Goal: Task Accomplishment & Management: Manage account settings

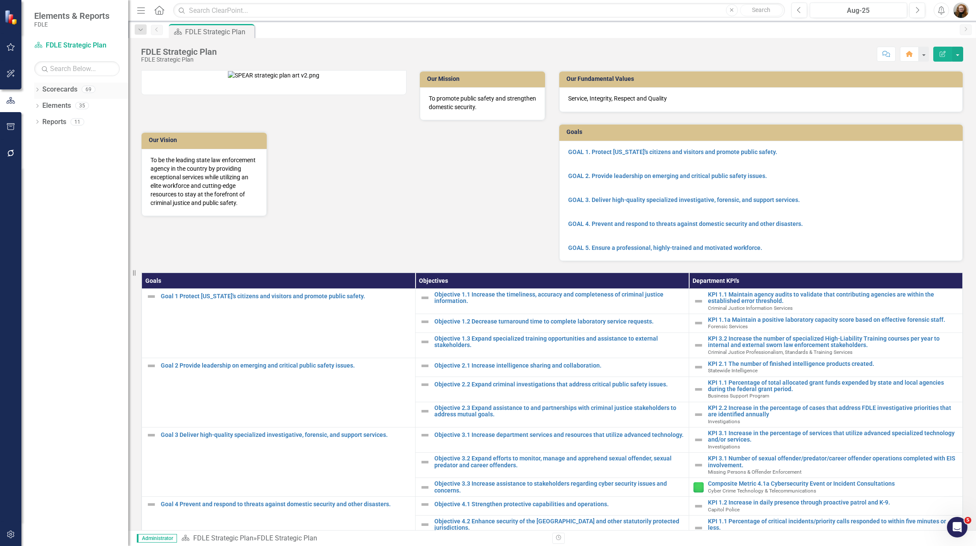
click at [38, 91] on icon "Dropdown" at bounding box center [37, 90] width 6 height 5
click at [41, 138] on icon "Dropdown" at bounding box center [41, 137] width 6 height 5
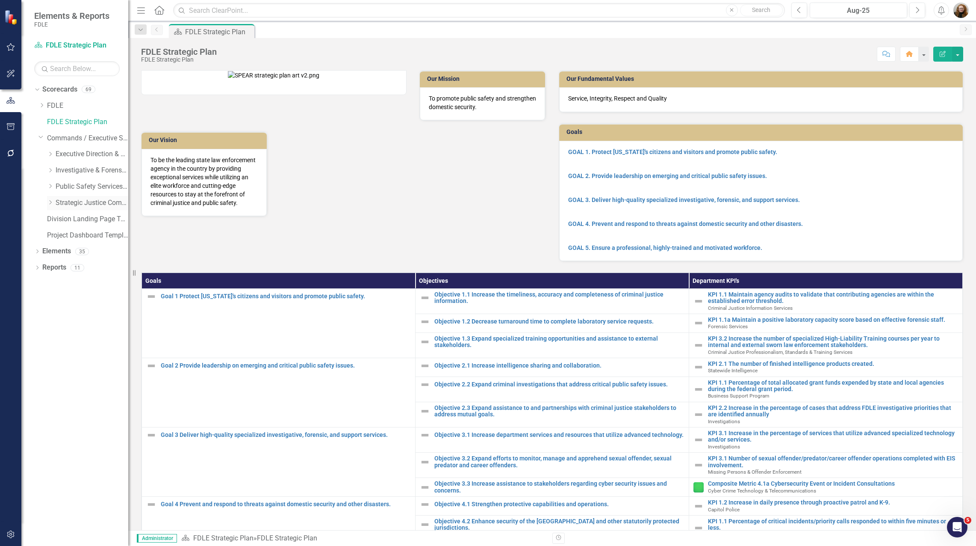
click at [51, 203] on icon at bounding box center [51, 202] width 2 height 4
click at [80, 236] on link "Criminal Justice Professionalism, Standards & Training Services" at bounding box center [96, 236] width 64 height 10
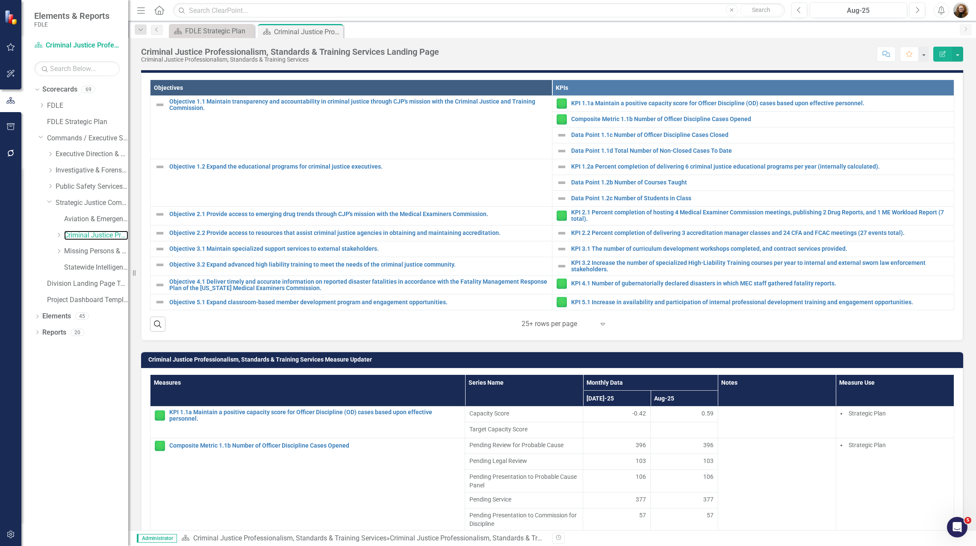
scroll to position [342, 0]
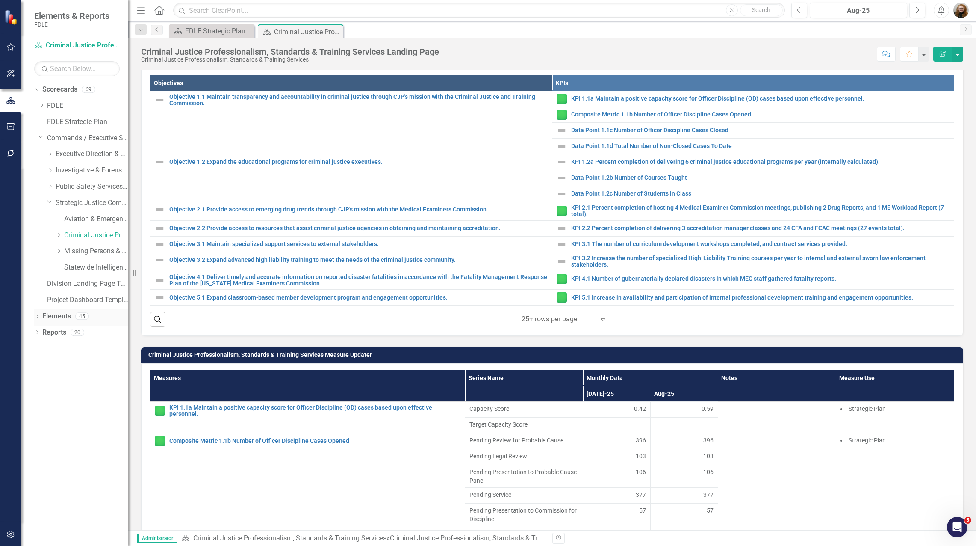
click at [55, 316] on link "Elements" at bounding box center [56, 316] width 29 height 10
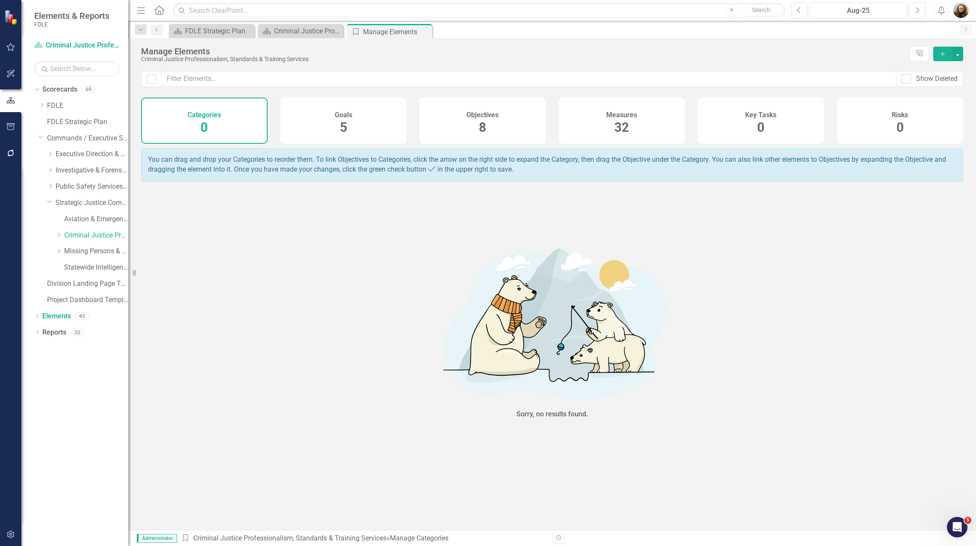
click at [640, 113] on div "Measures 32" at bounding box center [622, 121] width 127 height 46
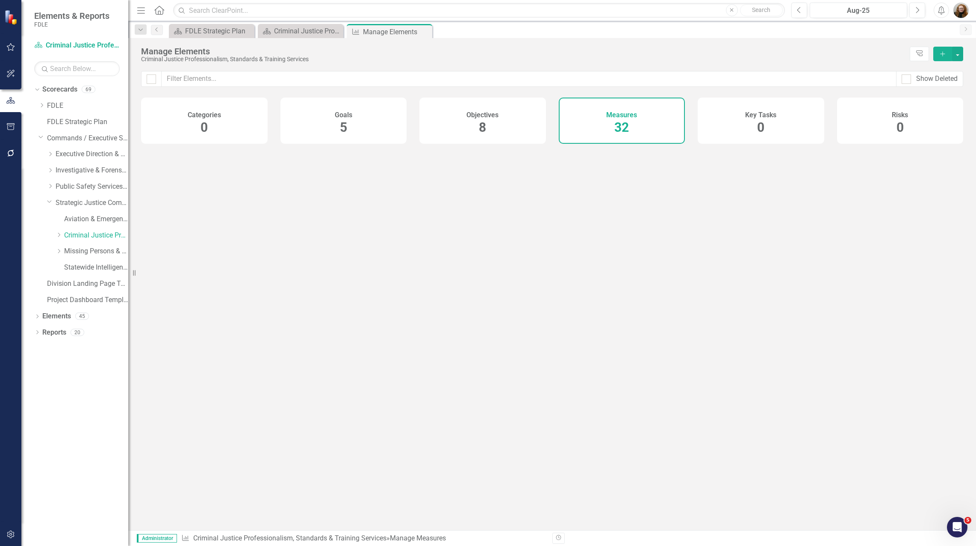
checkbox input "false"
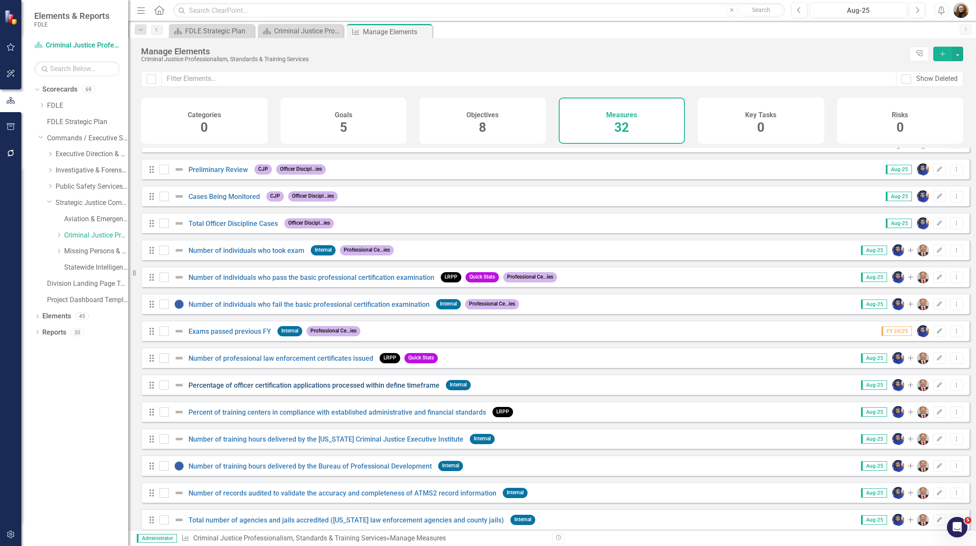
scroll to position [342, 0]
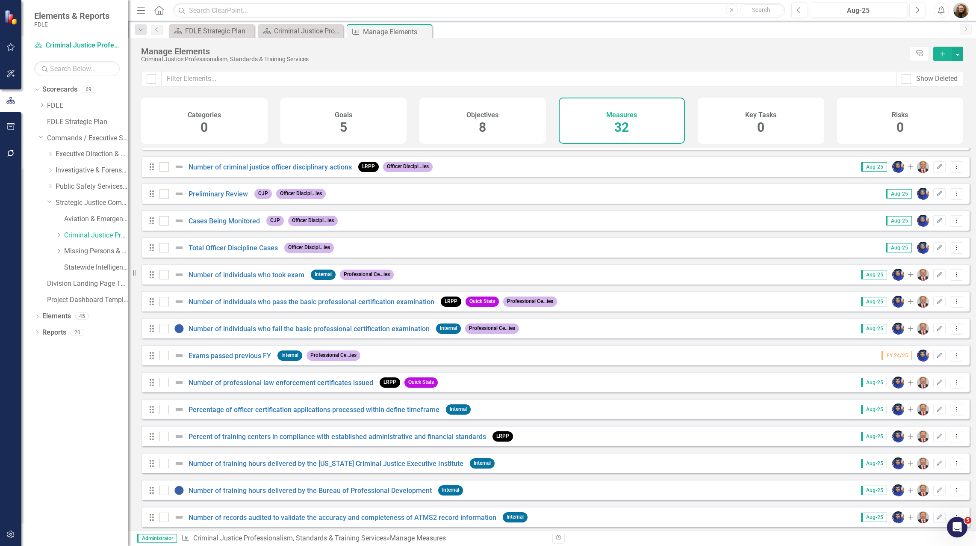
click at [49, 431] on div "Dropdown Scorecards 69 Dropdown FDLE Commissioner's Initiative Team Project Das…" at bounding box center [74, 314] width 107 height 463
click at [213, 278] on link "Number of individuals who took exam" at bounding box center [247, 275] width 116 height 8
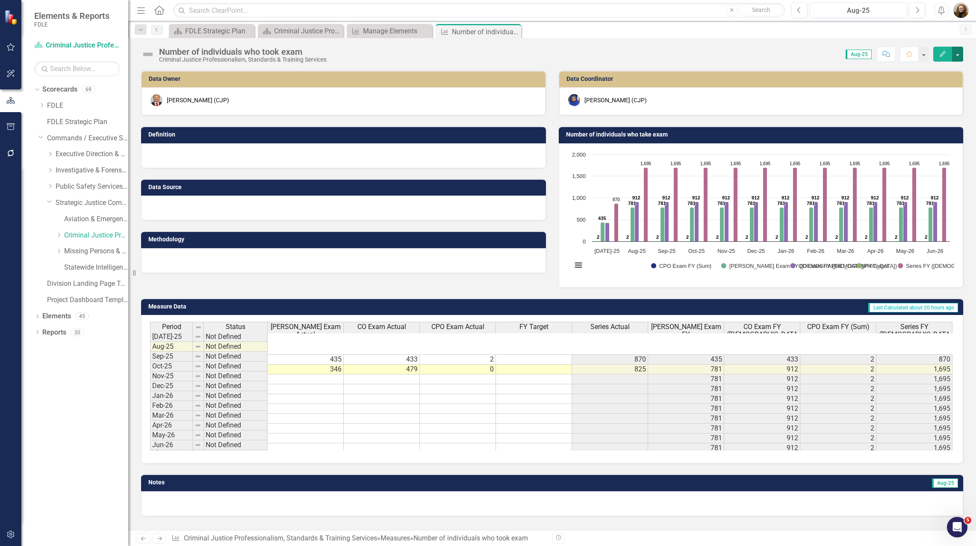
click at [959, 56] on button "button" at bounding box center [957, 54] width 11 height 15
click at [911, 86] on link "Edit Report Edit Layout" at bounding box center [921, 86] width 83 height 16
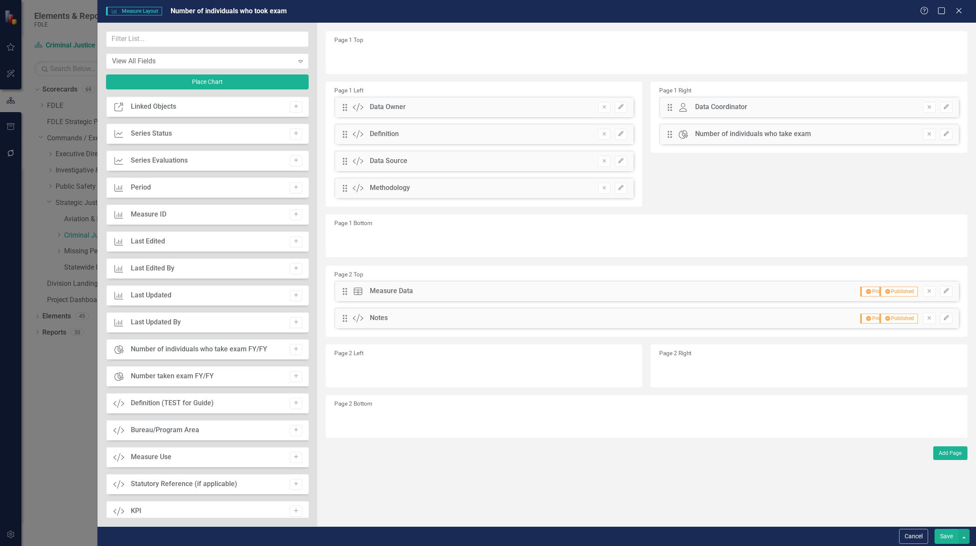
scroll to position [467, 0]
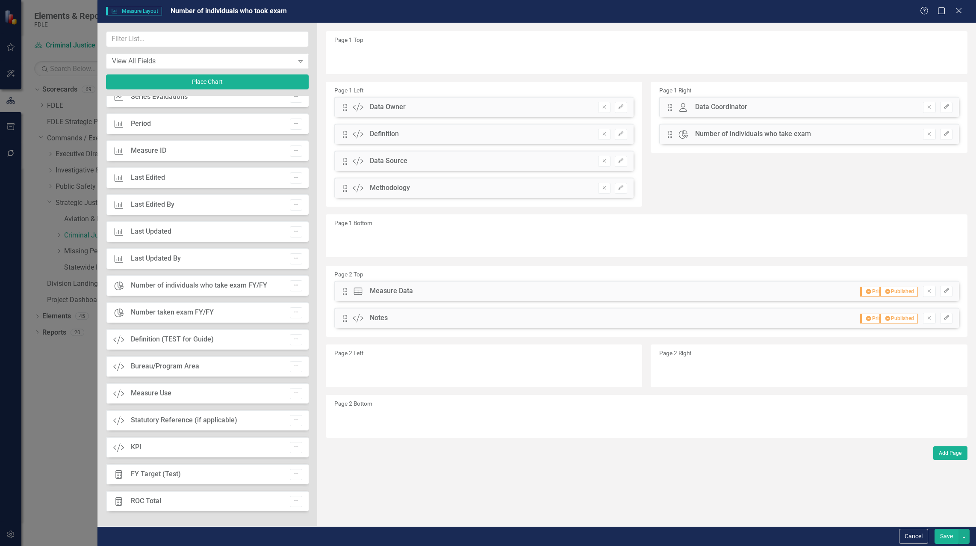
click at [293, 286] on icon "Add" at bounding box center [296, 285] width 6 height 5
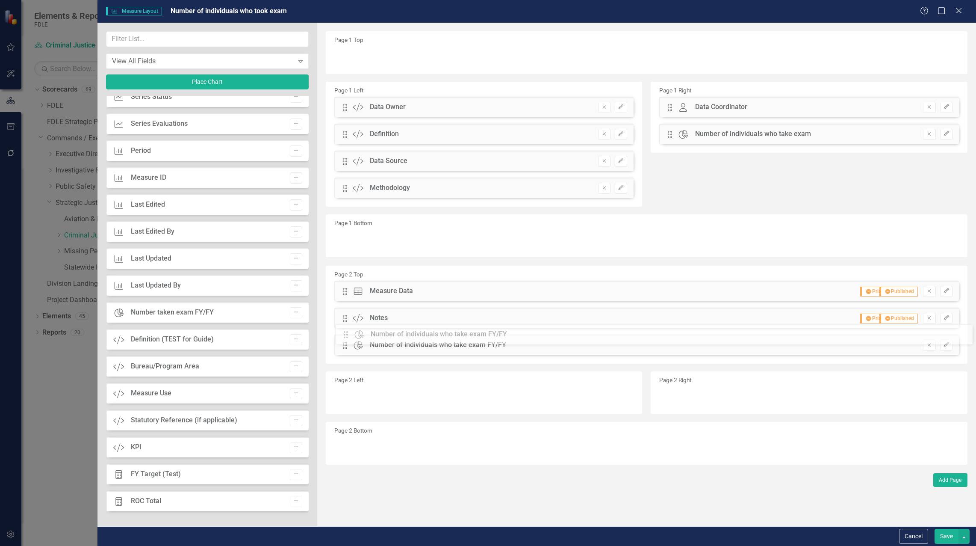
drag, startPoint x: 345, startPoint y: 59, endPoint x: 352, endPoint y: 337, distance: 277.6
click at [949, 343] on icon "Edit" at bounding box center [946, 344] width 6 height 5
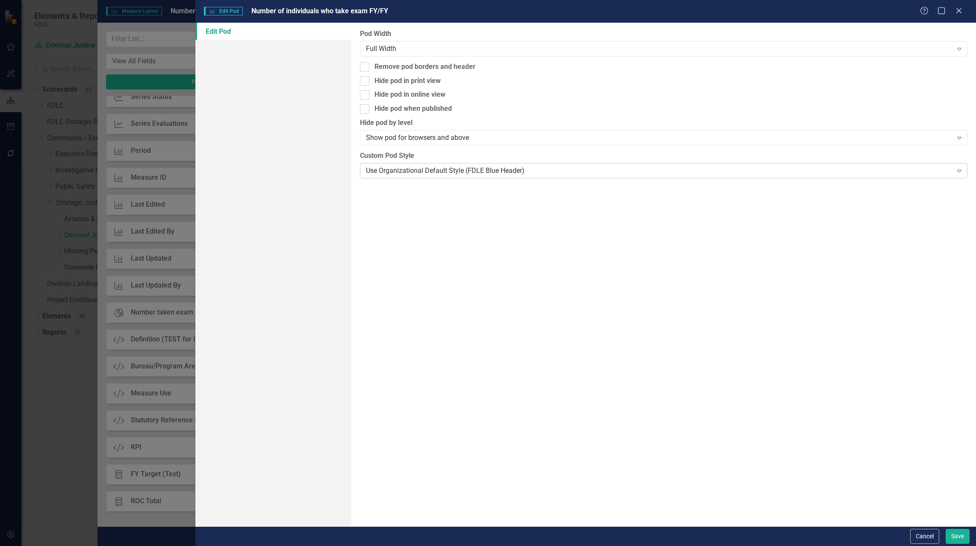
click at [400, 168] on div "Use Organizational Default Style (FDLE Blue Header)" at bounding box center [659, 171] width 587 height 10
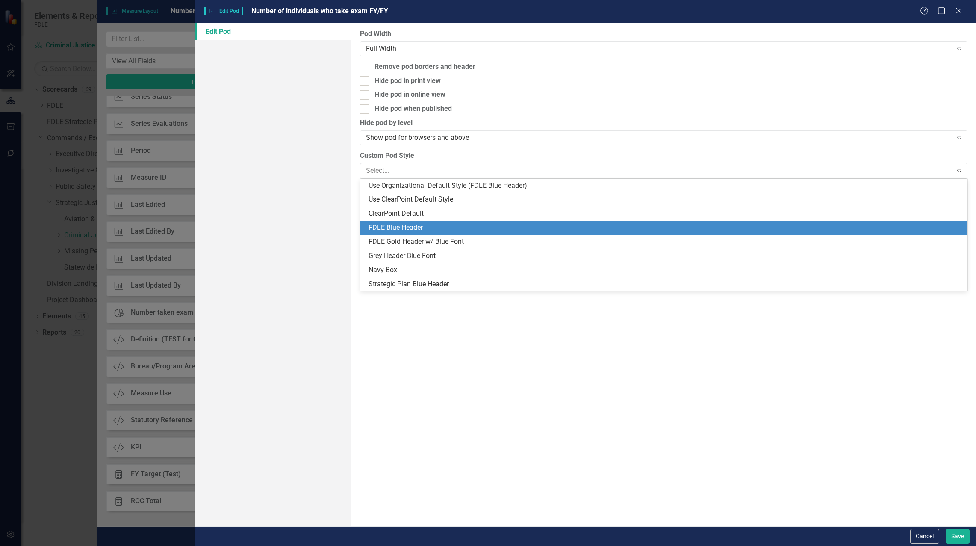
click at [398, 224] on div "FDLE Blue Header" at bounding box center [666, 228] width 594 height 10
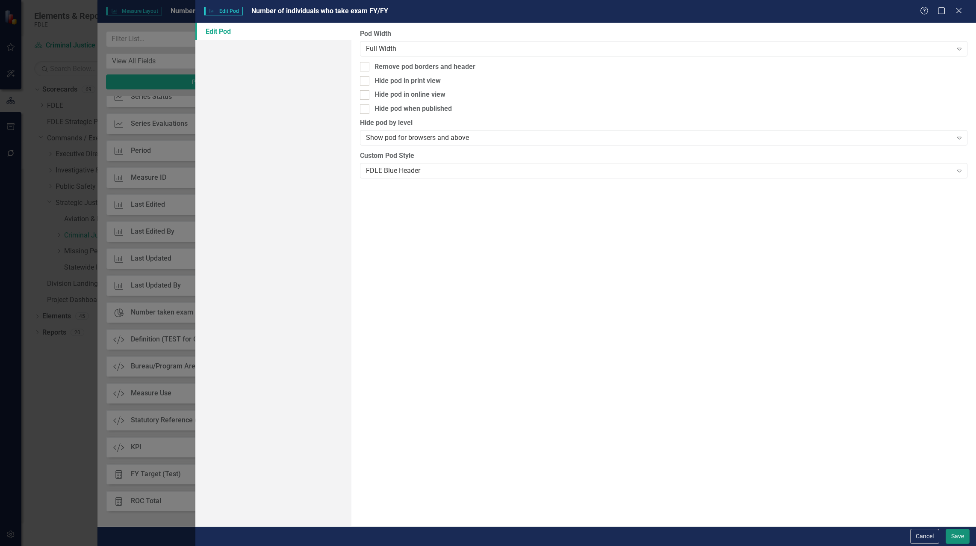
click at [960, 539] on button "Save" at bounding box center [958, 536] width 24 height 15
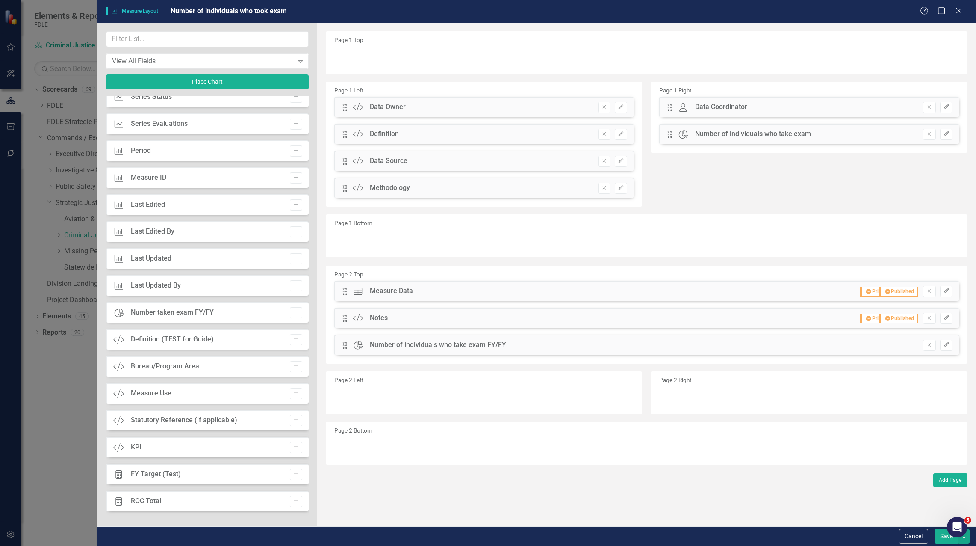
click at [944, 539] on button "Save" at bounding box center [947, 536] width 24 height 15
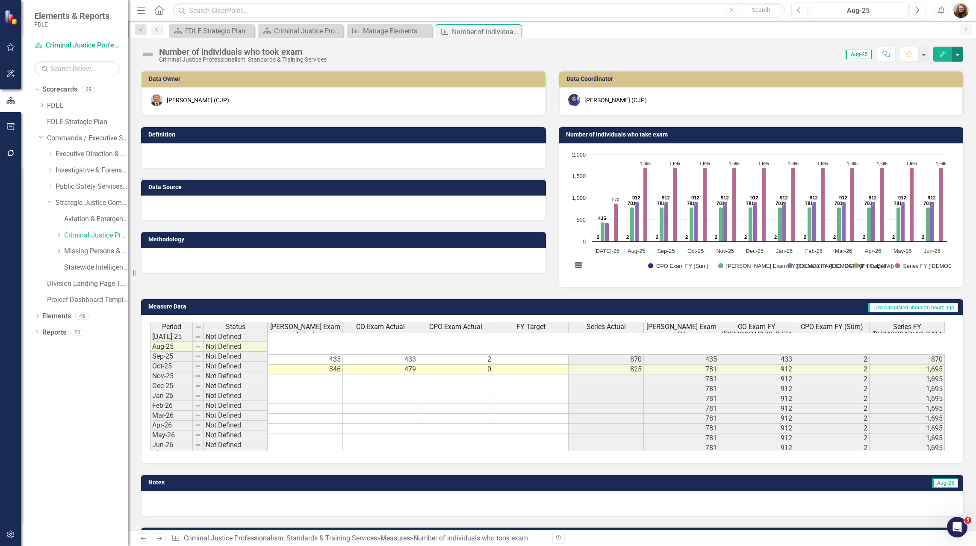
scroll to position [166, 0]
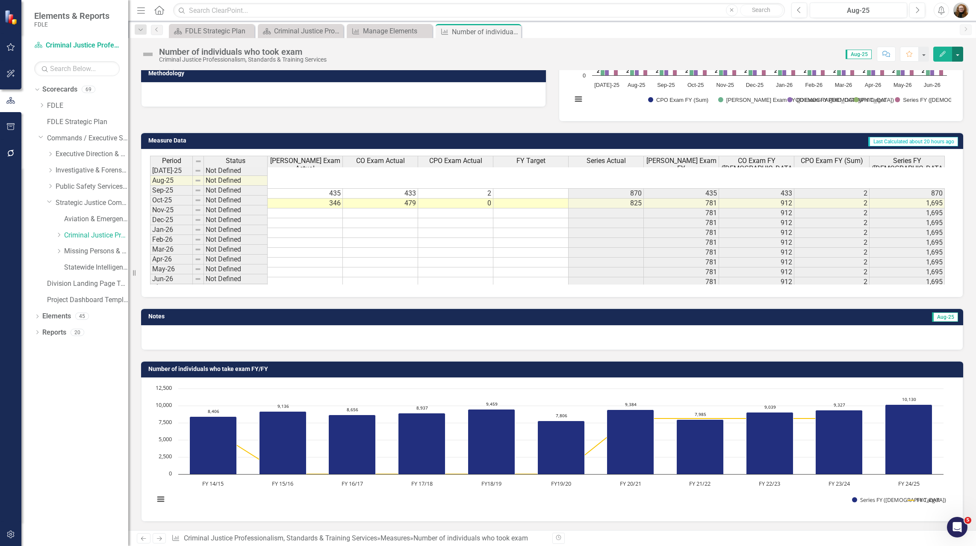
click at [954, 56] on button "button" at bounding box center [957, 54] width 11 height 15
click at [916, 75] on link "Edit Edit Measure" at bounding box center [921, 70] width 83 height 16
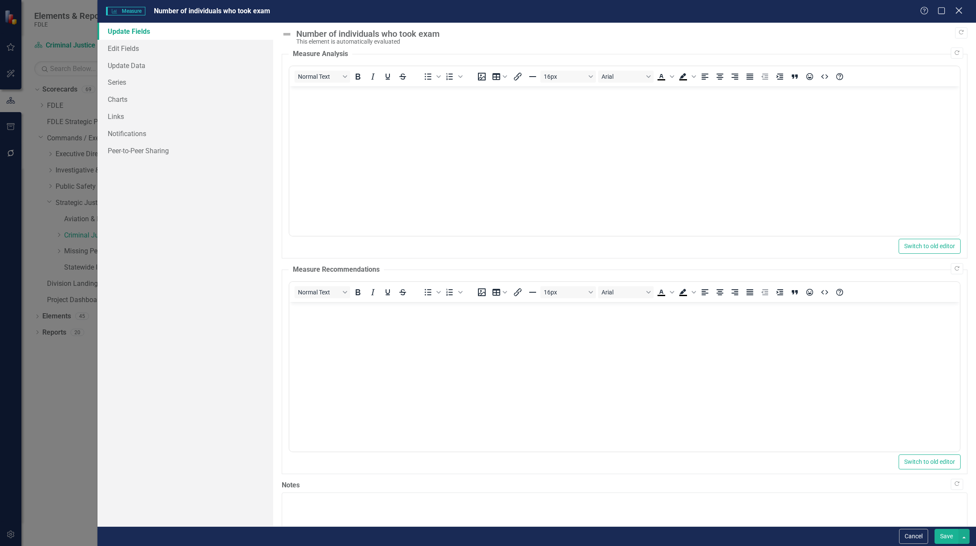
scroll to position [0, 0]
click at [960, 9] on icon "Close" at bounding box center [959, 10] width 11 height 8
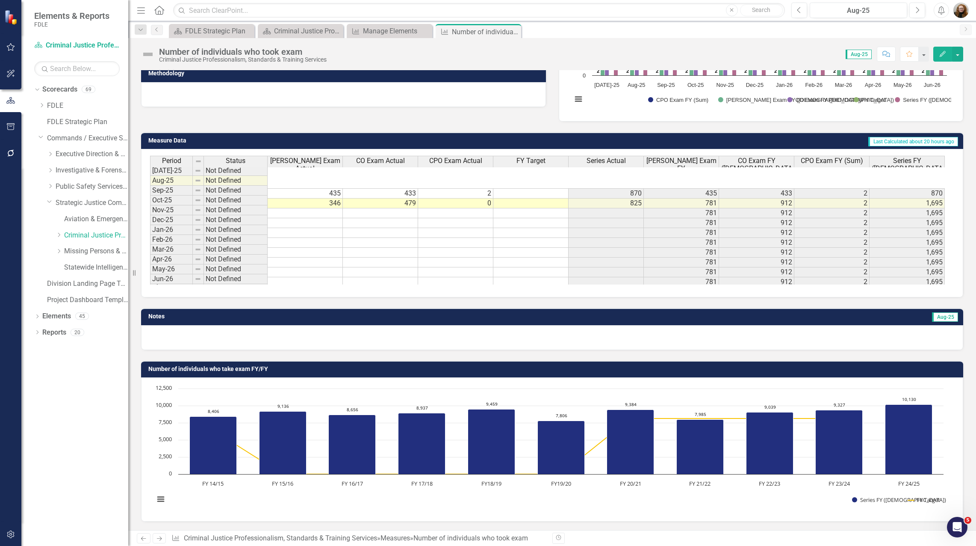
click at [51, 401] on div "Dropdown Scorecards 69 Dropdown FDLE Commissioner's Initiative Team Project Das…" at bounding box center [74, 314] width 107 height 463
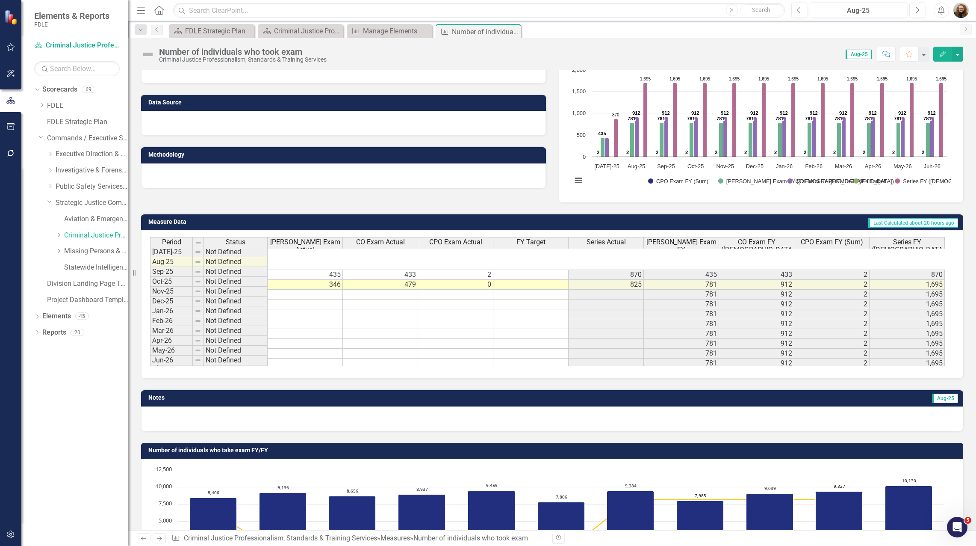
scroll to position [166, 0]
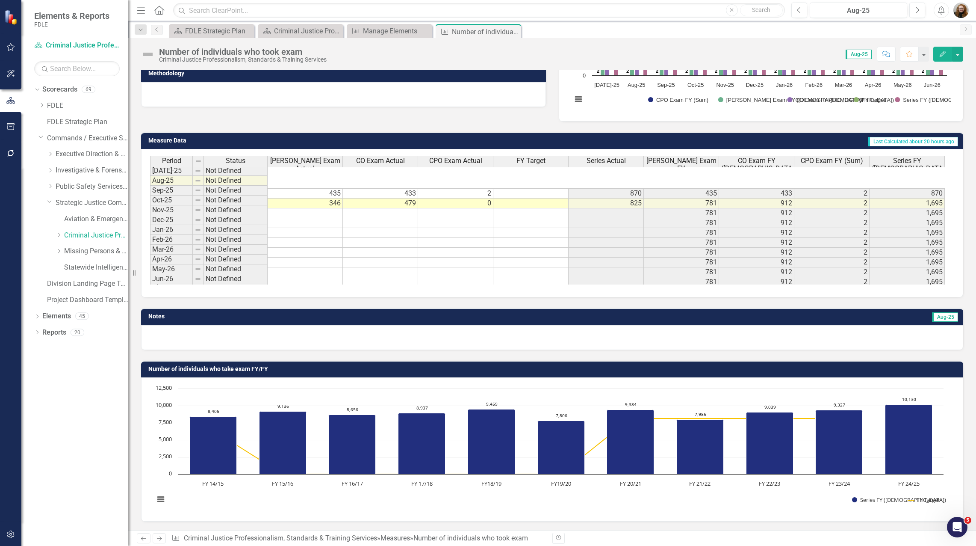
click at [64, 419] on div "Dropdown Scorecards 69 Dropdown FDLE Commissioner's Initiative Team Project Das…" at bounding box center [74, 314] width 107 height 463
click at [100, 427] on div "Dropdown Scorecards 69 Dropdown FDLE Commissioner's Initiative Team Project Das…" at bounding box center [74, 314] width 107 height 463
click at [65, 452] on div "Dropdown Scorecards 69 Dropdown FDLE Commissioner's Initiative Team Project Das…" at bounding box center [74, 314] width 107 height 463
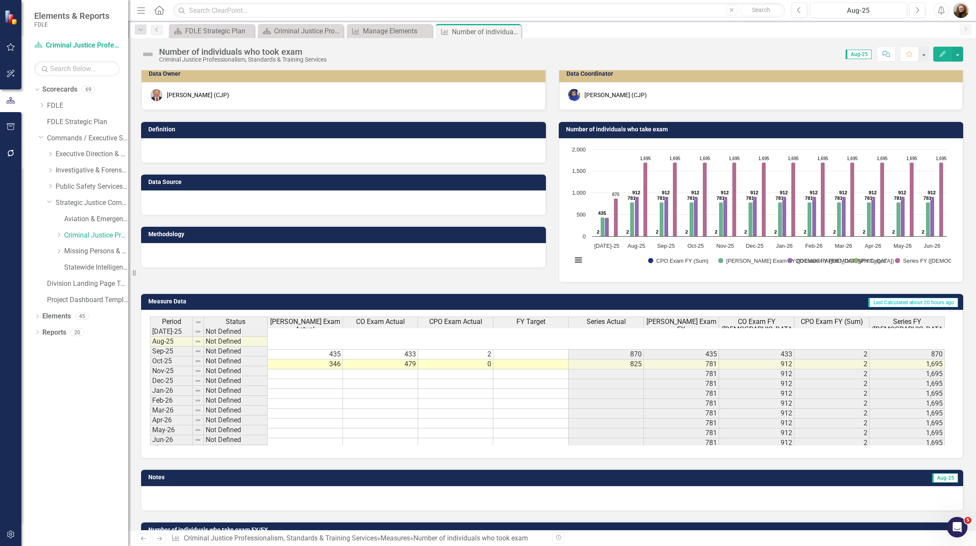
scroll to position [0, 0]
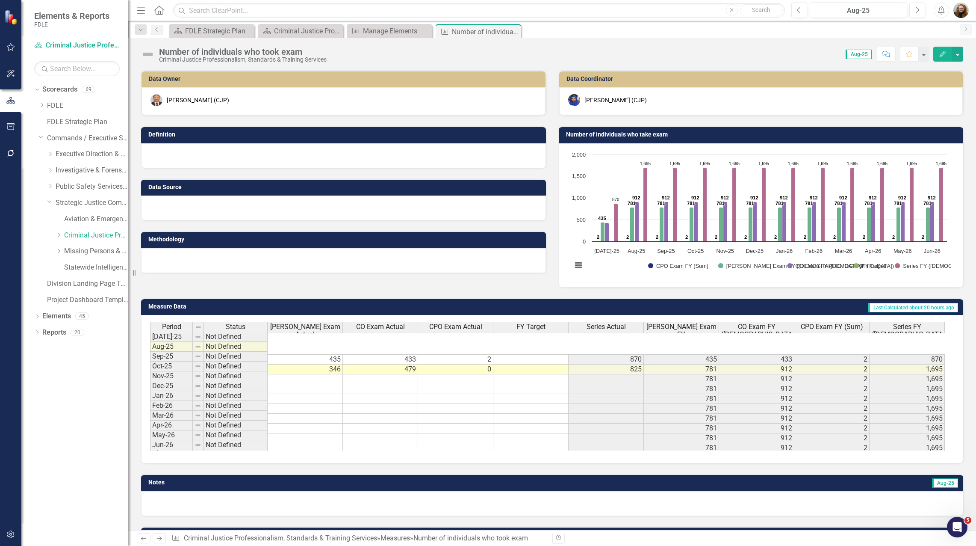
click at [234, 287] on div "Data Owner [PERSON_NAME] (CJP) Definition Data Source Methodology Data Coordina…" at bounding box center [552, 173] width 835 height 228
click at [41, 386] on div "Dropdown Scorecards 69 Dropdown FDLE Commissioner's Initiative Team Project Das…" at bounding box center [74, 314] width 107 height 463
click at [284, 54] on div "Number of individuals who took exam" at bounding box center [243, 51] width 168 height 9
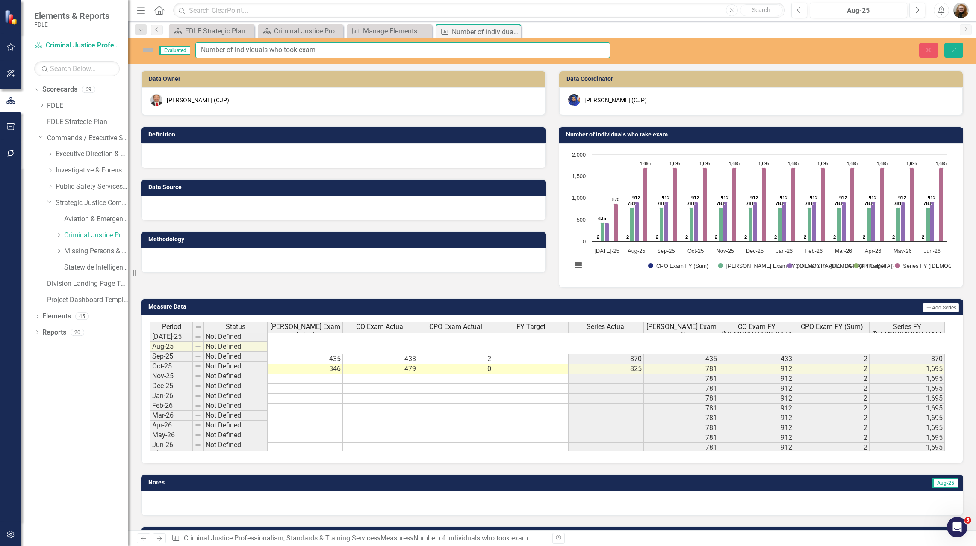
drag, startPoint x: 322, startPoint y: 47, endPoint x: 184, endPoint y: 52, distance: 137.4
click at [184, 52] on div "Evaluated Number of individuals who took exam" at bounding box center [375, 50] width 469 height 16
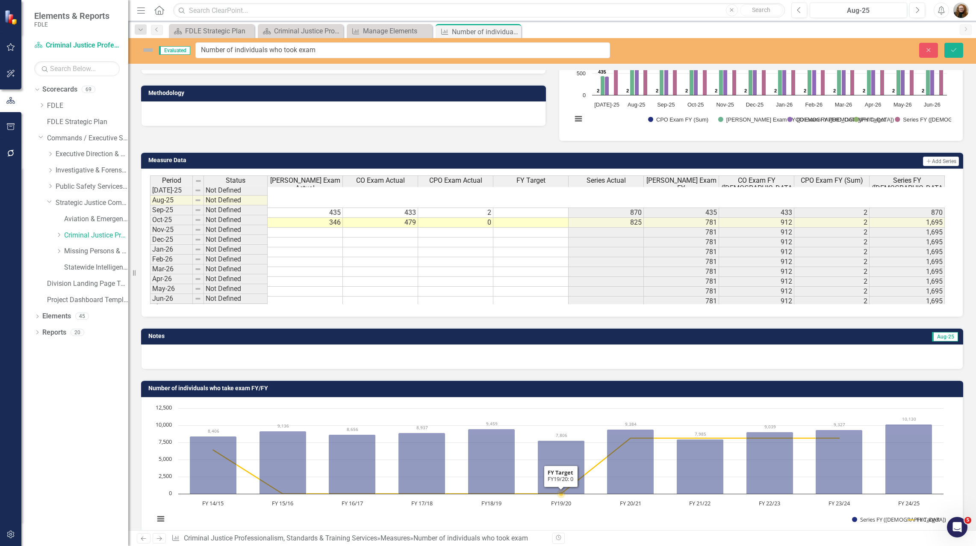
scroll to position [166, 0]
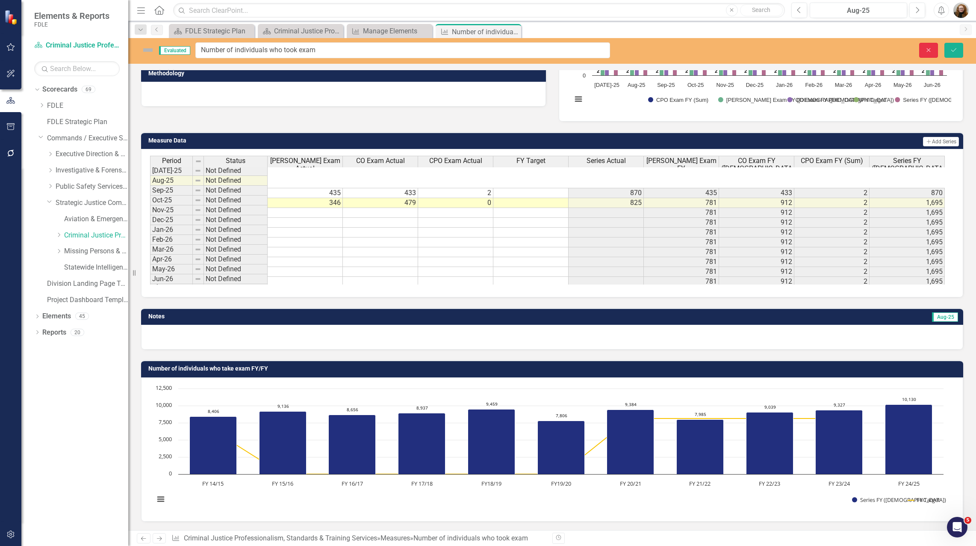
drag, startPoint x: 930, startPoint y: 51, endPoint x: 974, endPoint y: 76, distance: 50.2
click at [930, 51] on icon "button" at bounding box center [929, 50] width 4 height 4
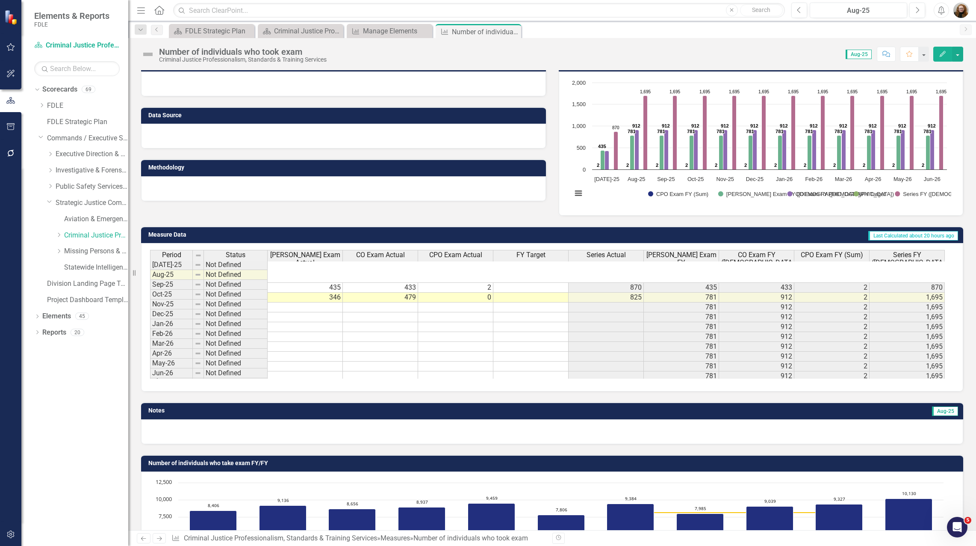
scroll to position [0, 0]
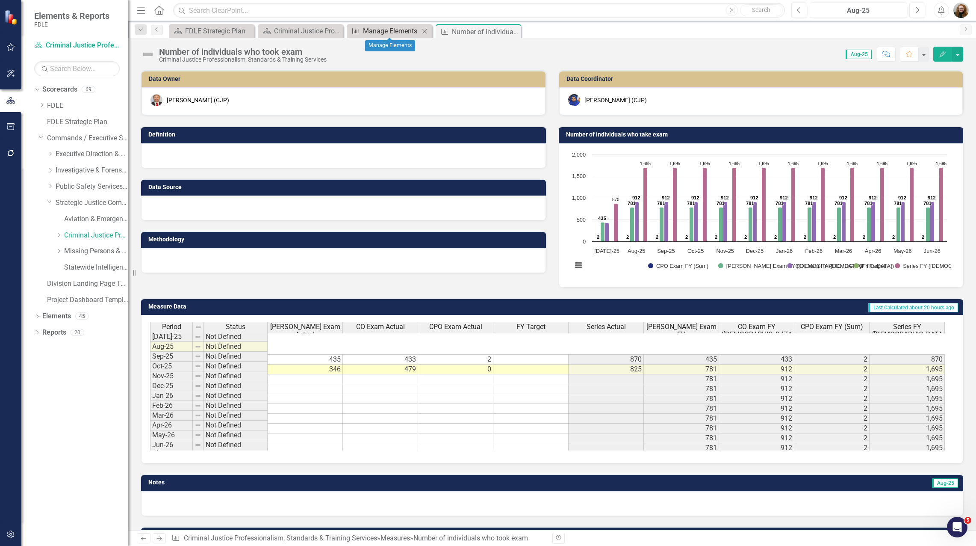
click at [379, 30] on div "Manage Elements" at bounding box center [391, 31] width 56 height 11
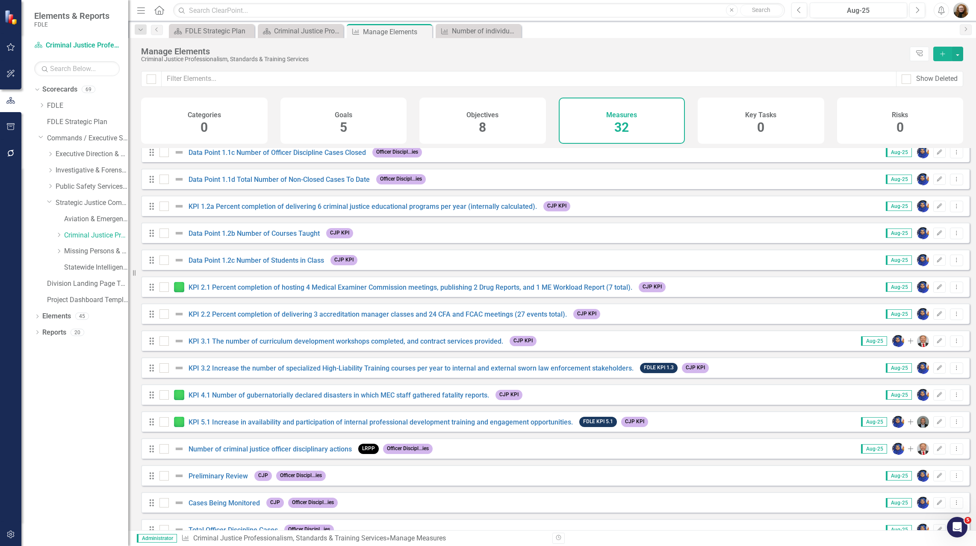
scroll to position [299, 0]
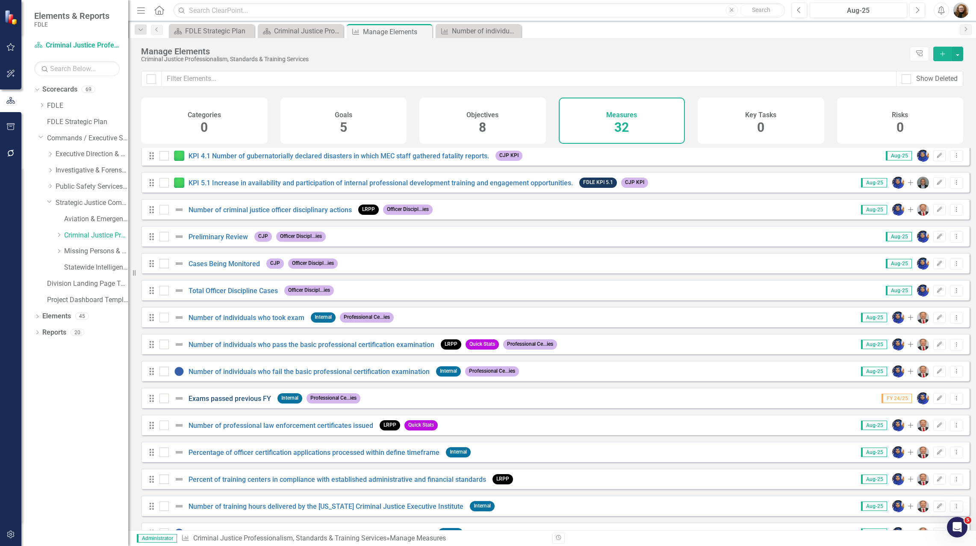
click at [233, 402] on link "Exams passed previous FY" at bounding box center [230, 398] width 83 height 8
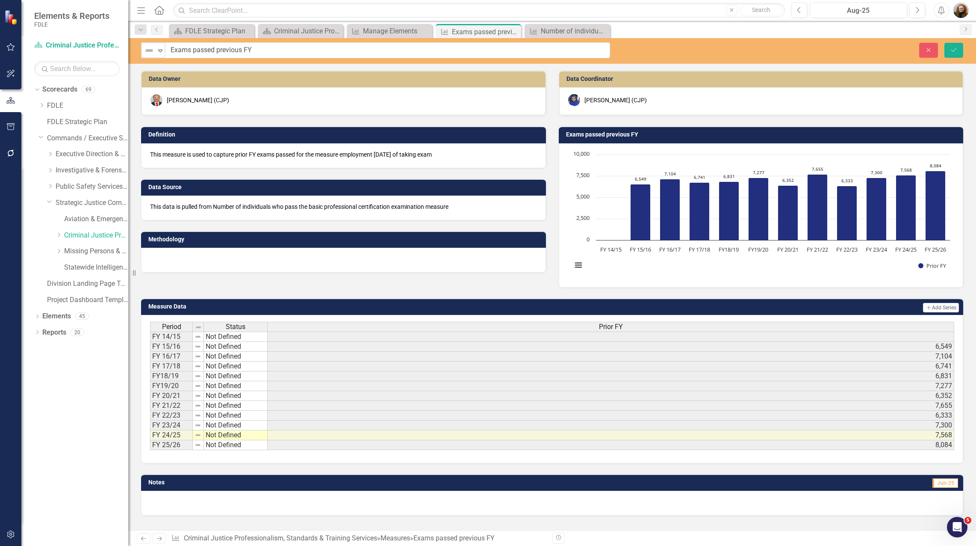
drag, startPoint x: 278, startPoint y: 52, endPoint x: 182, endPoint y: 53, distance: 96.7
drag, startPoint x: 172, startPoint y: 49, endPoint x: 261, endPoint y: 51, distance: 88.5
click at [261, 51] on input "Exams passed previous FY" at bounding box center [388, 50] width 445 height 16
click at [885, 62] on div "Not Defined Expand Exams passed previous FY Close Save" at bounding box center [552, 51] width 848 height 26
click at [928, 53] on icon "Close" at bounding box center [929, 50] width 8 height 6
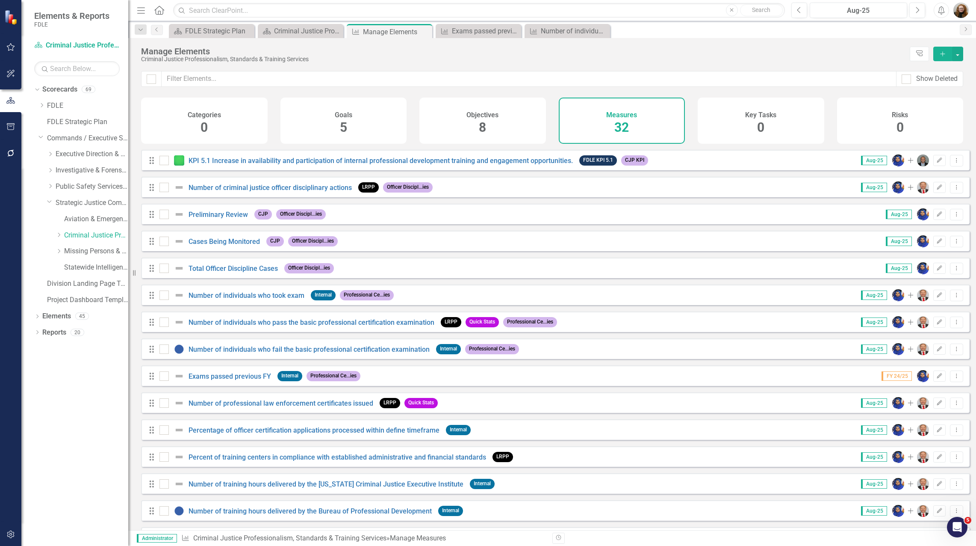
scroll to position [342, 0]
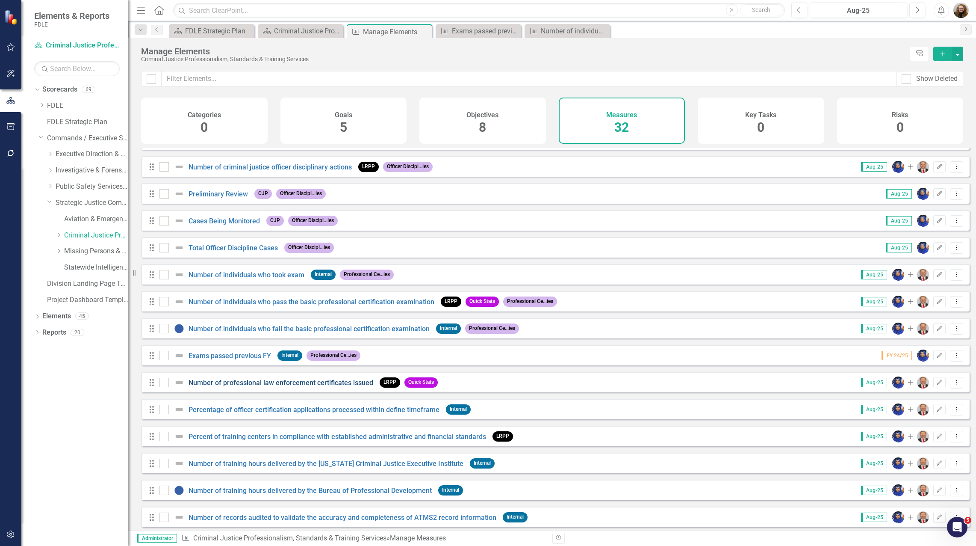
click at [234, 387] on link "Number of professional law enforcement certificates issued" at bounding box center [281, 382] width 185 height 8
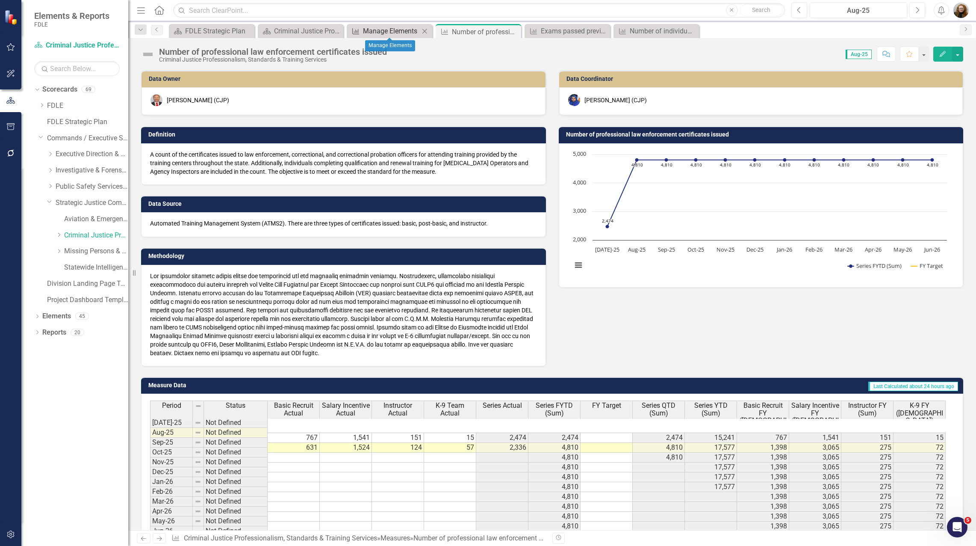
click at [385, 30] on div "Manage Elements" at bounding box center [391, 31] width 56 height 11
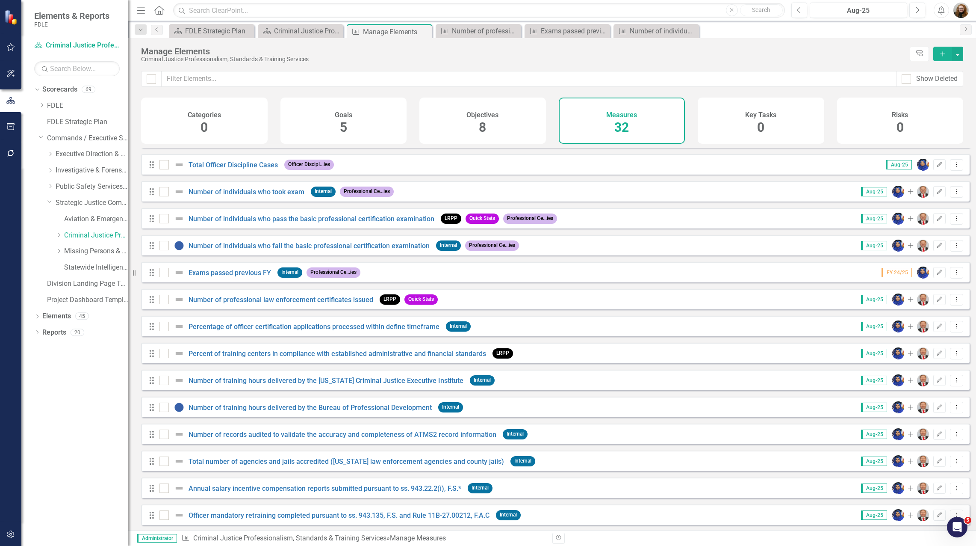
scroll to position [428, 0]
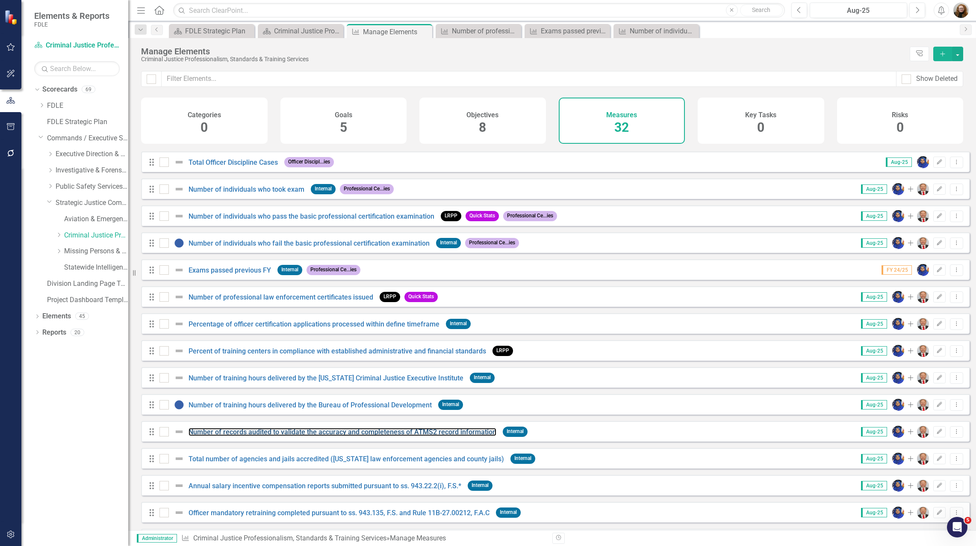
click at [265, 437] on div "Number of records audited to validate the accuracy and completeness of ATMS2 re…" at bounding box center [329, 431] width 339 height 10
click at [259, 436] on link "Number of records audited to validate the accuracy and completeness of ATMS2 re…" at bounding box center [343, 432] width 308 height 8
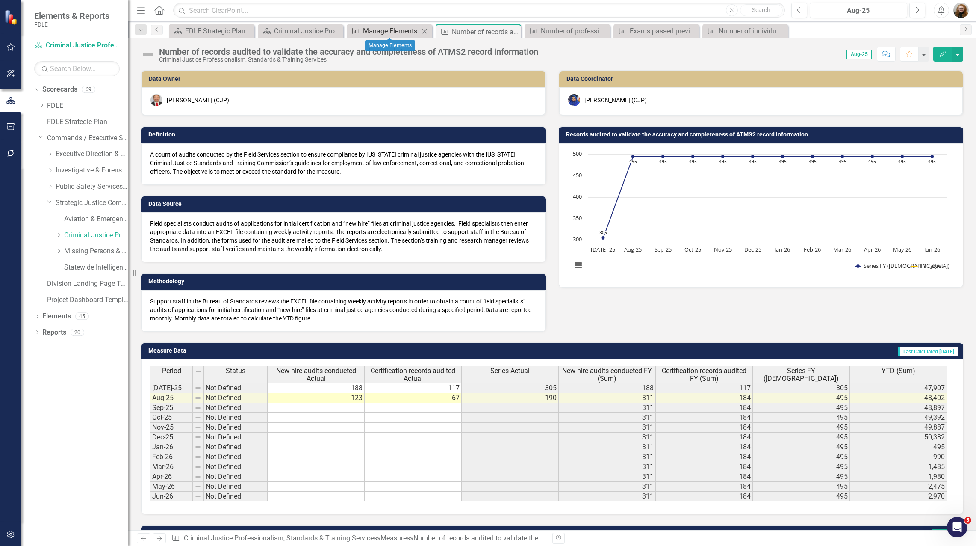
click at [383, 30] on div "Manage Elements" at bounding box center [391, 31] width 56 height 11
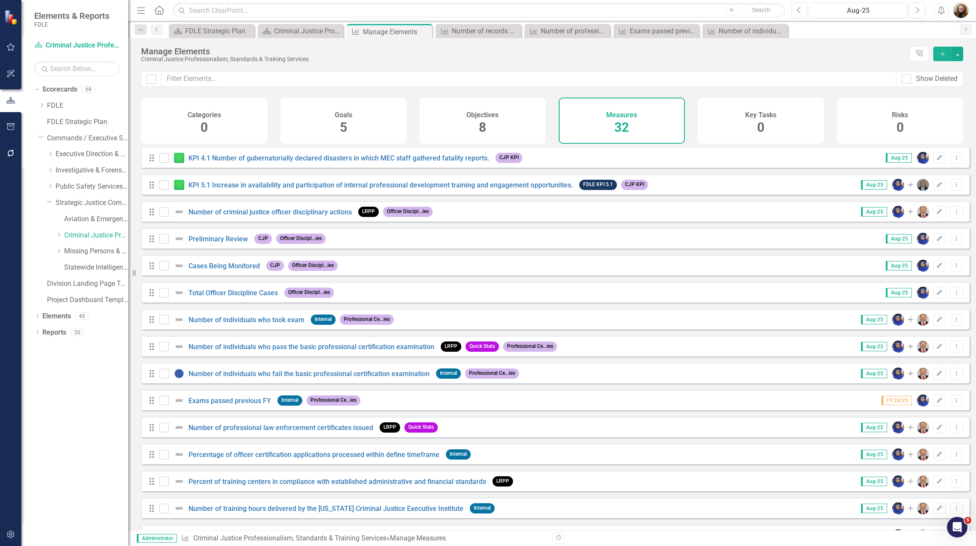
scroll to position [487, 0]
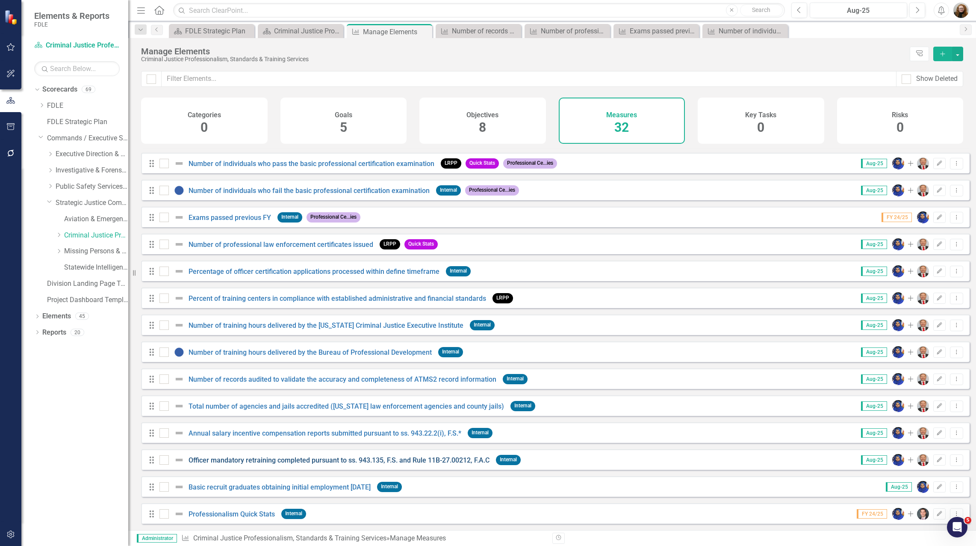
click at [219, 461] on link "Officer mandatory retraining completed pursuant to ss. 943.135, F.S. and Rule 1…" at bounding box center [339, 460] width 301 height 8
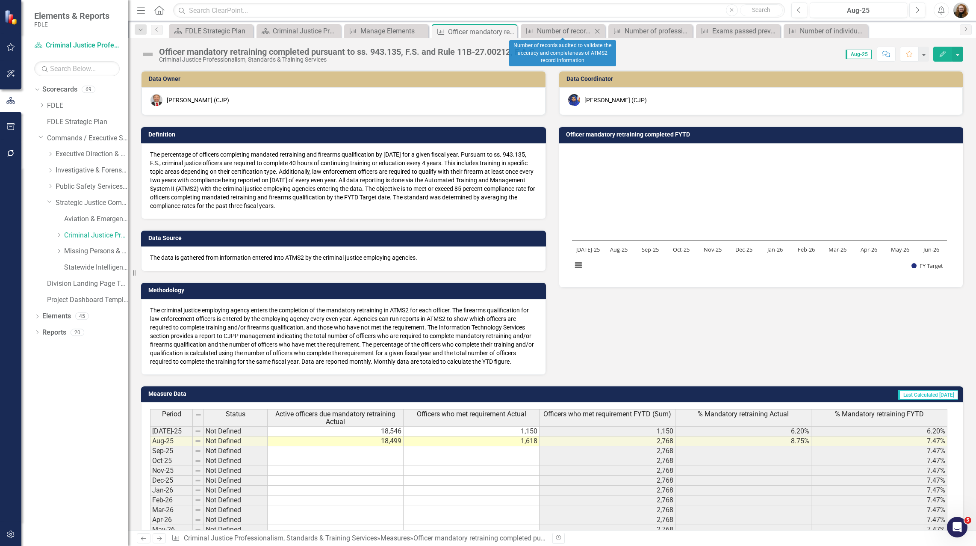
click at [599, 31] on icon "Close" at bounding box center [597, 31] width 9 height 7
click at [601, 30] on icon "Close" at bounding box center [602, 31] width 9 height 7
click at [0, 0] on icon at bounding box center [0, 0] width 0 height 0
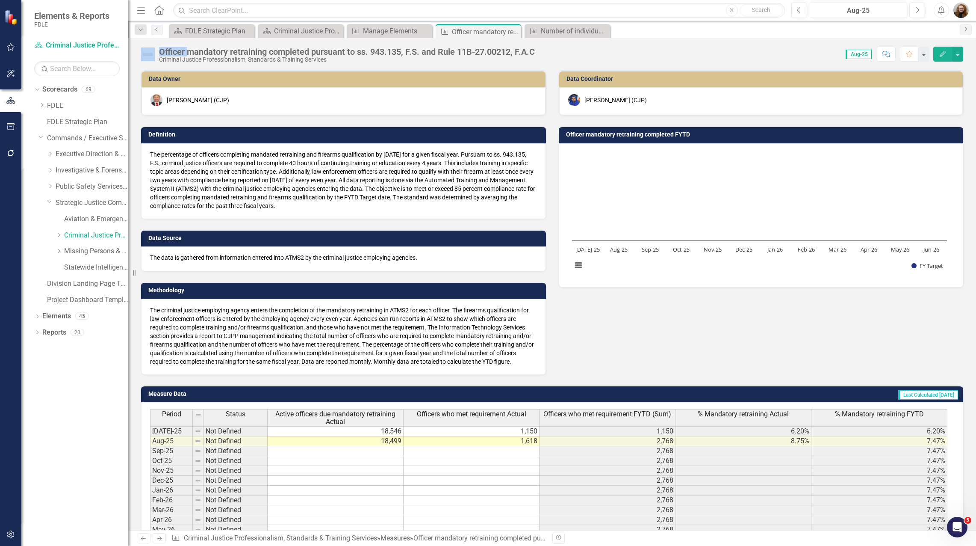
click at [0, 0] on icon at bounding box center [0, 0] width 0 height 0
click at [426, 30] on icon "Close" at bounding box center [424, 31] width 9 height 7
click at [249, 30] on icon "Close" at bounding box center [246, 31] width 9 height 7
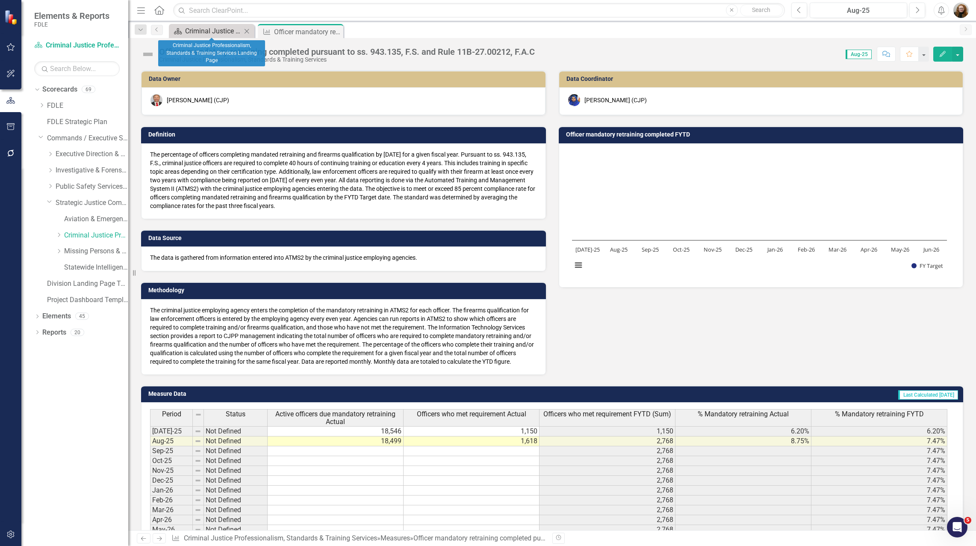
click at [221, 29] on div "Criminal Justice Professionalism, Standards & Training Services Landing Page" at bounding box center [213, 31] width 56 height 11
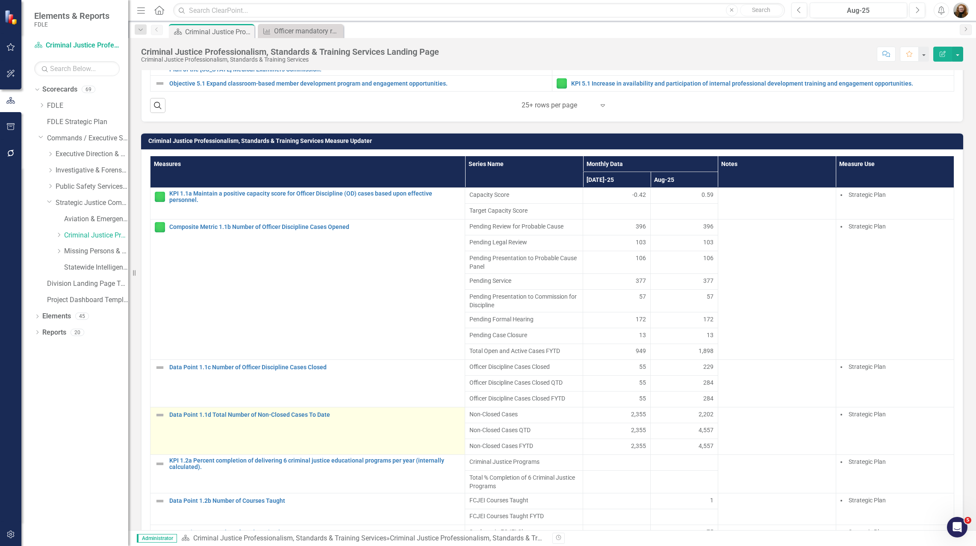
scroll to position [92, 0]
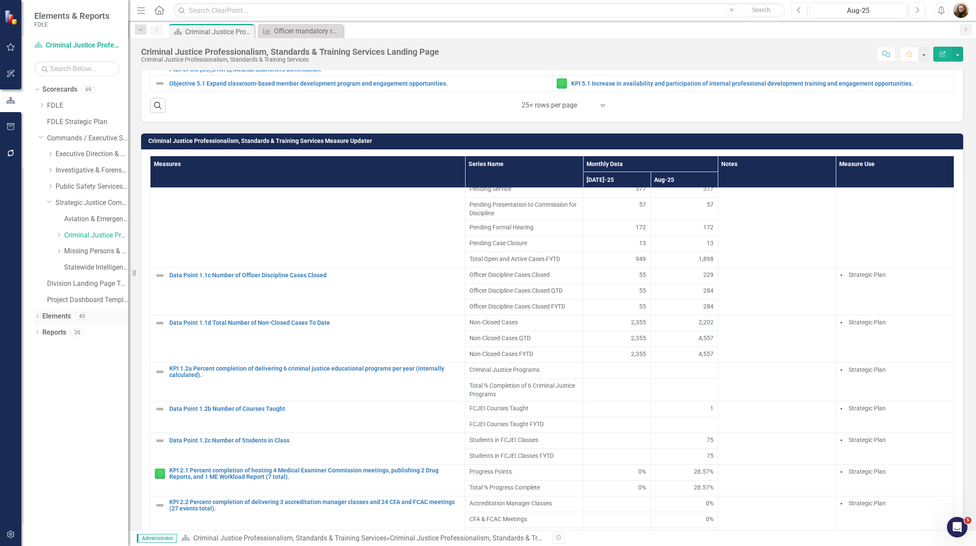
click at [53, 314] on link "Elements" at bounding box center [56, 316] width 29 height 10
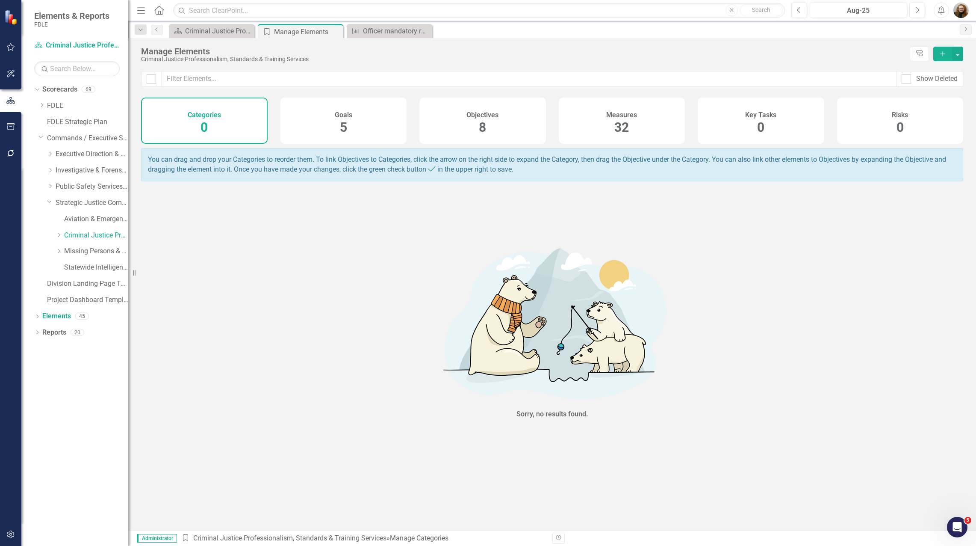
click at [617, 115] on h4 "Measures" at bounding box center [621, 115] width 31 height 8
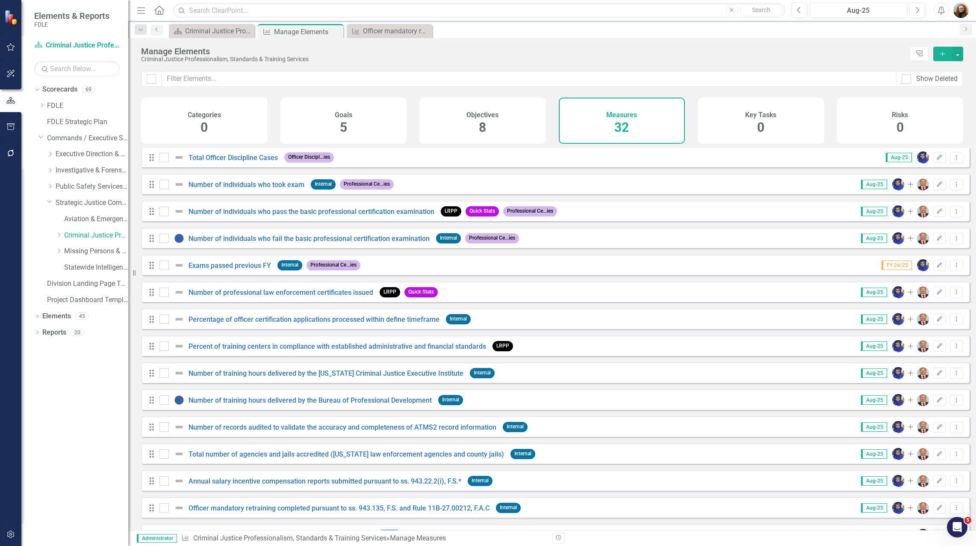
scroll to position [487, 0]
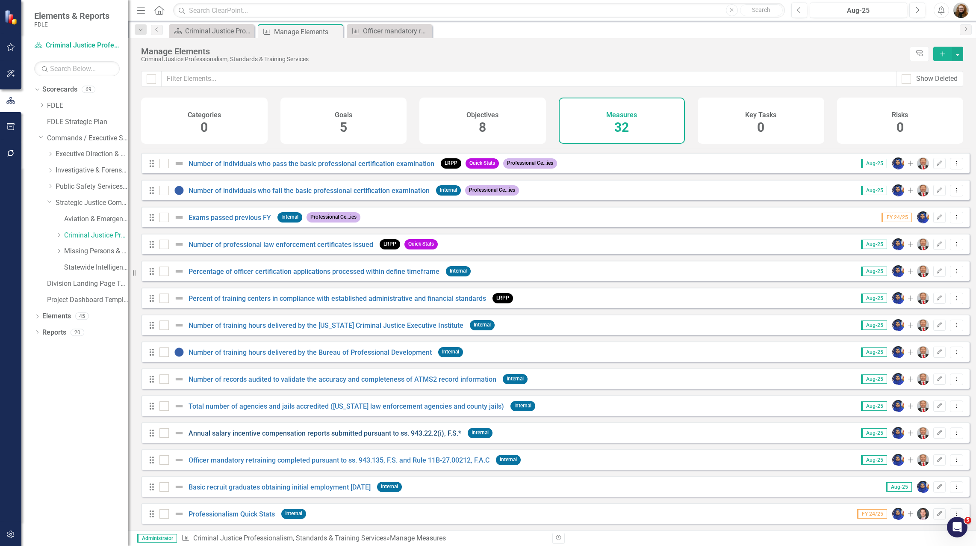
click at [238, 433] on link "Annual salary incentive compensation reports submitted pursuant to ss. 943.22.2…" at bounding box center [325, 433] width 273 height 8
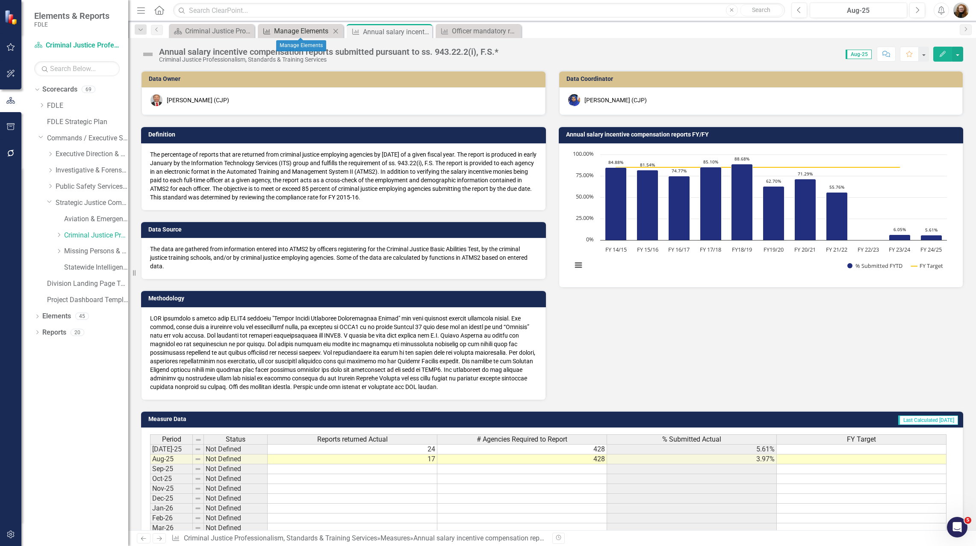
click at [313, 30] on div "Manage Elements" at bounding box center [302, 31] width 56 height 11
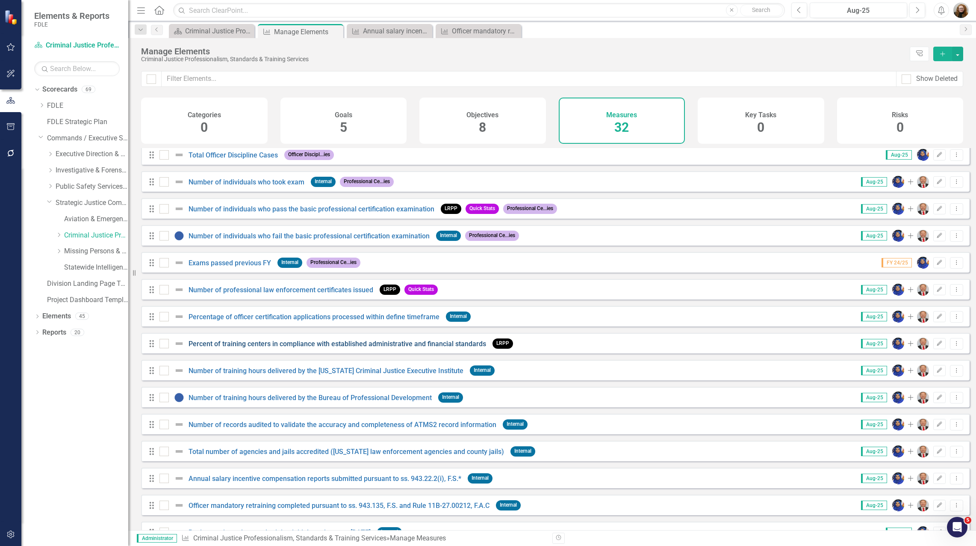
scroll to position [487, 0]
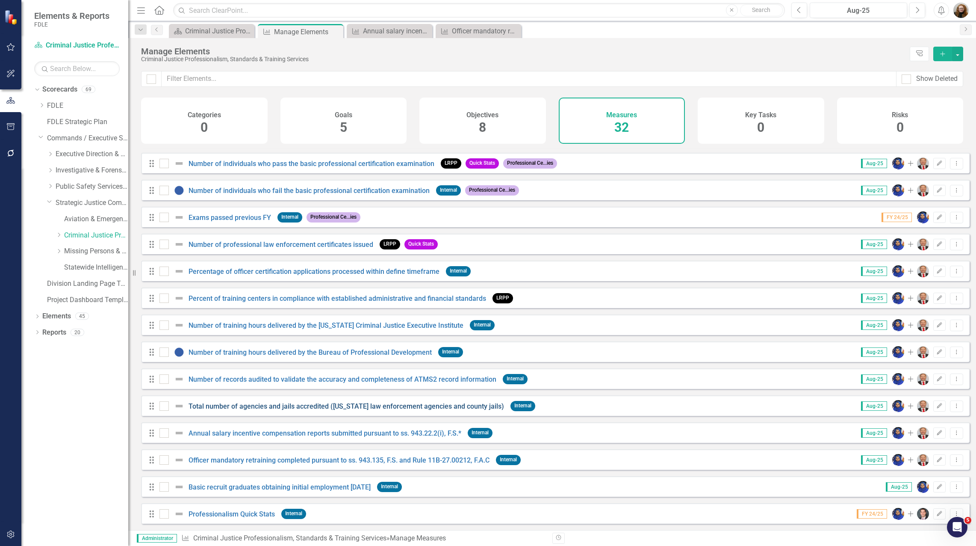
click at [234, 405] on link "Total number of agencies and jails accredited (Florida law enforcement agencies…" at bounding box center [347, 406] width 316 height 8
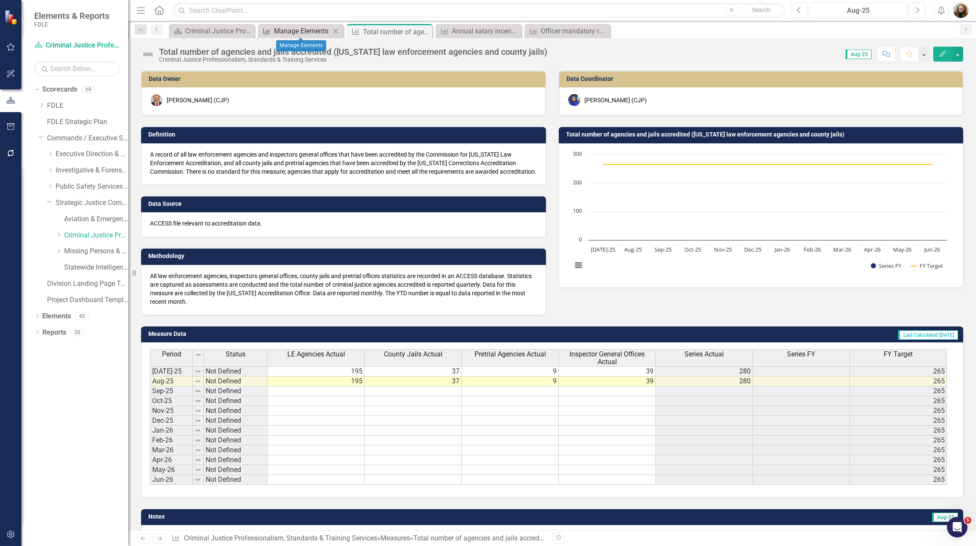
click at [303, 34] on div "Manage Elements" at bounding box center [302, 31] width 56 height 11
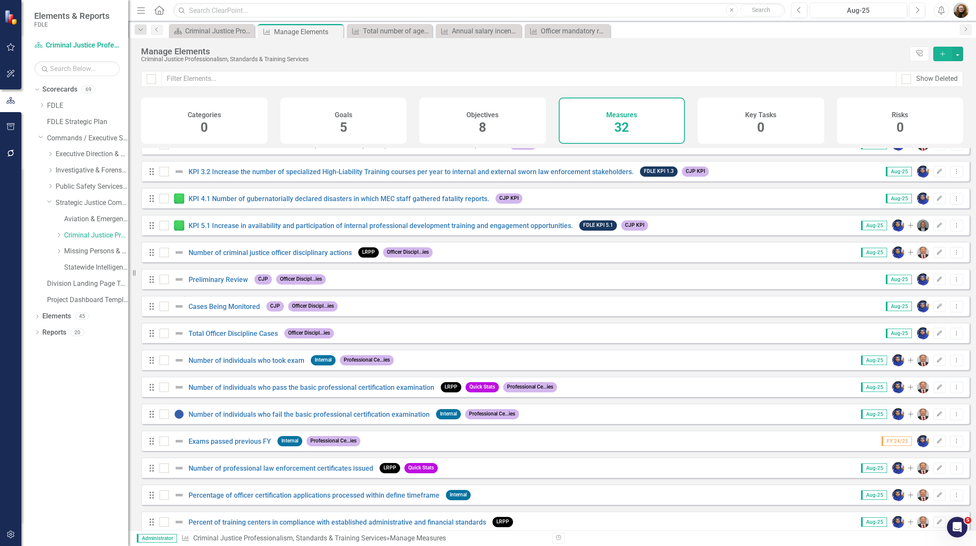
scroll to position [487, 0]
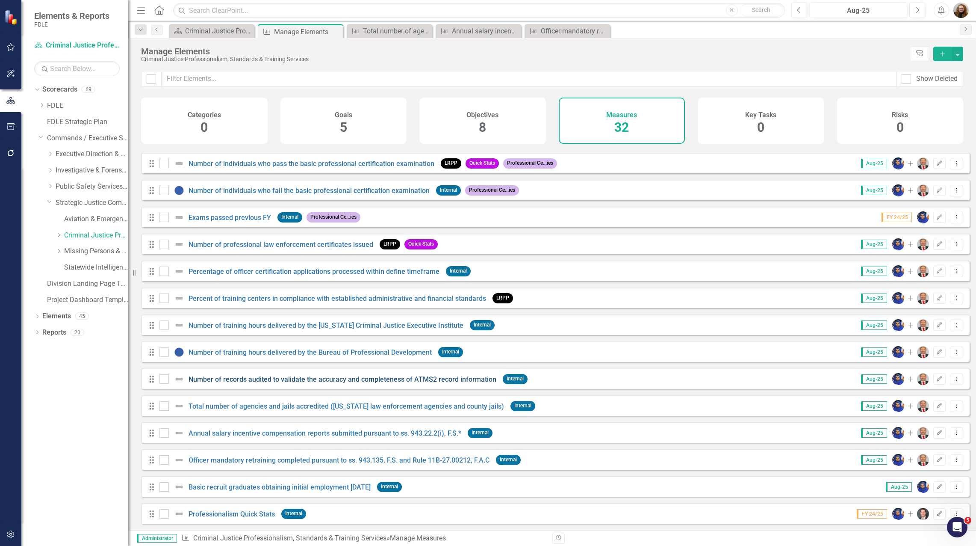
click at [245, 379] on link "Number of records audited to validate the accuracy and completeness of ATMS2 re…" at bounding box center [343, 379] width 308 height 8
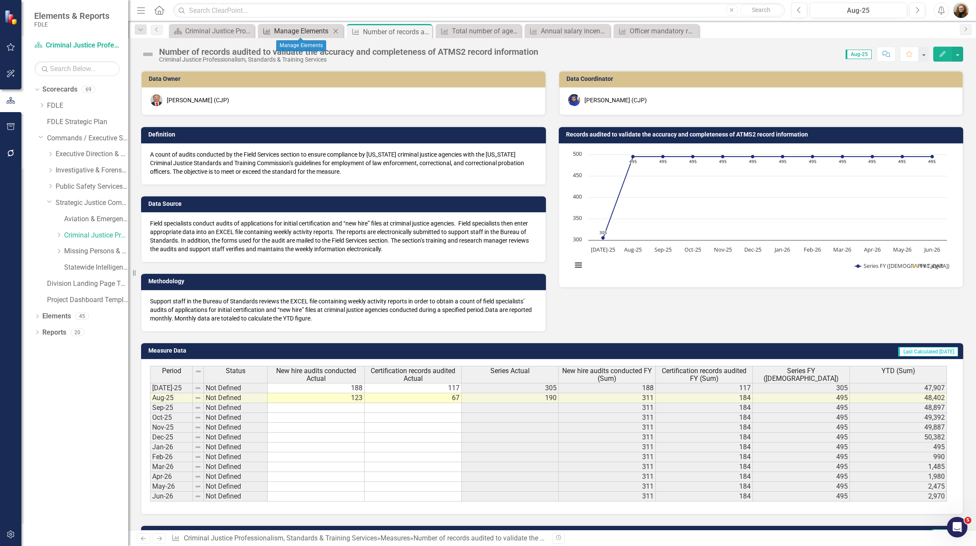
click at [289, 30] on div "Manage Elements" at bounding box center [302, 31] width 56 height 11
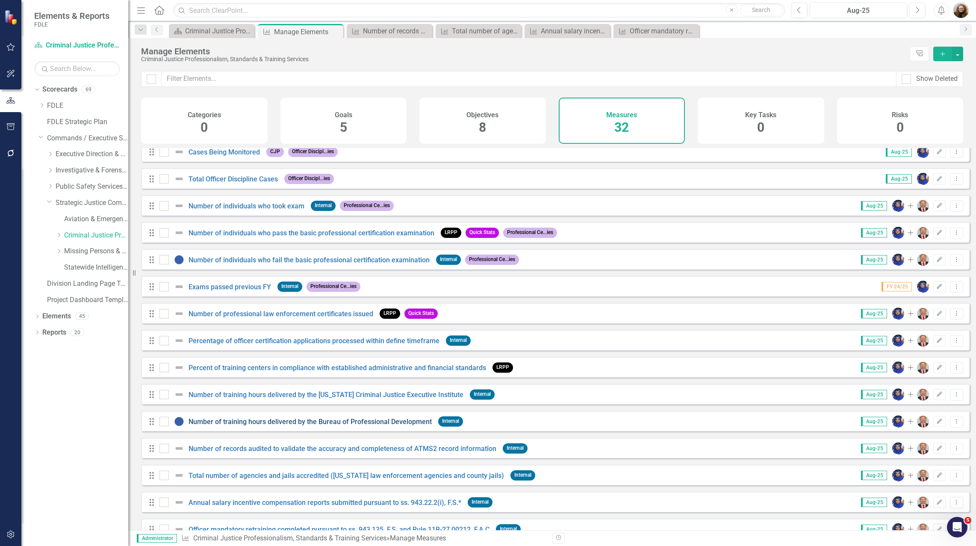
scroll to position [487, 0]
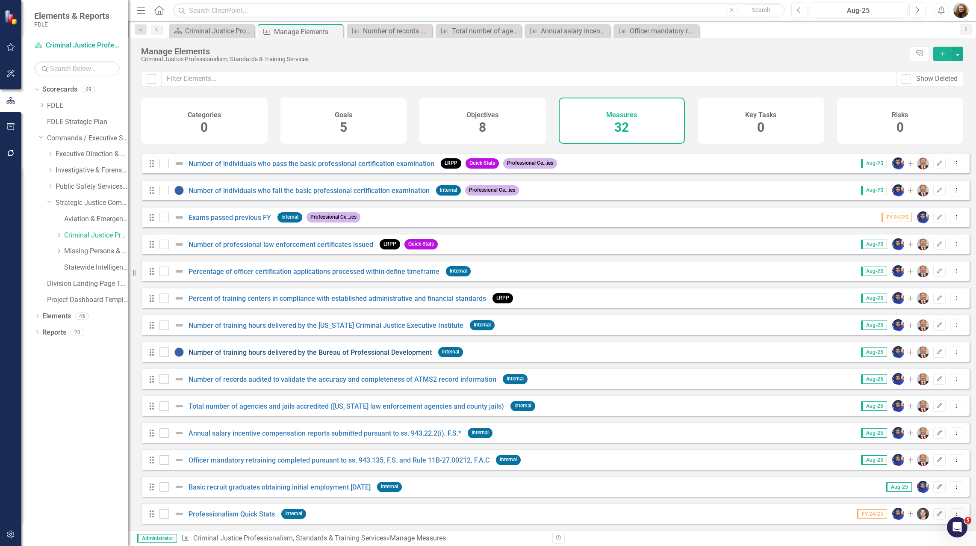
click at [232, 353] on link "Number of training hours delivered by the Bureau of Professional Development" at bounding box center [310, 352] width 243 height 8
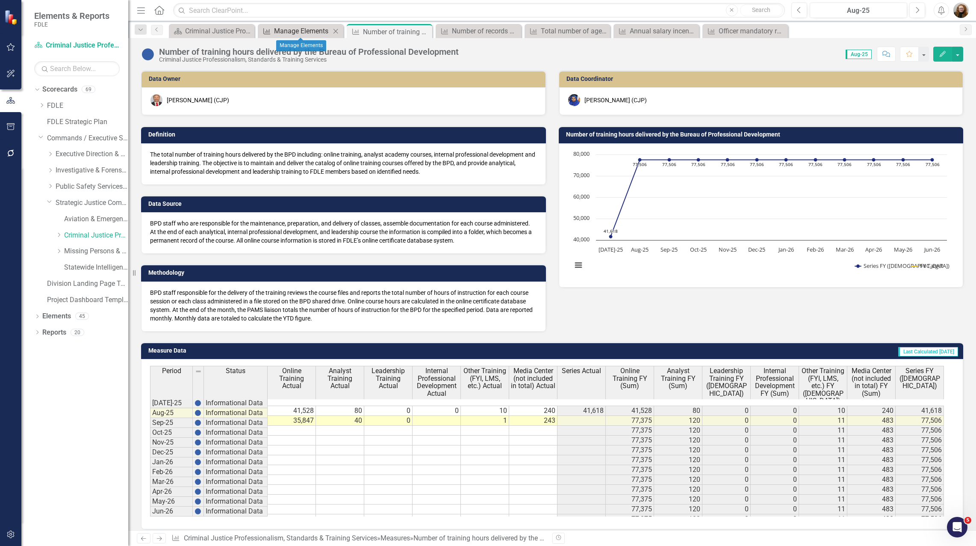
click at [293, 31] on div "Manage Elements" at bounding box center [302, 31] width 56 height 11
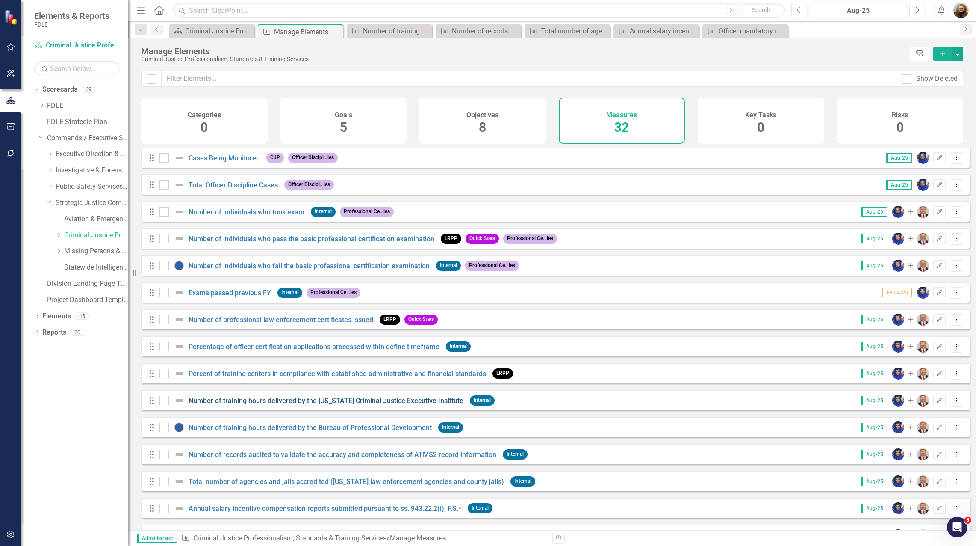
scroll to position [487, 0]
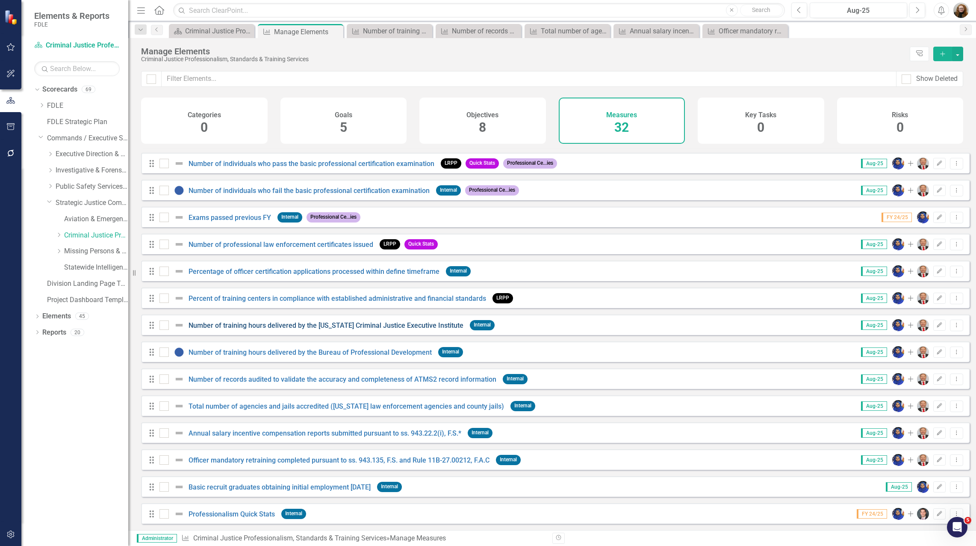
click at [270, 327] on link "Number of training hours delivered by the Florida Criminal Justice Executive In…" at bounding box center [326, 325] width 275 height 8
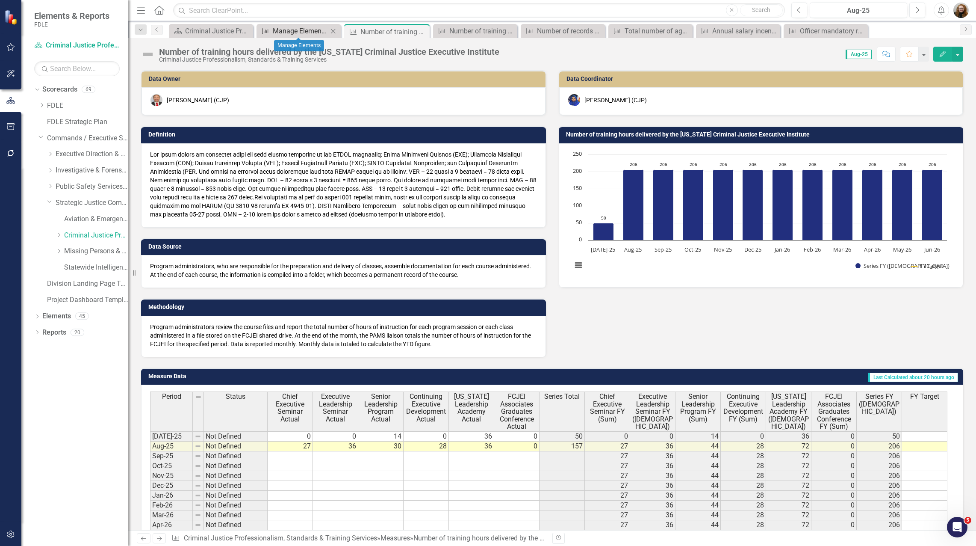
click at [301, 32] on div "Manage Elements" at bounding box center [300, 31] width 55 height 11
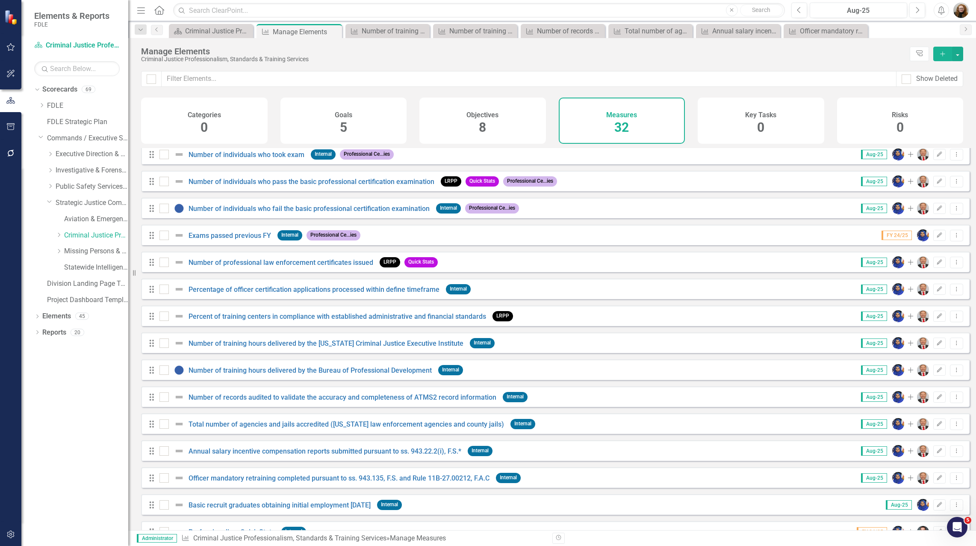
scroll to position [487, 0]
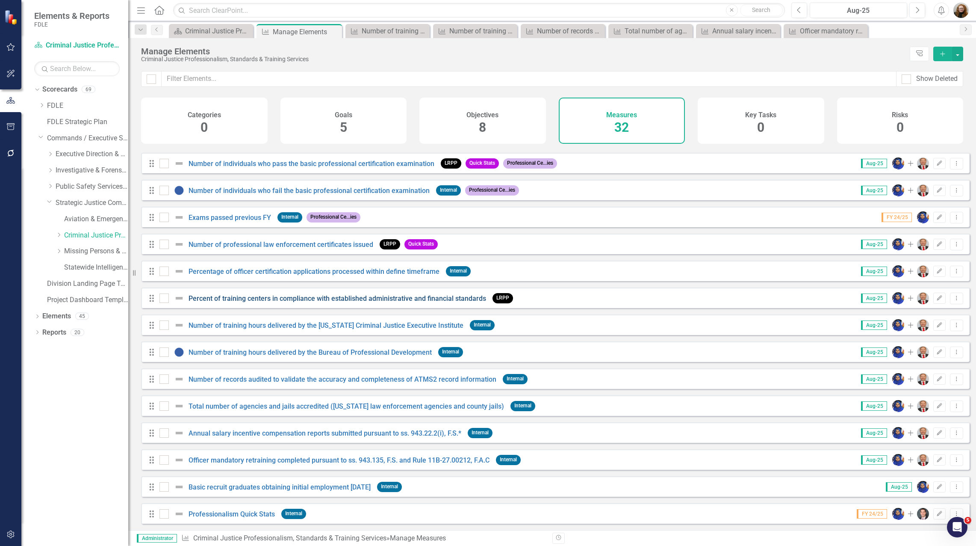
click at [243, 301] on link "Percent of training centers in compliance with established administrative and f…" at bounding box center [338, 298] width 298 height 8
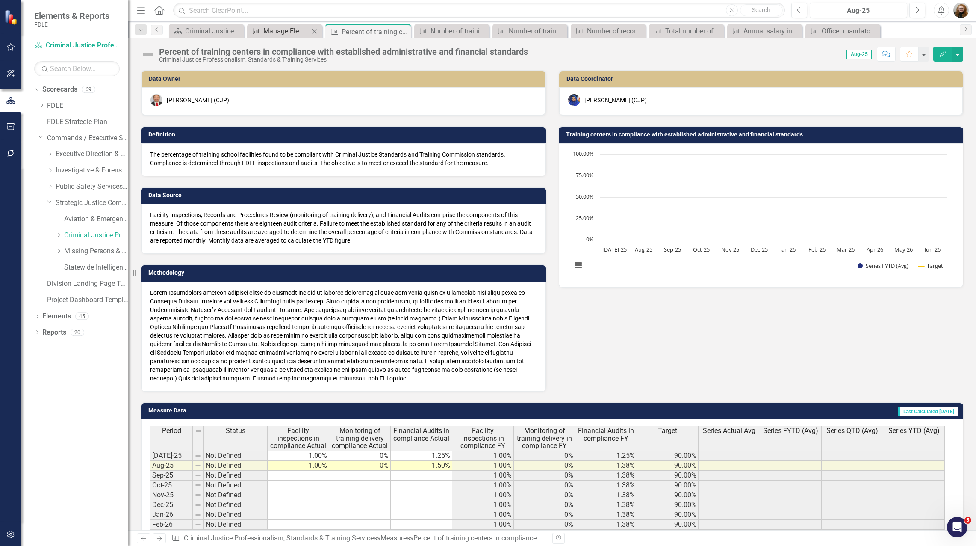
click at [284, 30] on div "Manage Elements" at bounding box center [286, 31] width 46 height 11
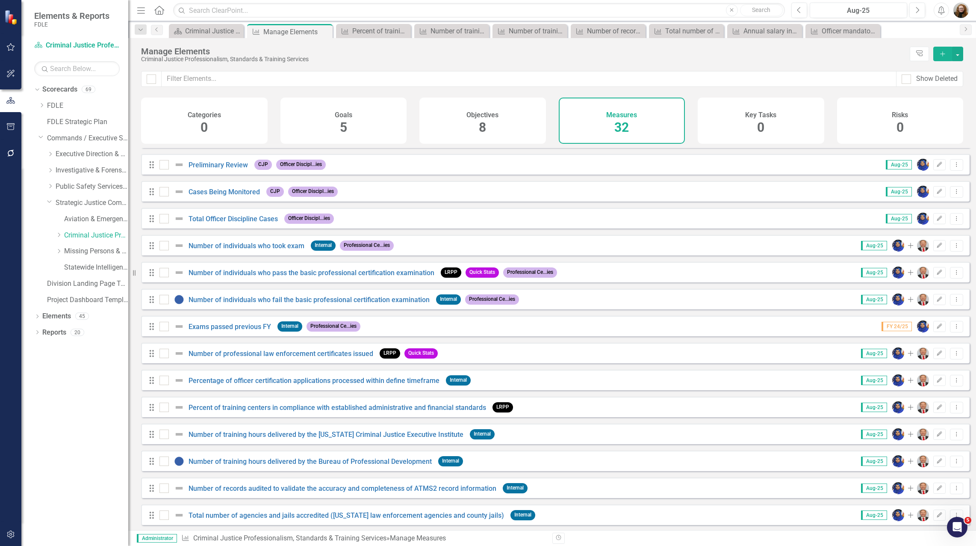
scroll to position [428, 0]
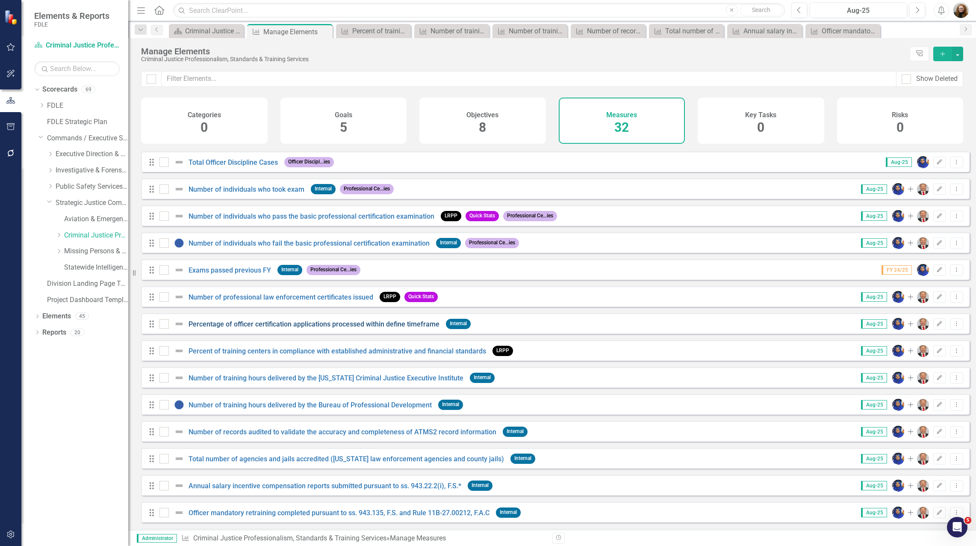
click at [234, 328] on link "Percentage of officer certification applications processed within define timefr…" at bounding box center [314, 324] width 251 height 8
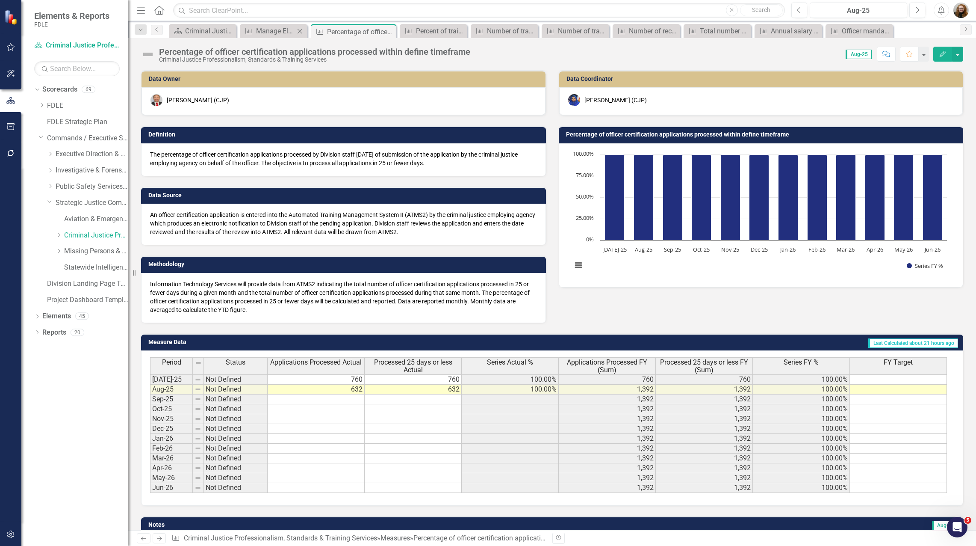
click at [281, 37] on div "Measure Manage Elements Close" at bounding box center [274, 31] width 68 height 14
click at [281, 29] on div "Manage Elements" at bounding box center [275, 31] width 38 height 11
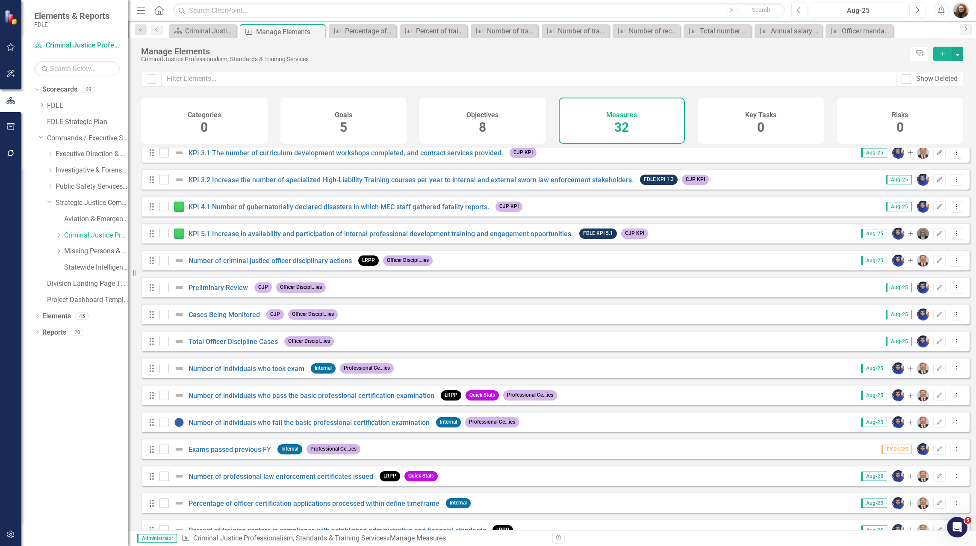
scroll to position [428, 0]
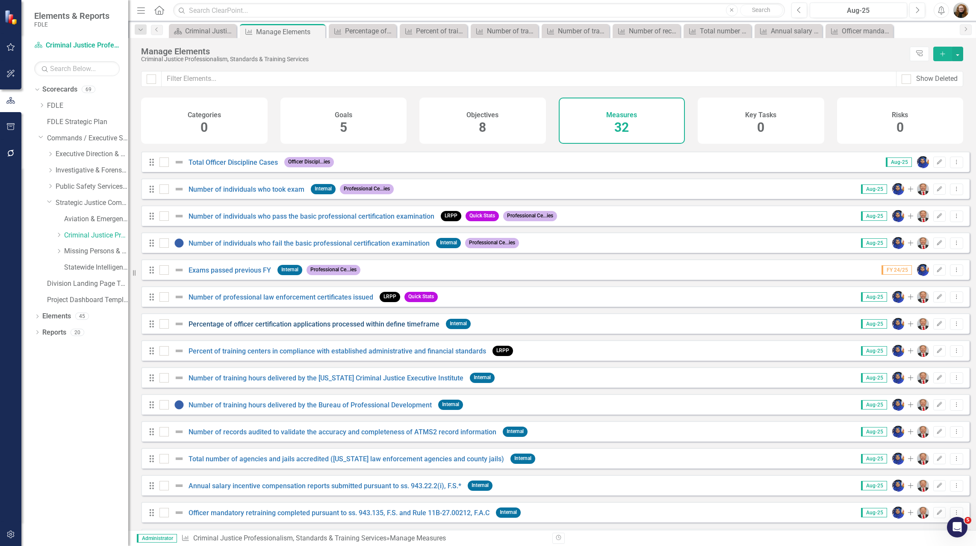
click at [232, 328] on link "Percentage of officer certification applications processed within define timefr…" at bounding box center [314, 324] width 251 height 8
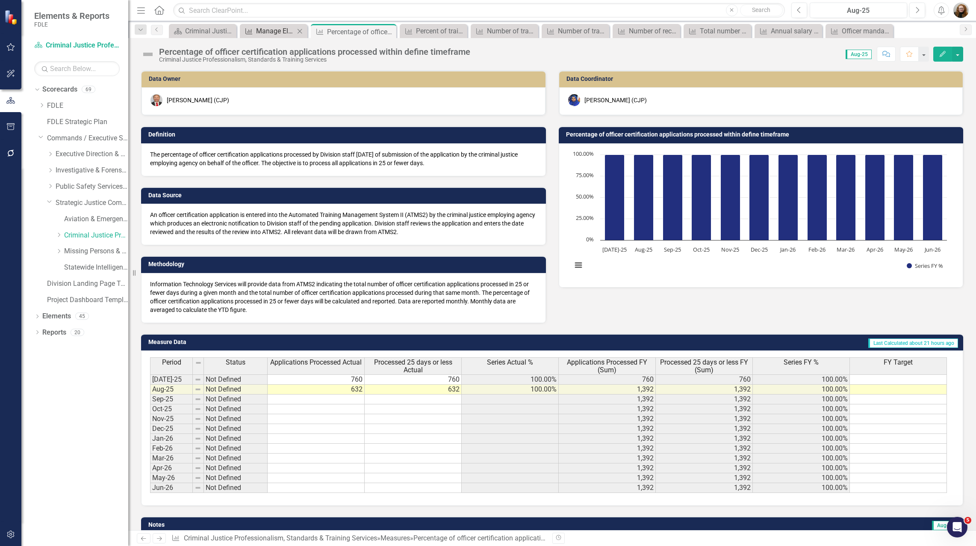
click at [261, 27] on div "Manage Elements" at bounding box center [275, 31] width 38 height 11
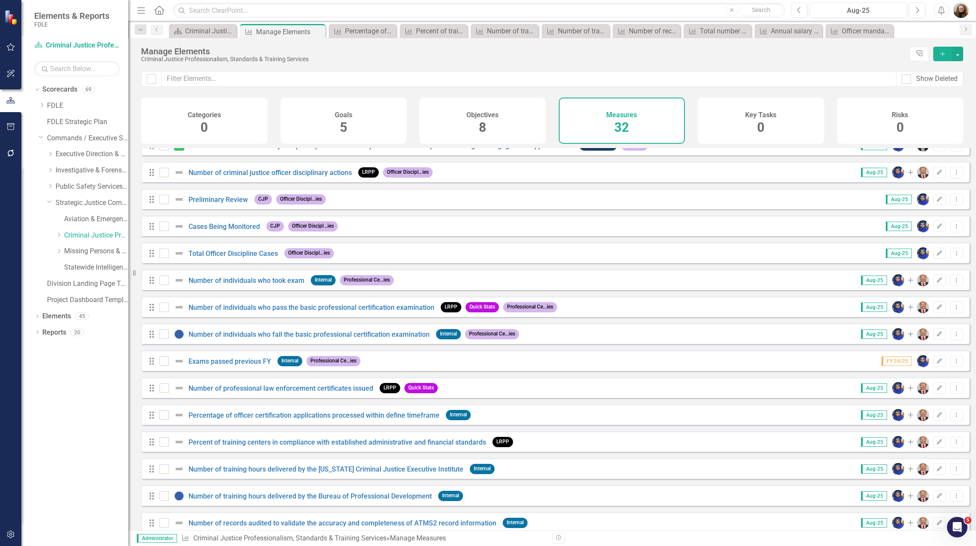
scroll to position [342, 0]
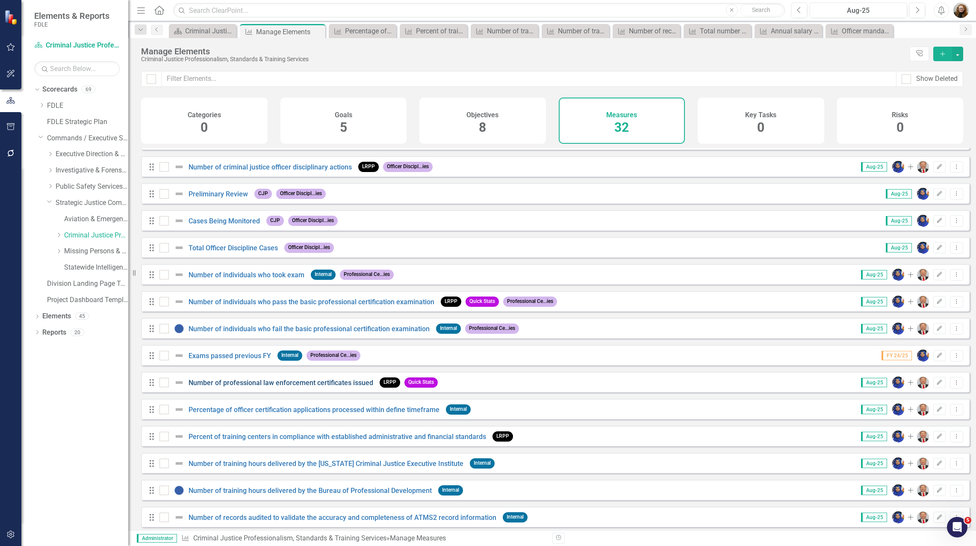
click at [271, 387] on link "Number of professional law enforcement certificates issued" at bounding box center [281, 382] width 185 height 8
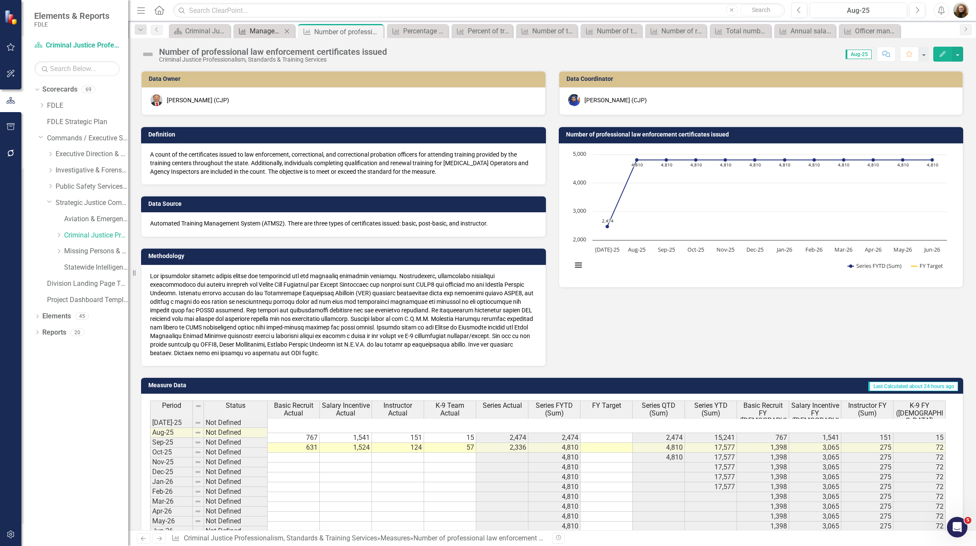
click at [258, 32] on div "Manage Elements" at bounding box center [266, 31] width 32 height 11
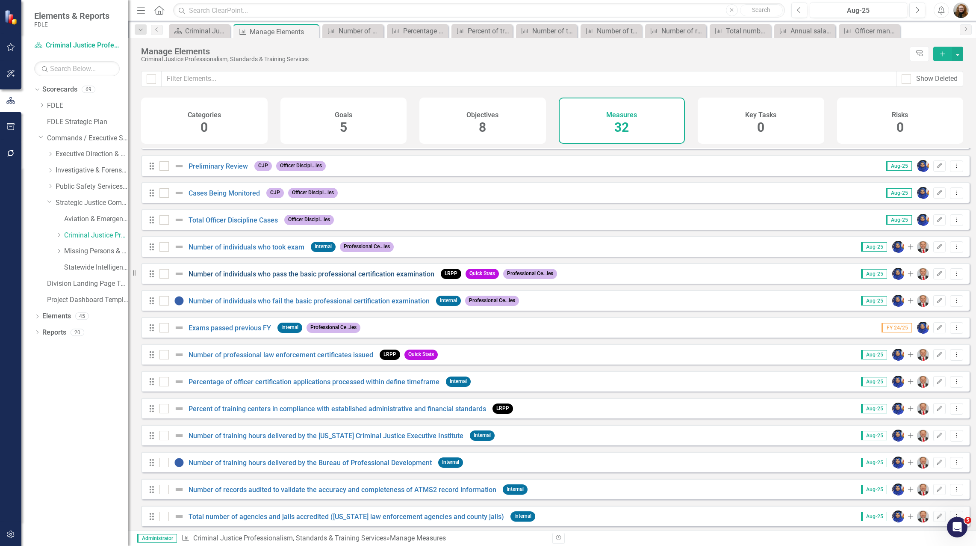
scroll to position [385, 0]
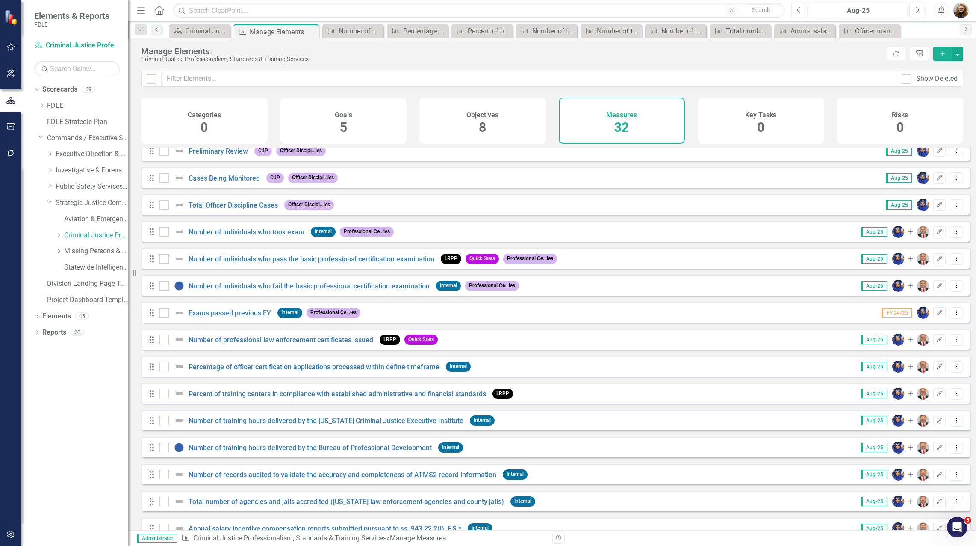
click at [441, 53] on div "Manage Elements" at bounding box center [512, 51] width 742 height 9
click at [245, 236] on link "Number of individuals who took exam" at bounding box center [247, 232] width 116 height 8
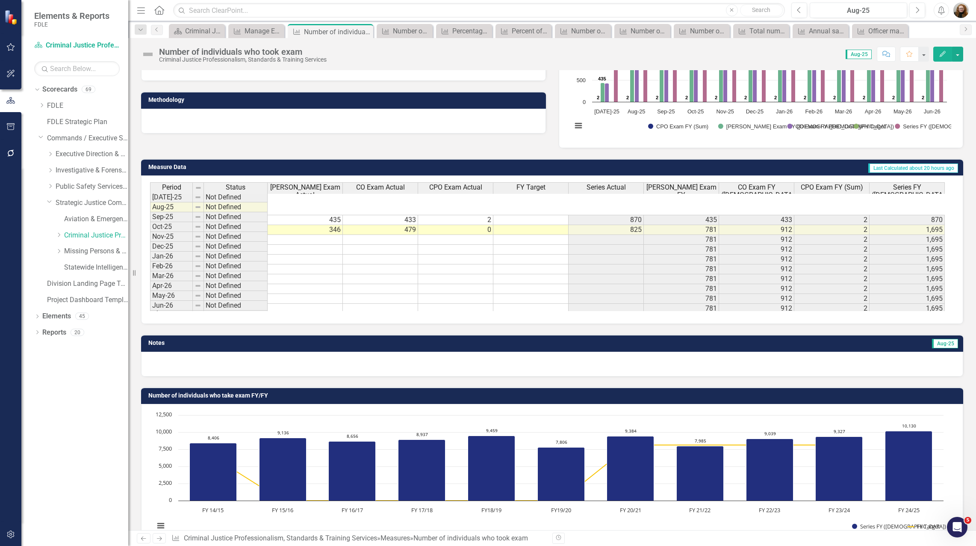
scroll to position [166, 0]
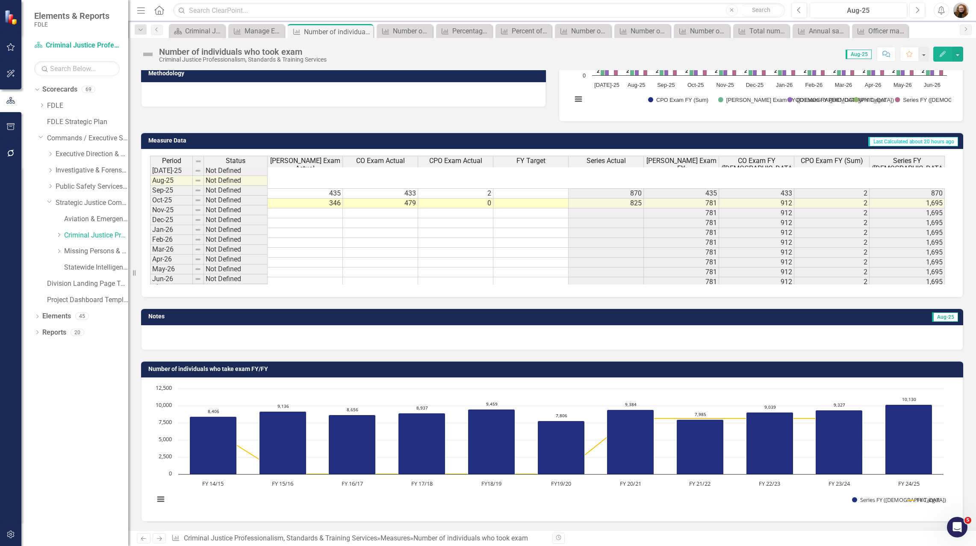
click at [359, 53] on div "Score: N/A Aug-25 Completed Comment Favorite Edit" at bounding box center [647, 54] width 633 height 15
click at [83, 387] on div "Dropdown Scorecards 69 Dropdown FDLE Commissioner's Initiative Team Project Das…" at bounding box center [74, 314] width 107 height 463
click at [947, 57] on button "Edit" at bounding box center [943, 54] width 19 height 15
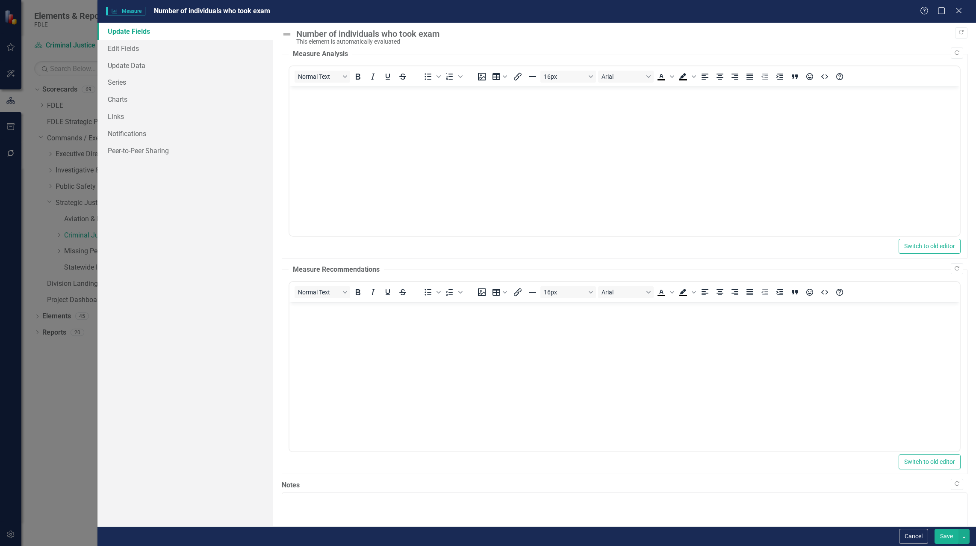
scroll to position [0, 0]
click at [133, 50] on link "Edit Fields" at bounding box center [186, 48] width 176 height 17
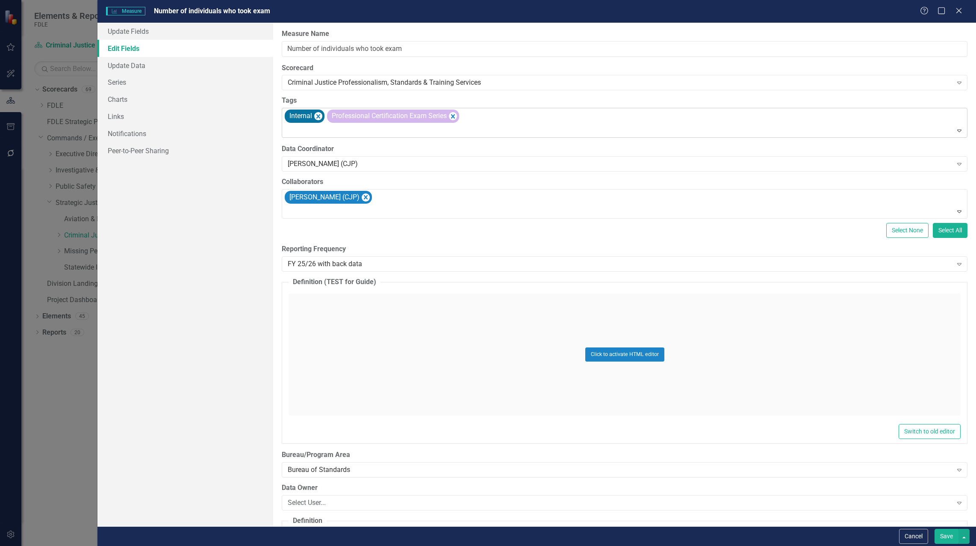
click at [507, 118] on div "Internal Professional Certification Exam Series" at bounding box center [626, 122] width 684 height 29
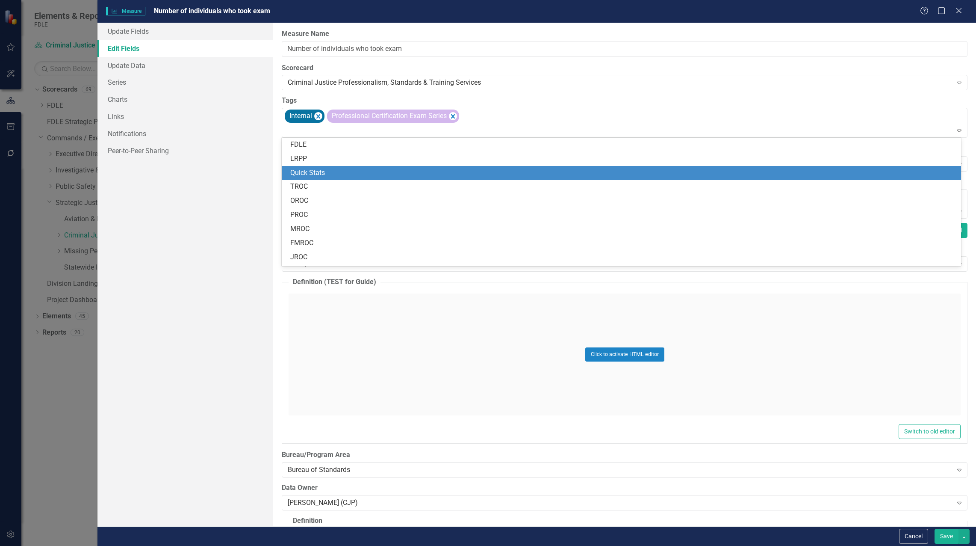
click at [380, 174] on div "Quick Stats" at bounding box center [623, 173] width 666 height 10
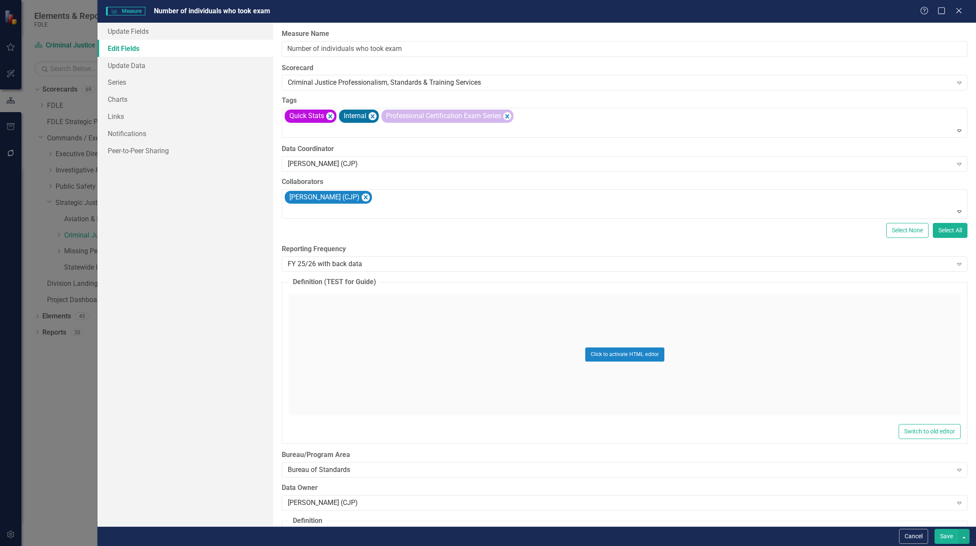
click at [946, 533] on button "Save" at bounding box center [947, 536] width 24 height 15
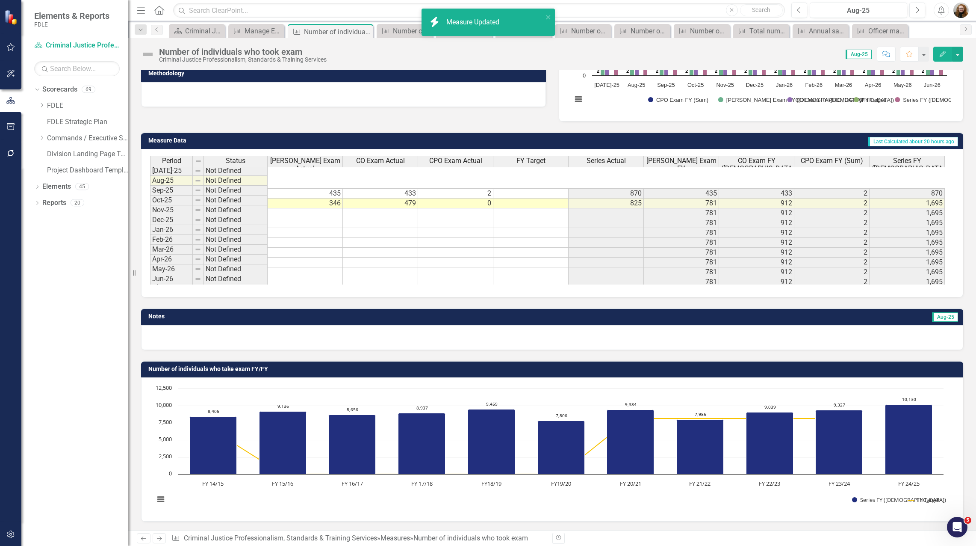
click at [70, 432] on div "Dropdown Scorecards 69 Dropdown FDLE Commissioner's Initiative Team Project Das…" at bounding box center [74, 314] width 107 height 463
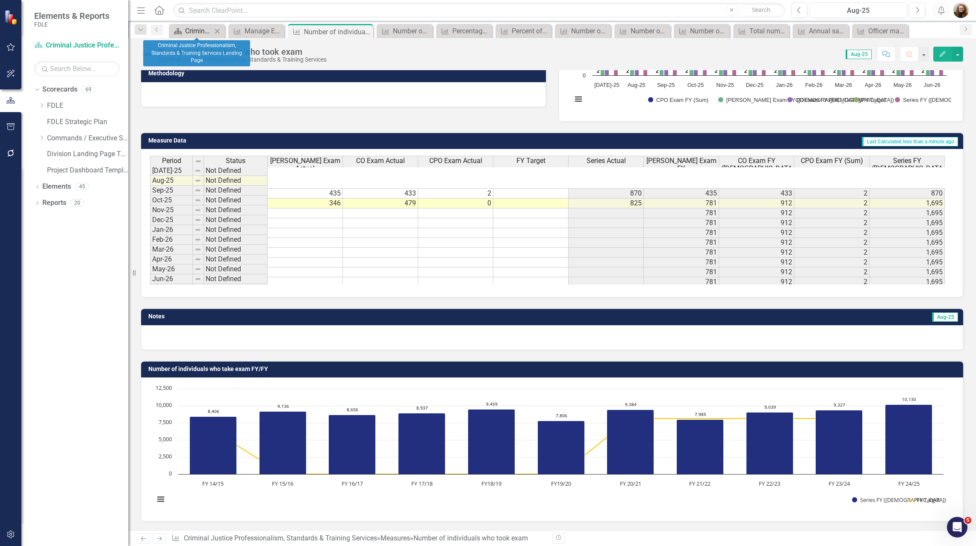
click at [201, 29] on div "Criminal Justice Professionalism, Standards & Training Services Landing Page" at bounding box center [198, 31] width 27 height 11
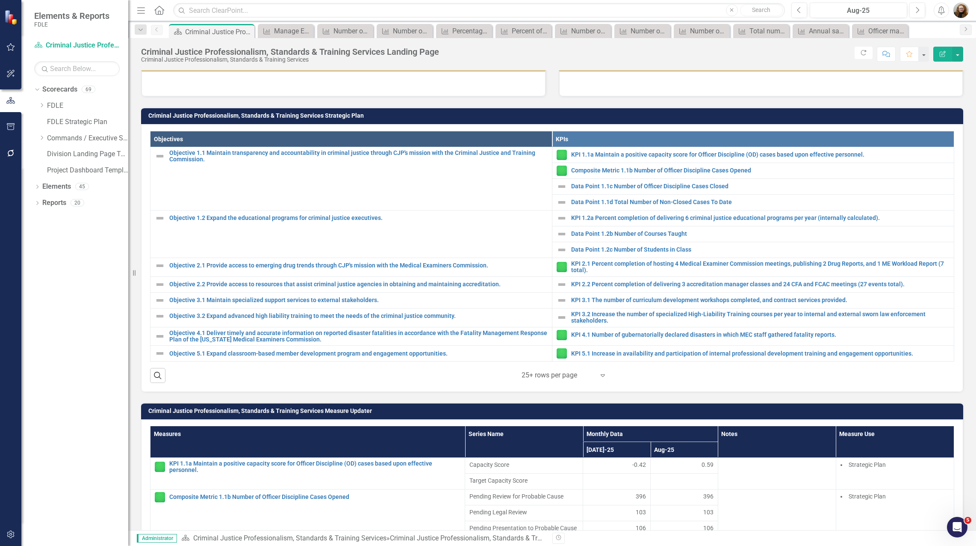
scroll to position [299, 0]
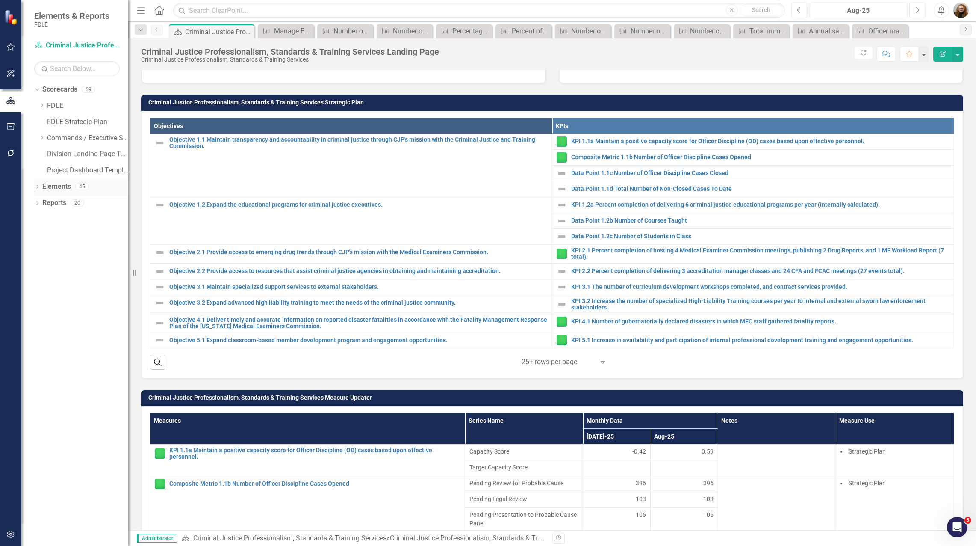
click at [56, 187] on link "Elements" at bounding box center [56, 187] width 29 height 10
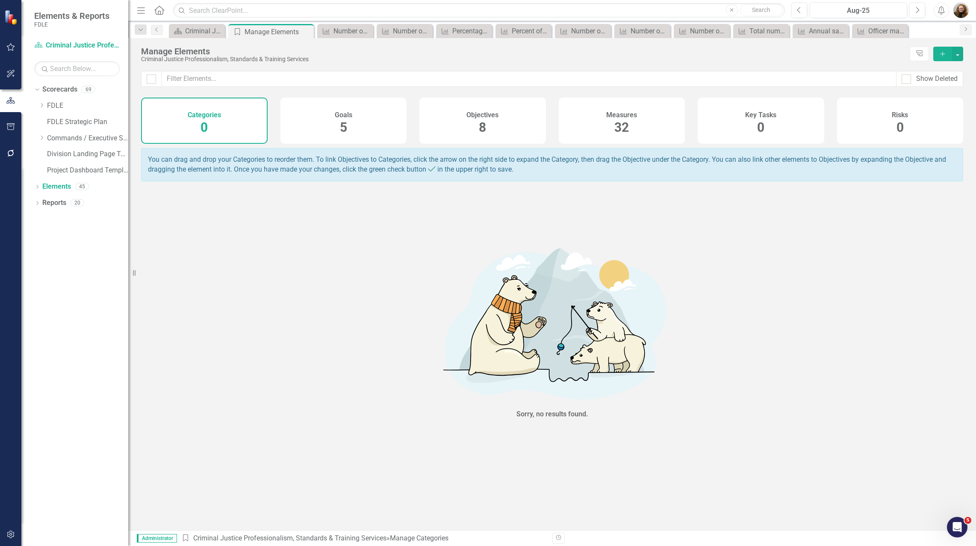
click at [599, 127] on div "Measures 32" at bounding box center [622, 121] width 127 height 46
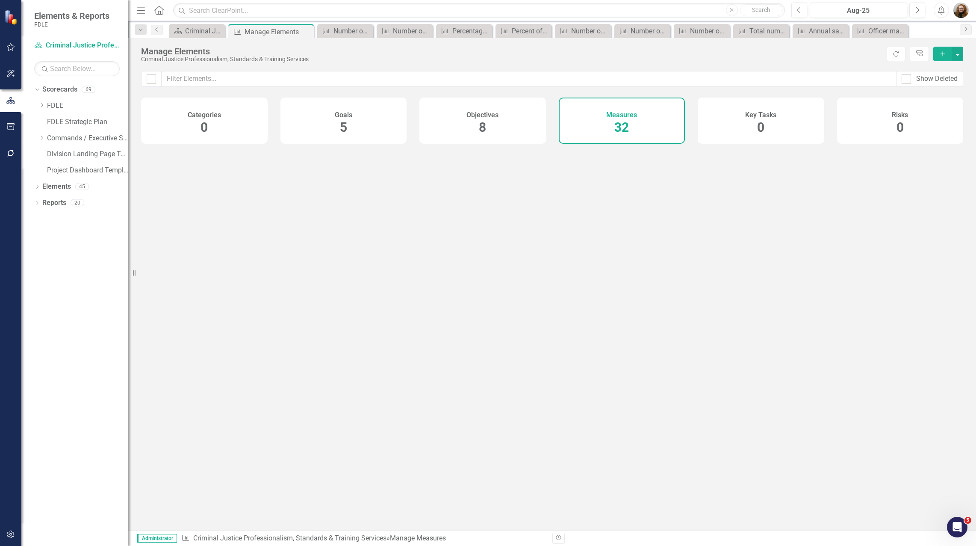
checkbox input "false"
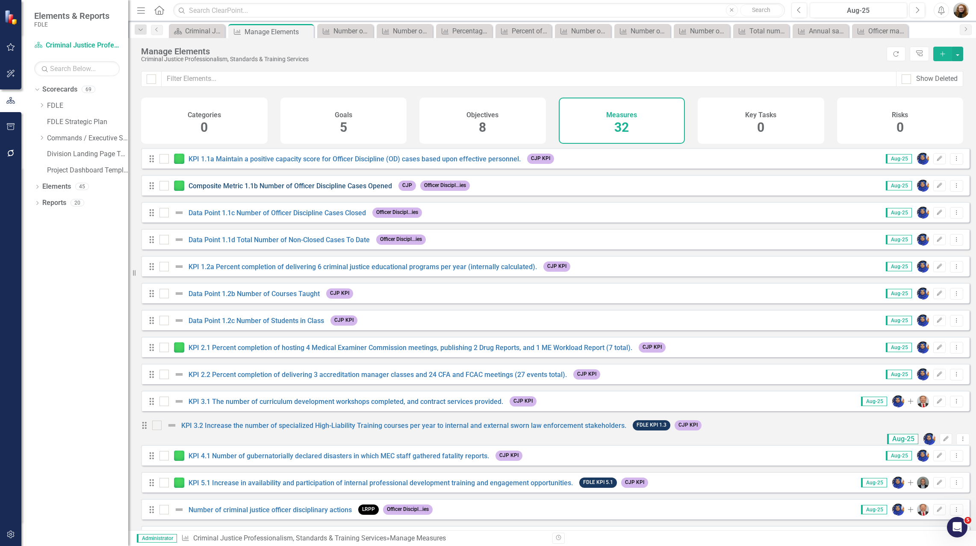
click at [304, 190] on link "Composite Metric 1.1b Number of Officer Discipline Cases Opened" at bounding box center [291, 186] width 204 height 8
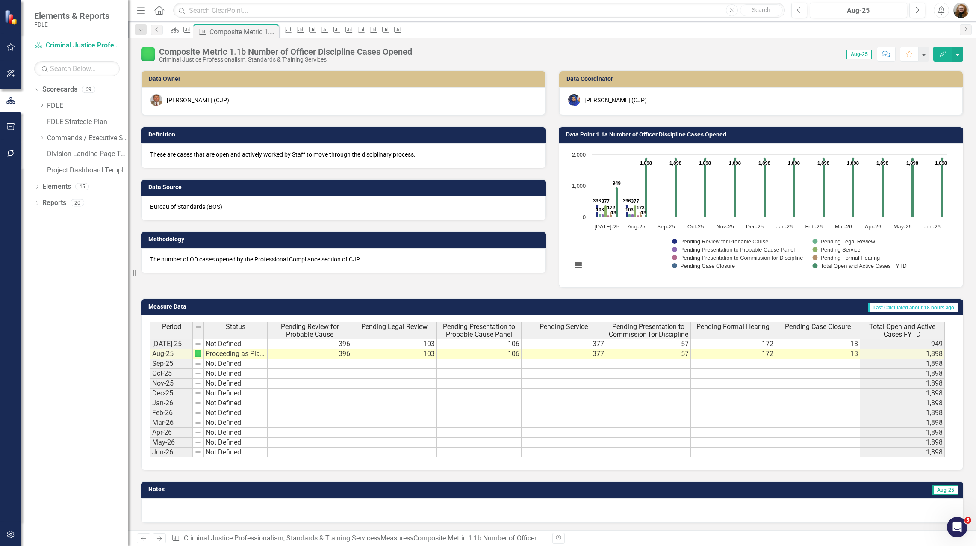
click at [943, 56] on icon "Edit" at bounding box center [943, 54] width 8 height 6
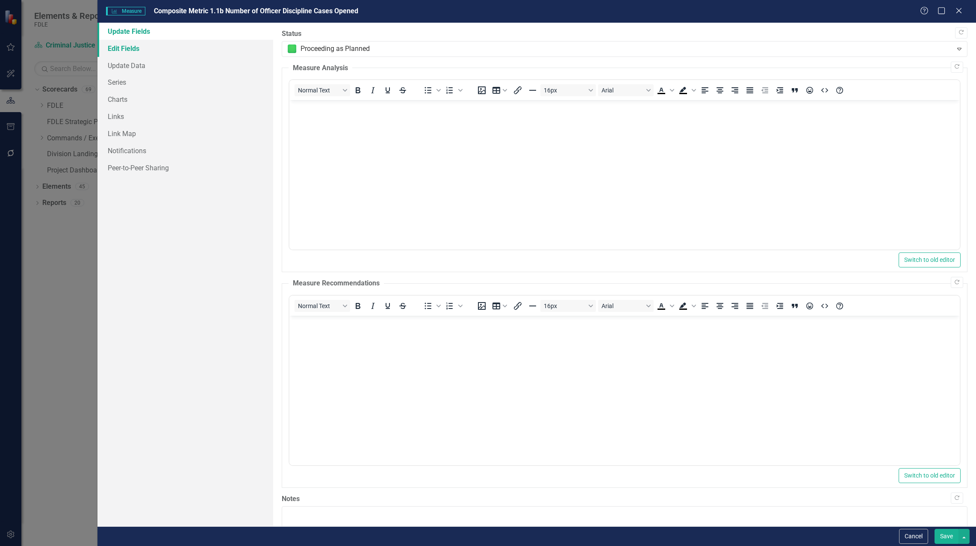
click at [131, 47] on link "Edit Fields" at bounding box center [186, 48] width 176 height 17
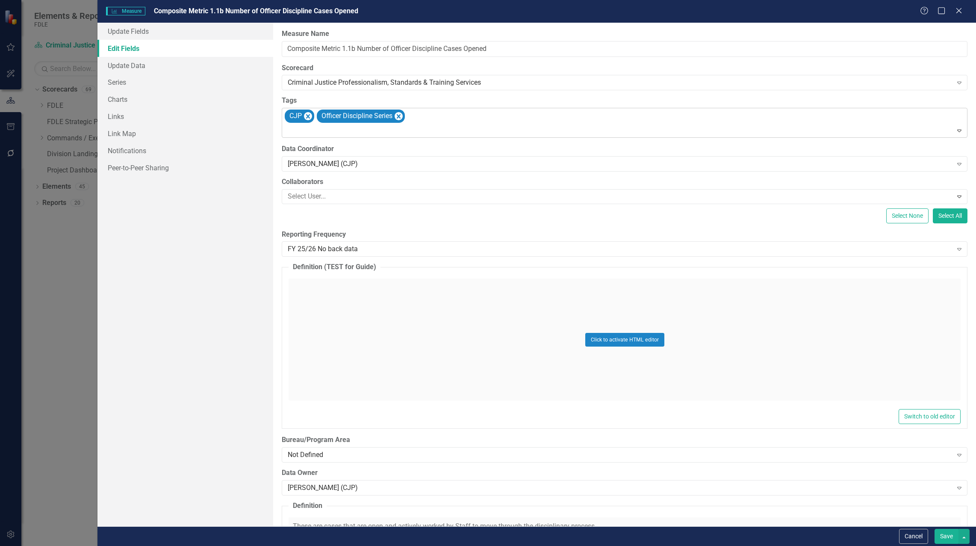
click at [445, 117] on div "CJP Officer Discipline Series" at bounding box center [626, 122] width 684 height 29
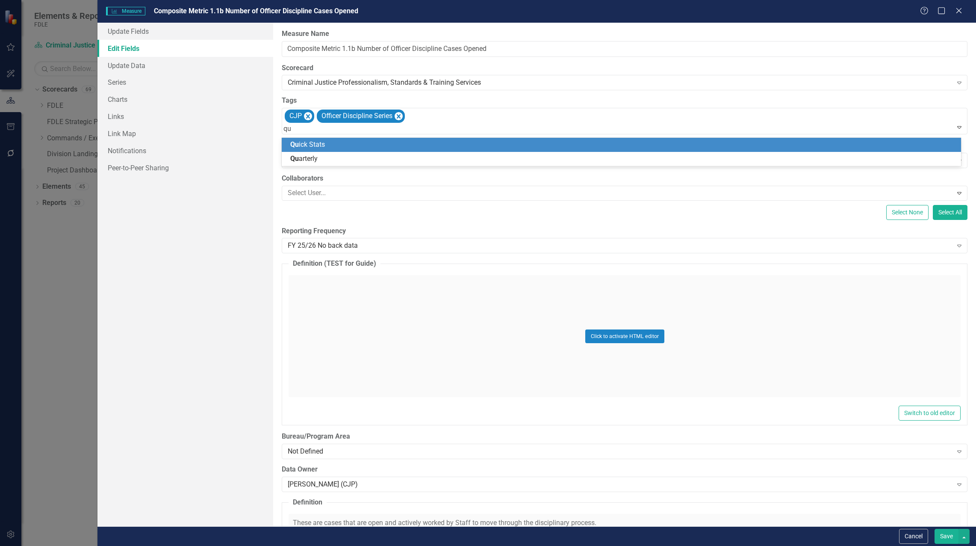
type input "qui"
click at [313, 142] on span "Qui ck Stats" at bounding box center [307, 144] width 35 height 8
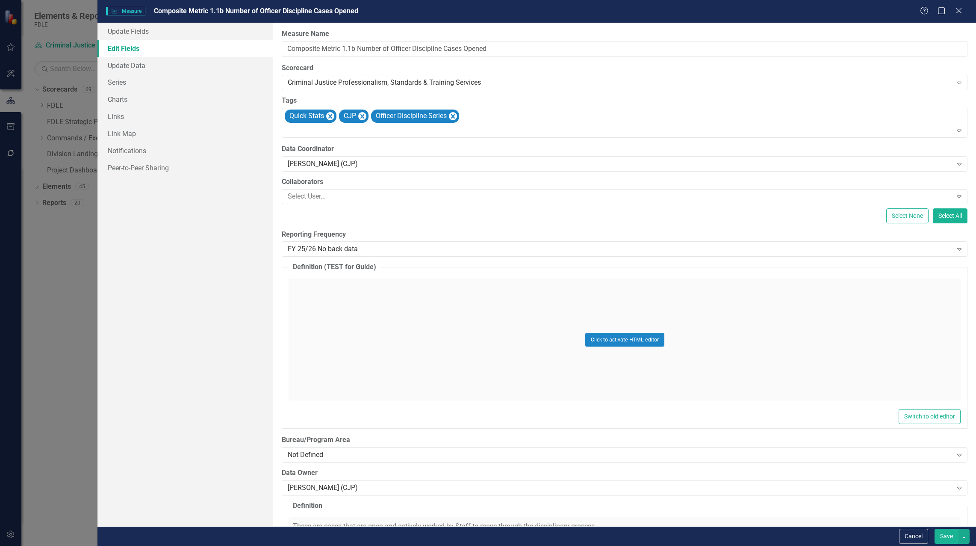
click at [945, 532] on button "Save" at bounding box center [947, 536] width 24 height 15
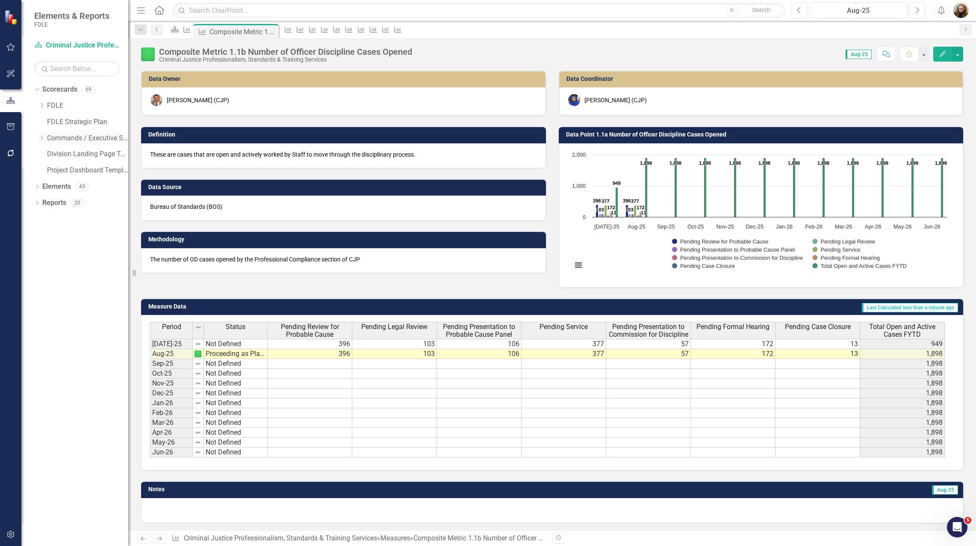
click at [42, 139] on icon "Dropdown" at bounding box center [41, 137] width 6 height 5
click at [50, 190] on div "Dropdown" at bounding box center [50, 186] width 6 height 7
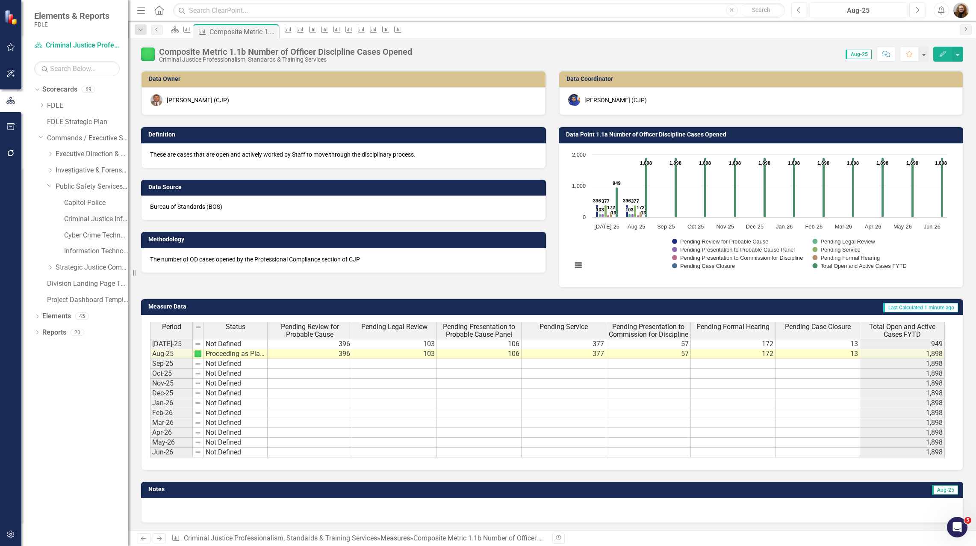
click at [76, 216] on link "Criminal Justice Information Services" at bounding box center [96, 219] width 64 height 10
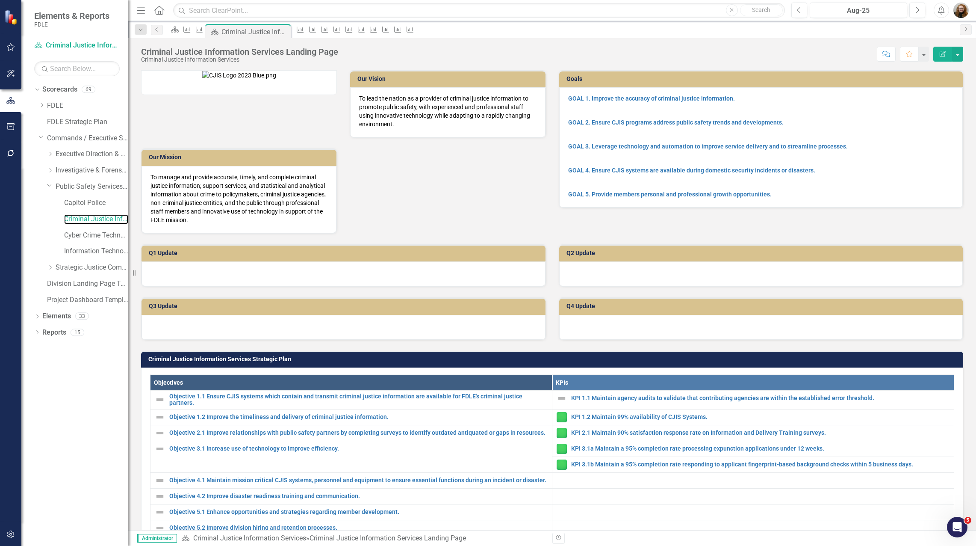
scroll to position [214, 0]
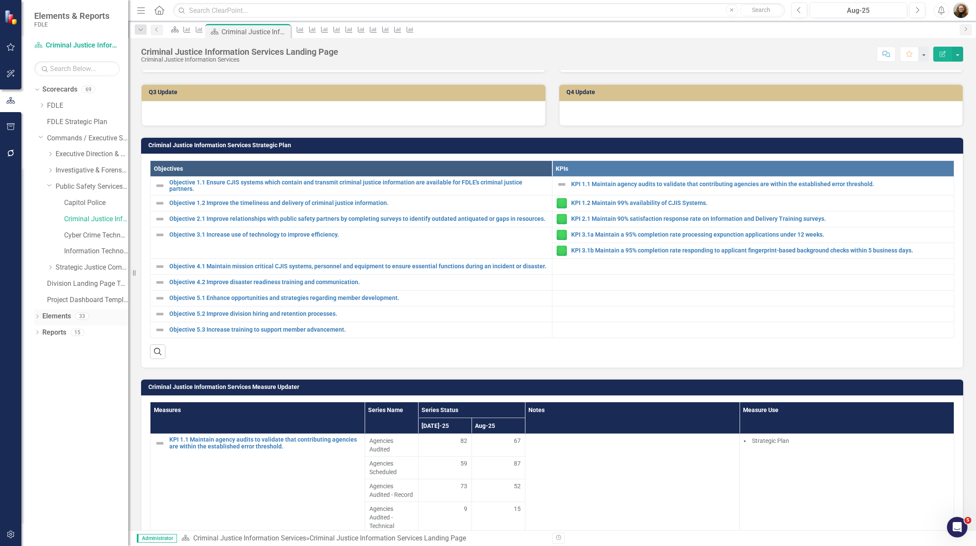
click at [65, 313] on link "Elements" at bounding box center [56, 316] width 29 height 10
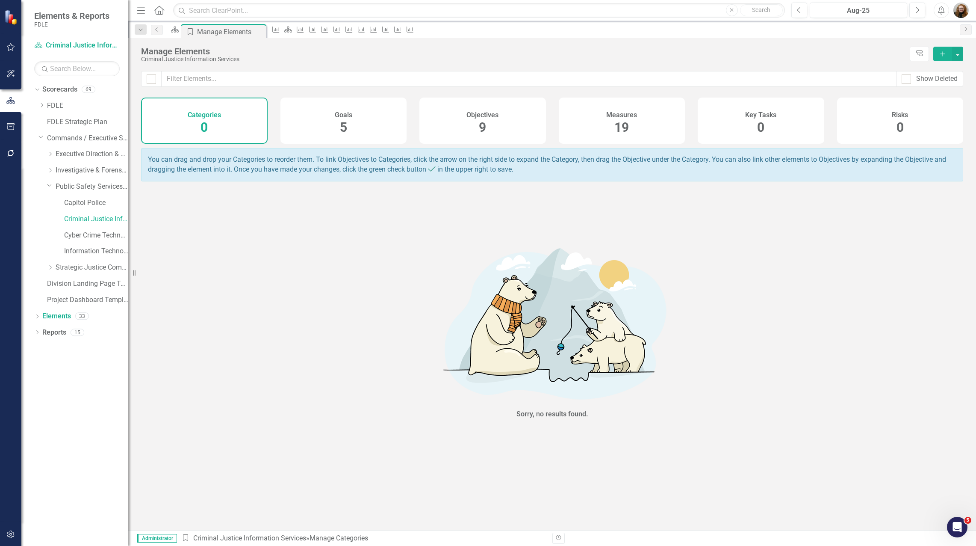
click at [597, 129] on div "Measures 19" at bounding box center [622, 121] width 127 height 46
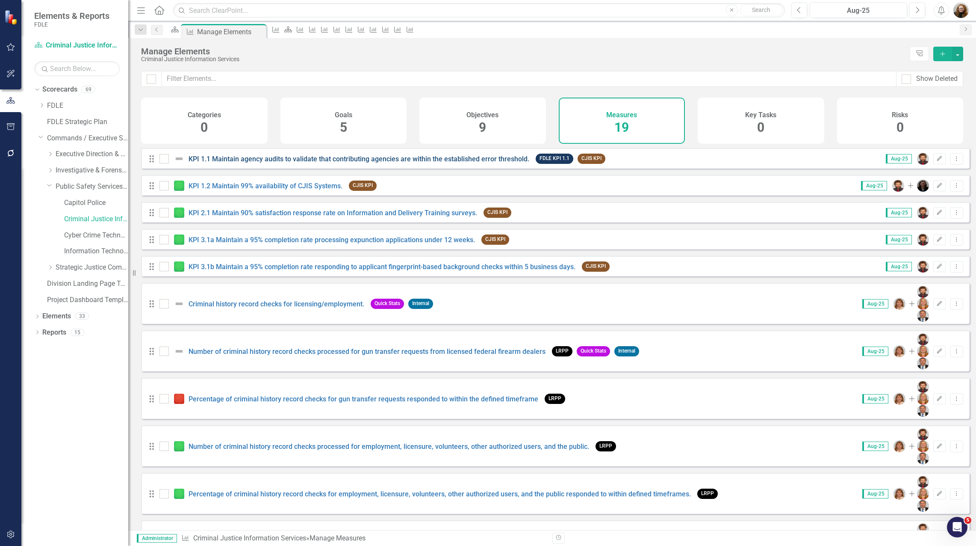
click at [298, 163] on link "KPI 1.1 Maintain agency audits to validate that contributing agencies are withi…" at bounding box center [359, 159] width 341 height 8
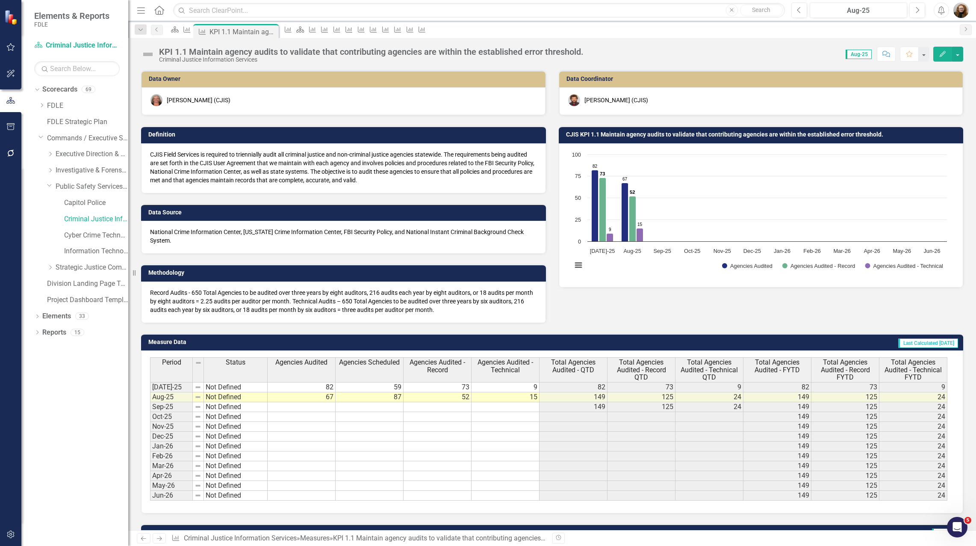
click at [942, 55] on icon "Edit" at bounding box center [943, 54] width 8 height 6
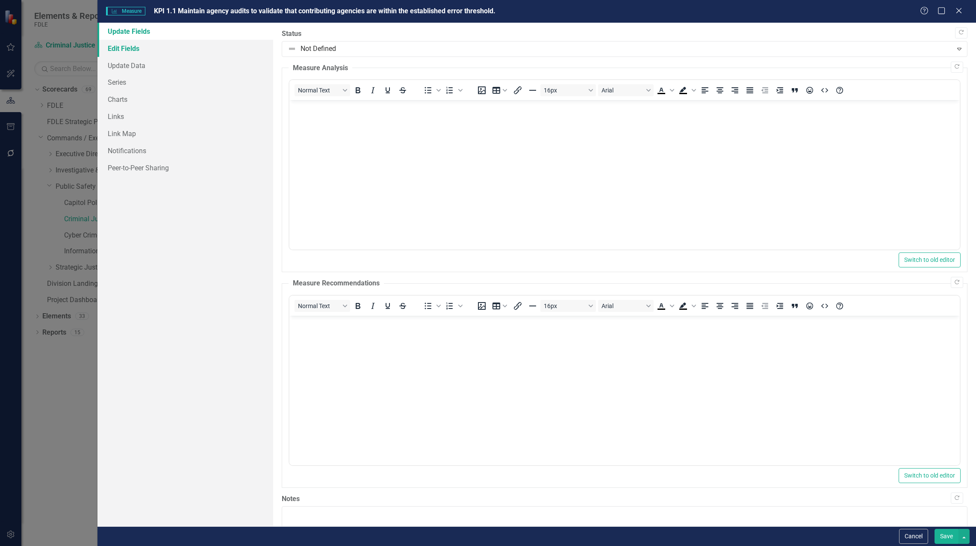
click at [139, 50] on link "Edit Fields" at bounding box center [186, 48] width 176 height 17
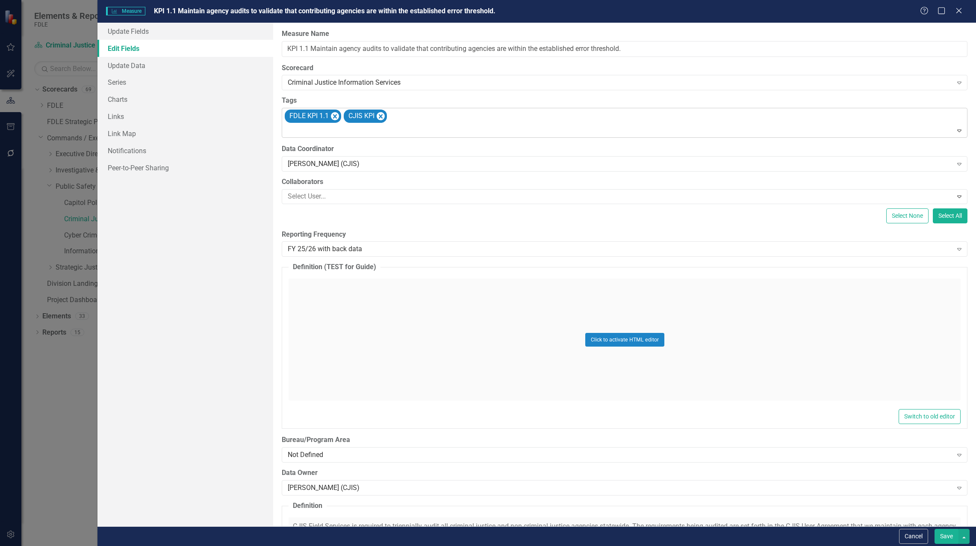
click at [432, 119] on div "FDLE KPI 1.1 CJIS KPI" at bounding box center [626, 122] width 684 height 29
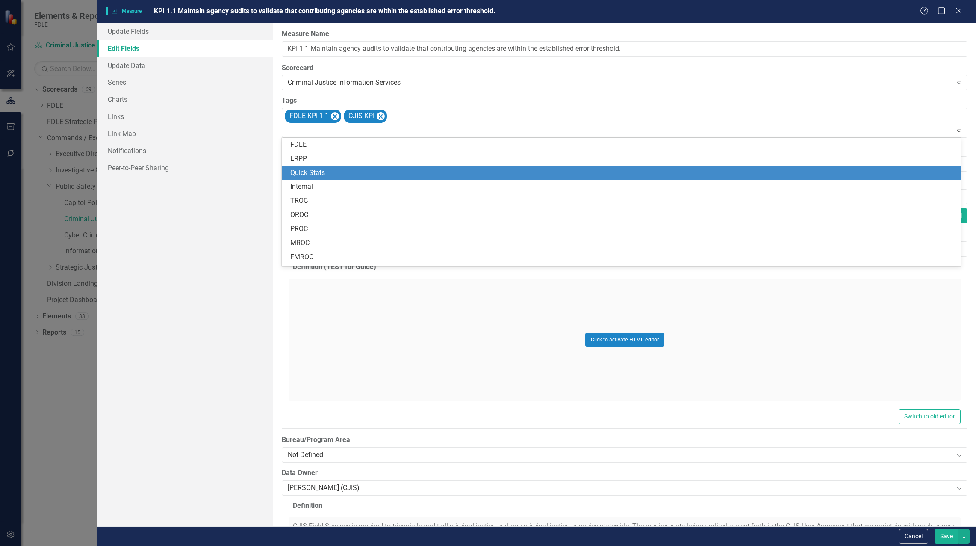
click at [349, 174] on div "Quick Stats" at bounding box center [623, 173] width 666 height 10
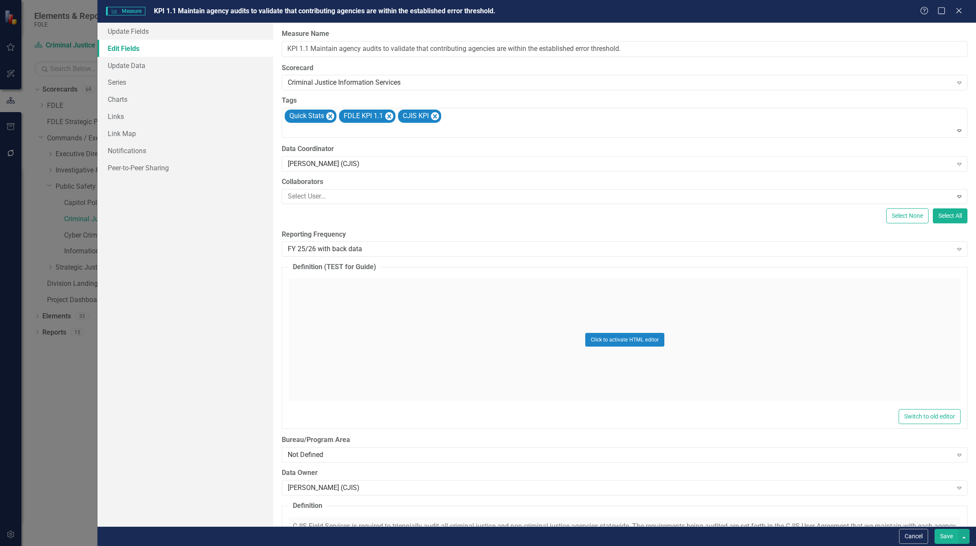
click at [946, 535] on button "Save" at bounding box center [947, 536] width 24 height 15
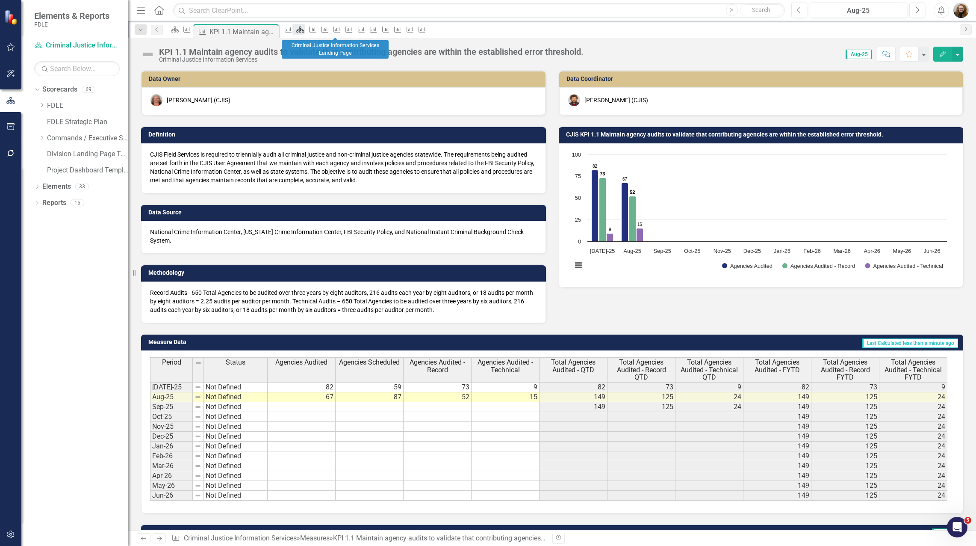
click at [304, 35] on div "Scorecard" at bounding box center [299, 29] width 12 height 11
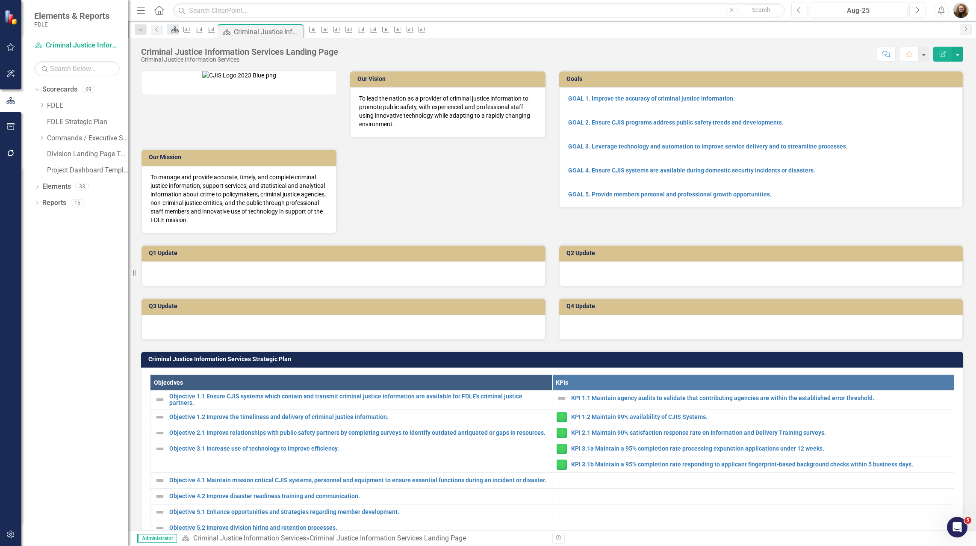
click at [179, 32] on icon at bounding box center [175, 30] width 8 height 6
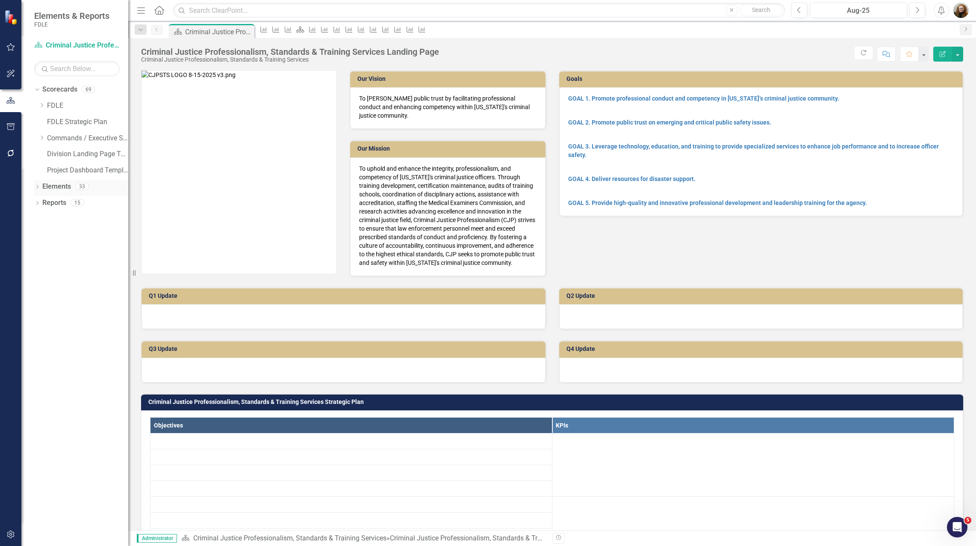
click at [40, 190] on div "Dropdown" at bounding box center [37, 187] width 6 height 7
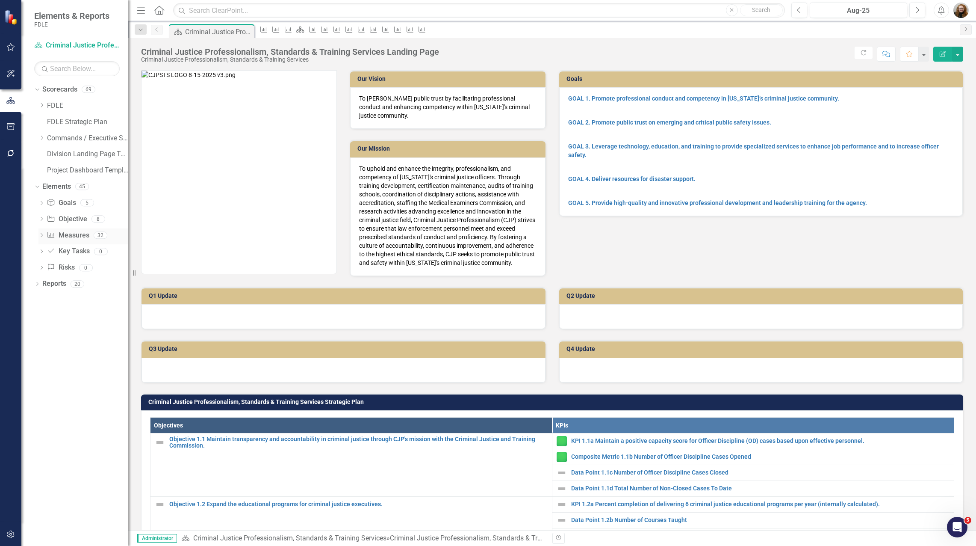
click at [64, 231] on link "Measure Measures" at bounding box center [68, 236] width 42 height 10
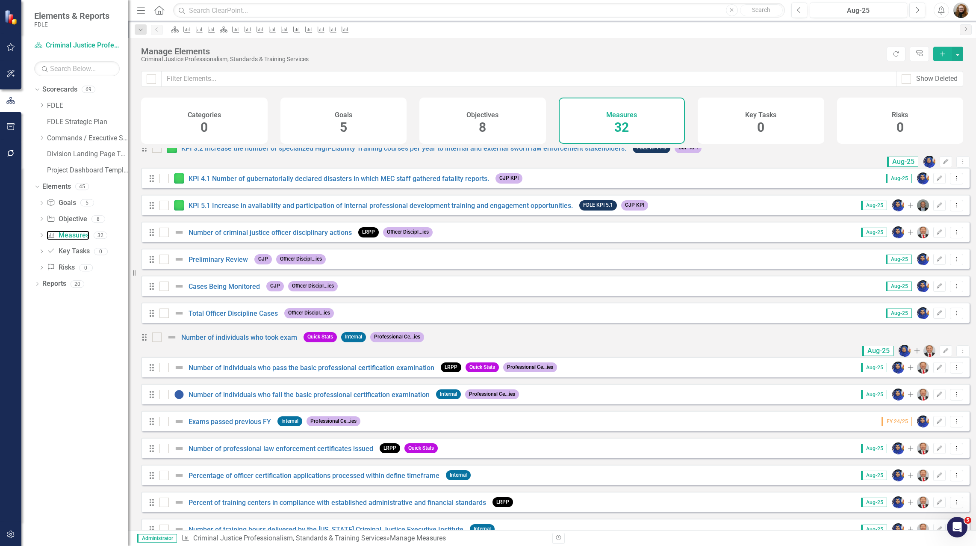
scroll to position [273, 0]
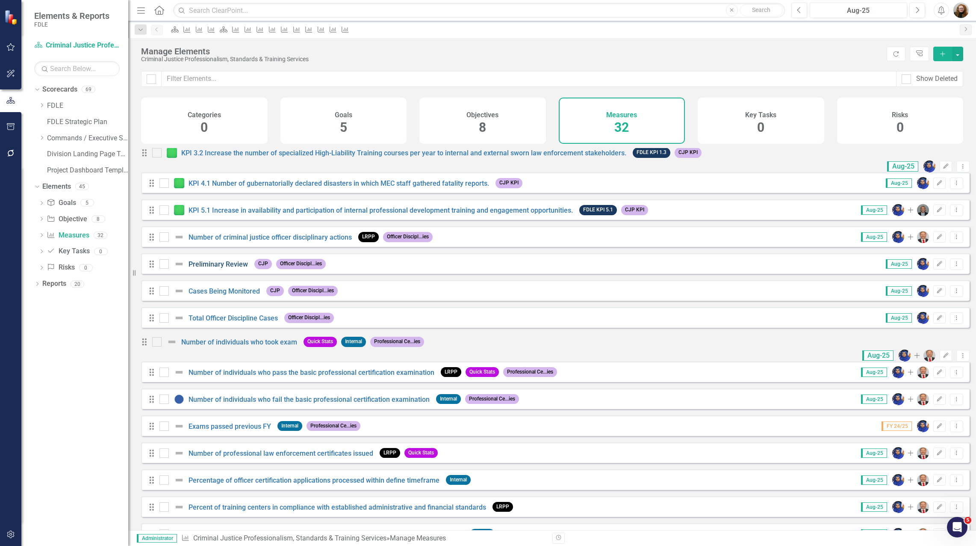
click at [205, 268] on link "Preliminary Review" at bounding box center [218, 264] width 59 height 8
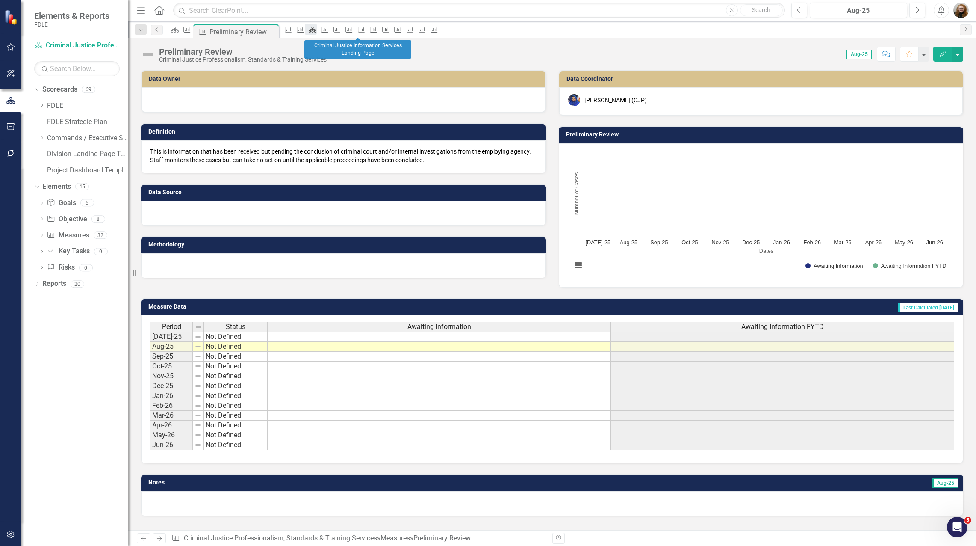
click at [316, 32] on icon at bounding box center [313, 30] width 8 height 6
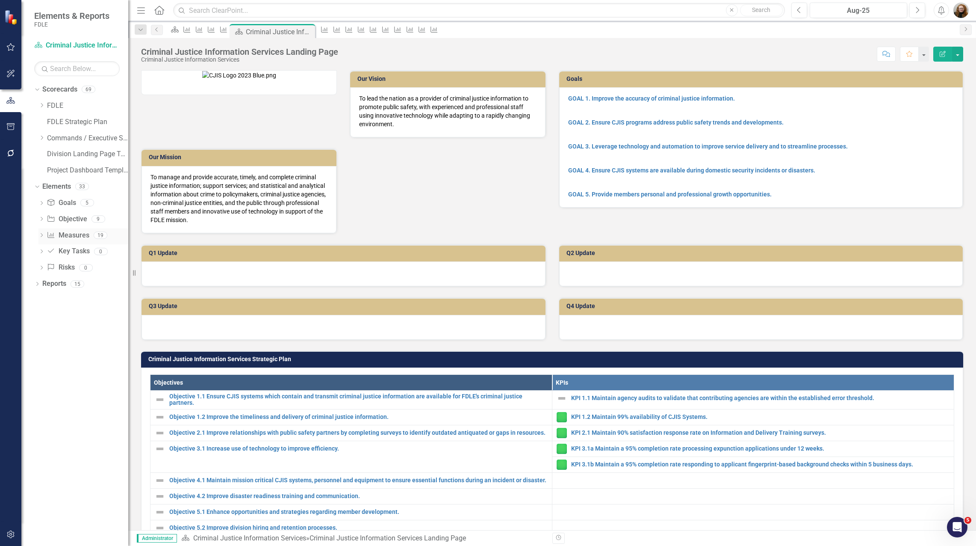
click at [76, 234] on link "Measure Measures" at bounding box center [68, 236] width 42 height 10
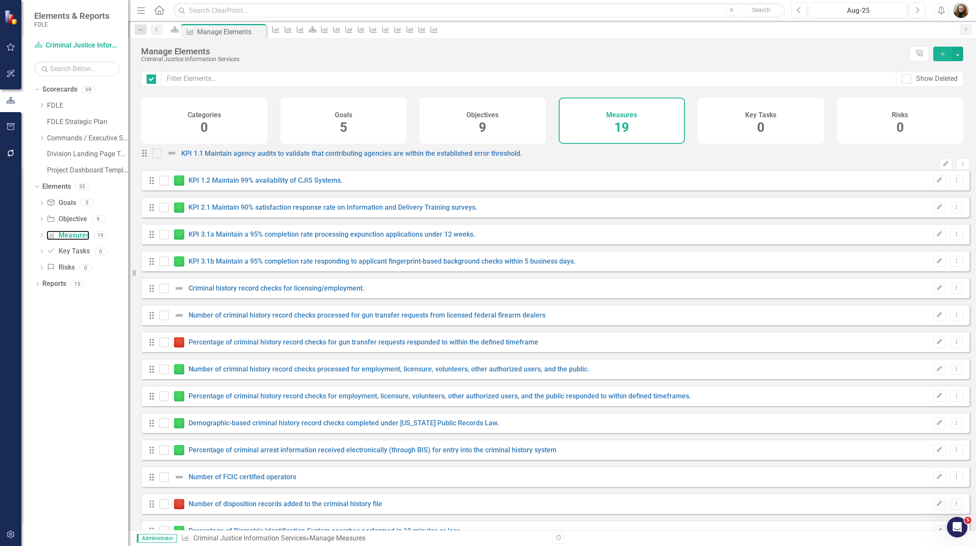
checkbox input "false"
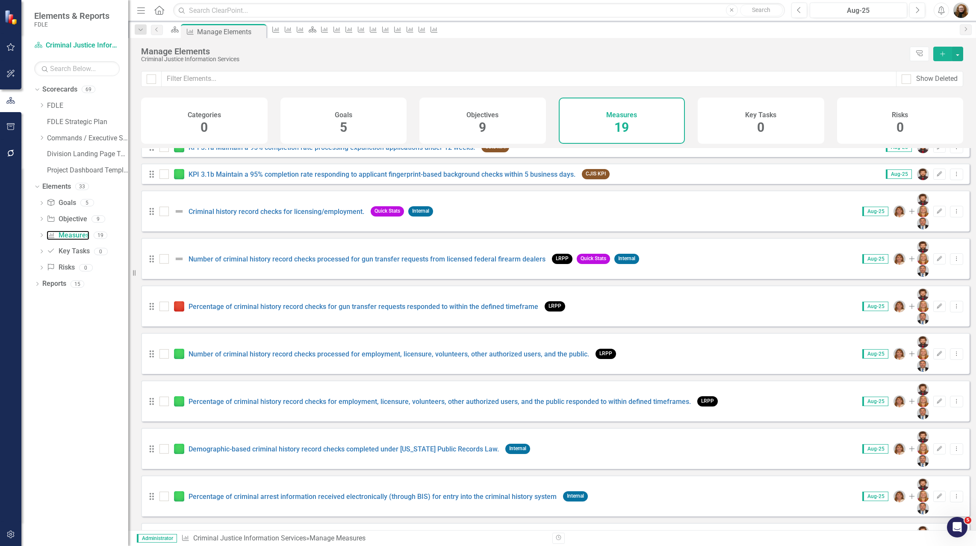
scroll to position [94, 0]
click at [236, 254] on link "Number of criminal history record checks processed for gun transfer requests fr…" at bounding box center [367, 258] width 357 height 8
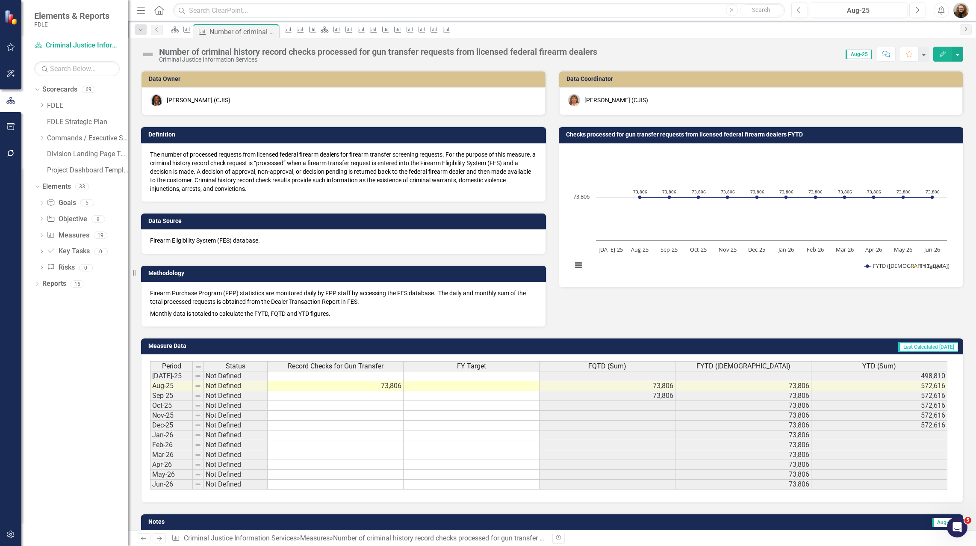
click at [945, 56] on icon "Edit" at bounding box center [943, 54] width 8 height 6
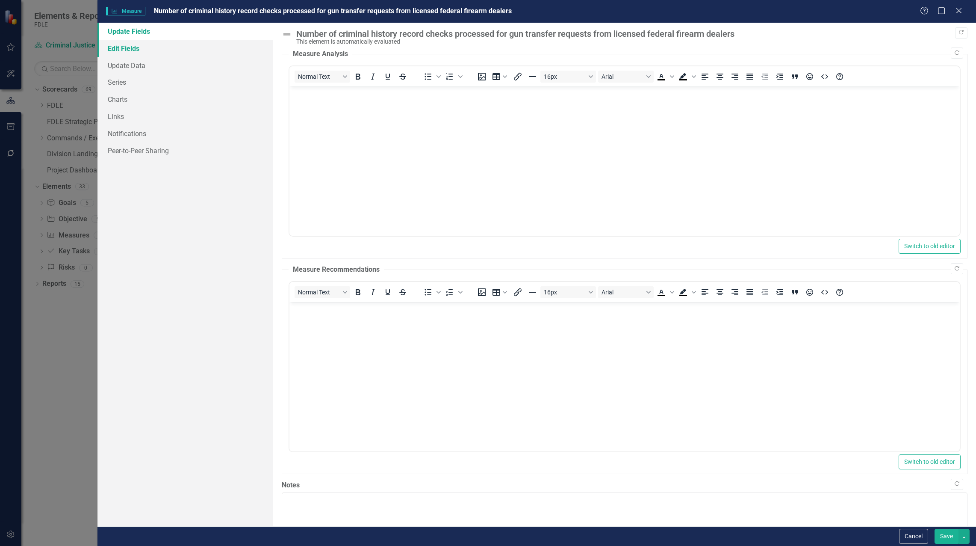
drag, startPoint x: 115, startPoint y: 44, endPoint x: 143, endPoint y: 47, distance: 27.9
click at [115, 44] on link "Edit Fields" at bounding box center [186, 48] width 176 height 17
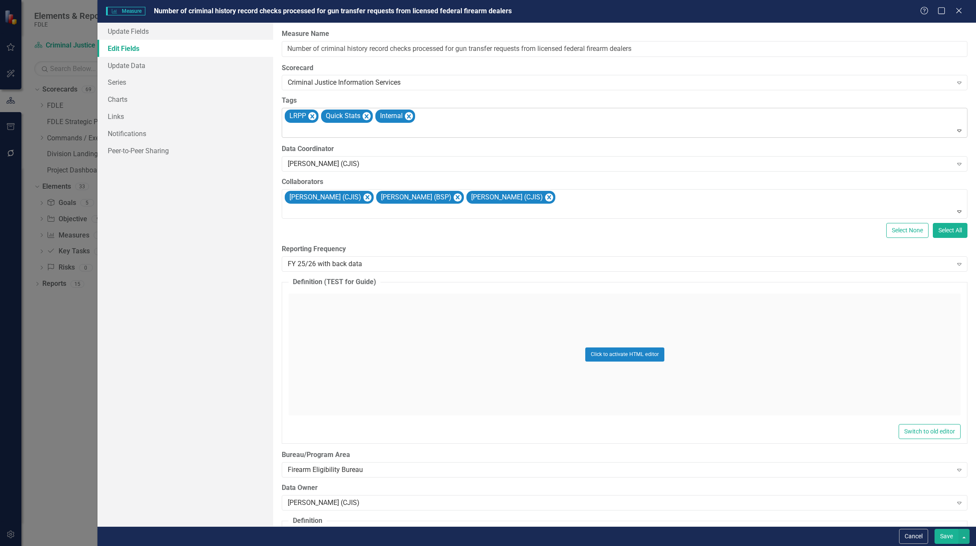
click at [461, 130] on div at bounding box center [625, 131] width 682 height 12
click at [959, 10] on icon at bounding box center [959, 10] width 6 height 6
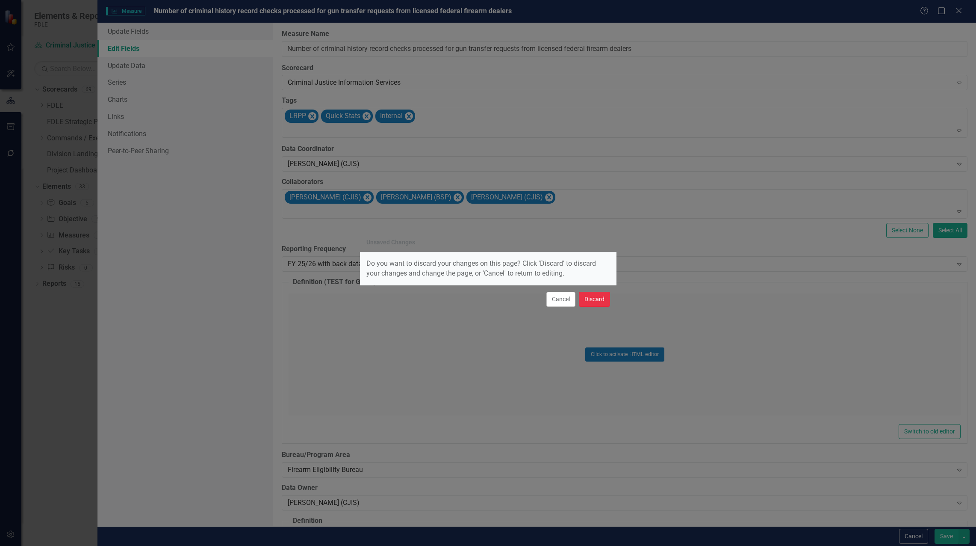
click at [592, 299] on button "Discard" at bounding box center [594, 299] width 31 height 15
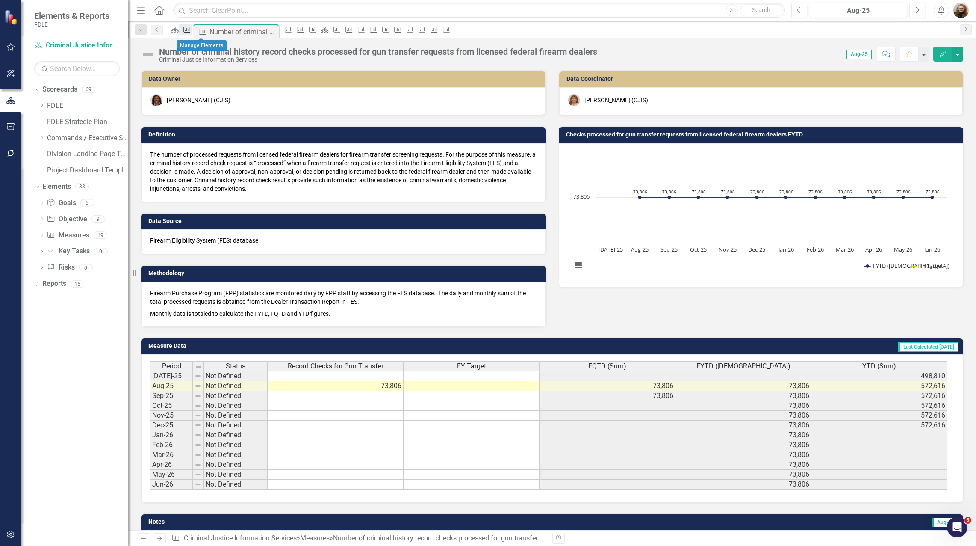
click at [191, 33] on icon "Measure" at bounding box center [187, 29] width 9 height 7
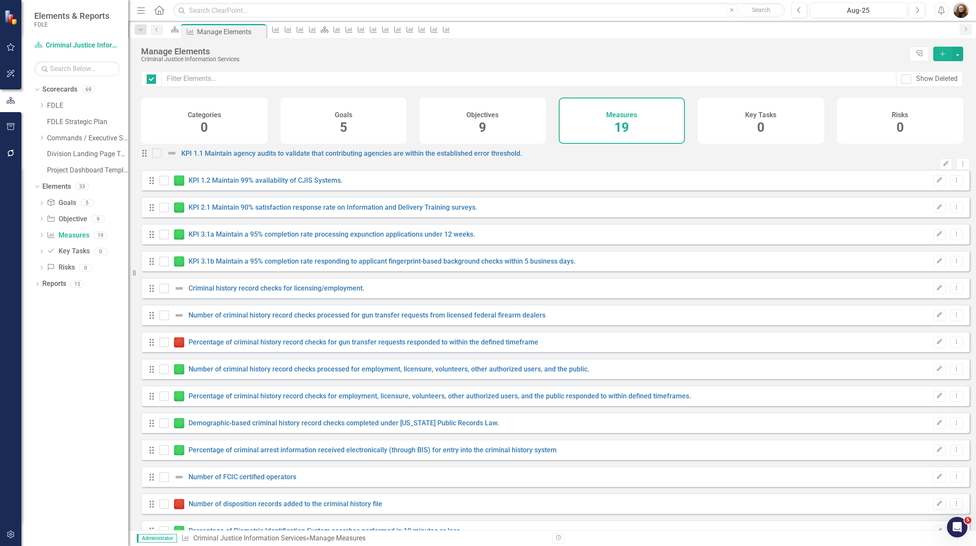
checkbox input "false"
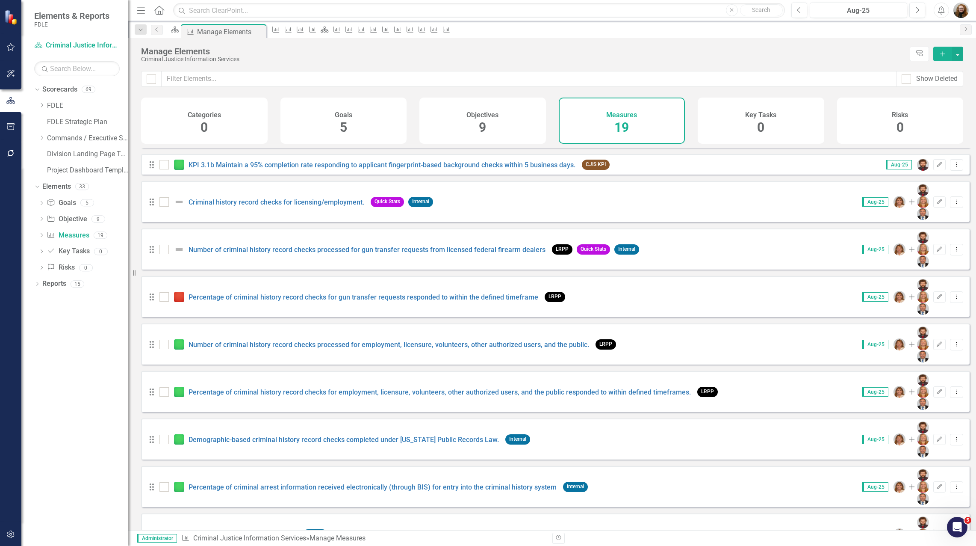
scroll to position [136, 0]
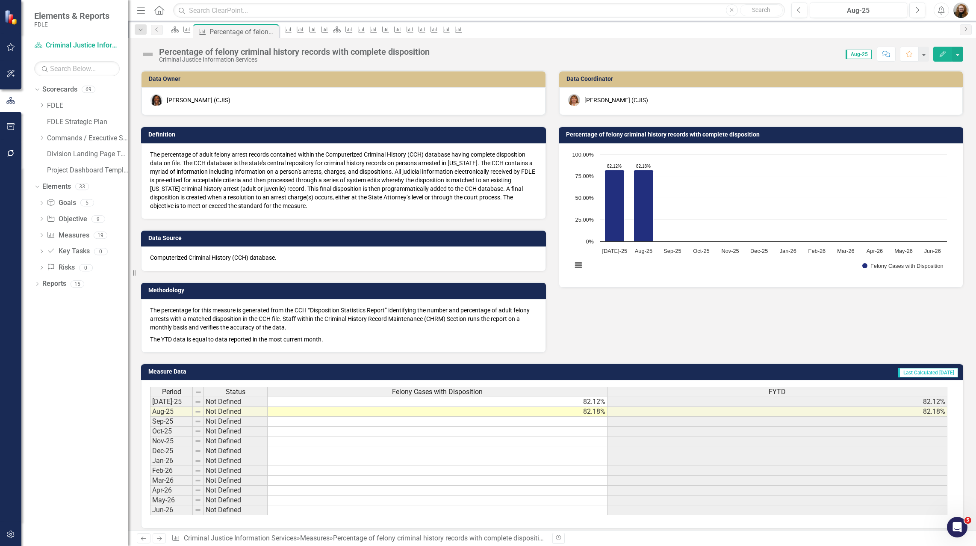
click at [937, 57] on button "Edit" at bounding box center [943, 54] width 19 height 15
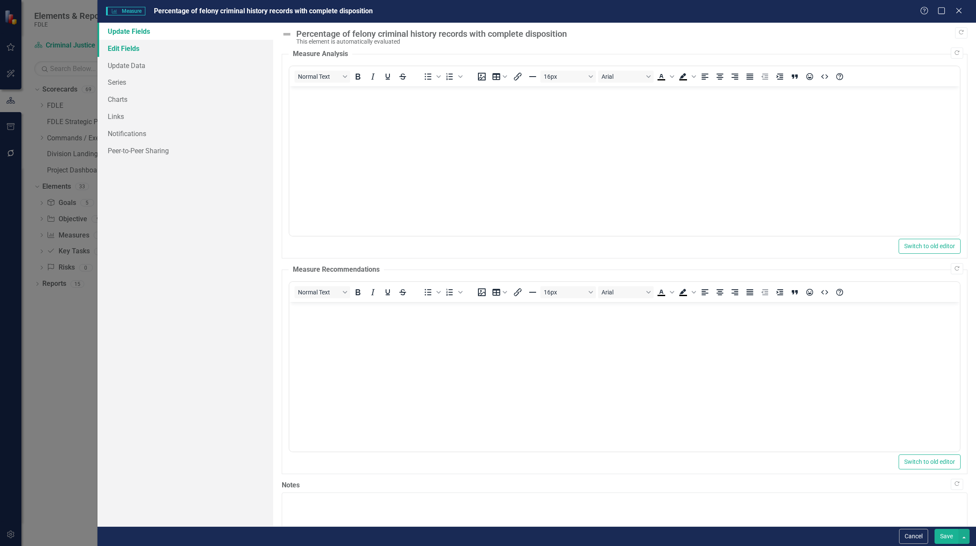
click at [161, 47] on link "Edit Fields" at bounding box center [186, 48] width 176 height 17
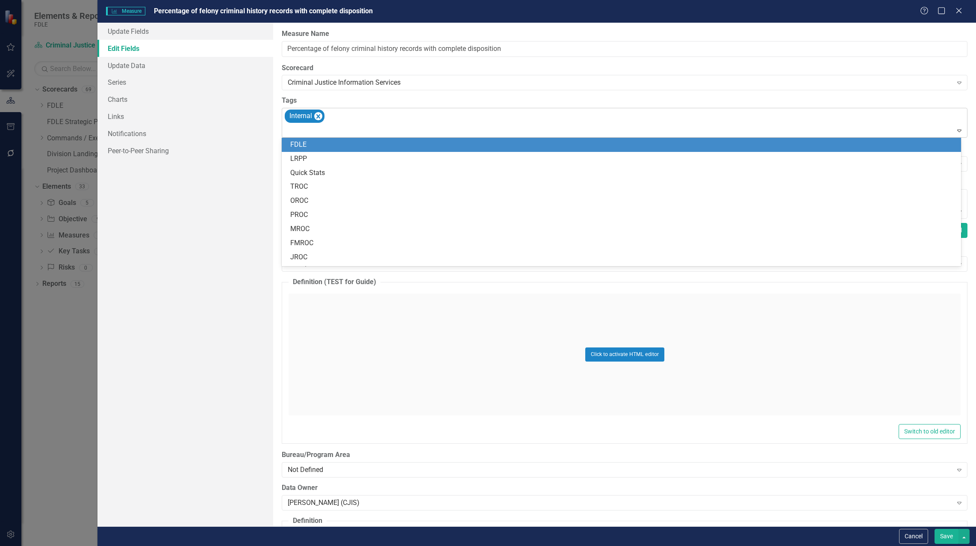
click at [352, 114] on div "Internal" at bounding box center [626, 122] width 684 height 29
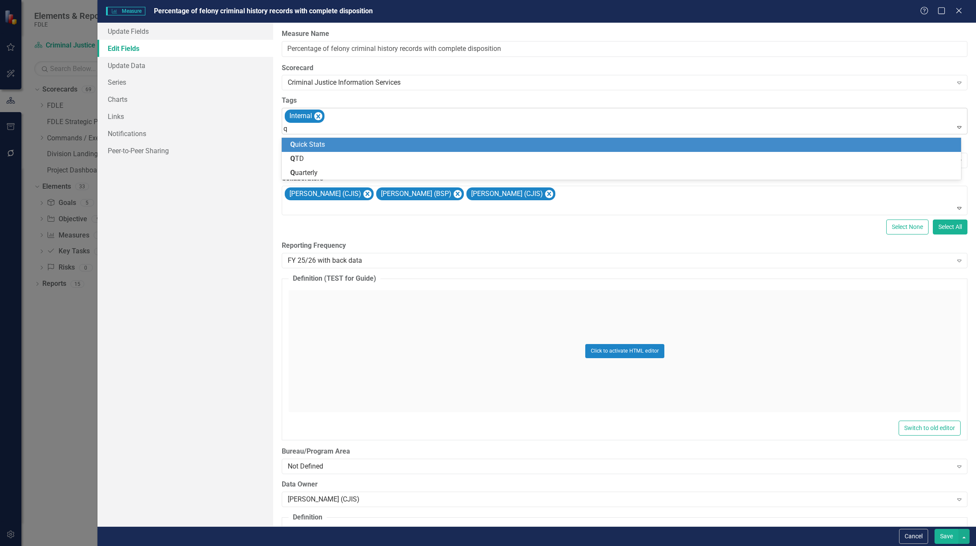
type input "qu"
click at [340, 145] on div "Qu ick Stats" at bounding box center [623, 145] width 666 height 10
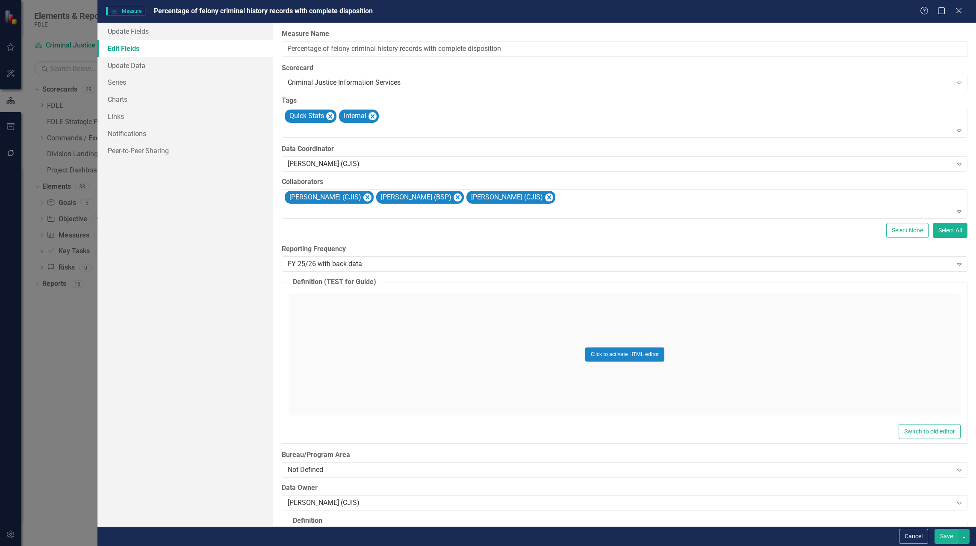
click at [949, 538] on button "Save" at bounding box center [947, 536] width 24 height 15
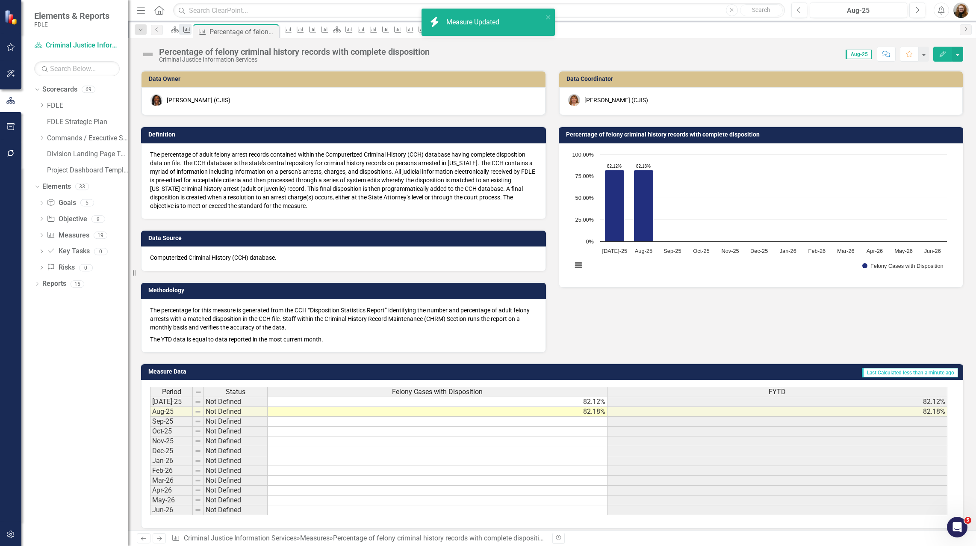
click at [191, 33] on icon "Measure" at bounding box center [187, 29] width 9 height 7
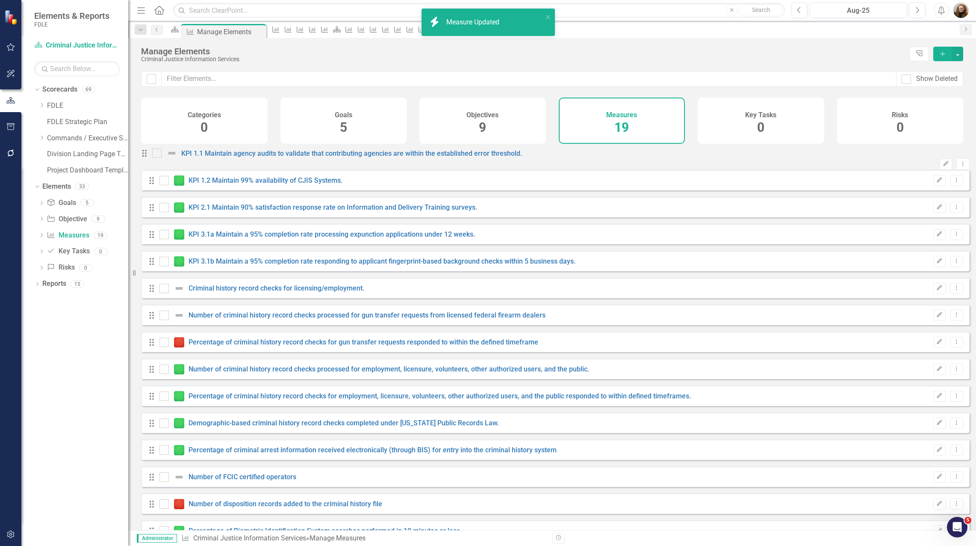
checkbox input "false"
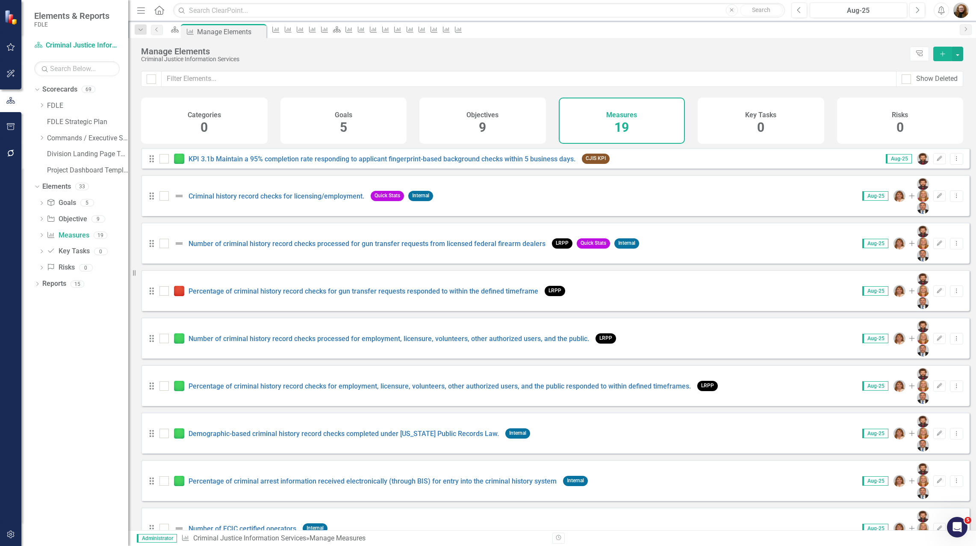
scroll to position [94, 0]
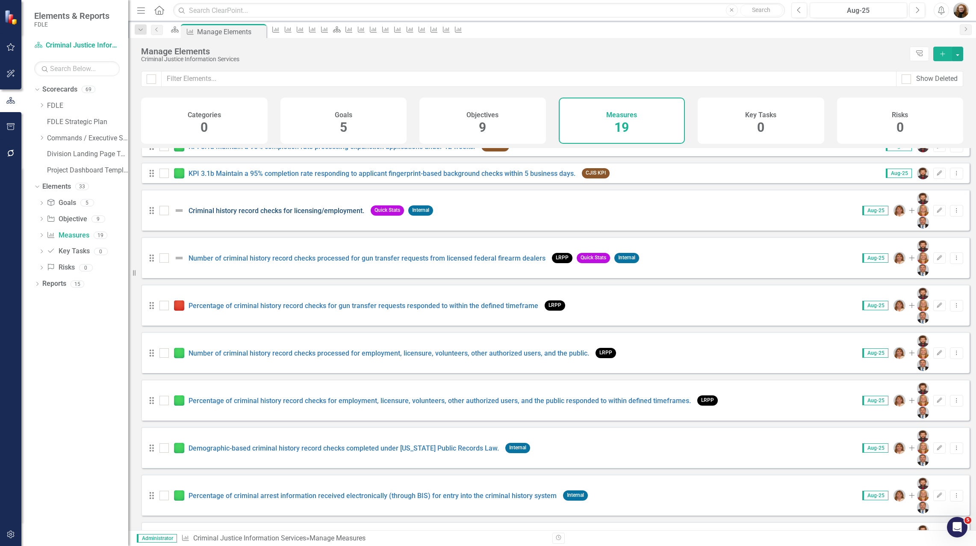
click at [317, 207] on link "Criminal history record checks for licensing/employment." at bounding box center [277, 211] width 176 height 8
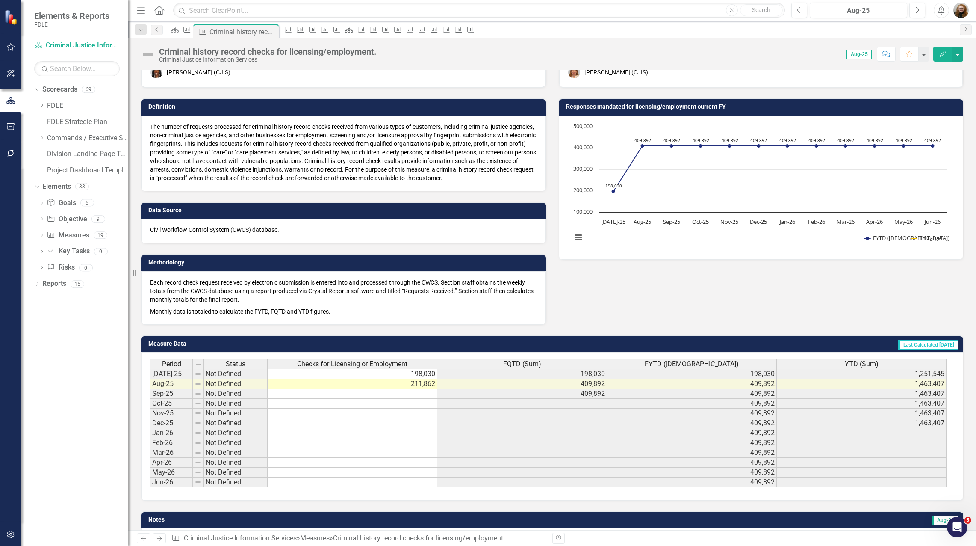
scroll to position [59, 0]
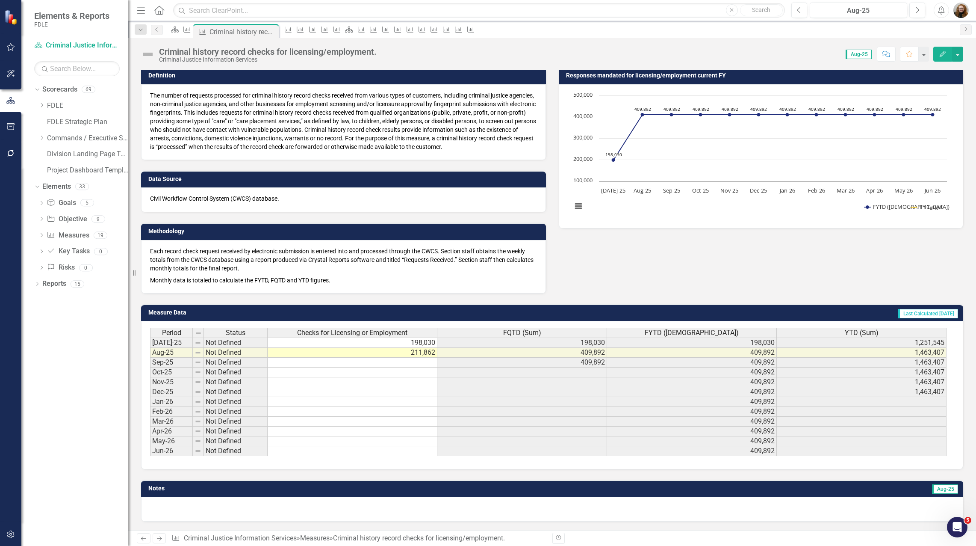
click at [940, 57] on button "Edit" at bounding box center [943, 54] width 19 height 15
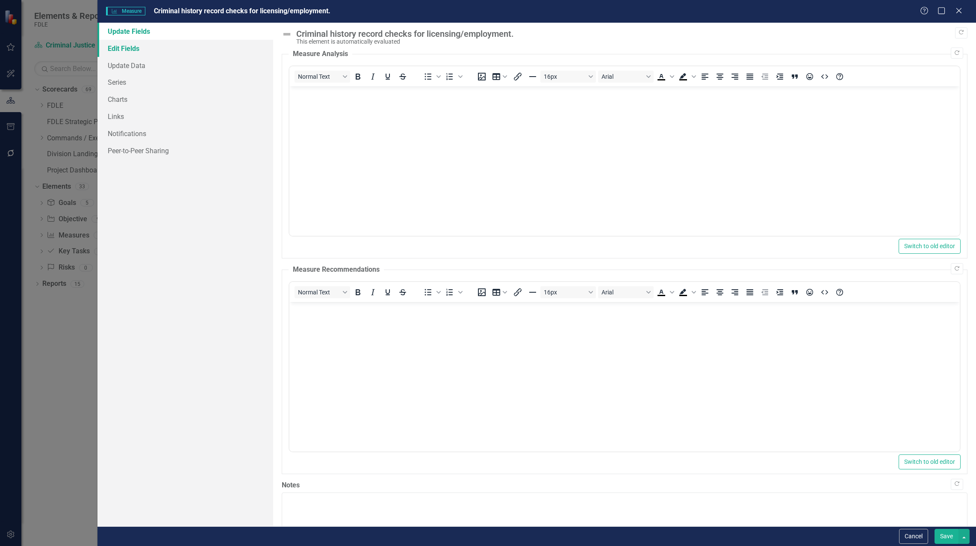
scroll to position [0, 0]
click at [120, 45] on link "Edit Fields" at bounding box center [186, 48] width 176 height 17
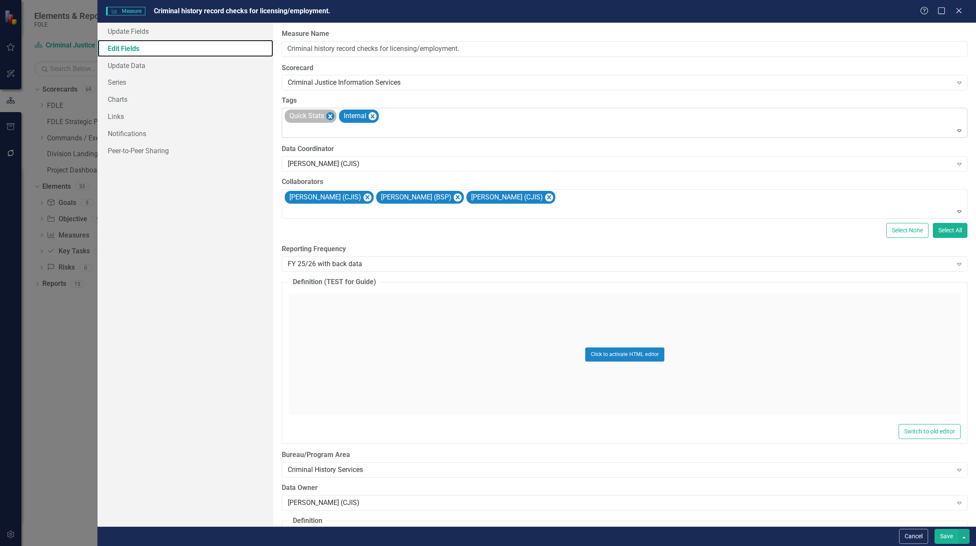
click at [331, 116] on icon "Remove [object Object]" at bounding box center [330, 116] width 4 height 4
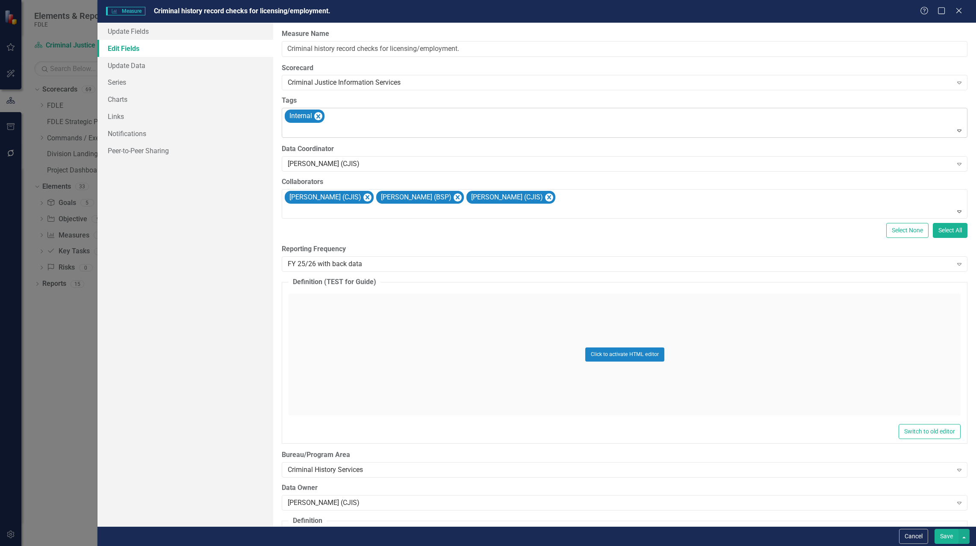
click at [946, 538] on button "Save" at bounding box center [947, 536] width 24 height 15
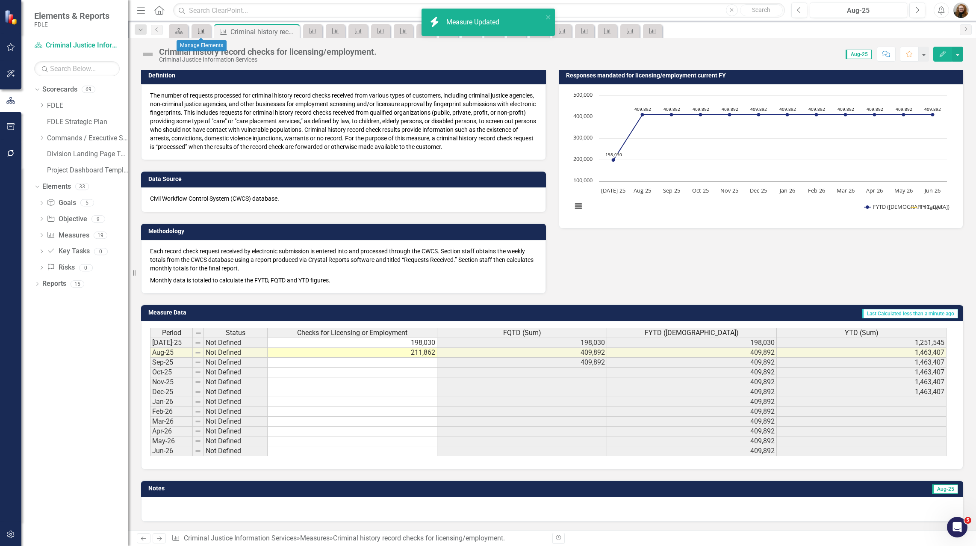
click at [202, 28] on icon "Measure" at bounding box center [201, 31] width 9 height 7
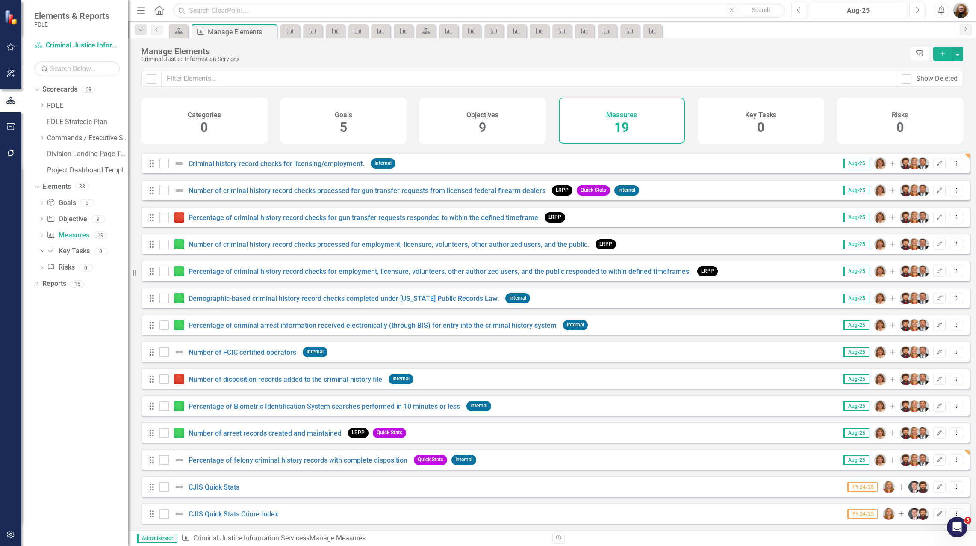
scroll to position [136, 0]
click at [275, 434] on link "Number of arrest records created and maintained" at bounding box center [265, 433] width 153 height 8
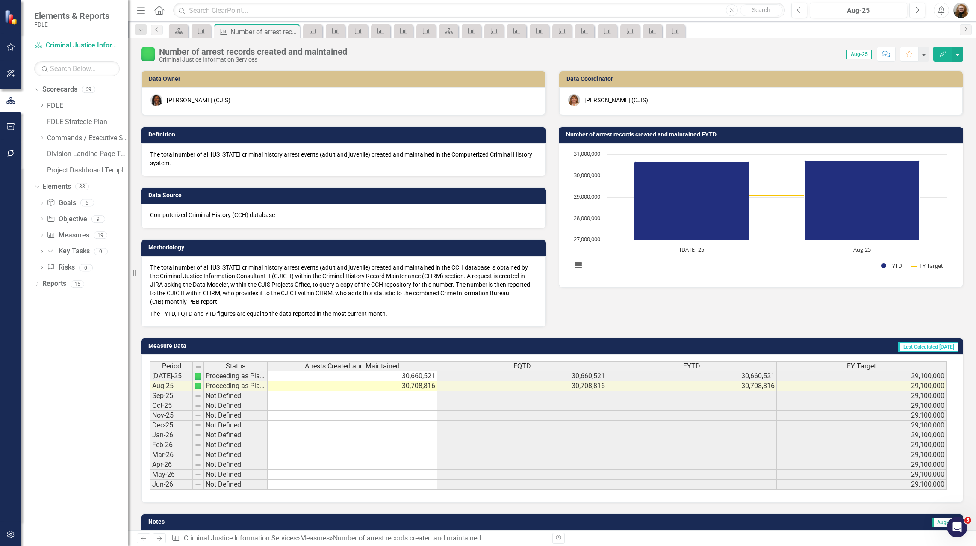
click at [948, 53] on button "Edit" at bounding box center [943, 54] width 19 height 15
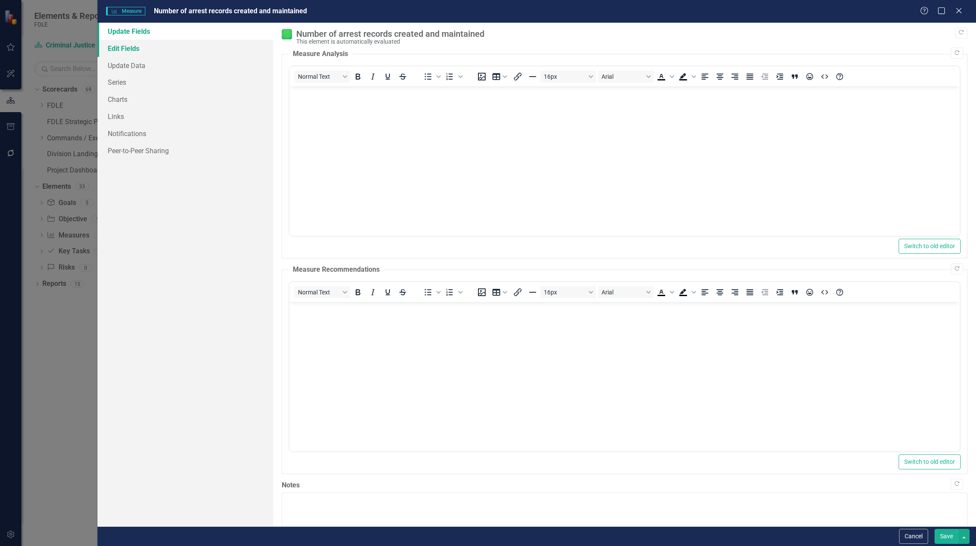
click at [137, 47] on link "Edit Fields" at bounding box center [186, 48] width 176 height 17
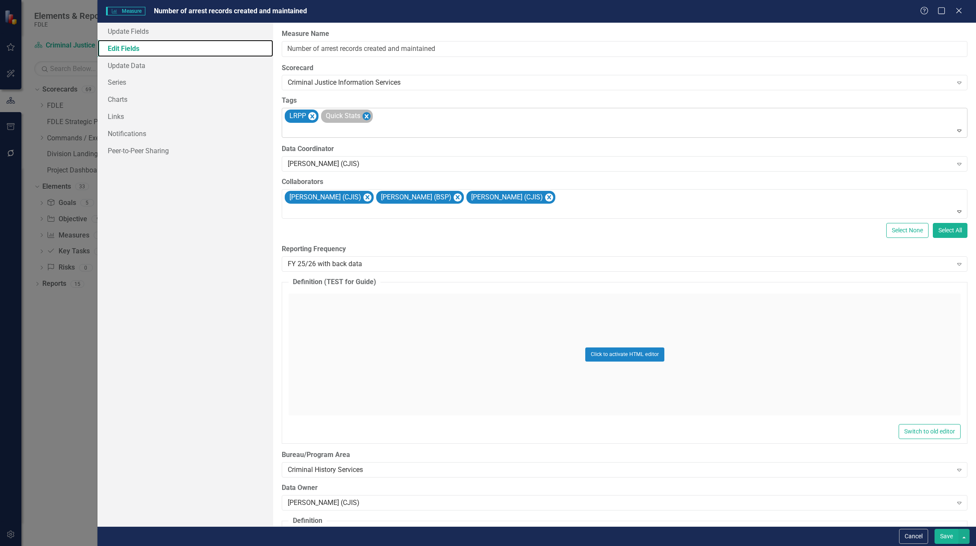
click at [370, 116] on icon "Remove [object Object]" at bounding box center [367, 116] width 8 height 11
click at [949, 535] on button "Save" at bounding box center [947, 536] width 24 height 15
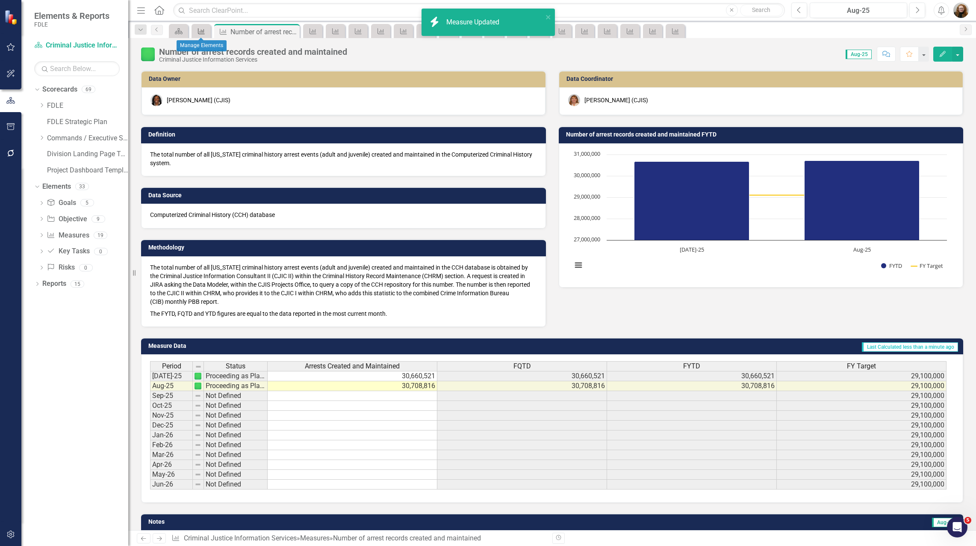
click at [199, 33] on icon "Measure" at bounding box center [201, 31] width 9 height 7
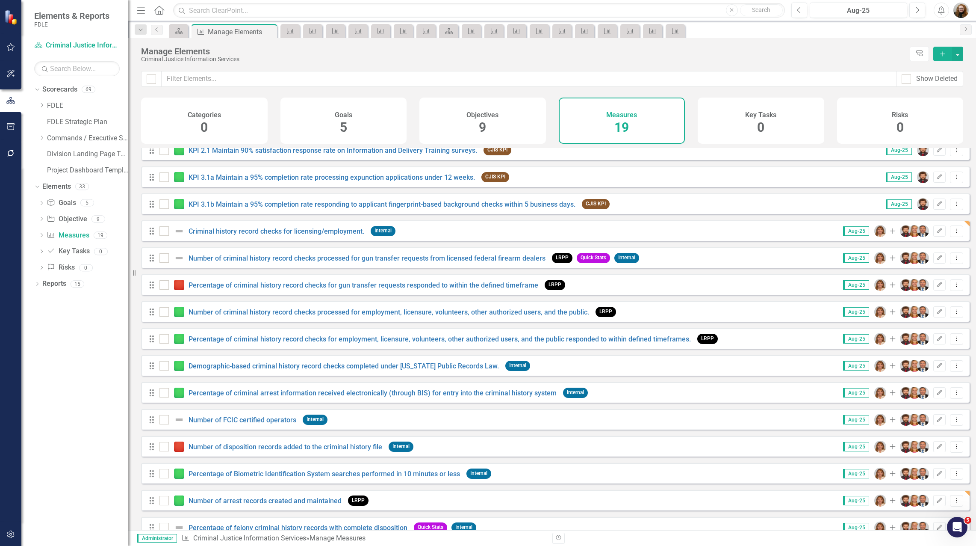
scroll to position [136, 0]
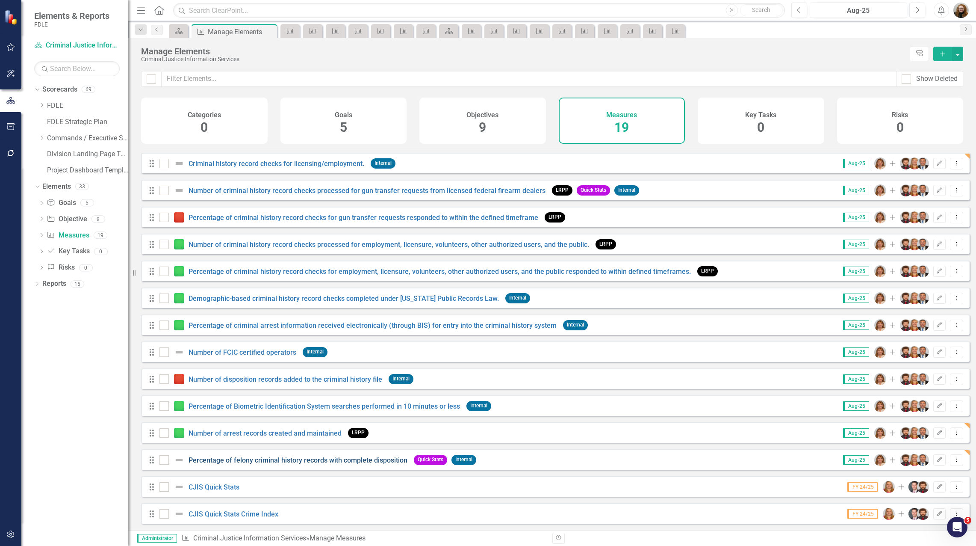
click at [387, 462] on link "Percentage of felony criminal history records with complete disposition" at bounding box center [298, 460] width 219 height 8
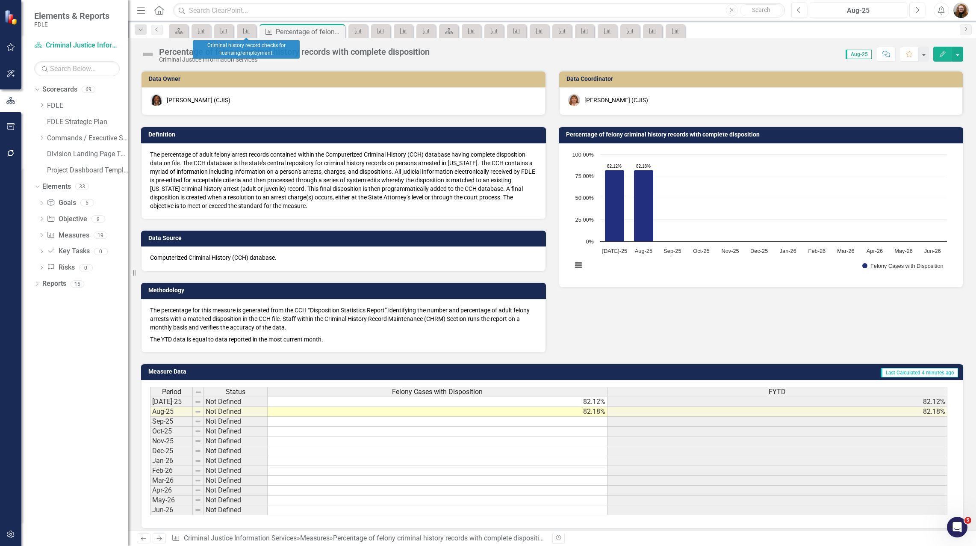
click at [209, 33] on div "Measure" at bounding box center [201, 31] width 19 height 14
click at [202, 33] on icon "Measure" at bounding box center [201, 31] width 9 height 7
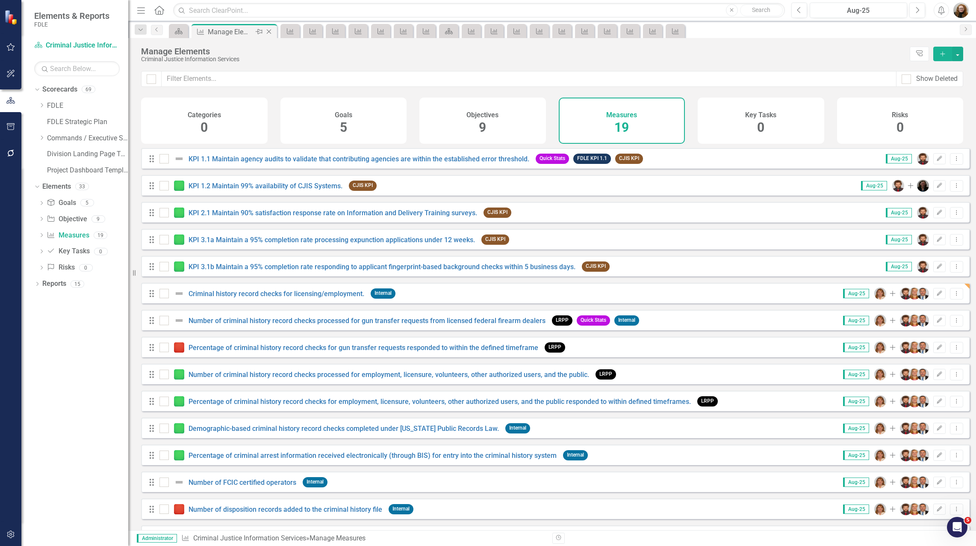
click at [270, 31] on icon "Close" at bounding box center [269, 31] width 9 height 7
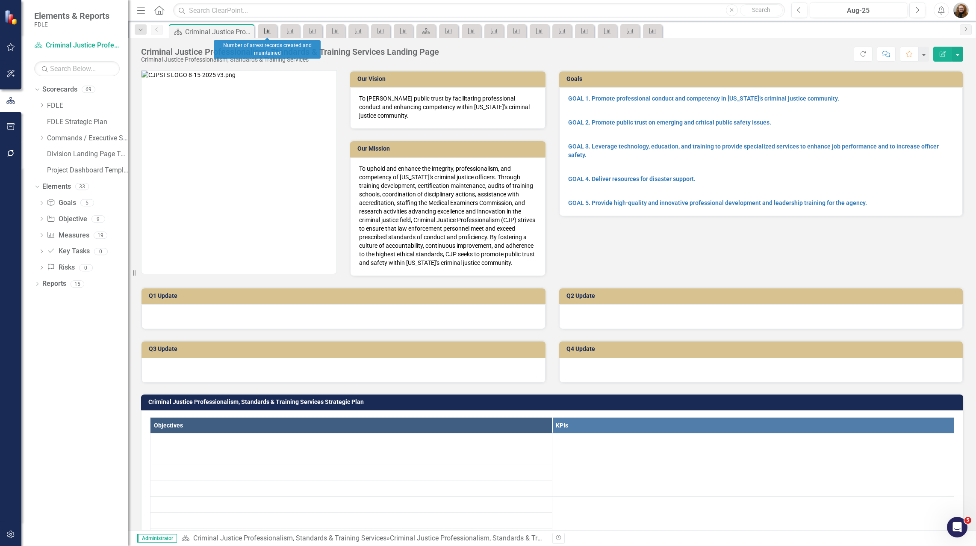
click at [271, 31] on icon "Measure" at bounding box center [267, 31] width 9 height 7
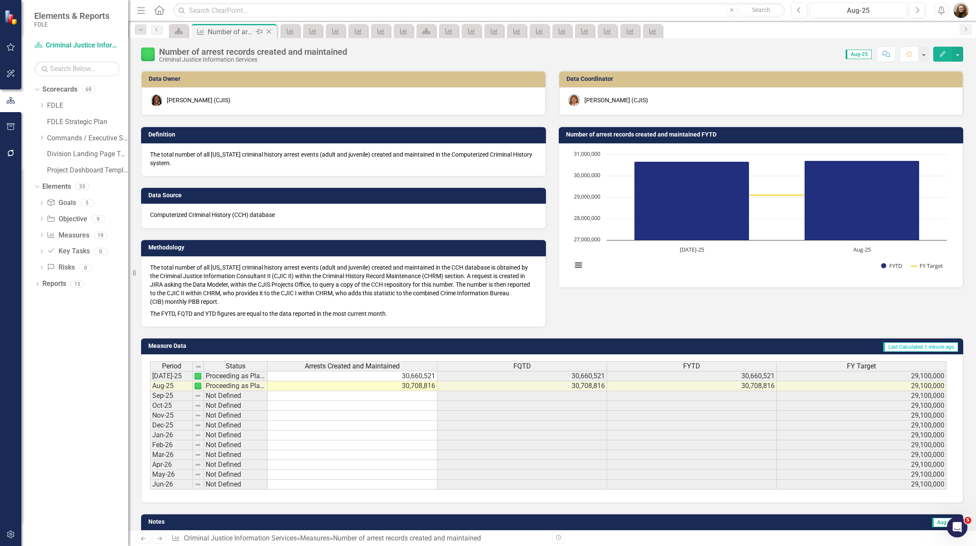
click at [272, 31] on icon "Close" at bounding box center [269, 31] width 9 height 7
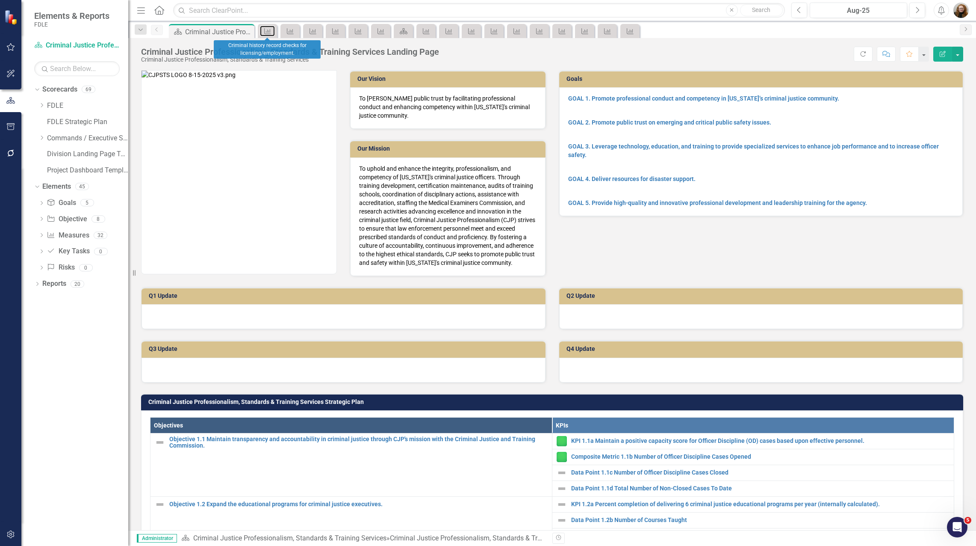
click at [272, 31] on icon "Measure" at bounding box center [267, 31] width 9 height 7
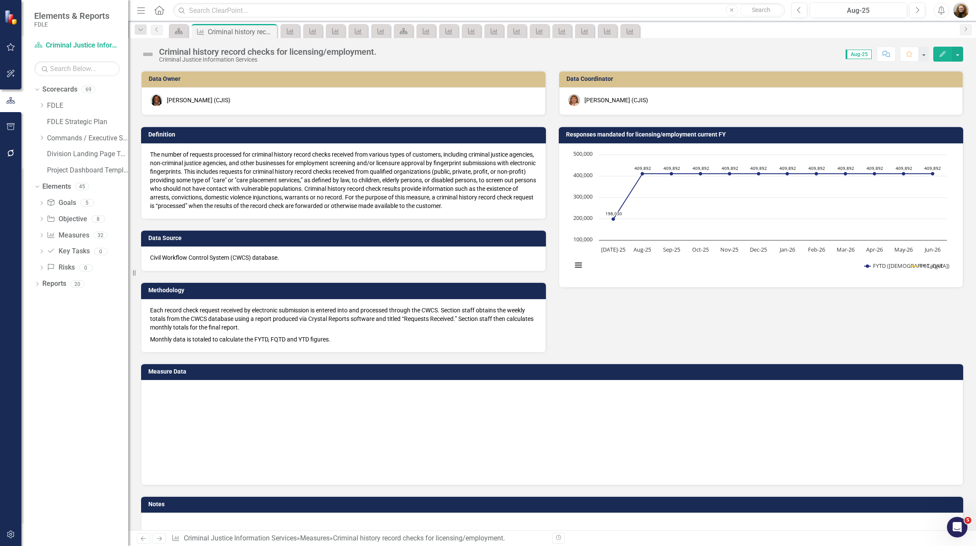
click at [0, 0] on icon "Close" at bounding box center [0, 0] width 0 height 0
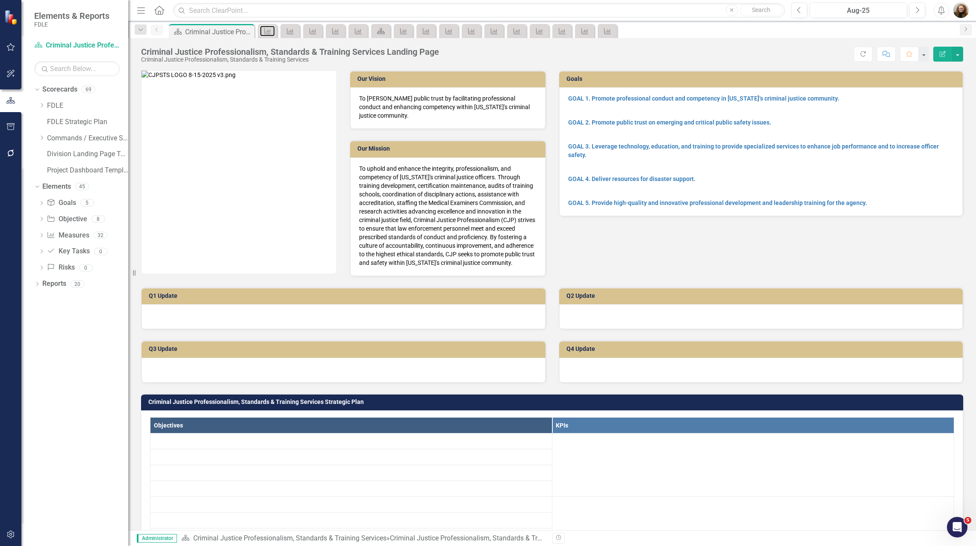
click at [272, 31] on icon "Measure" at bounding box center [267, 31] width 9 height 7
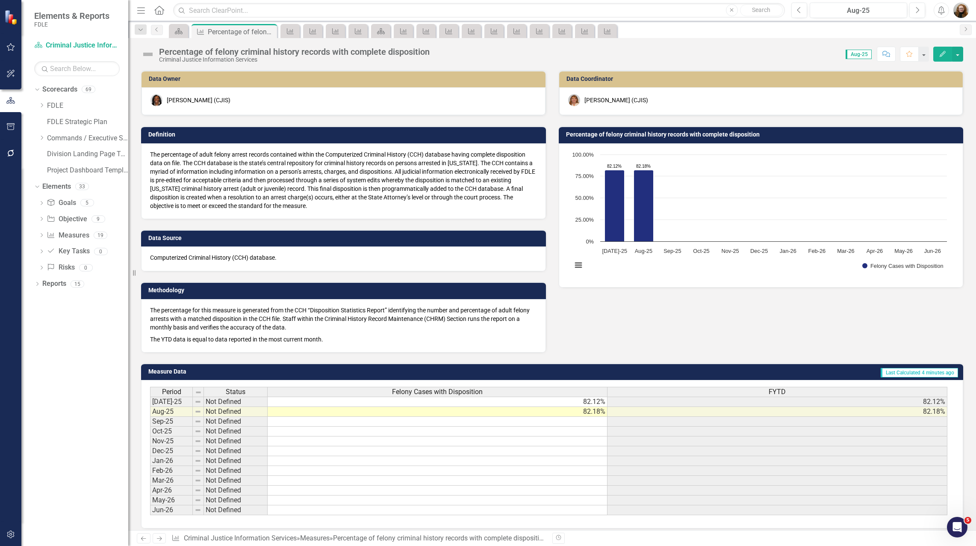
click at [0, 0] on icon "Close" at bounding box center [0, 0] width 0 height 0
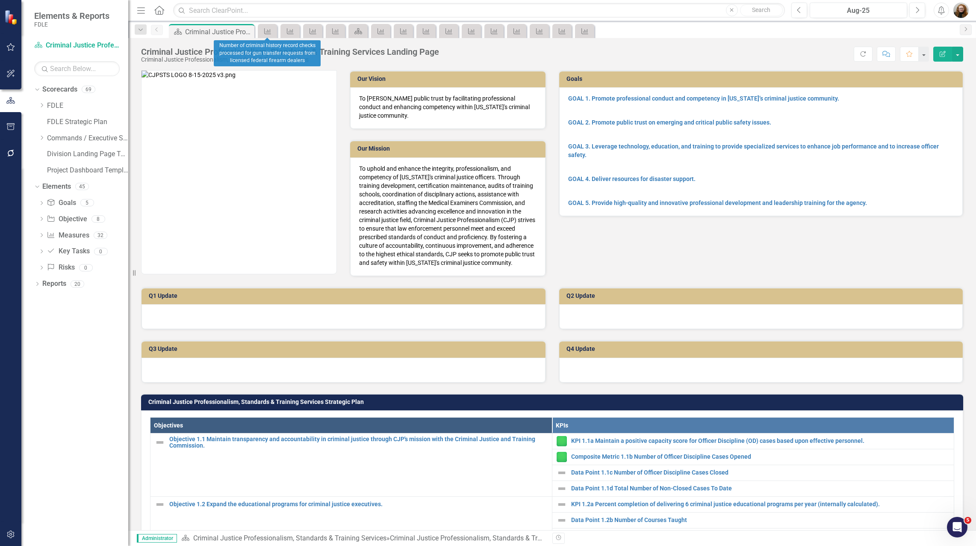
click at [278, 31] on span "Measure" at bounding box center [267, 31] width 23 height 14
click at [276, 32] on div "Measure" at bounding box center [267, 31] width 19 height 14
click at [269, 32] on icon at bounding box center [267, 31] width 7 height 6
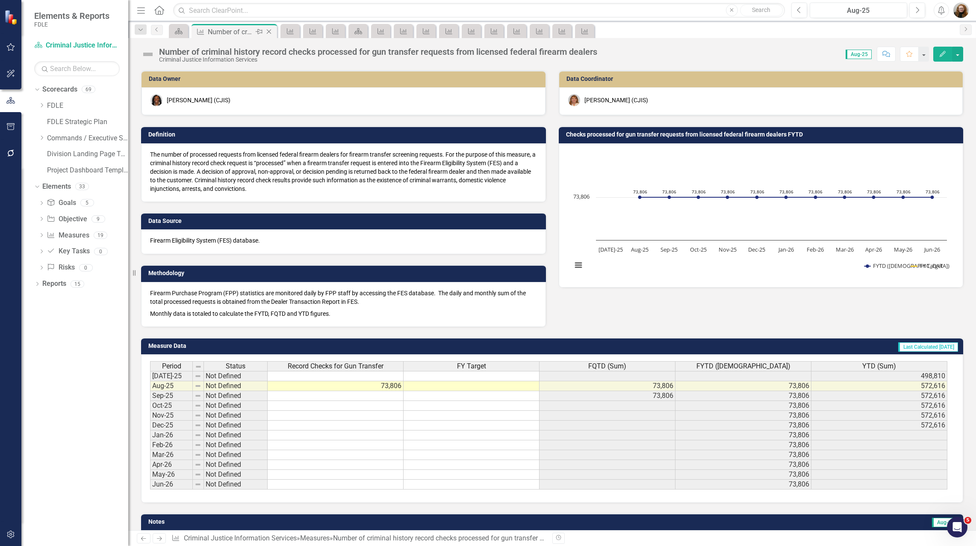
click at [272, 31] on icon "Close" at bounding box center [269, 31] width 9 height 7
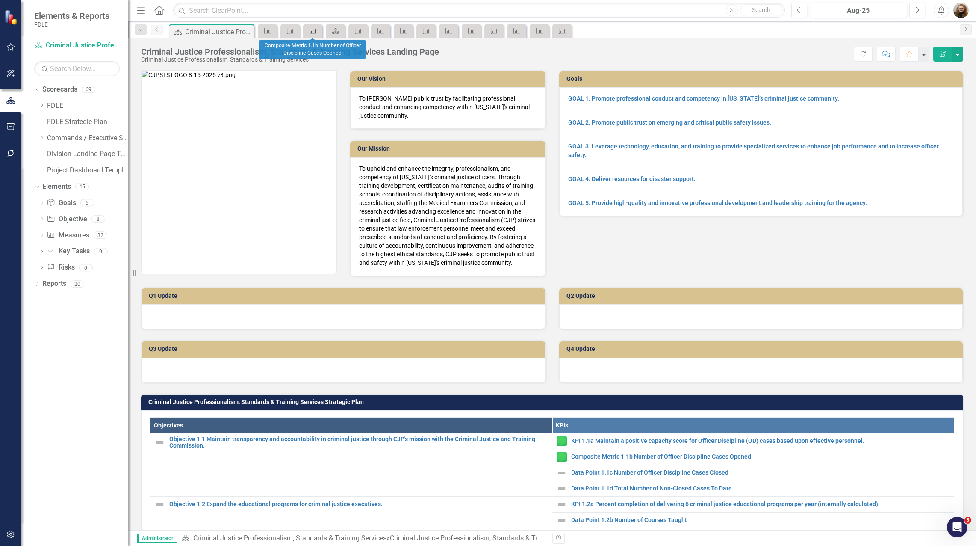
click at [312, 31] on icon at bounding box center [313, 31] width 7 height 6
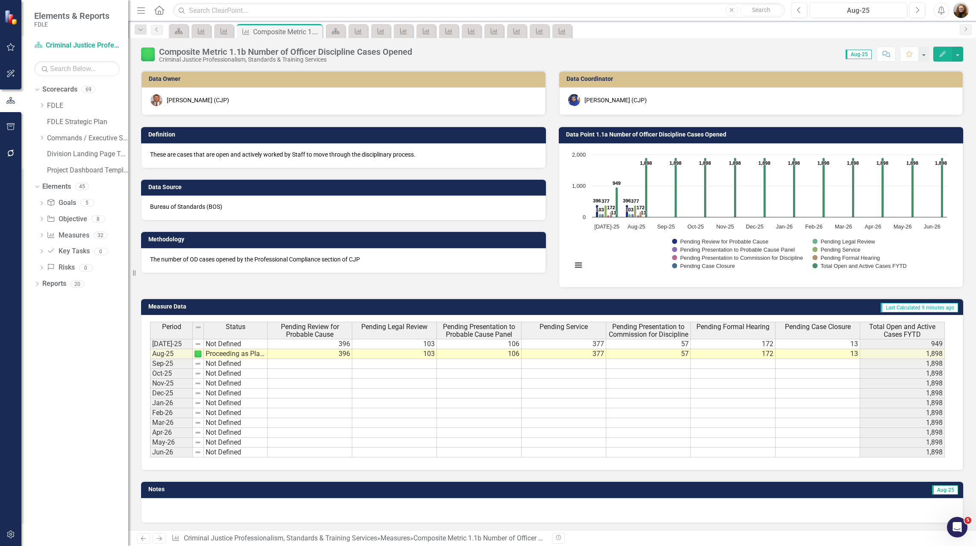
click at [0, 0] on div "Close" at bounding box center [0, 0] width 0 height 0
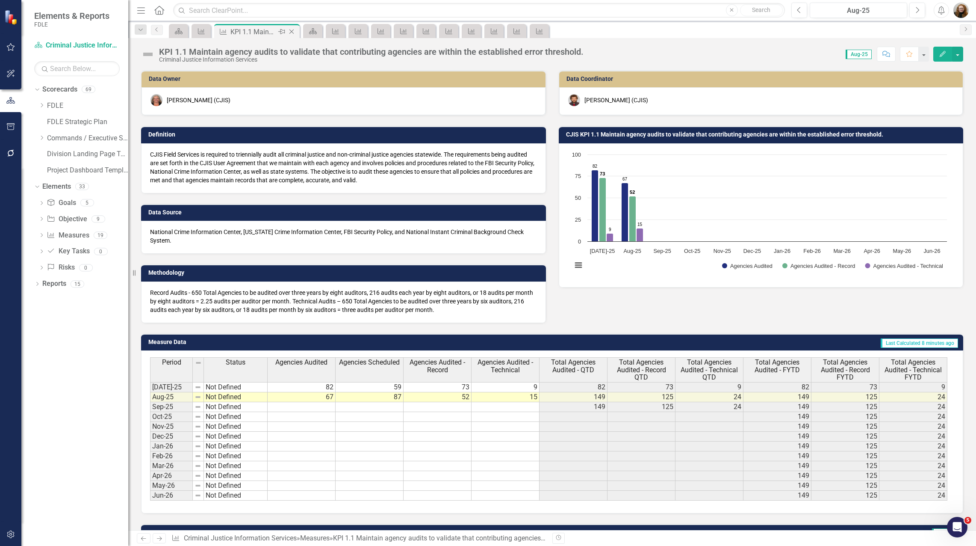
click at [293, 33] on icon "Close" at bounding box center [291, 31] width 9 height 7
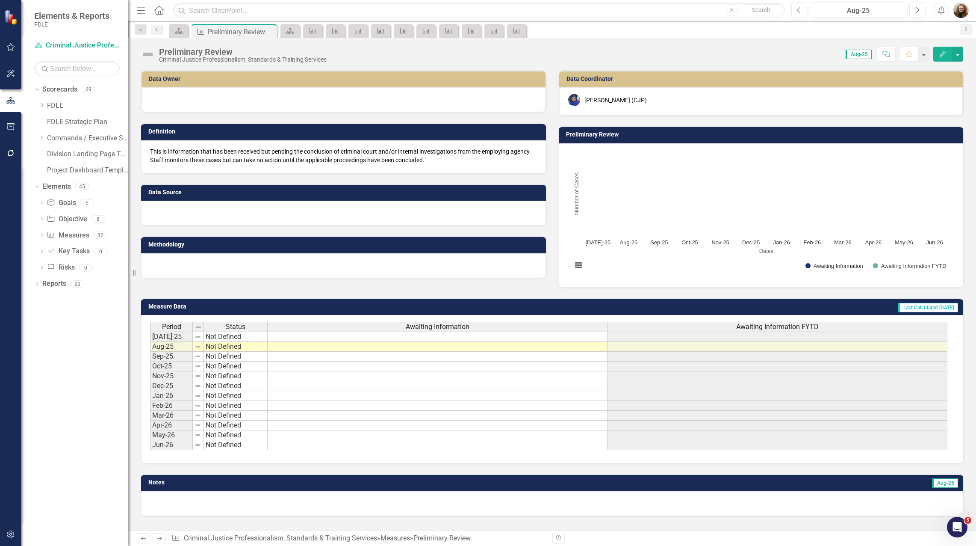
click at [379, 30] on icon "Measure" at bounding box center [381, 31] width 9 height 7
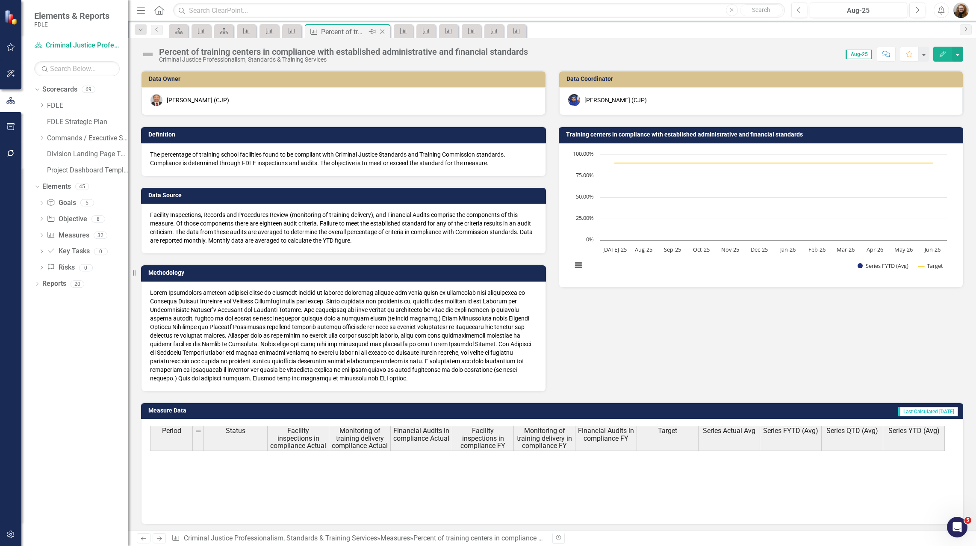
click at [383, 30] on icon "Close" at bounding box center [382, 31] width 9 height 7
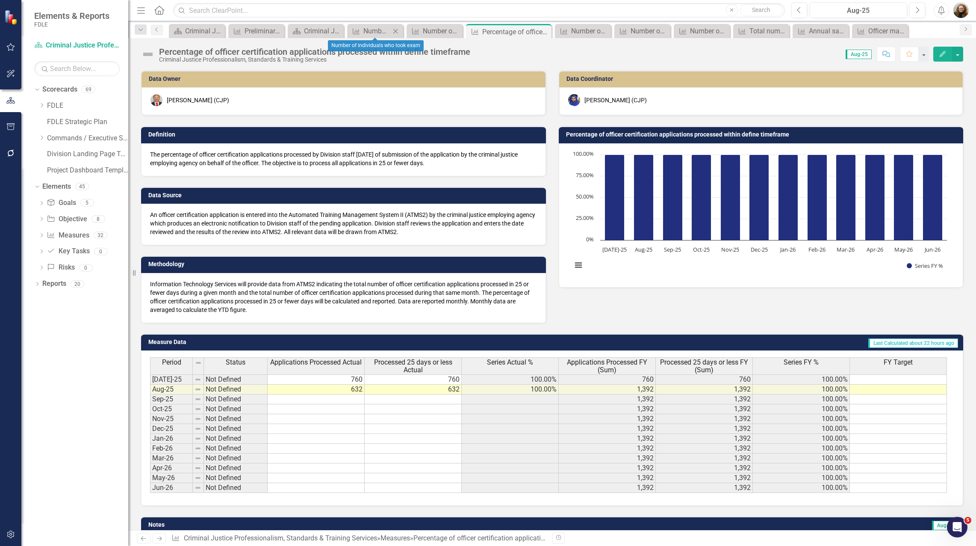
click at [395, 31] on icon "Close" at bounding box center [395, 31] width 9 height 7
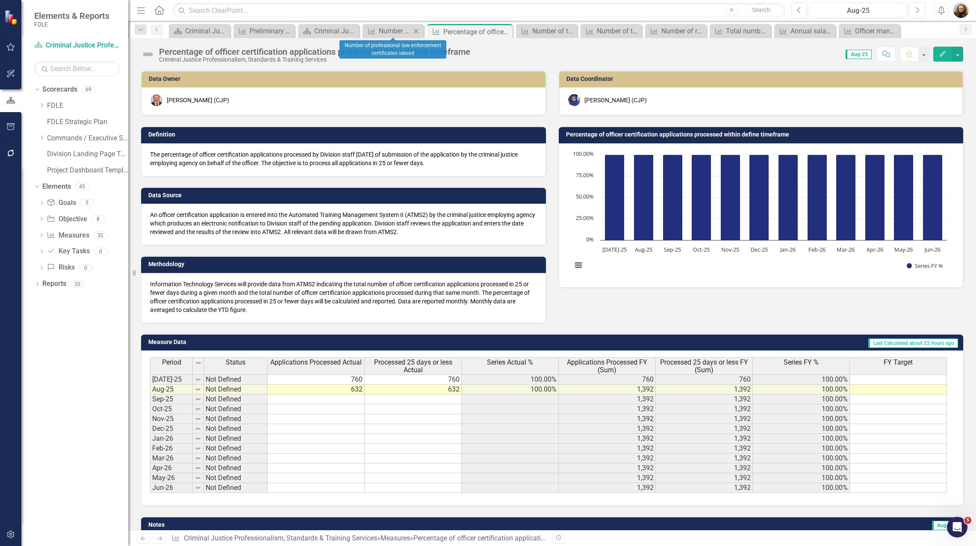
click at [414, 31] on icon "Close" at bounding box center [416, 31] width 9 height 7
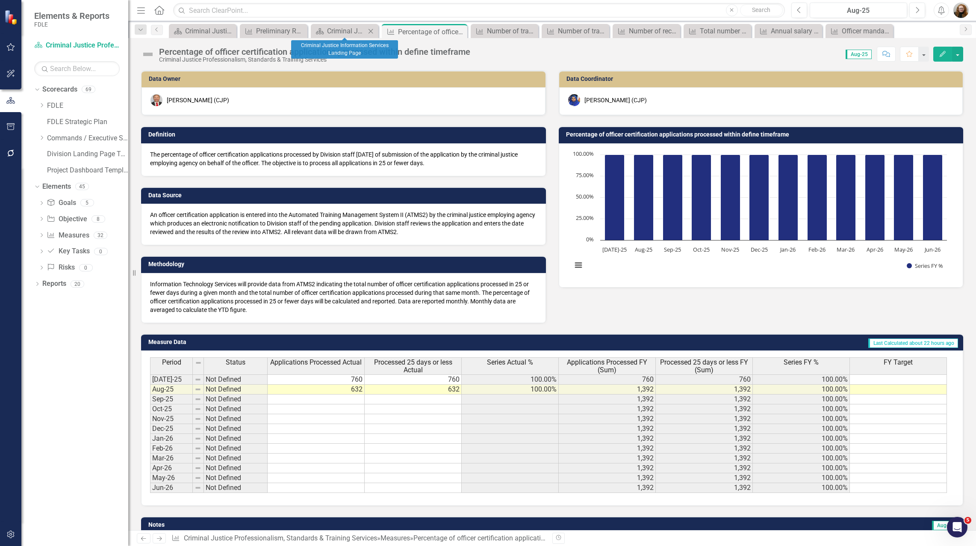
click at [370, 30] on icon at bounding box center [371, 31] width 5 height 5
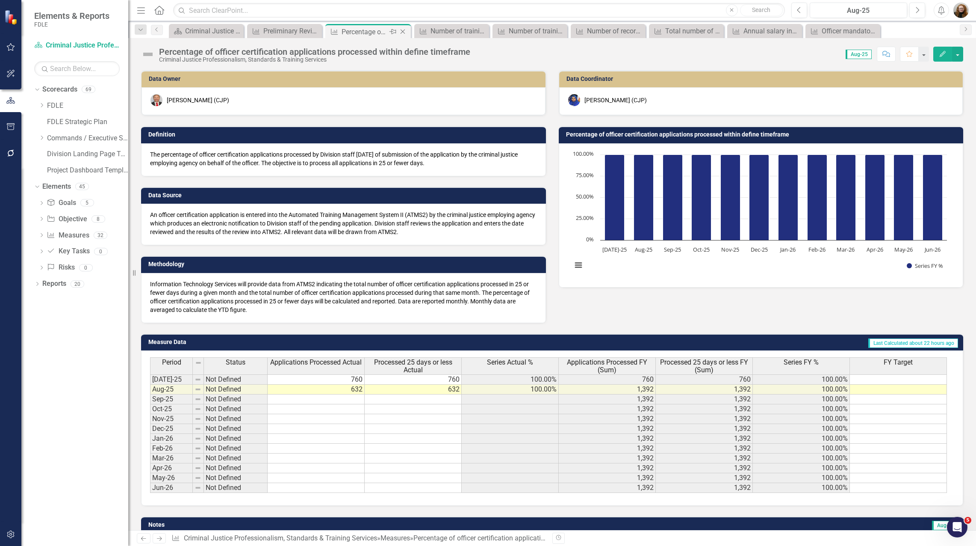
click at [402, 32] on icon "Close" at bounding box center [403, 31] width 9 height 7
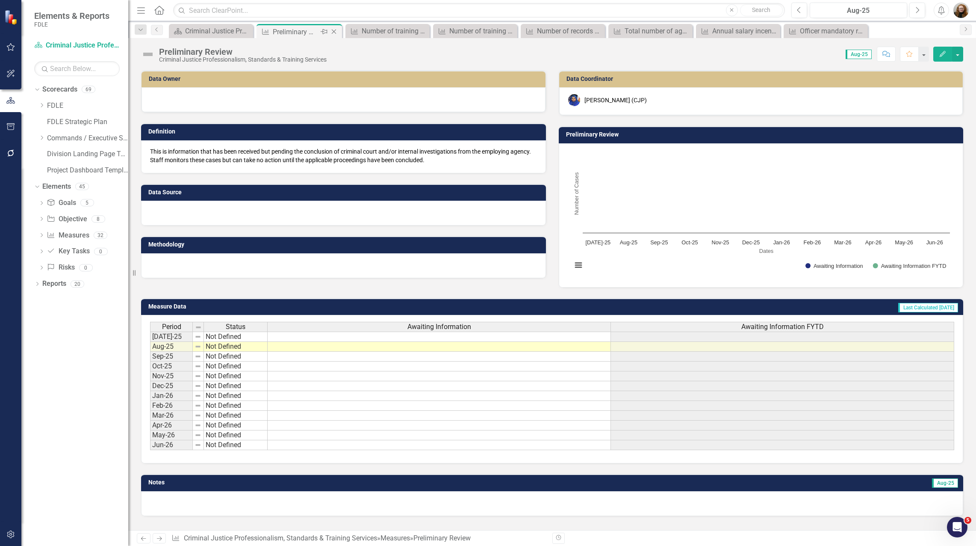
click at [331, 31] on icon "Close" at bounding box center [334, 31] width 9 height 7
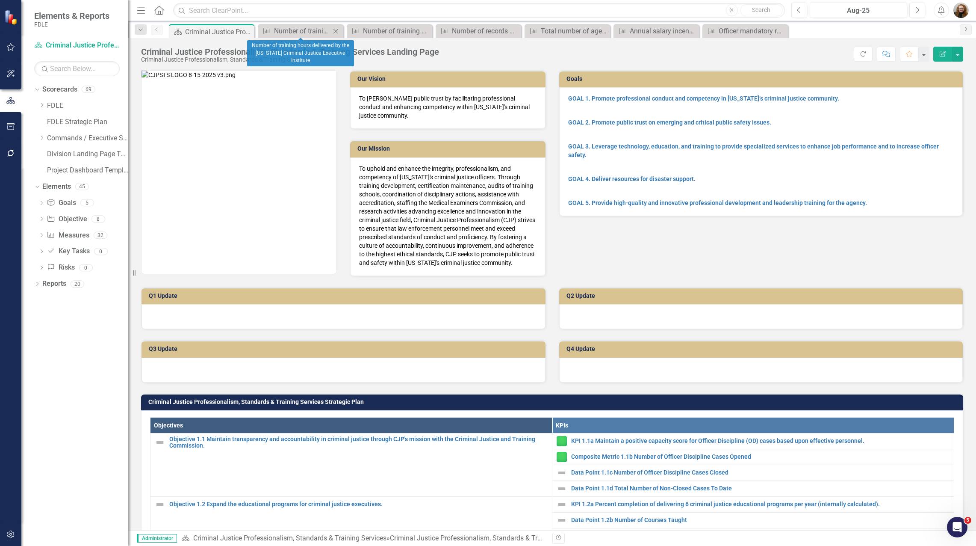
click at [343, 31] on div "Measure Number of training hours delivered by the Florida Criminal Justice Exec…" at bounding box center [301, 31] width 86 height 14
click at [337, 31] on icon "Close" at bounding box center [335, 31] width 9 height 7
click at [0, 0] on icon "Close" at bounding box center [0, 0] width 0 height 0
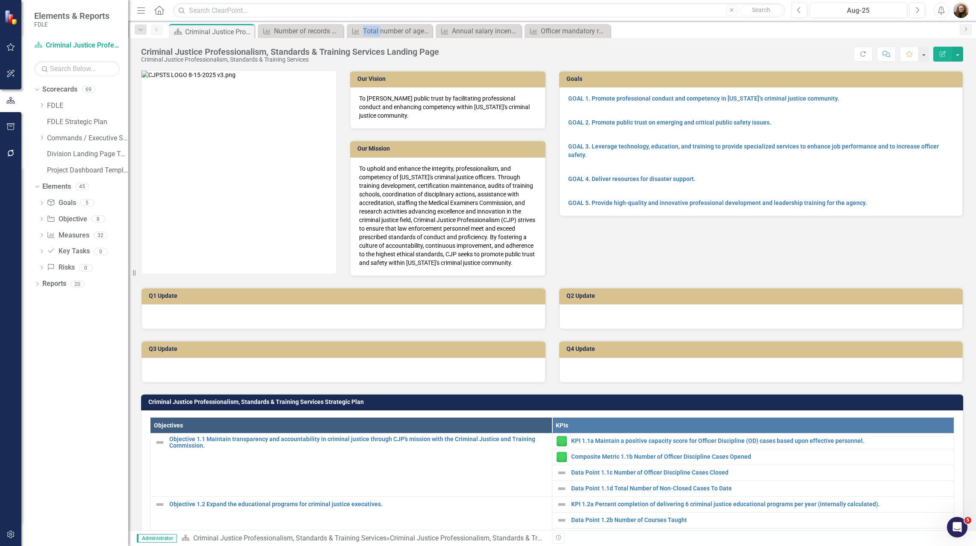
click at [0, 0] on icon "Close" at bounding box center [0, 0] width 0 height 0
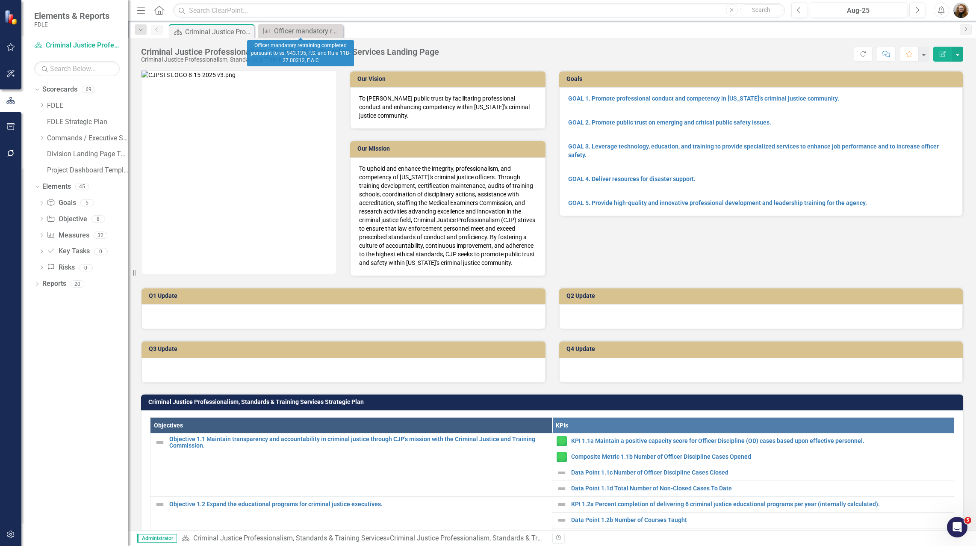
click at [0, 0] on icon "Close" at bounding box center [0, 0] width 0 height 0
click at [62, 235] on link "Measure Measures" at bounding box center [68, 236] width 42 height 10
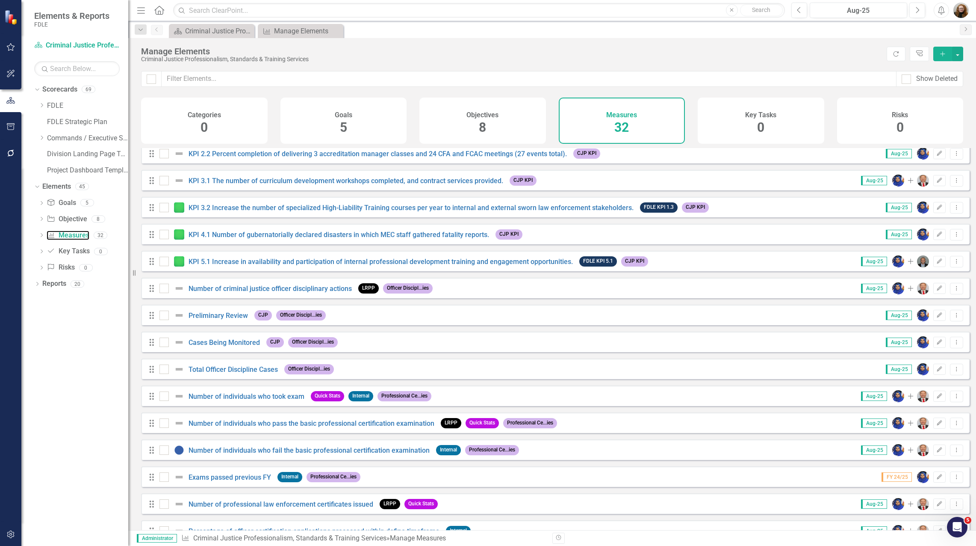
scroll to position [257, 0]
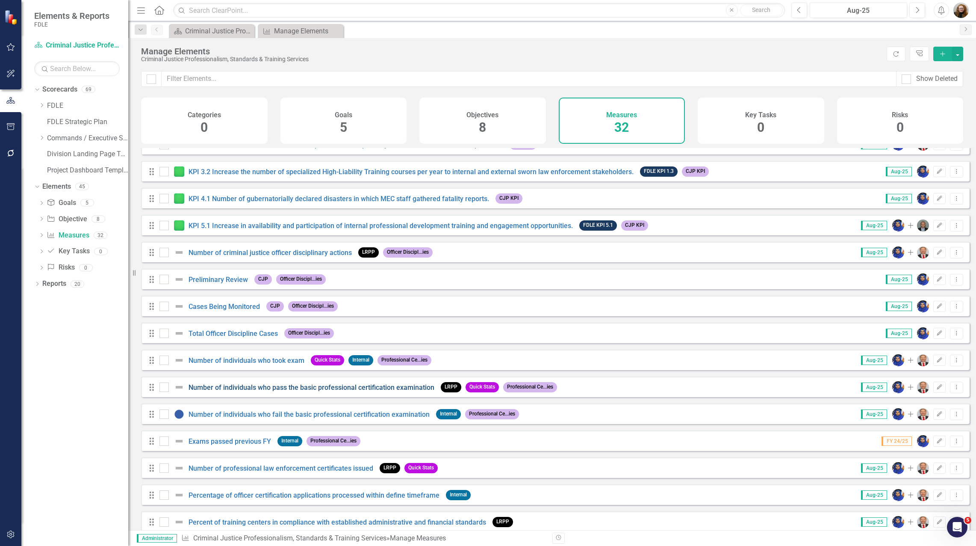
click at [372, 391] on link "Number of individuals who pass the basic professional certification examination" at bounding box center [312, 387] width 246 height 8
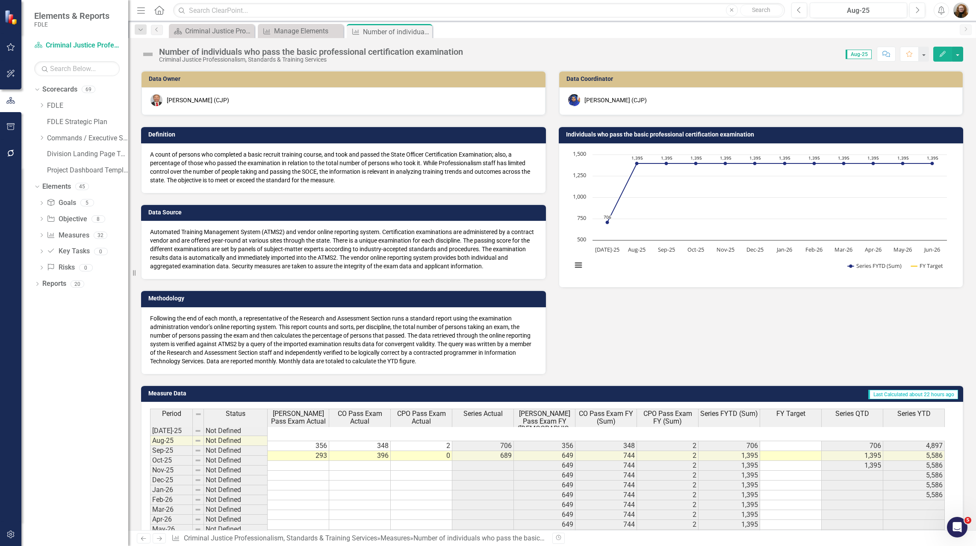
click at [941, 54] on icon "button" at bounding box center [943, 54] width 6 height 6
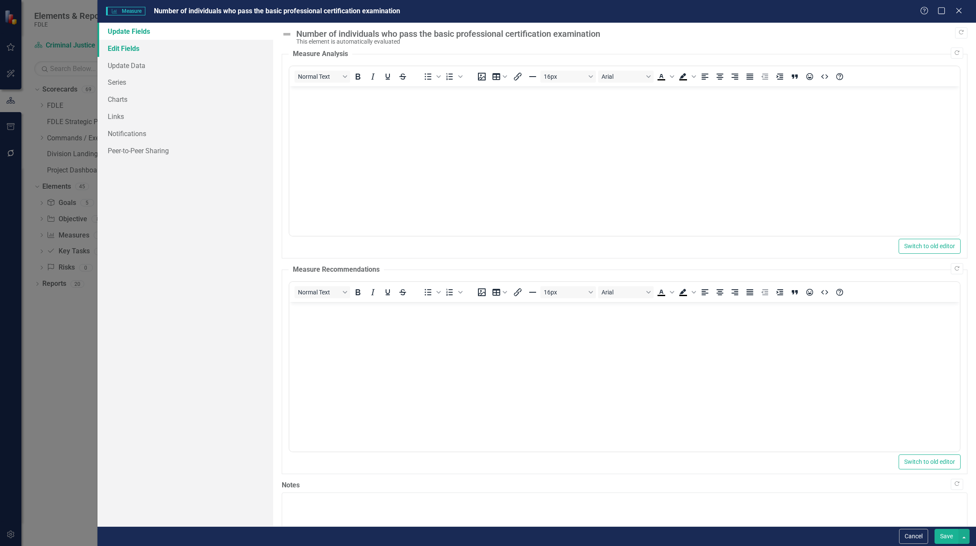
click at [132, 50] on link "Edit Fields" at bounding box center [186, 48] width 176 height 17
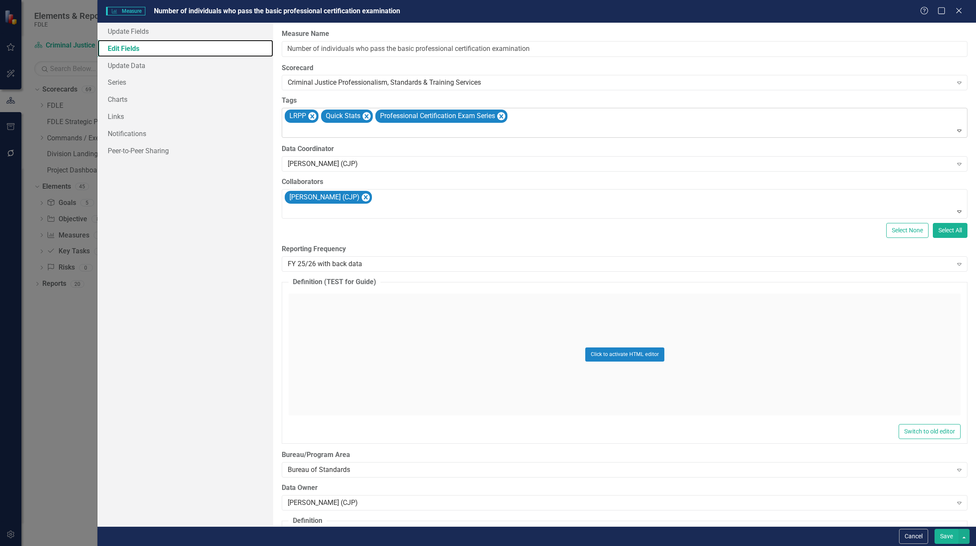
drag, startPoint x: 369, startPoint y: 115, endPoint x: 379, endPoint y: 131, distance: 18.5
click at [368, 115] on icon "Remove [object Object]" at bounding box center [367, 116] width 8 height 11
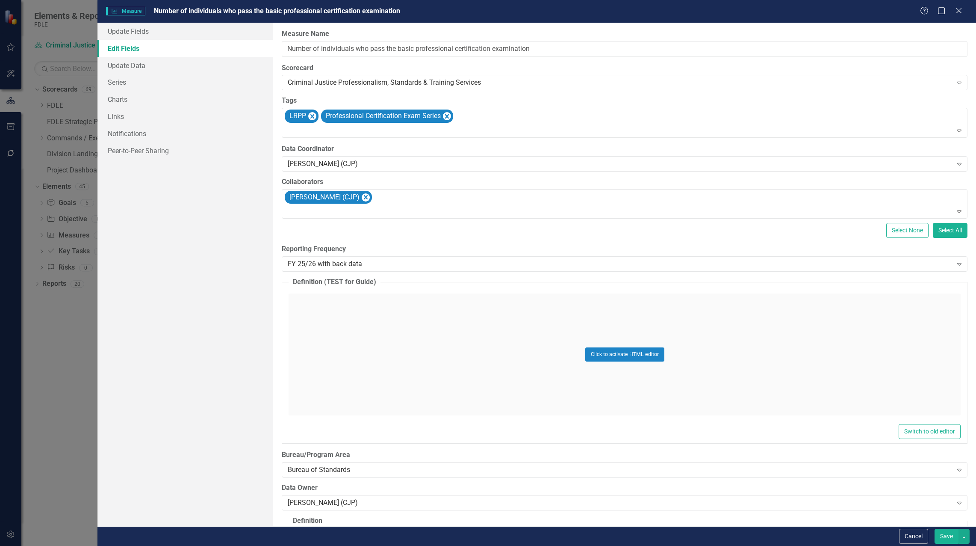
click at [948, 535] on button "Save" at bounding box center [947, 536] width 24 height 15
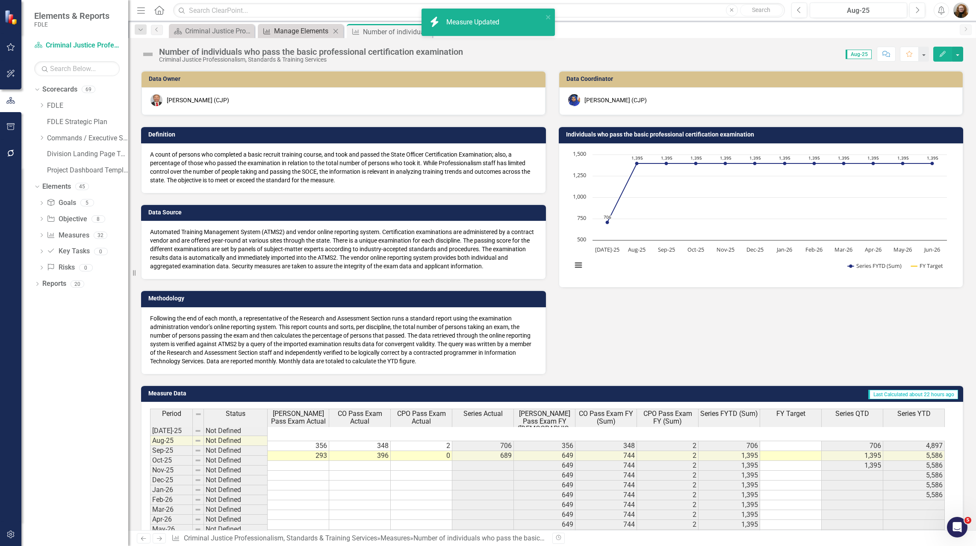
click at [300, 32] on div "Manage Elements" at bounding box center [302, 31] width 56 height 11
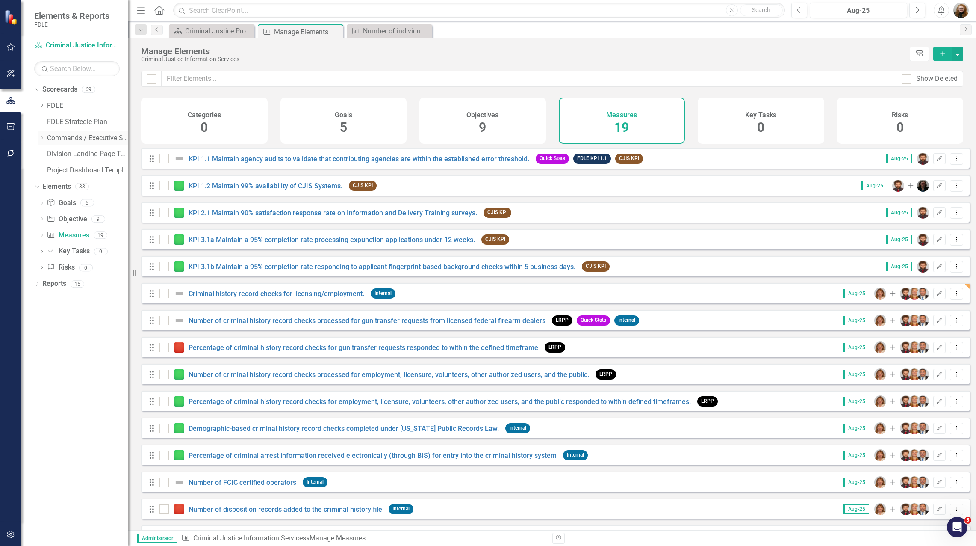
click at [40, 137] on icon "Dropdown" at bounding box center [41, 137] width 6 height 5
click at [49, 203] on icon "Dropdown" at bounding box center [50, 202] width 6 height 5
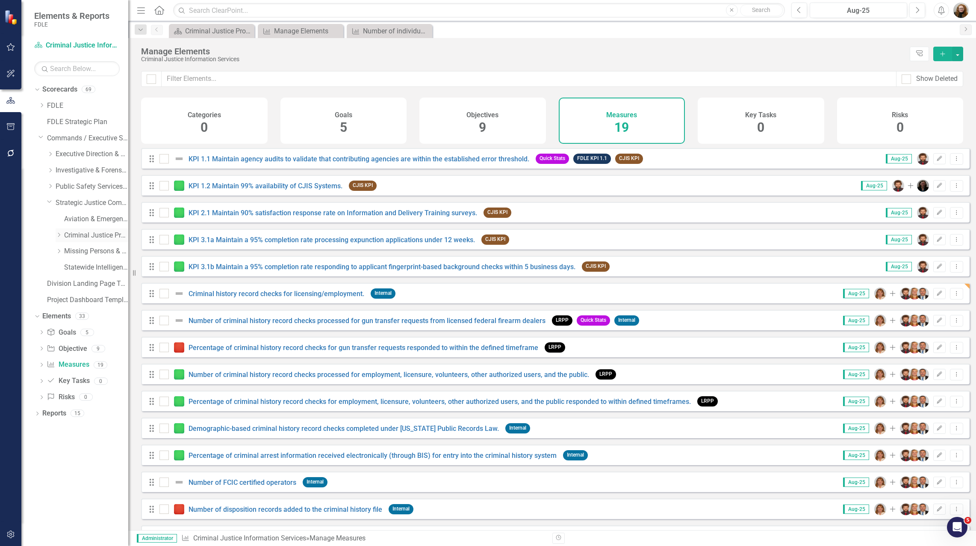
click at [80, 237] on link "Criminal Justice Professionalism, Standards & Training Services" at bounding box center [96, 236] width 64 height 10
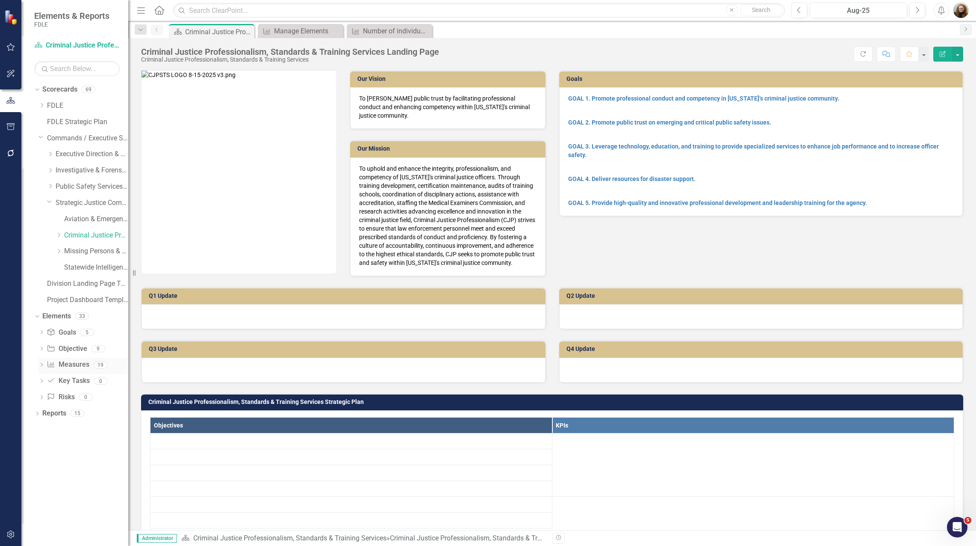
click at [78, 367] on link "Measure Measures" at bounding box center [68, 365] width 42 height 10
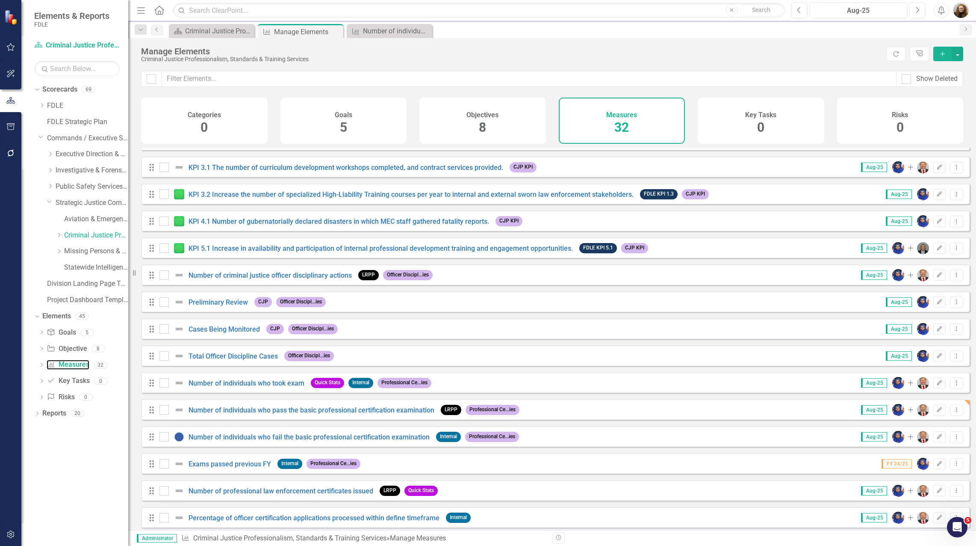
scroll to position [257, 0]
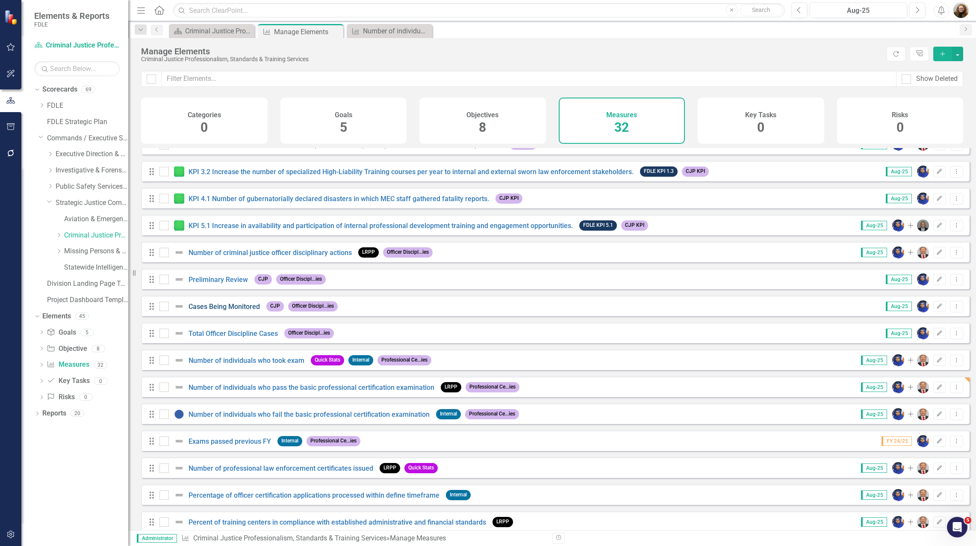
click at [211, 310] on link "Cases Being Monitored" at bounding box center [224, 306] width 71 height 8
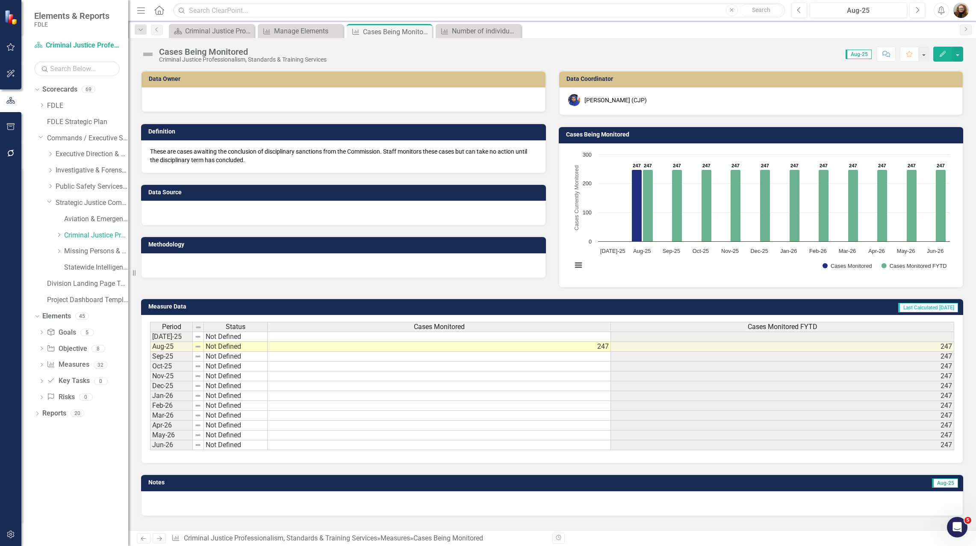
click at [944, 56] on icon "Edit" at bounding box center [943, 54] width 8 height 6
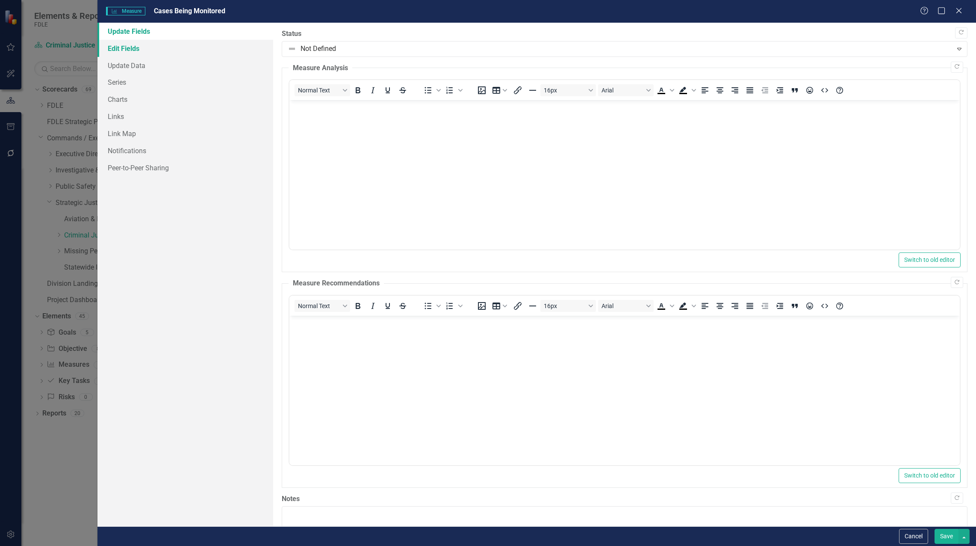
click at [116, 51] on link "Edit Fields" at bounding box center [186, 48] width 176 height 17
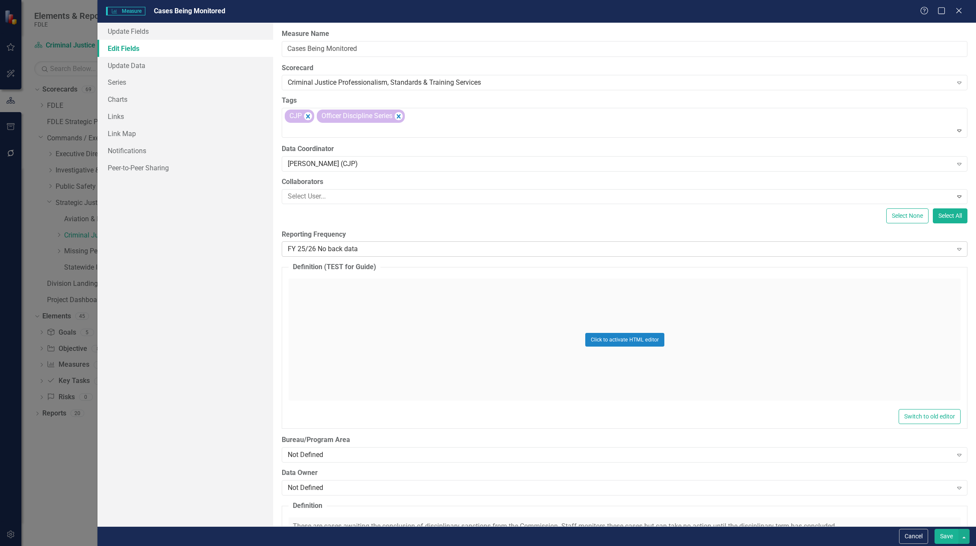
click at [357, 251] on div "FY 25/26 No back data" at bounding box center [620, 249] width 665 height 10
drag, startPoint x: 624, startPoint y: 220, endPoint x: 632, endPoint y: 210, distance: 12.8
click at [624, 220] on div "Select None Select All" at bounding box center [625, 215] width 686 height 15
click at [950, 14] on div "Help Maximize Close" at bounding box center [943, 11] width 47 height 10
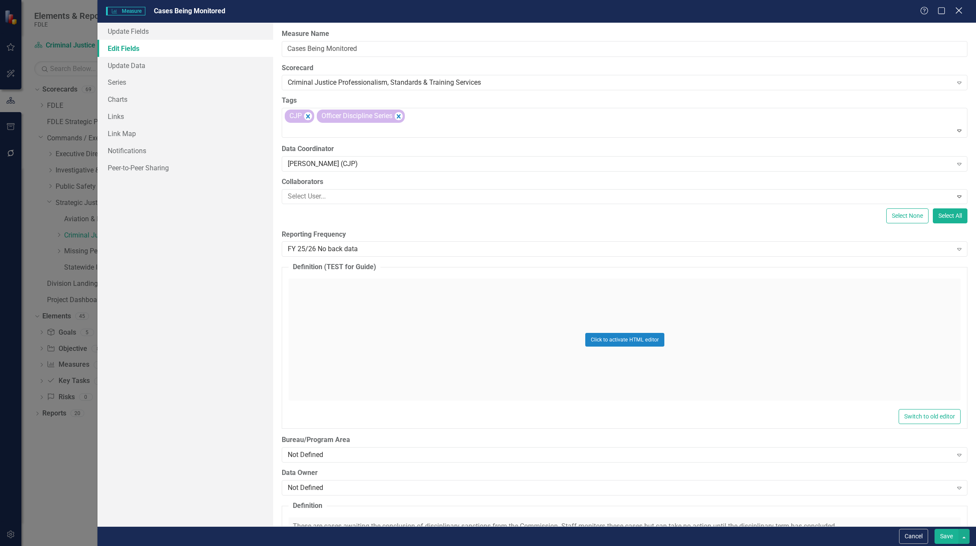
click at [955, 12] on icon "Close" at bounding box center [959, 10] width 11 height 8
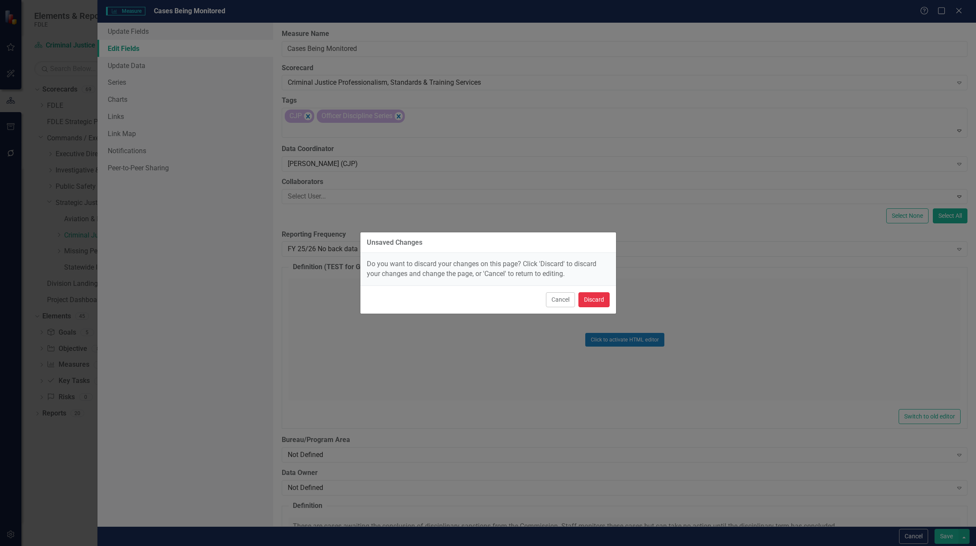
click at [595, 299] on button "Discard" at bounding box center [594, 299] width 31 height 15
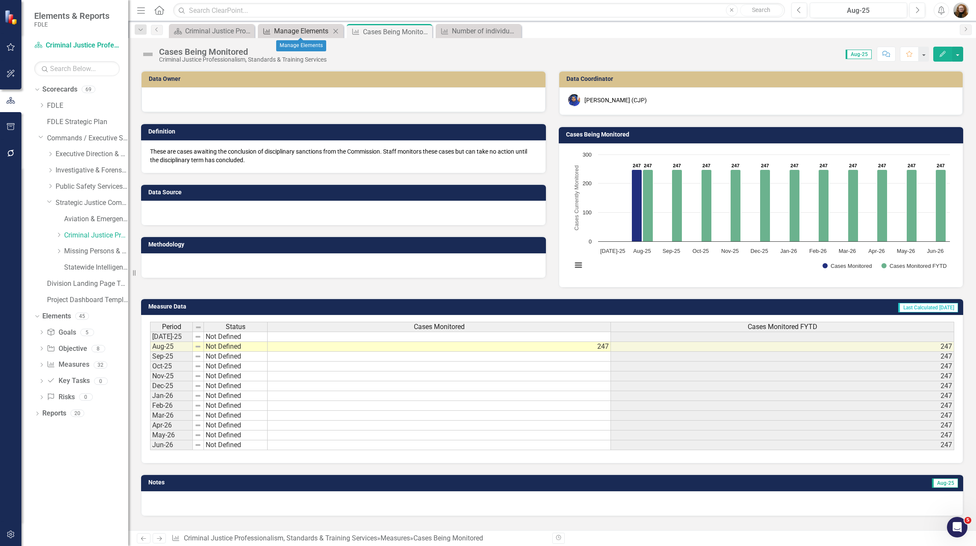
click at [319, 31] on div "Manage Elements" at bounding box center [302, 31] width 56 height 11
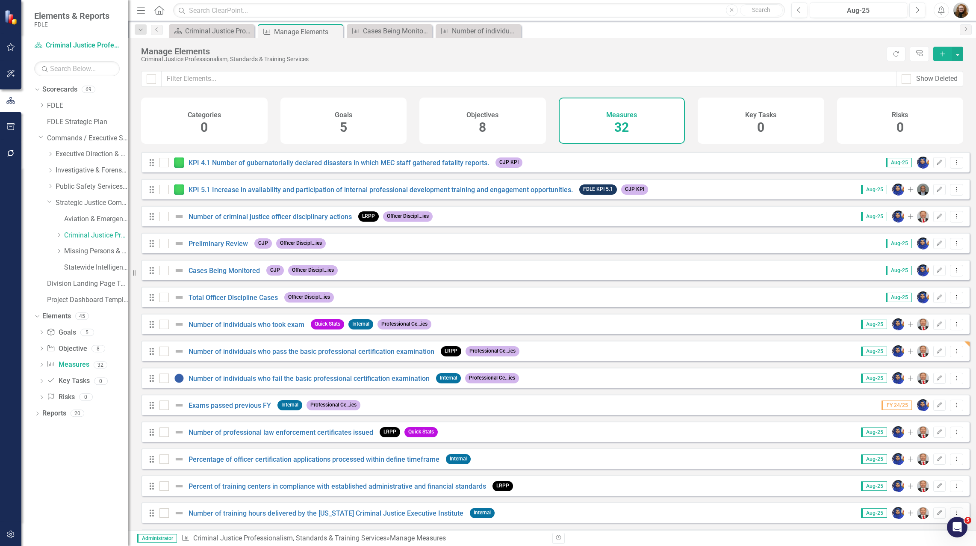
scroll to position [299, 0]
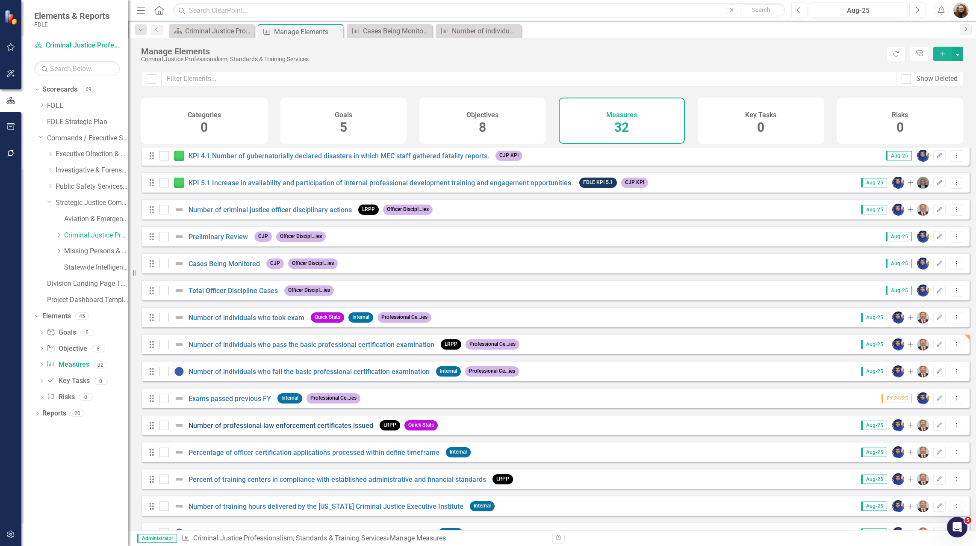
click at [316, 429] on link "Number of professional law enforcement certificates issued" at bounding box center [281, 425] width 185 height 8
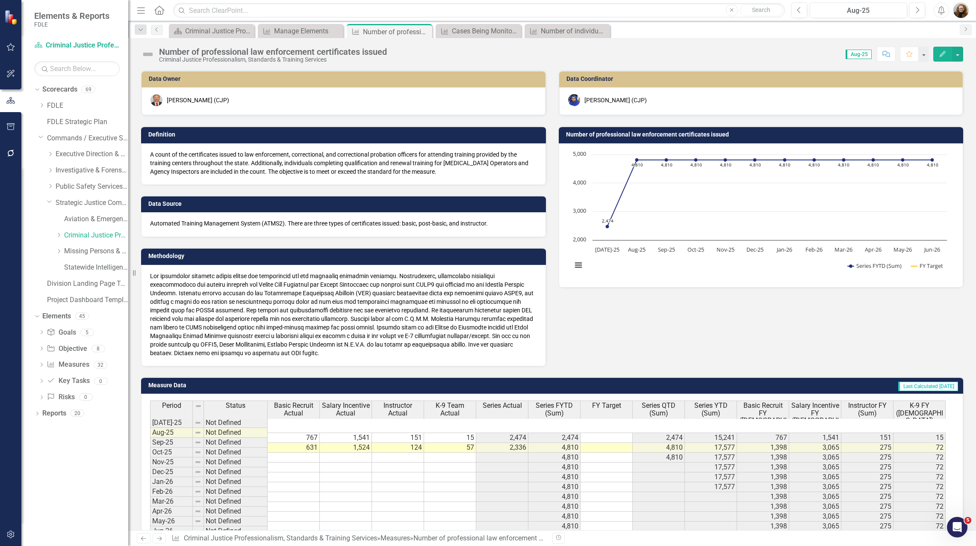
click at [941, 51] on icon "Edit" at bounding box center [943, 54] width 8 height 6
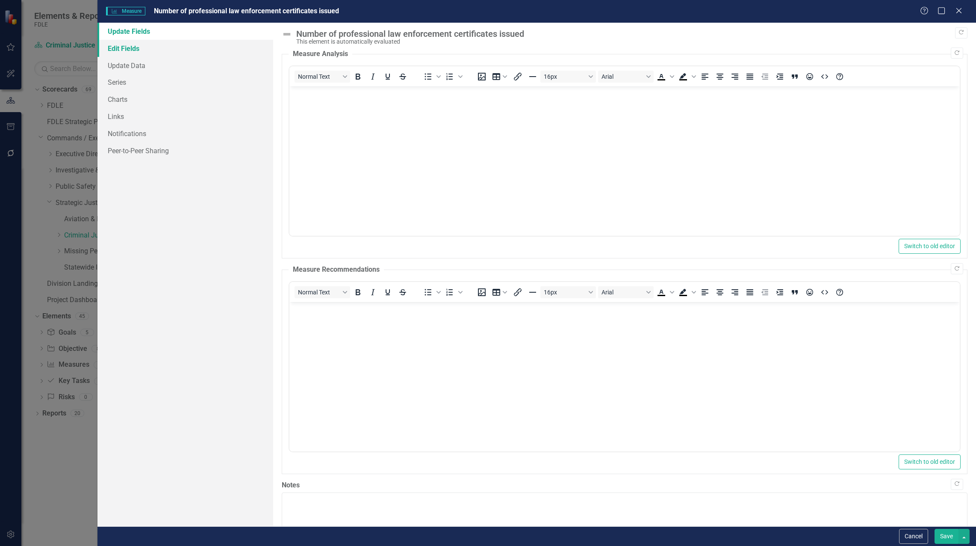
click at [138, 46] on link "Edit Fields" at bounding box center [186, 48] width 176 height 17
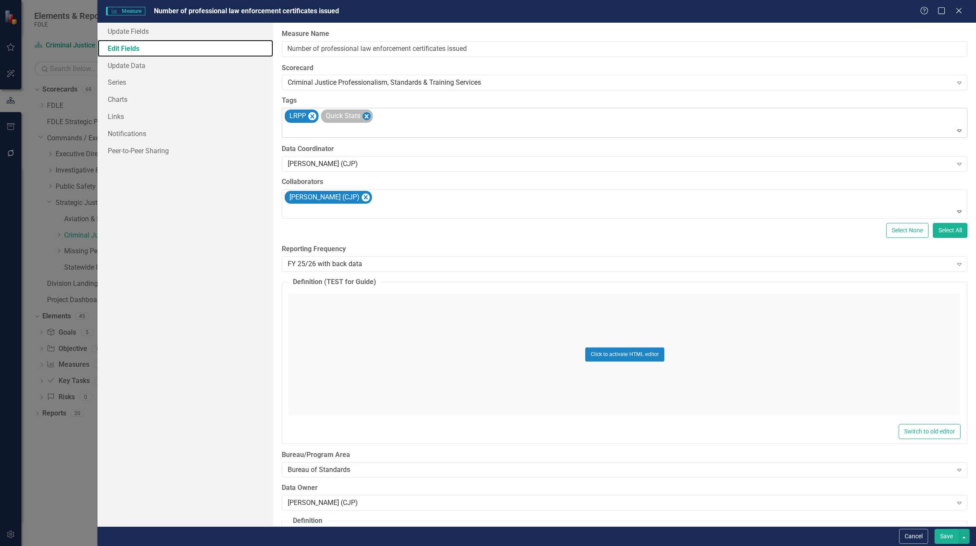
click at [369, 116] on icon "Remove [object Object]" at bounding box center [367, 116] width 8 height 11
click at [942, 538] on button "Save" at bounding box center [947, 536] width 24 height 15
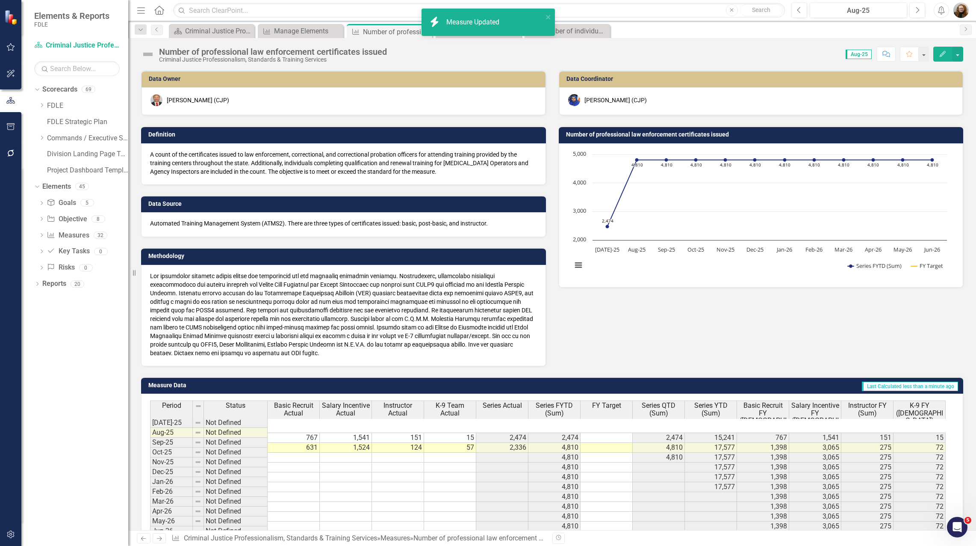
click at [80, 496] on div "Dropdown Scorecards 69 Dropdown FDLE Commissioner's Initiative Team Project Das…" at bounding box center [74, 314] width 107 height 463
click at [339, 30] on icon "Close" at bounding box center [335, 31] width 9 height 7
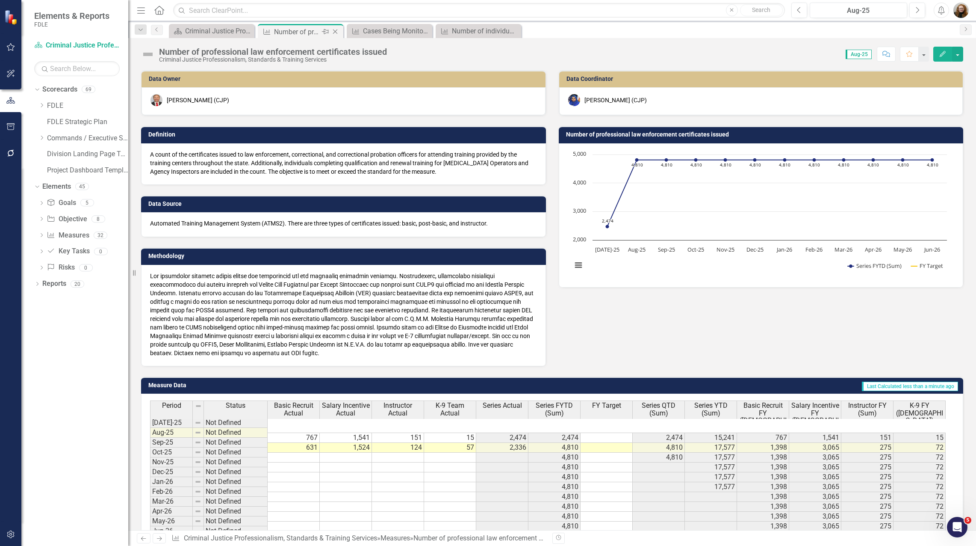
click at [334, 32] on icon "Close" at bounding box center [335, 31] width 9 height 7
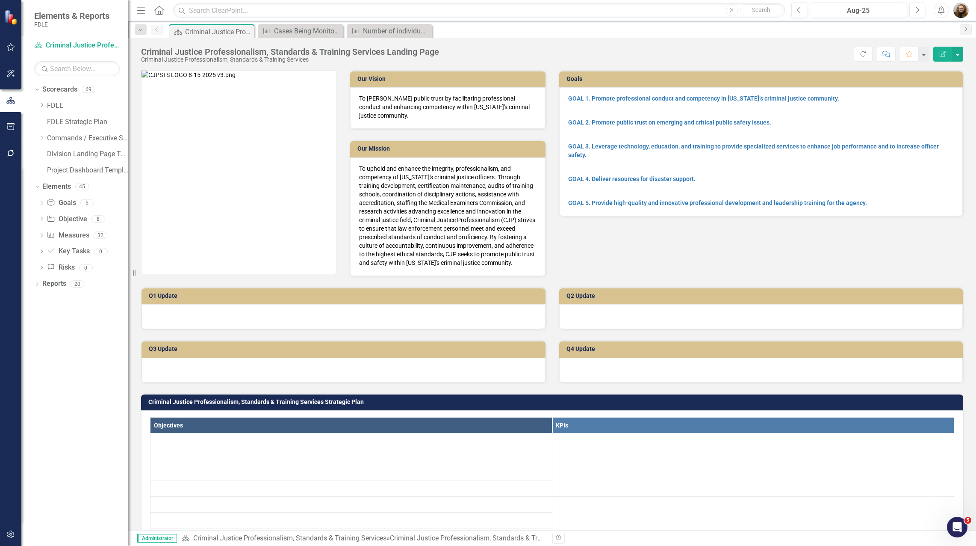
click at [0, 0] on icon at bounding box center [0, 0] width 0 height 0
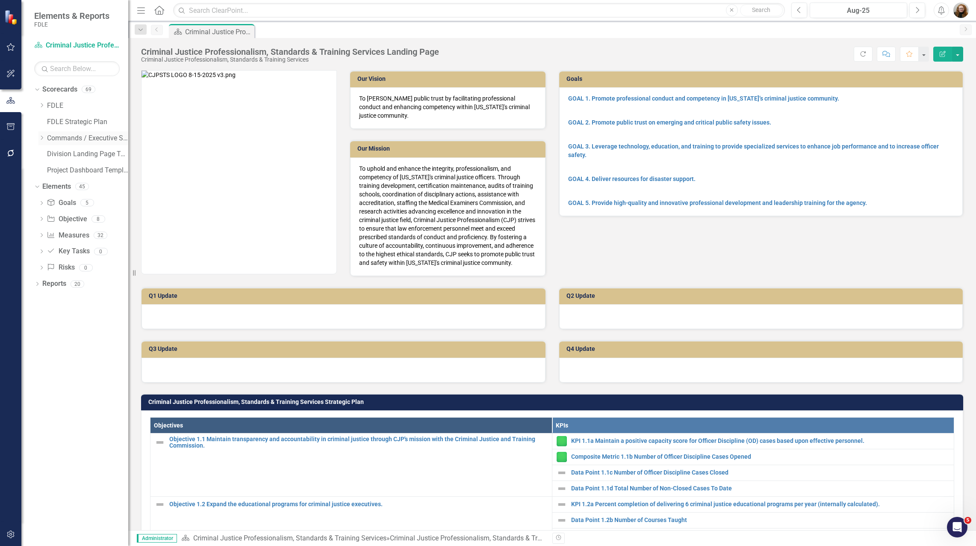
click at [41, 140] on icon "Dropdown" at bounding box center [41, 137] width 6 height 5
click at [48, 204] on icon "Dropdown" at bounding box center [50, 202] width 6 height 5
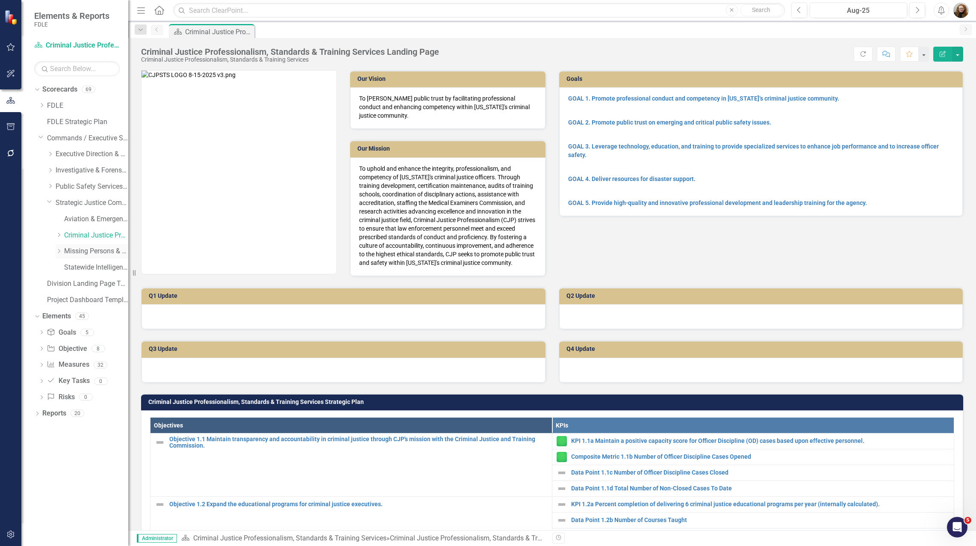
click at [82, 254] on link "Missing Persons & Offender Enforcement" at bounding box center [96, 251] width 64 height 10
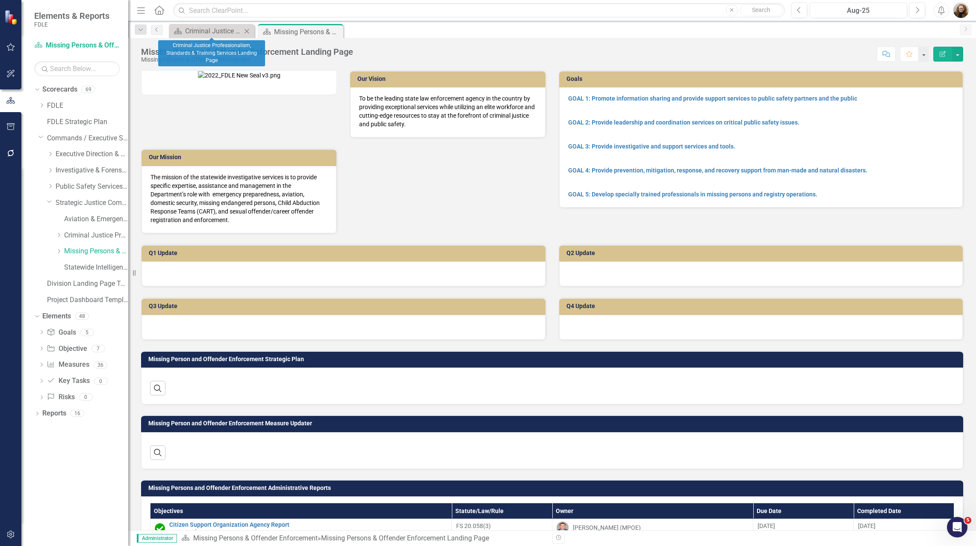
click at [248, 30] on icon at bounding box center [247, 31] width 5 height 5
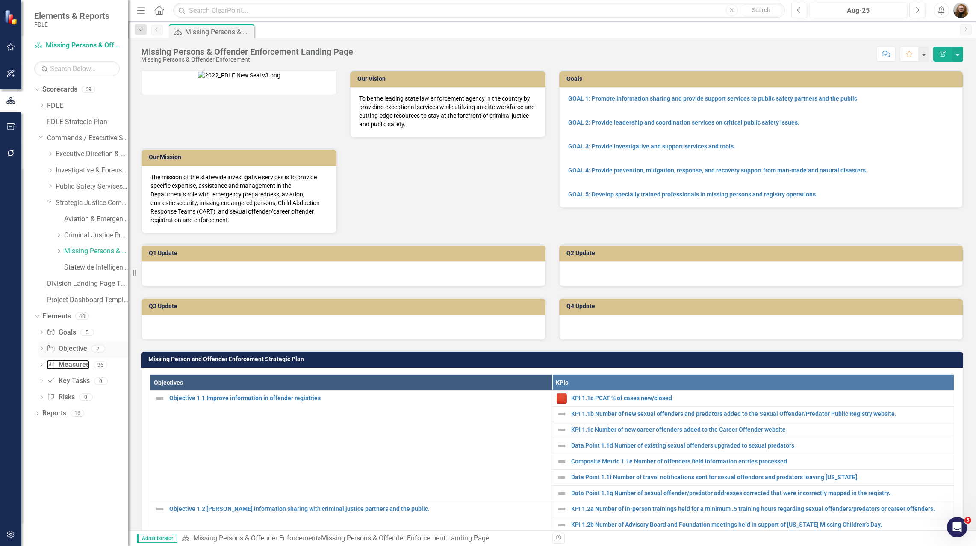
drag, startPoint x: 67, startPoint y: 364, endPoint x: 80, endPoint y: 355, distance: 16.5
click at [67, 364] on link "Measure Measures" at bounding box center [68, 365] width 42 height 10
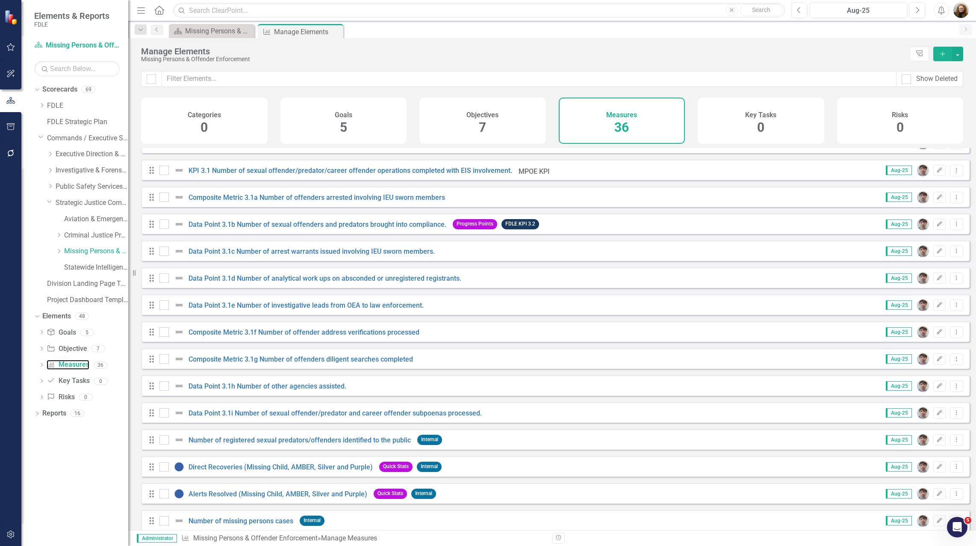
scroll to position [594, 0]
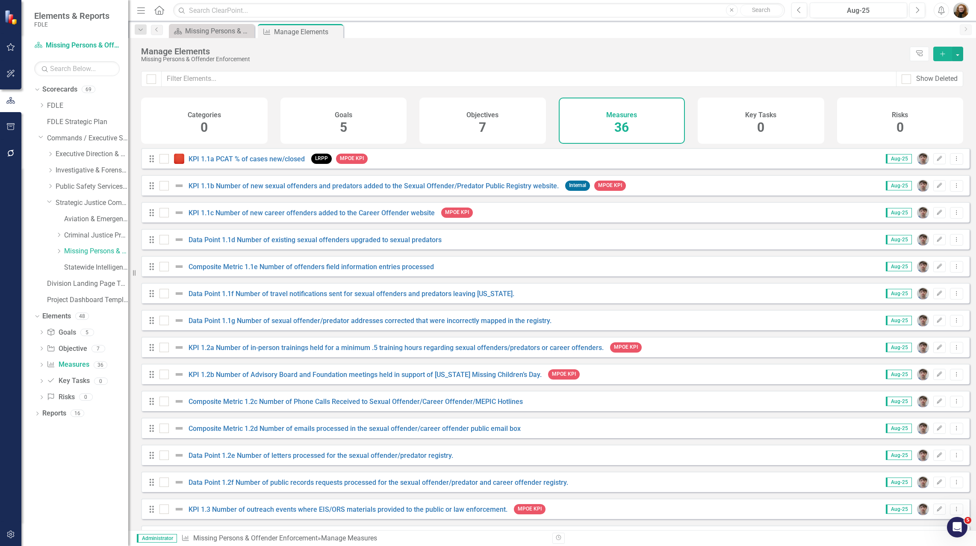
scroll to position [594, 0]
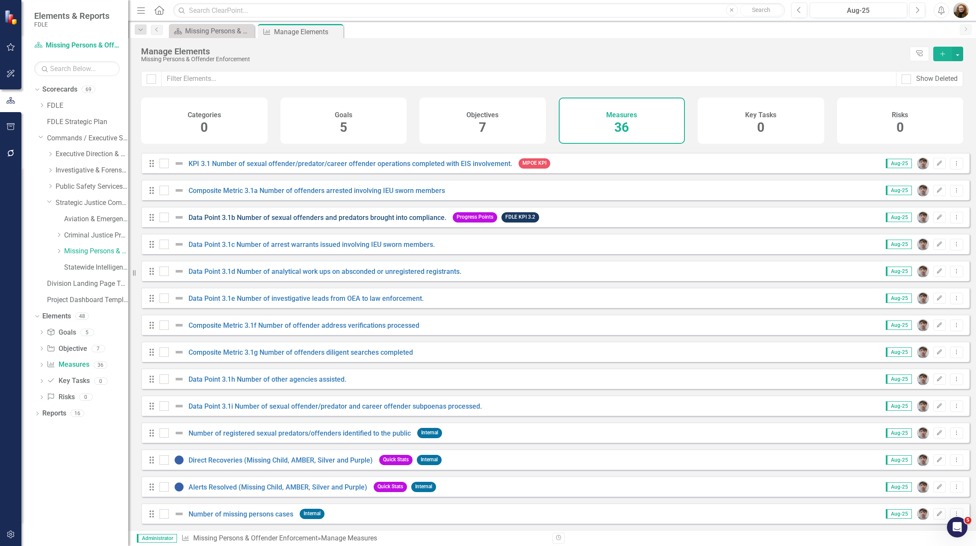
click at [421, 217] on link "Data Point 3.1b Number of sexual offenders and predators brought into complianc…" at bounding box center [318, 217] width 258 height 8
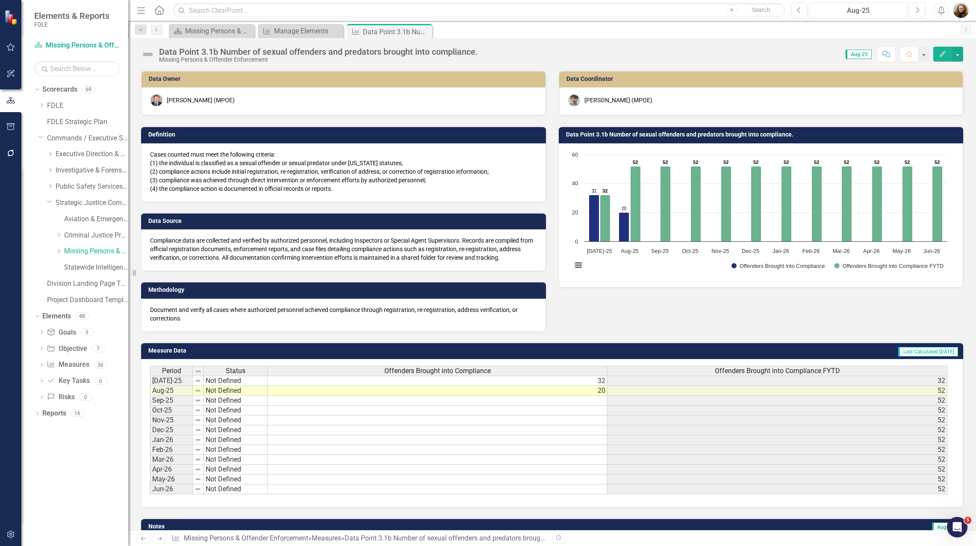
click at [940, 57] on button "Edit" at bounding box center [943, 54] width 19 height 15
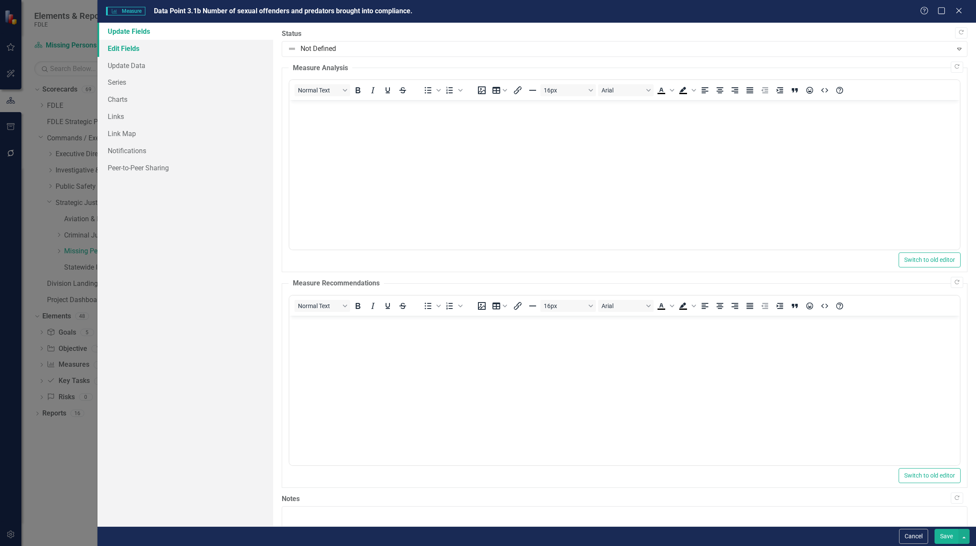
click at [133, 49] on link "Edit Fields" at bounding box center [186, 48] width 176 height 17
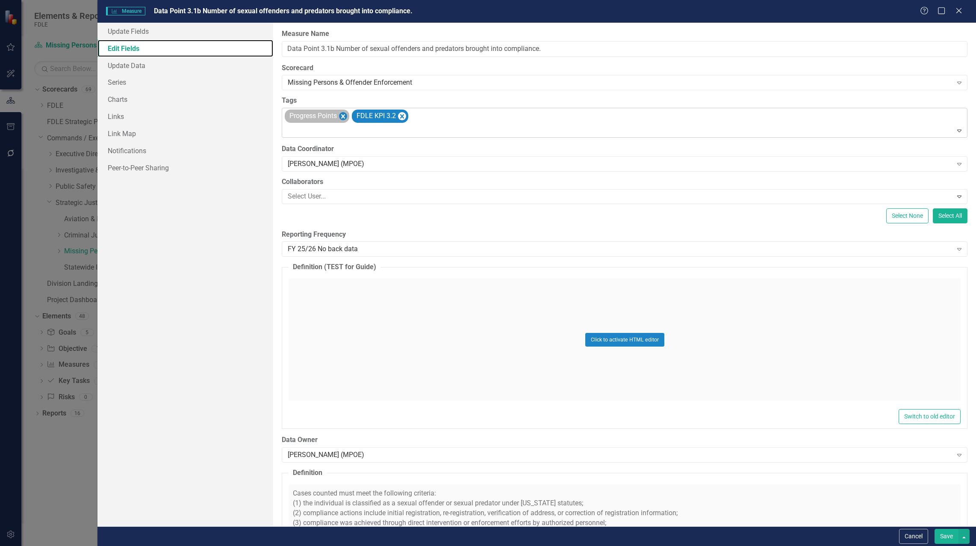
click at [346, 119] on icon "Remove [object Object]" at bounding box center [343, 116] width 8 height 11
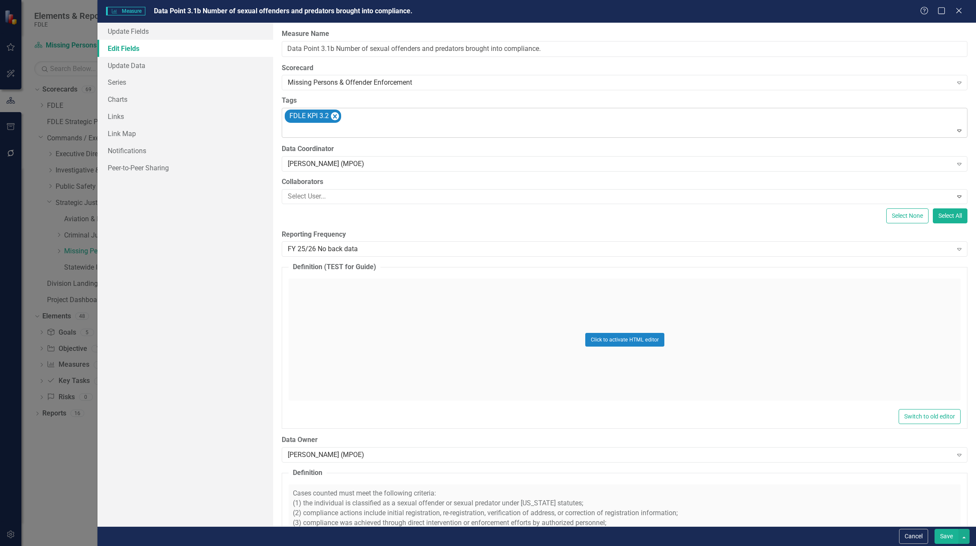
click at [940, 535] on button "Save" at bounding box center [947, 536] width 24 height 15
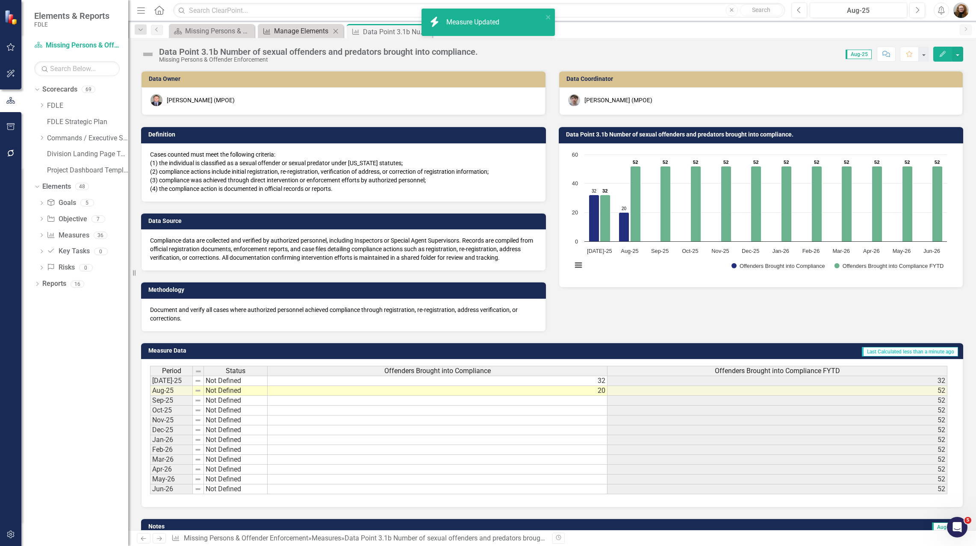
click at [284, 34] on div "Manage Elements" at bounding box center [302, 31] width 56 height 11
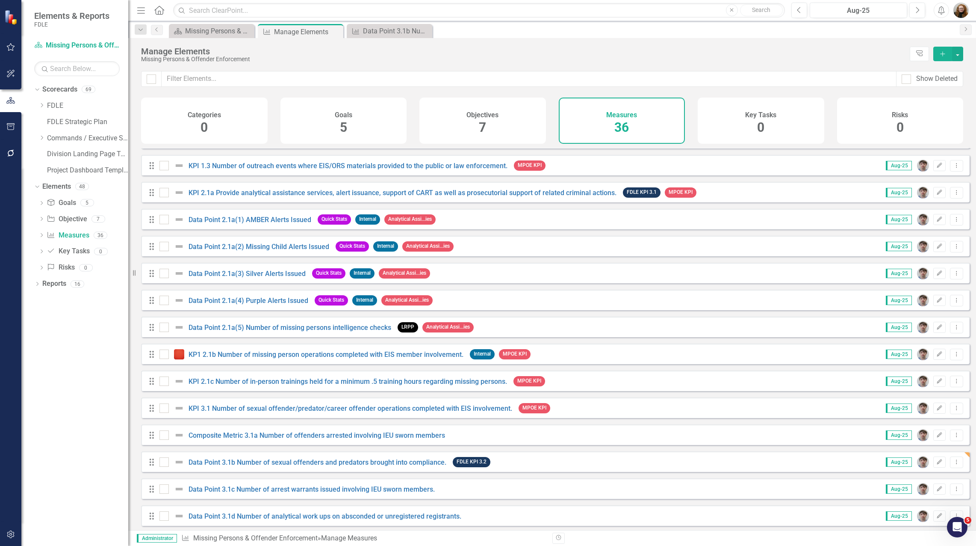
scroll to position [385, 0]
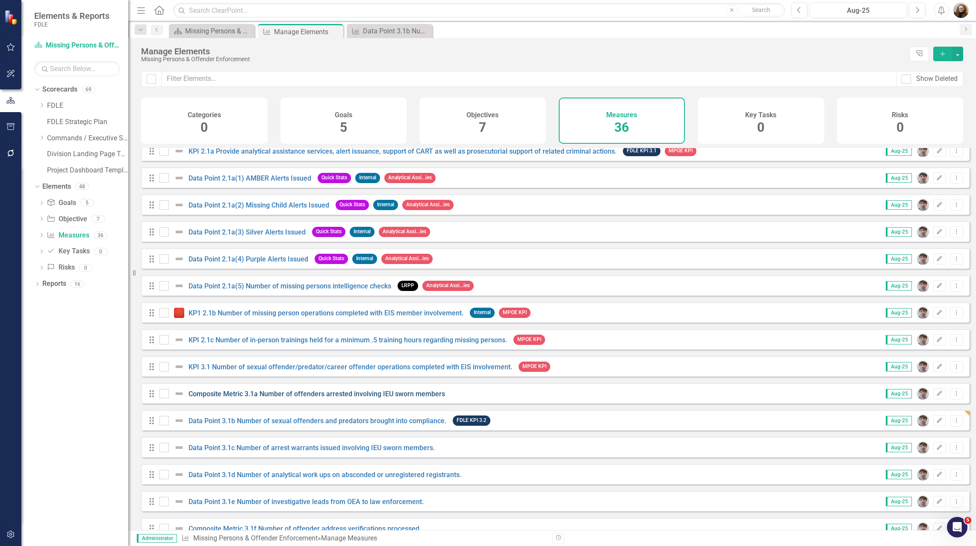
click at [388, 398] on link "Composite Metric 3.1a Number of offenders arrested involving IEU sworn members" at bounding box center [317, 394] width 257 height 8
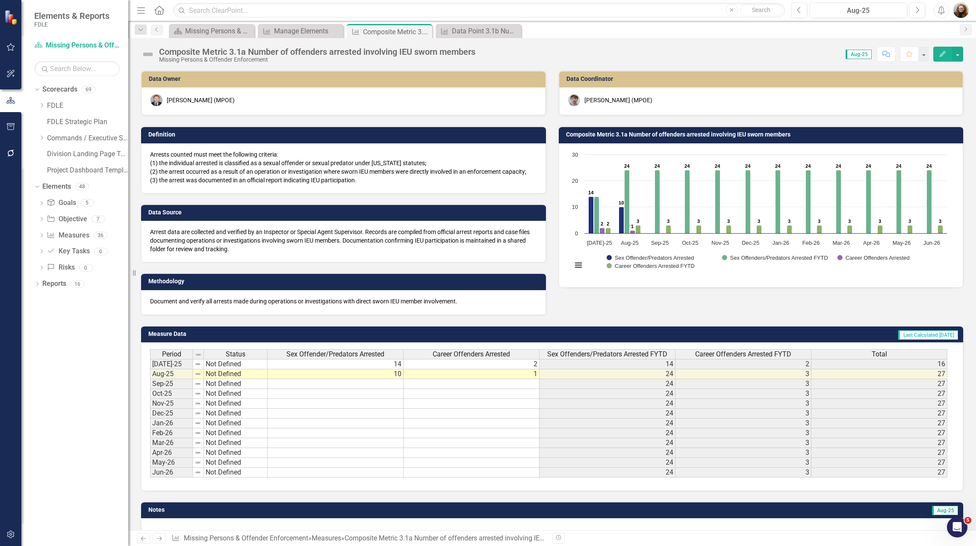
click at [945, 54] on icon "Edit" at bounding box center [943, 54] width 8 height 6
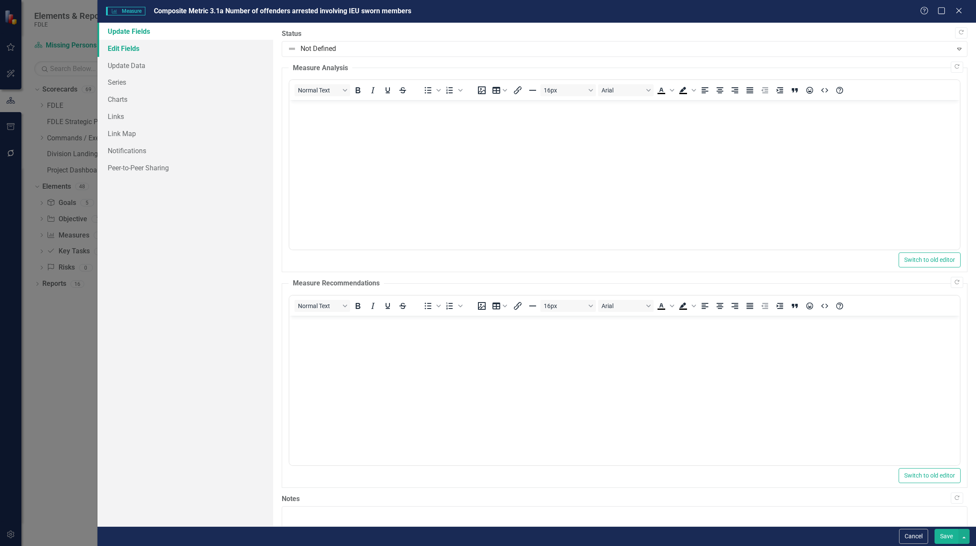
click at [121, 44] on link "Edit Fields" at bounding box center [186, 48] width 176 height 17
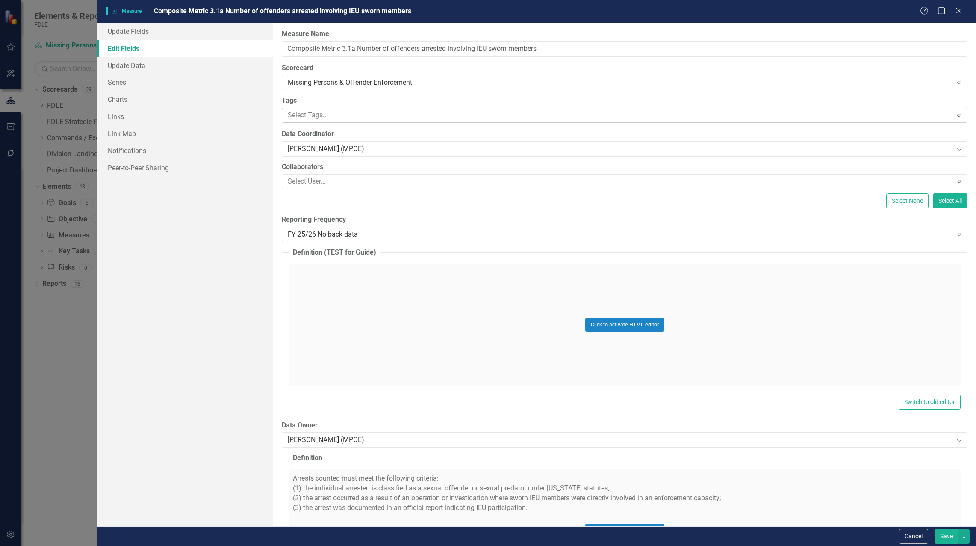
click at [350, 118] on div at bounding box center [618, 115] width 668 height 12
type input "qu"
click at [351, 545] on div "Qu ick Stats" at bounding box center [490, 553] width 963 height 10
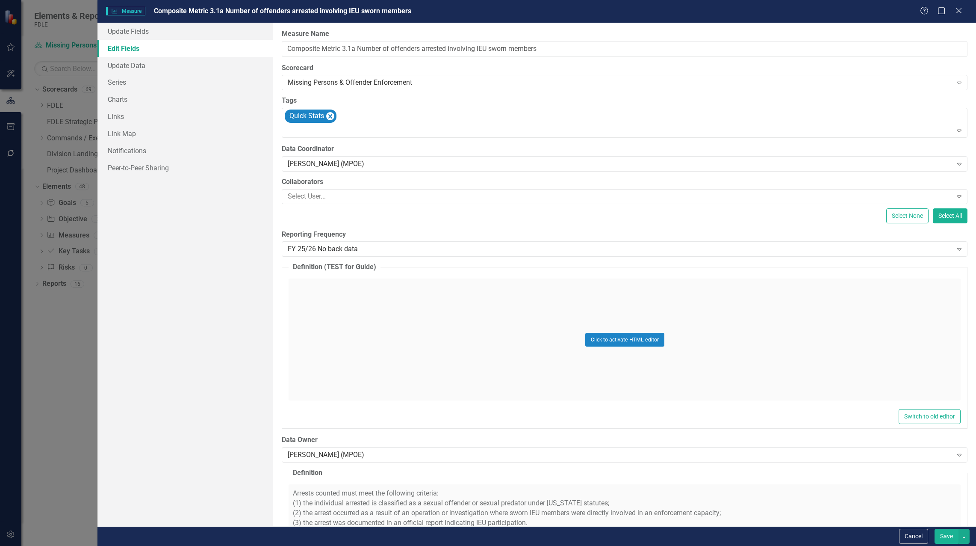
click at [946, 533] on button "Save" at bounding box center [947, 536] width 24 height 15
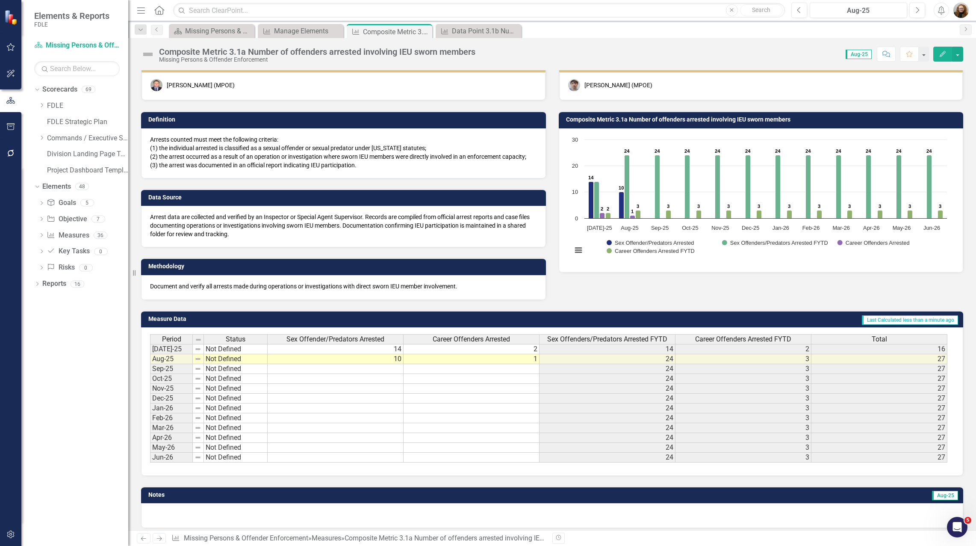
scroll to position [21, 0]
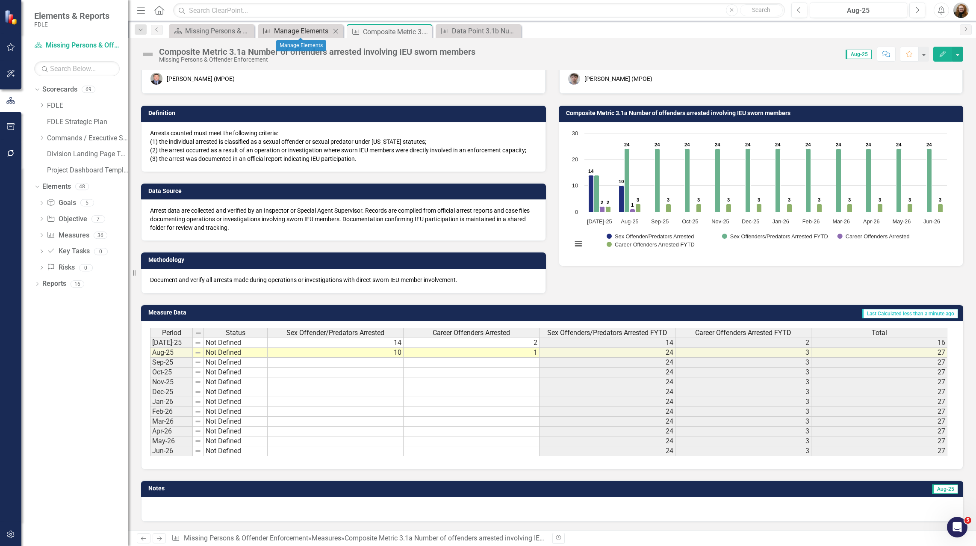
click at [291, 29] on div "Manage Elements" at bounding box center [302, 31] width 56 height 11
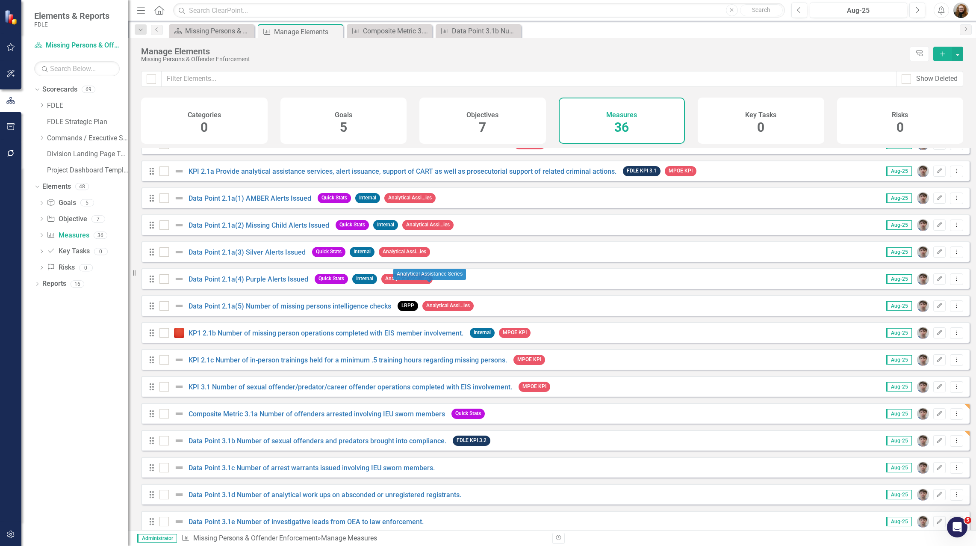
scroll to position [428, 0]
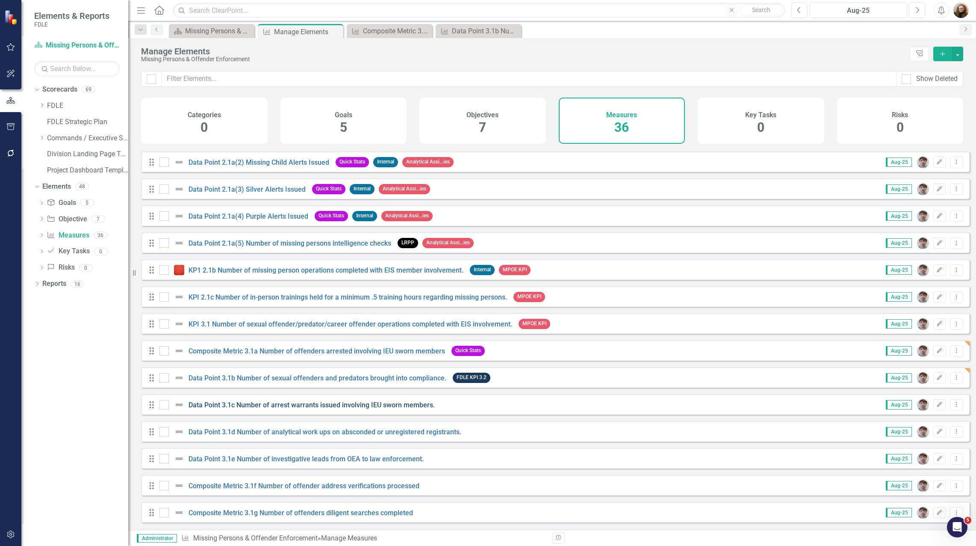
click at [378, 409] on link "Data Point 3.1c Number of arrest warrants issued involving IEU sworn members." at bounding box center [312, 405] width 246 height 8
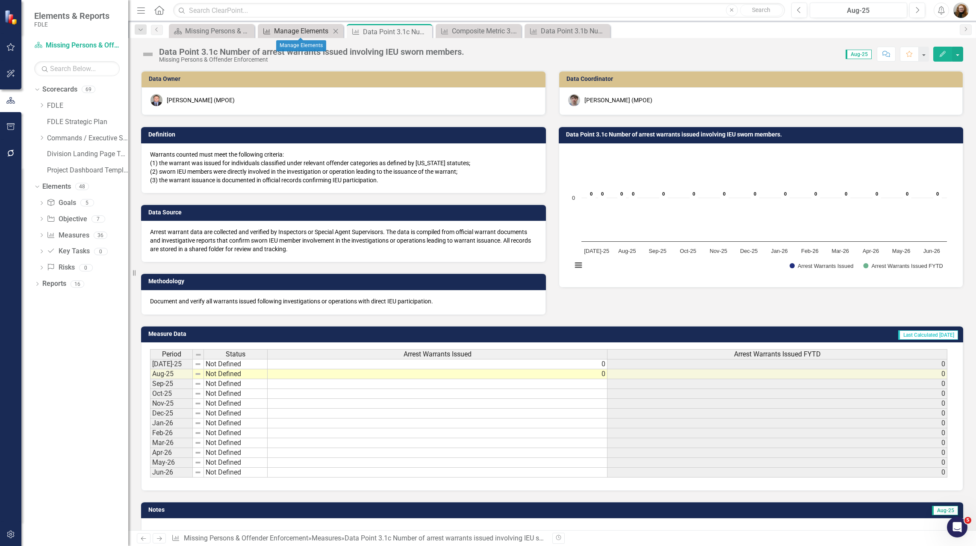
click at [318, 33] on div "Manage Elements" at bounding box center [302, 31] width 56 height 11
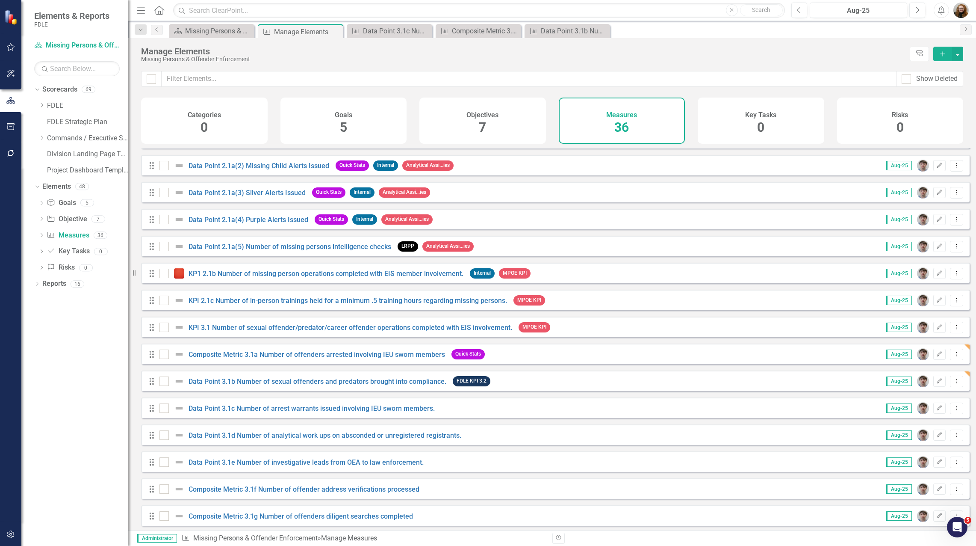
scroll to position [423, 0]
click at [377, 359] on link "Composite Metric 3.1a Number of offenders arrested involving IEU sworn members" at bounding box center [317, 355] width 257 height 8
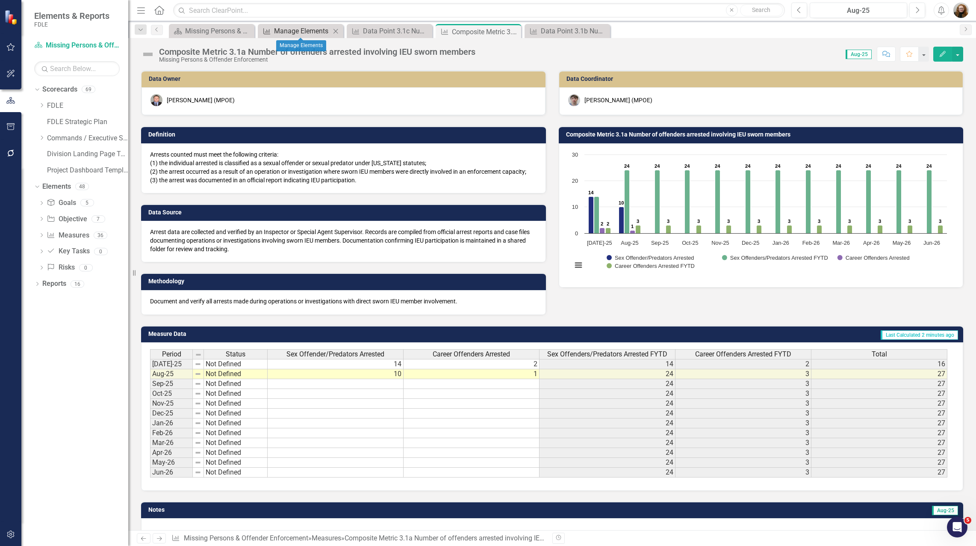
click at [312, 32] on div "Manage Elements" at bounding box center [302, 31] width 56 height 11
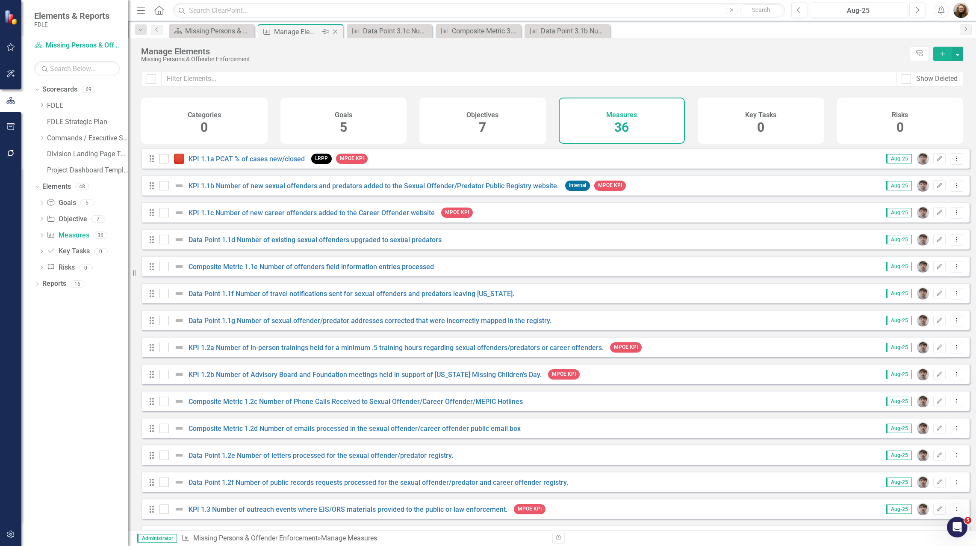
click at [338, 30] on icon "Close" at bounding box center [335, 31] width 9 height 7
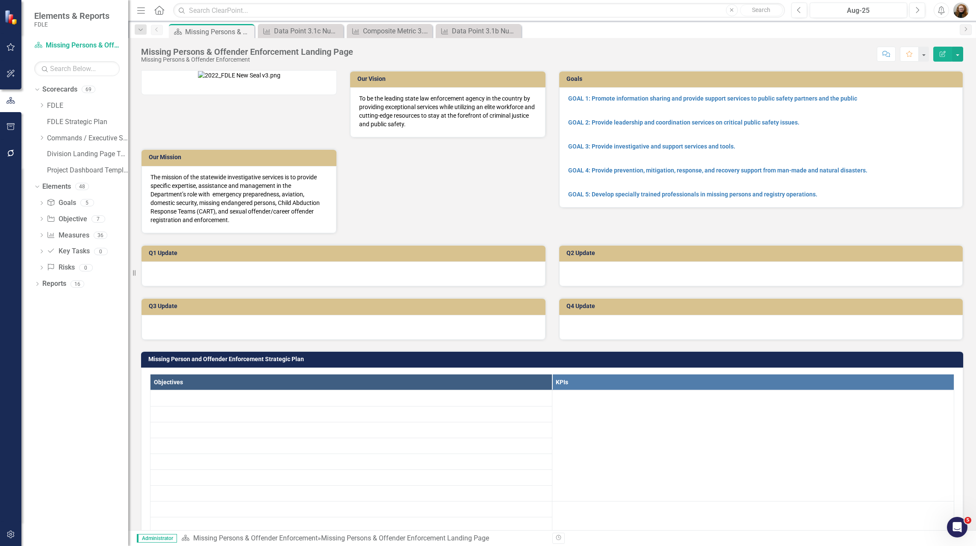
click at [0, 0] on icon "Close" at bounding box center [0, 0] width 0 height 0
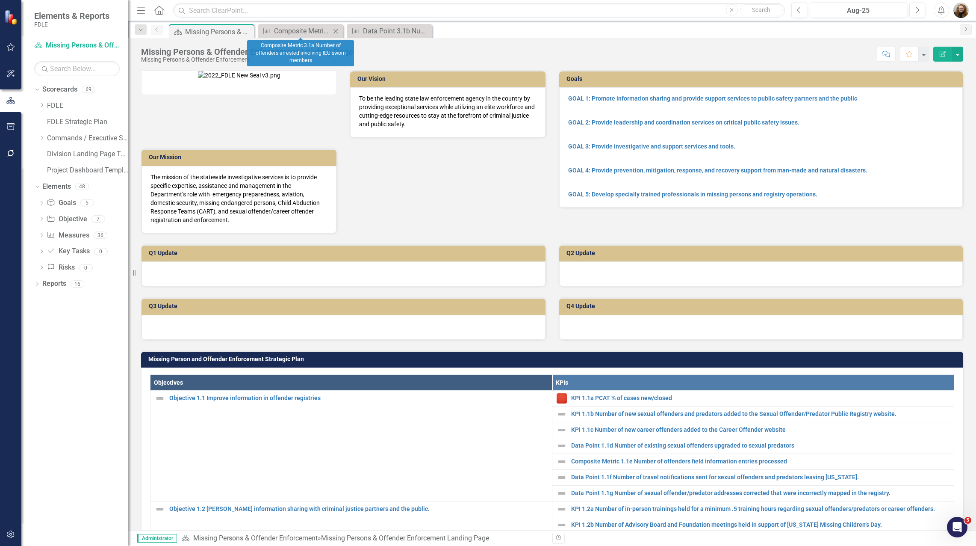
click at [340, 30] on icon "Close" at bounding box center [335, 31] width 9 height 7
click at [0, 0] on icon "Close" at bounding box center [0, 0] width 0 height 0
click at [41, 139] on icon "Dropdown" at bounding box center [41, 137] width 6 height 5
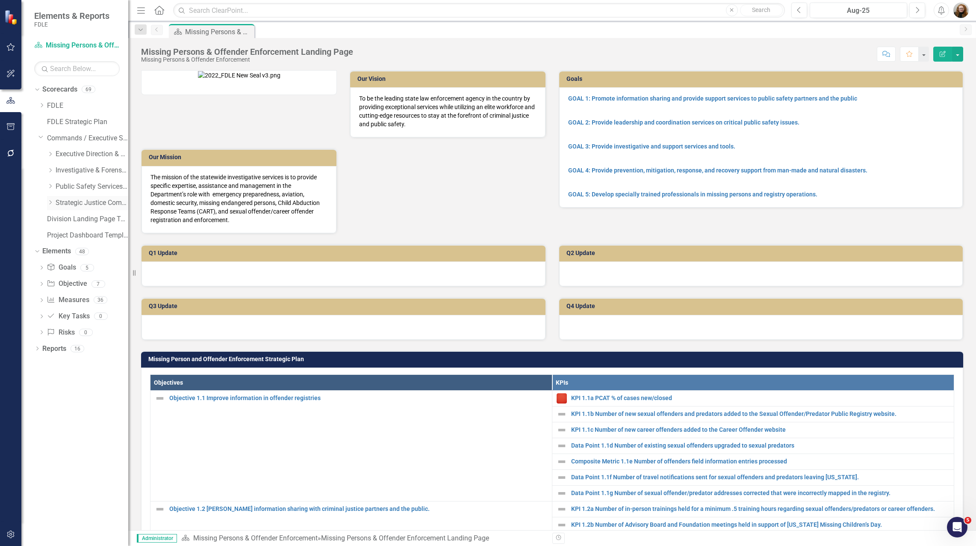
click at [51, 203] on icon "Dropdown" at bounding box center [50, 202] width 6 height 5
click at [85, 268] on link "Statewide Intelligence" at bounding box center [96, 268] width 64 height 10
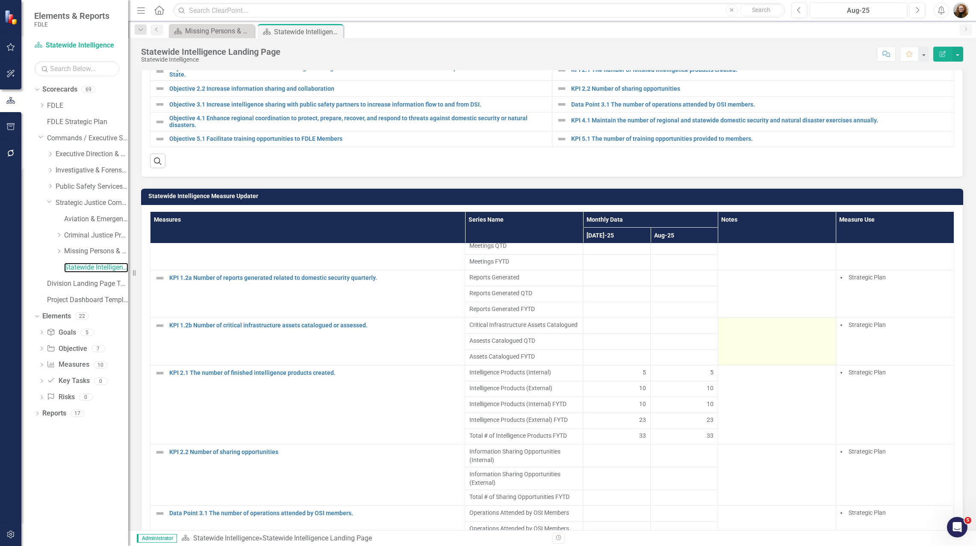
scroll to position [51, 0]
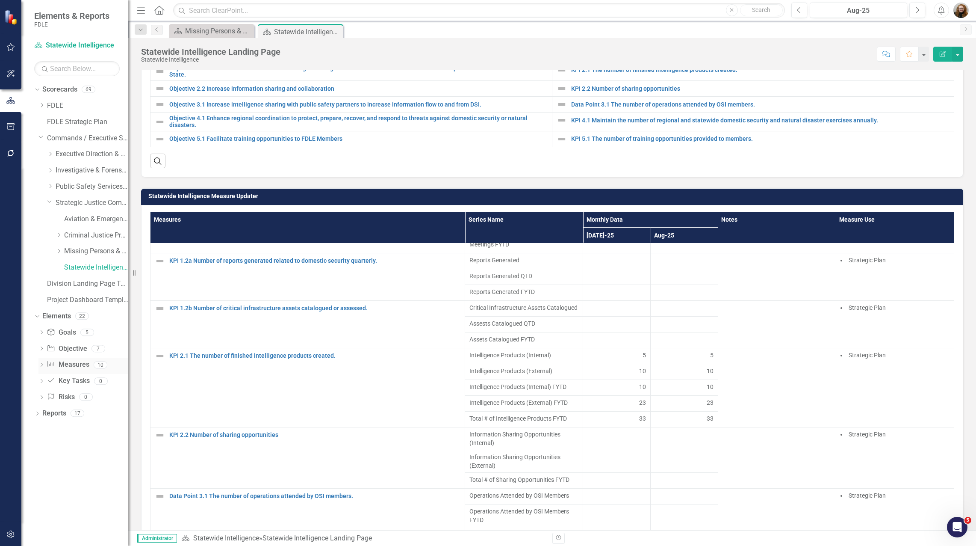
click at [71, 362] on link "Measure Measures" at bounding box center [68, 365] width 42 height 10
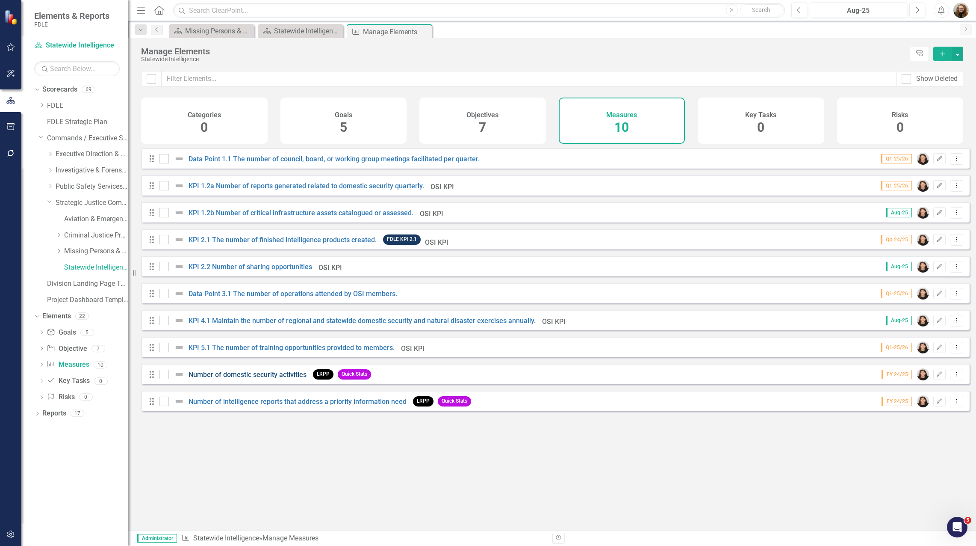
click at [278, 378] on link "Number of domestic security activities" at bounding box center [248, 374] width 118 height 8
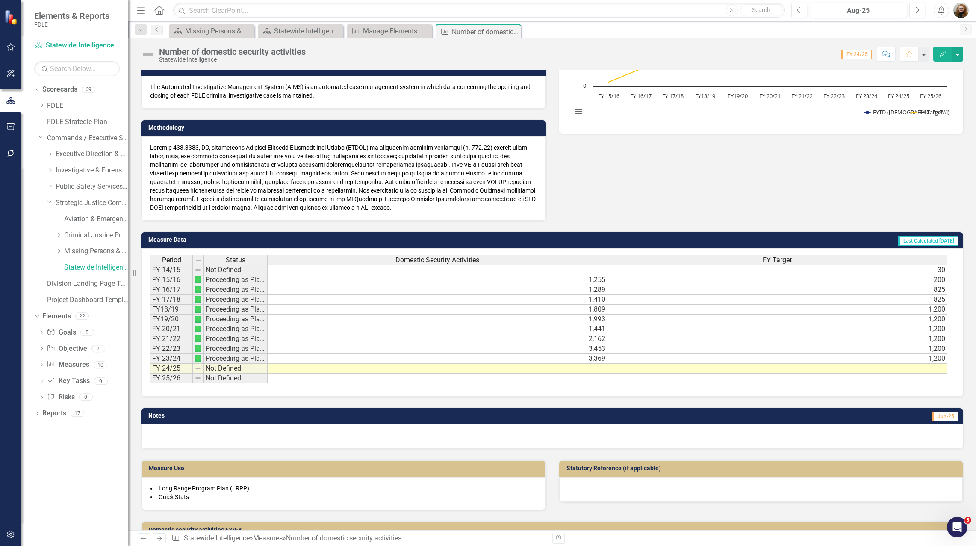
scroll to position [171, 0]
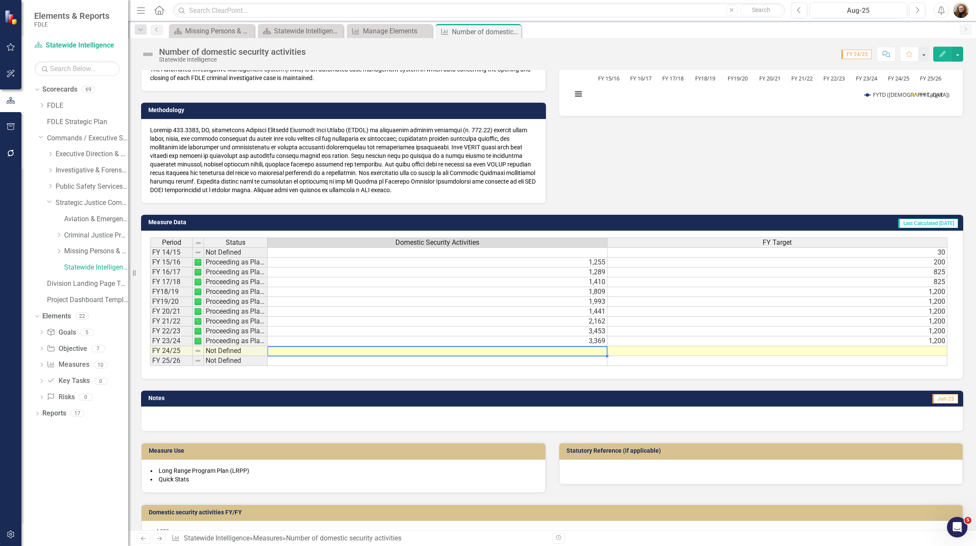
click at [593, 351] on td at bounding box center [438, 351] width 340 height 10
click at [396, 30] on div "Manage Elements" at bounding box center [391, 31] width 56 height 11
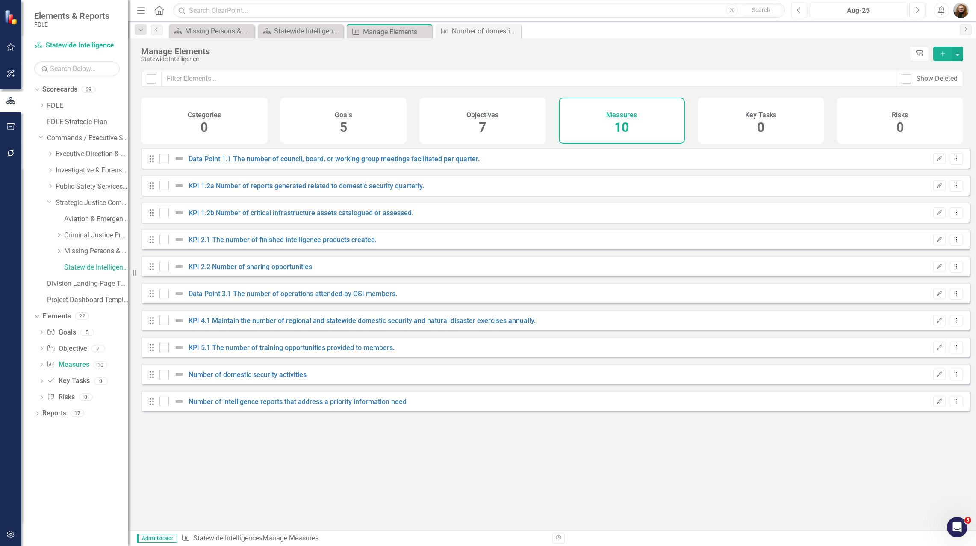
checkbox input "false"
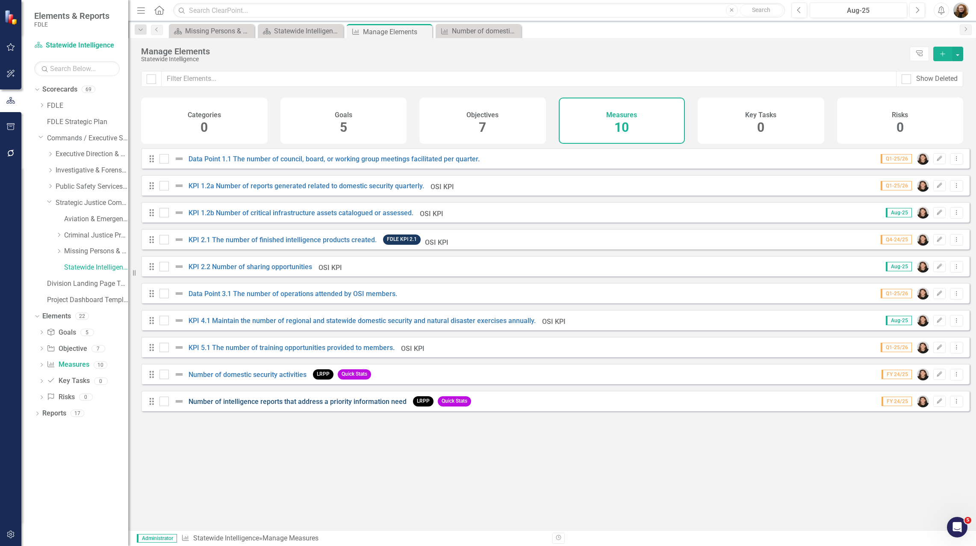
click at [346, 405] on link "Number of intelligence reports that address a priority information need" at bounding box center [298, 401] width 218 height 8
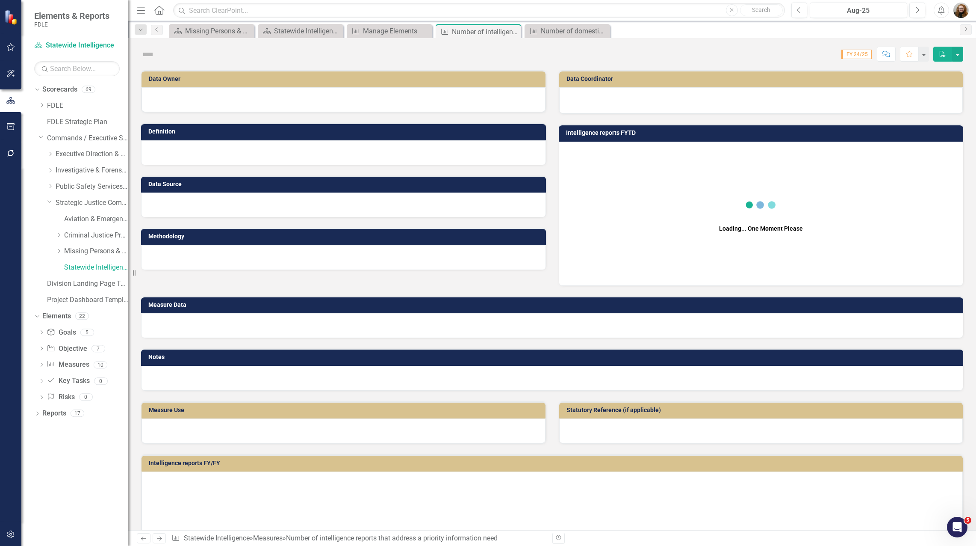
drag, startPoint x: 346, startPoint y: 411, endPoint x: 376, endPoint y: 408, distance: 29.7
click at [369, 405] on div "Measure Use" at bounding box center [344, 416] width 418 height 53
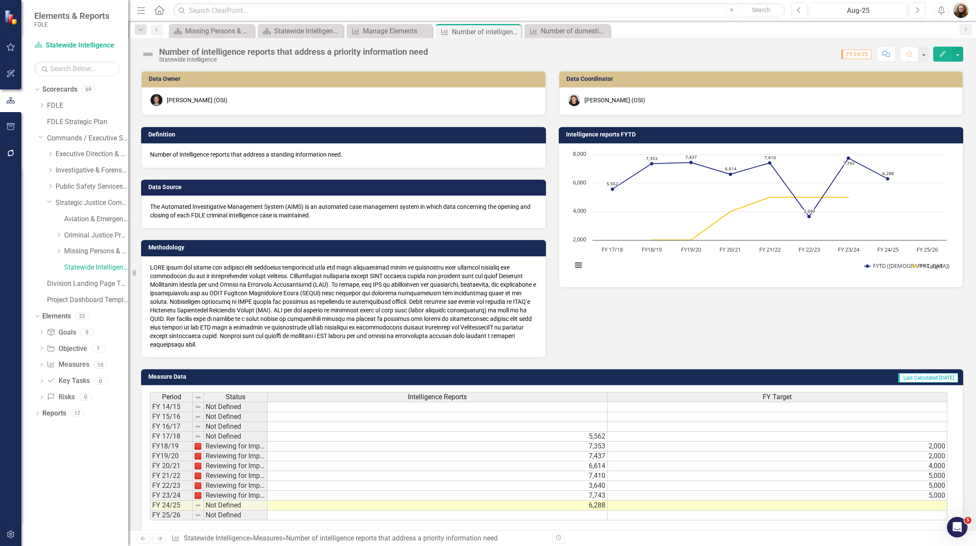
click at [947, 53] on button "Edit" at bounding box center [943, 54] width 19 height 15
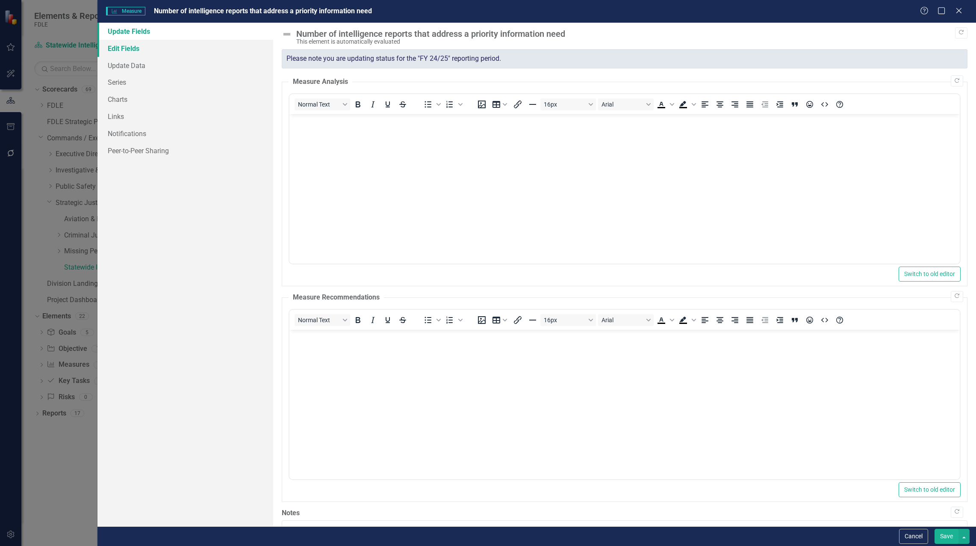
click at [136, 50] on link "Edit Fields" at bounding box center [186, 48] width 176 height 17
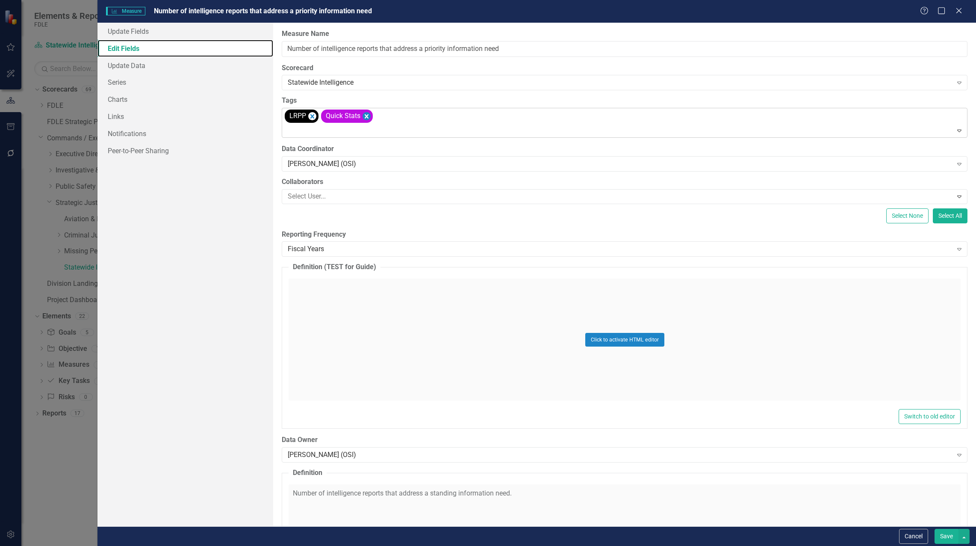
click at [365, 116] on icon "Remove [object Object]" at bounding box center [367, 116] width 8 height 11
click at [941, 534] on button "Save" at bounding box center [947, 536] width 24 height 15
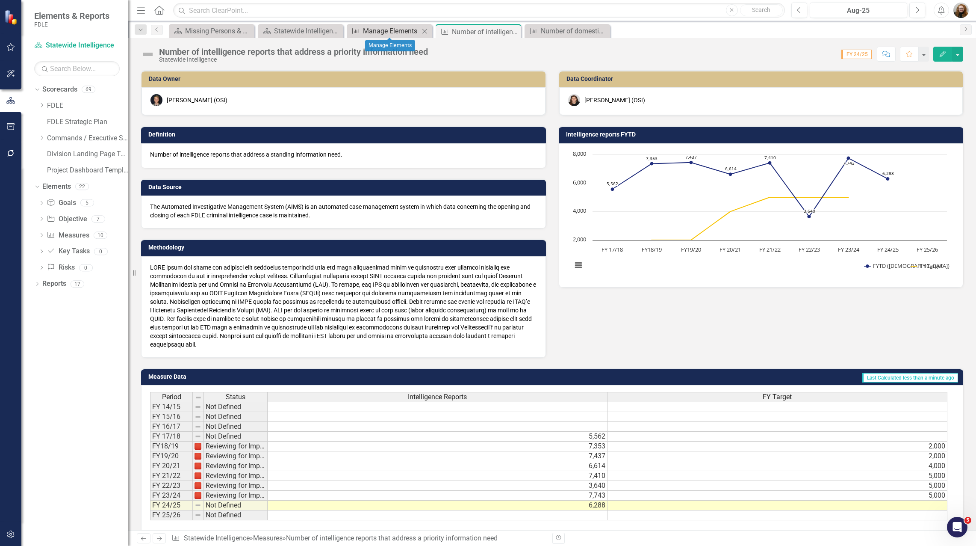
click at [395, 29] on div "Manage Elements" at bounding box center [391, 31] width 56 height 11
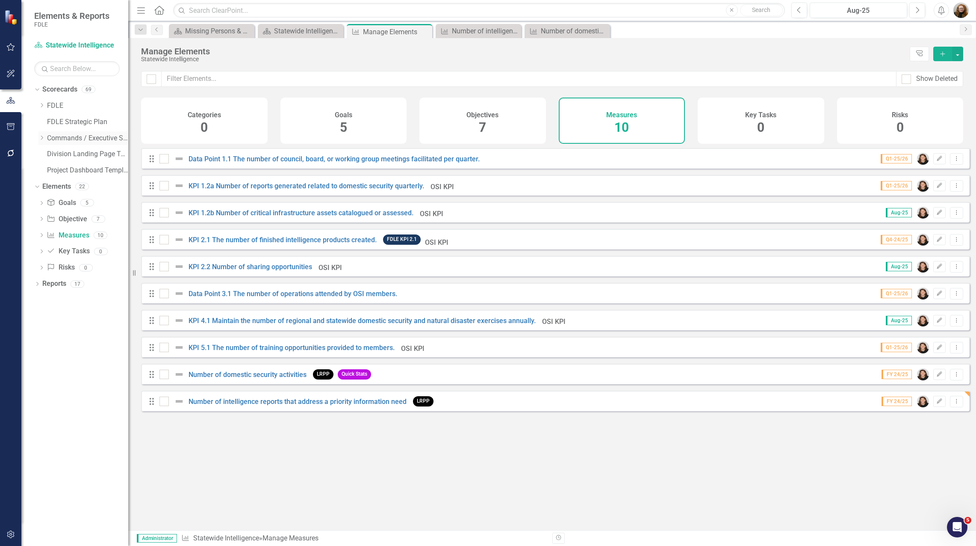
click at [41, 137] on icon "Dropdown" at bounding box center [41, 137] width 6 height 5
click at [52, 187] on icon "Dropdown" at bounding box center [50, 185] width 6 height 5
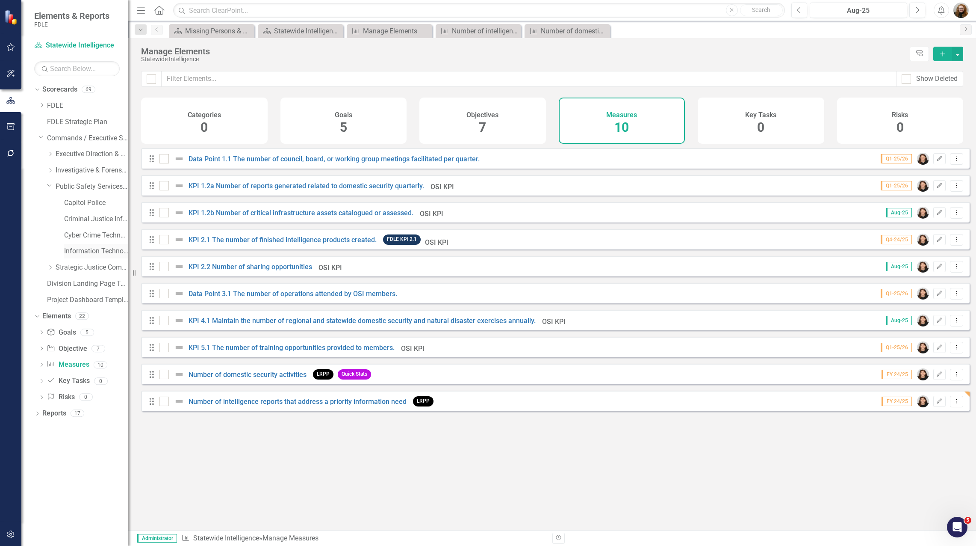
click at [78, 251] on link "Information Technology Services" at bounding box center [96, 251] width 64 height 10
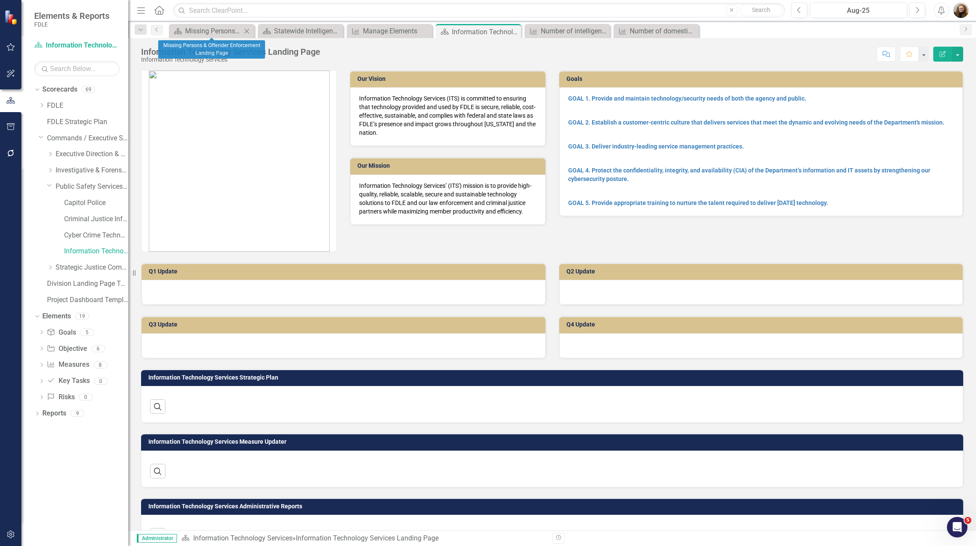
click at [248, 33] on icon "Close" at bounding box center [246, 31] width 9 height 7
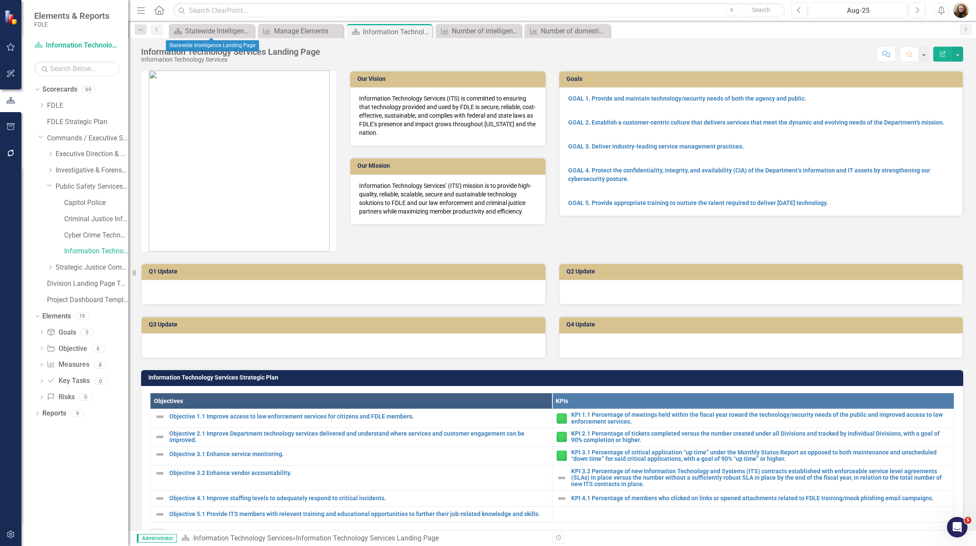
click at [0, 0] on icon "Close" at bounding box center [0, 0] width 0 height 0
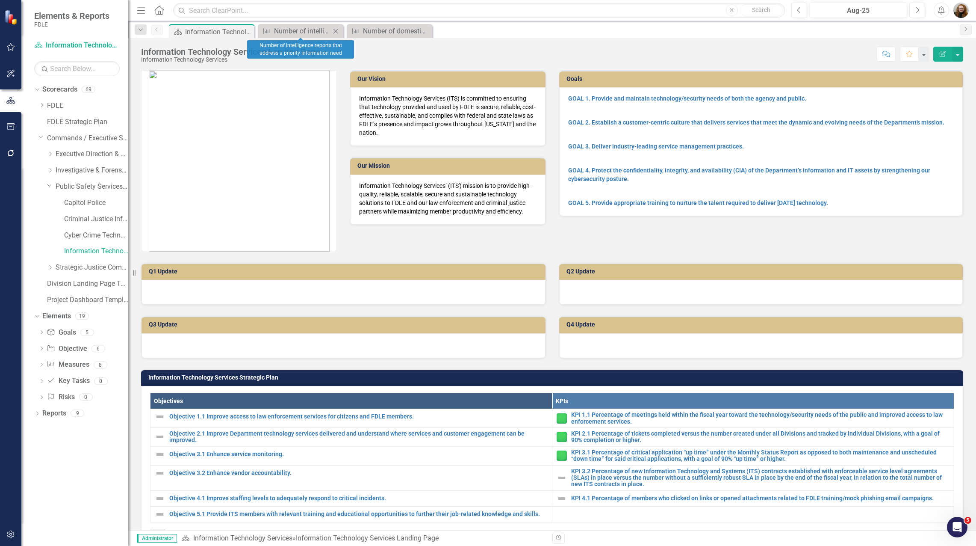
click at [338, 35] on div "Close" at bounding box center [336, 31] width 11 height 11
click at [338, 34] on icon "Close" at bounding box center [335, 31] width 9 height 7
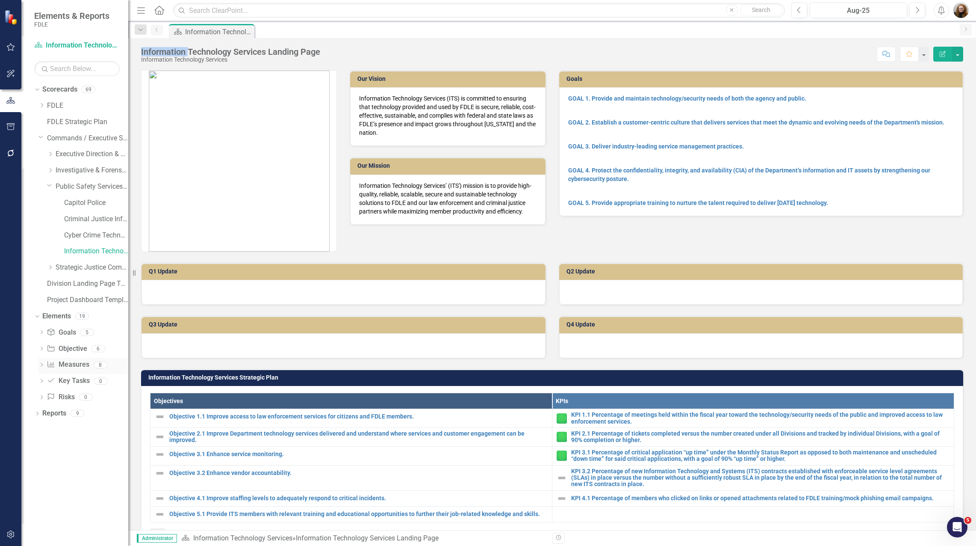
click at [78, 368] on link "Measure Measures" at bounding box center [68, 365] width 42 height 10
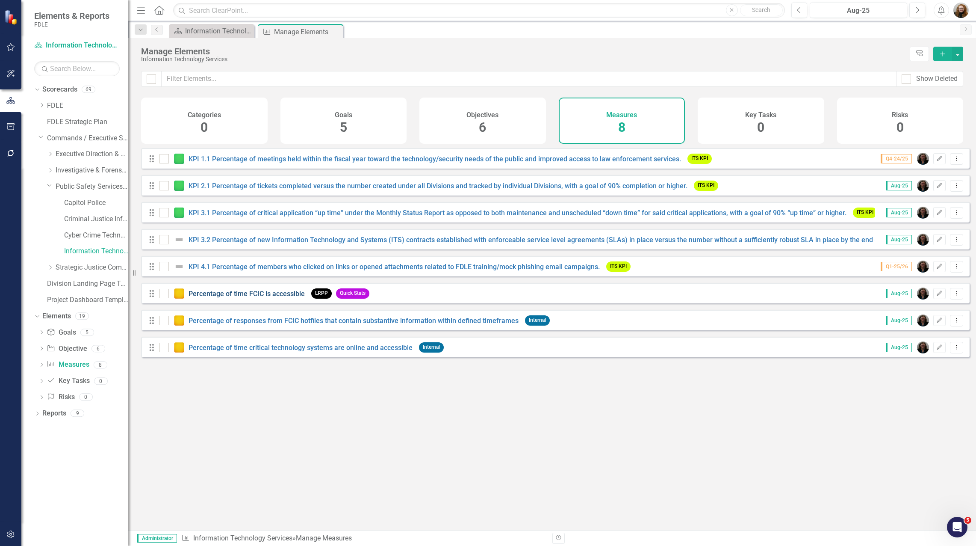
click at [278, 298] on link "Percentage of time FCIC is accessible" at bounding box center [247, 294] width 116 height 8
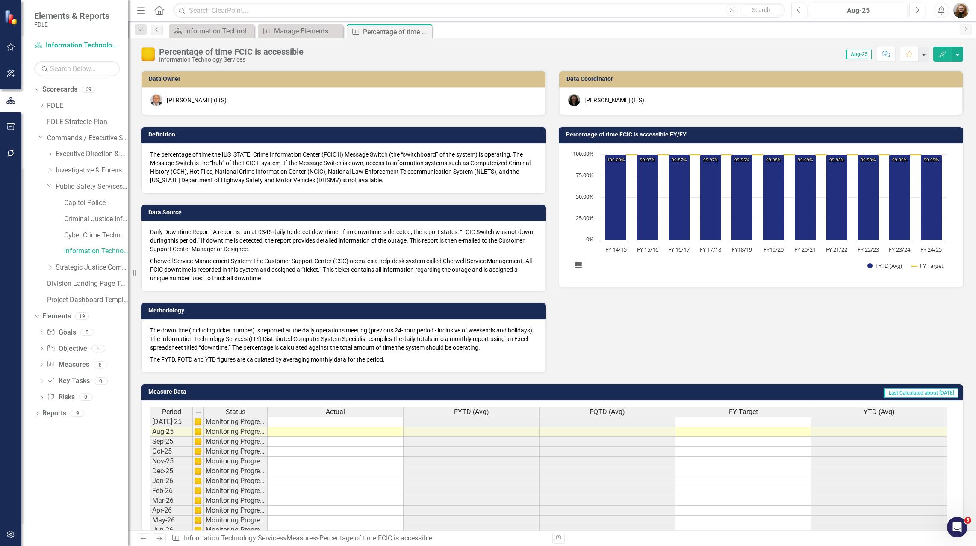
click at [946, 52] on icon "Edit" at bounding box center [943, 54] width 8 height 6
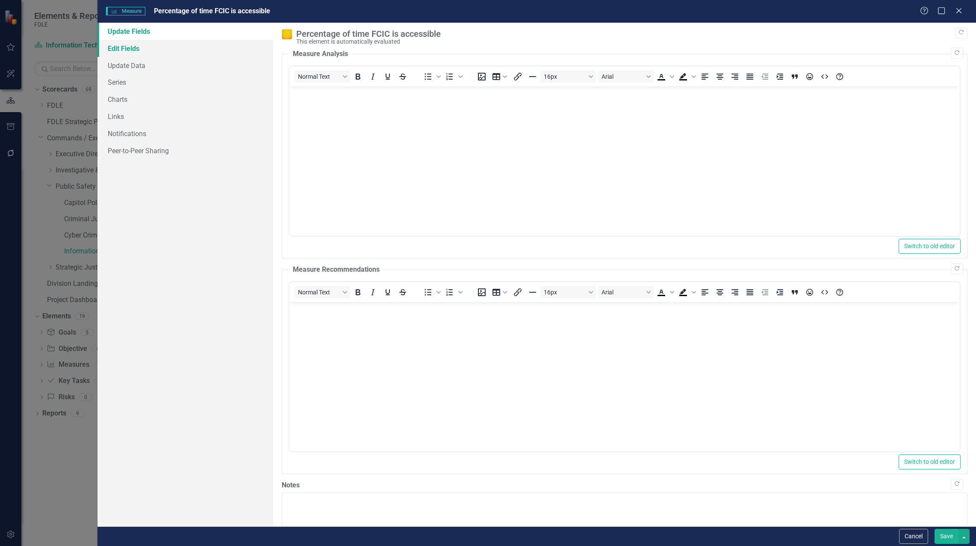
drag, startPoint x: 128, startPoint y: 49, endPoint x: 160, endPoint y: 54, distance: 32.5
click at [128, 49] on link "Edit Fields" at bounding box center [186, 48] width 176 height 17
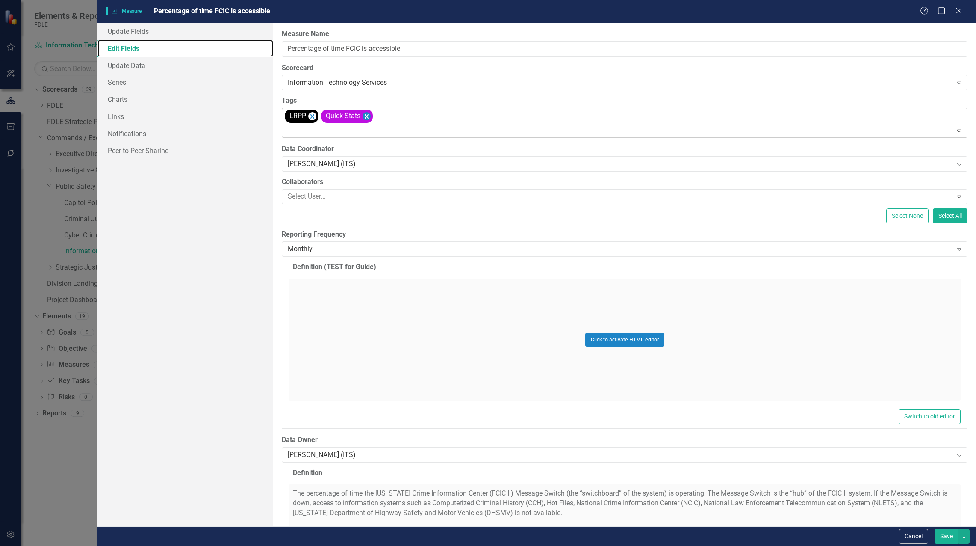
click at [367, 114] on icon "Remove [object Object]" at bounding box center [367, 116] width 8 height 11
click at [952, 537] on button "Save" at bounding box center [947, 536] width 24 height 15
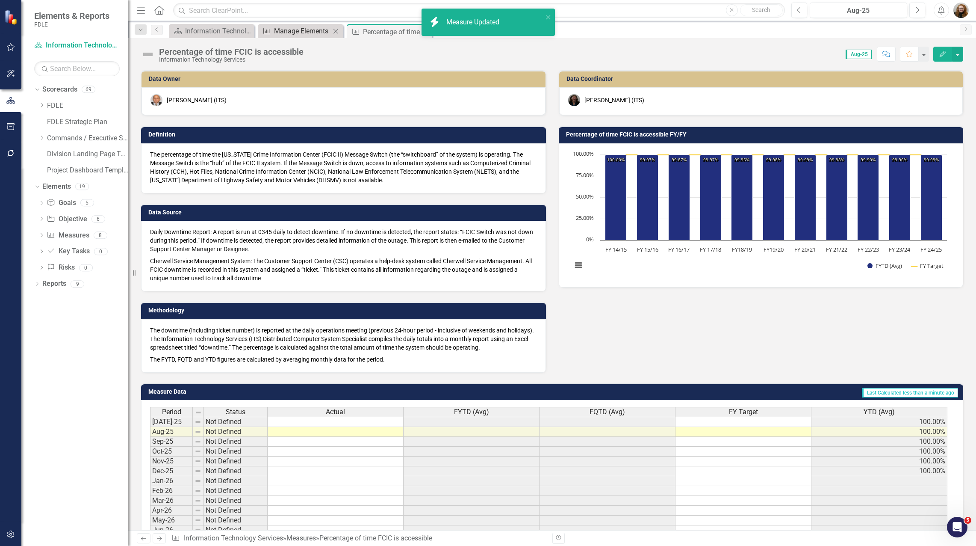
click at [294, 34] on div "Manage Elements" at bounding box center [302, 31] width 56 height 11
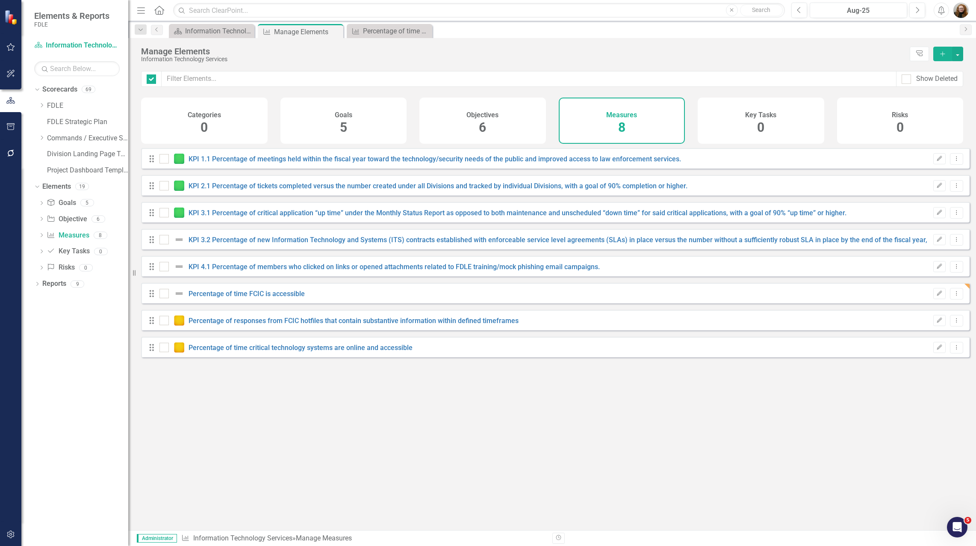
checkbox input "false"
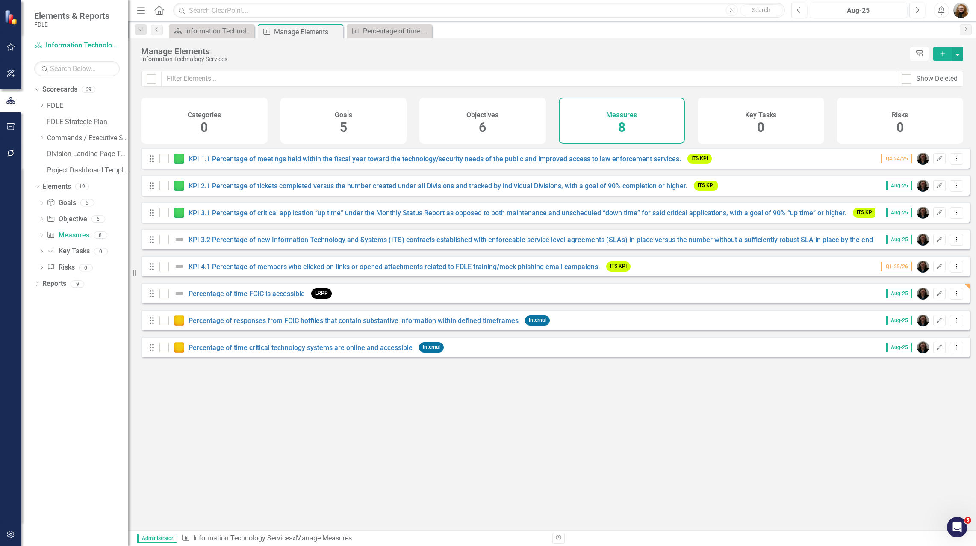
click at [523, 402] on div "Looks like you don't have any Measures set up yet. Why don't you add a Measure …" at bounding box center [555, 328] width 829 height 361
click at [537, 357] on div "Drag Percentage of time critical technology systems are online and accessible I…" at bounding box center [555, 347] width 829 height 21
click at [652, 379] on div "Looks like you don't have any Measures set up yet. Why don't you add a Measure …" at bounding box center [555, 328] width 829 height 361
click at [33, 407] on div "Dropdown Scorecards 69 Dropdown FDLE Commissioner's Initiative Team Project Das…" at bounding box center [74, 314] width 107 height 463
click at [378, 34] on div "Percentage of time FCIC is accessible" at bounding box center [391, 31] width 56 height 11
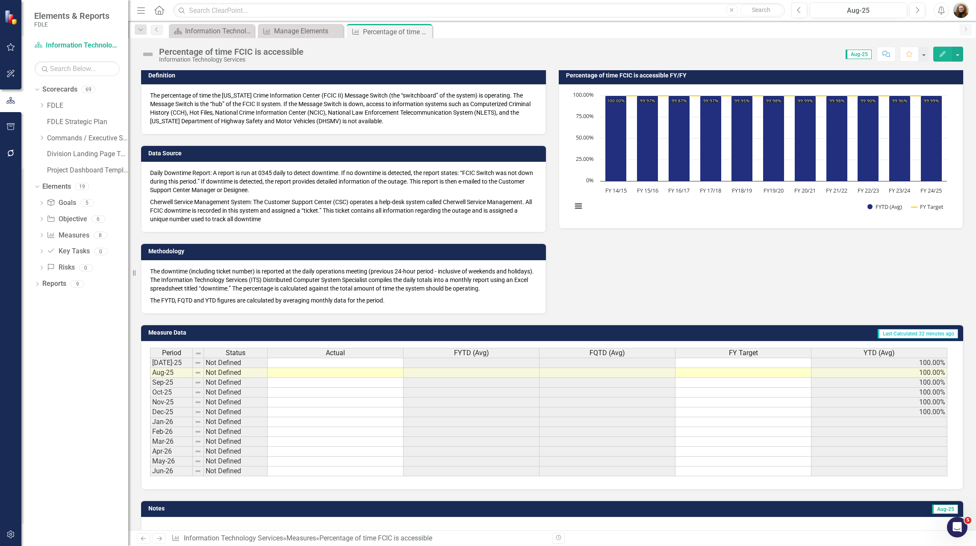
scroll to position [79, 0]
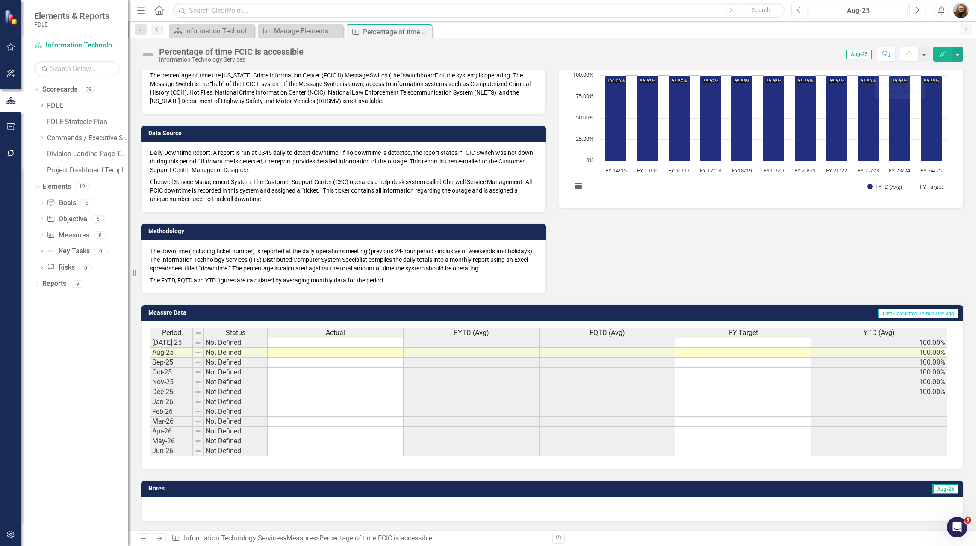
click at [947, 53] on button "Edit" at bounding box center [943, 54] width 19 height 15
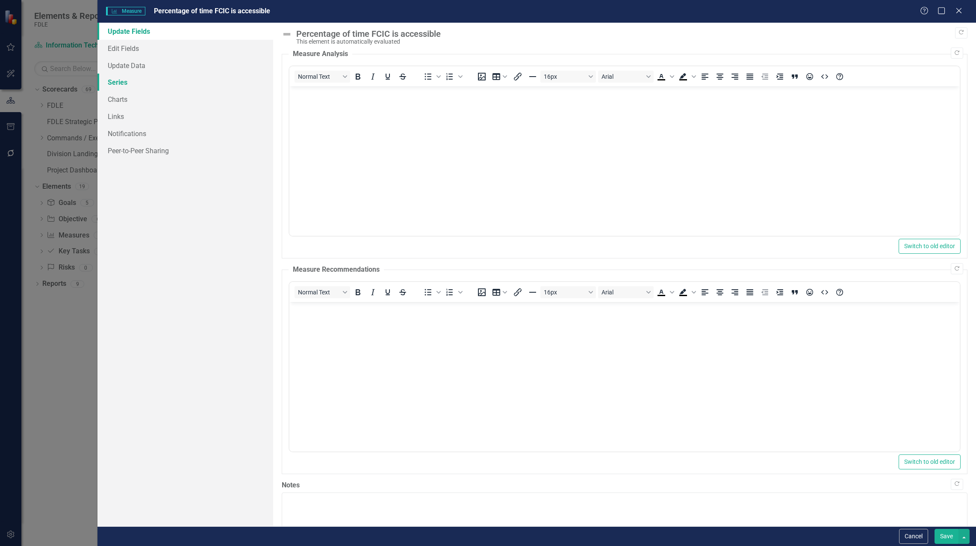
scroll to position [0, 0]
click at [124, 83] on link "Series" at bounding box center [186, 82] width 176 height 17
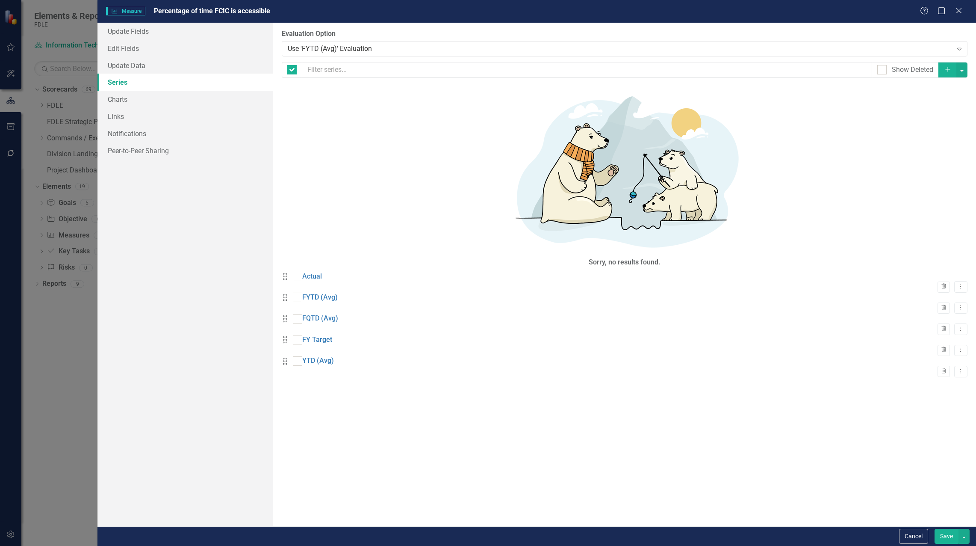
checkbox input "false"
drag, startPoint x: 290, startPoint y: 178, endPoint x: 288, endPoint y: 126, distance: 52.2
click at [288, 272] on div "Drag Actual Actual Trash Dropdown Menu Drag FYTD (Avg) Calculated Evaluated Ele…" at bounding box center [625, 326] width 686 height 108
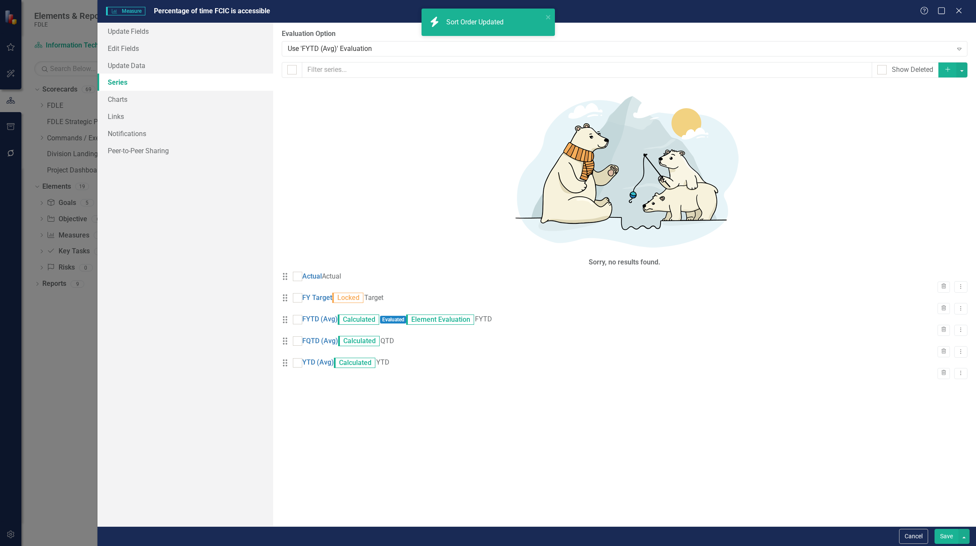
click at [940, 538] on button "Save" at bounding box center [947, 536] width 24 height 15
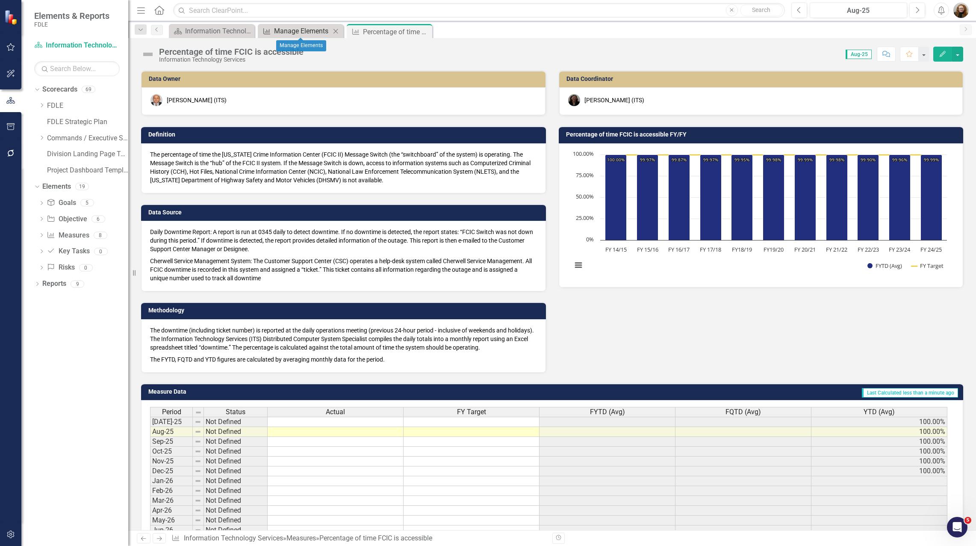
click at [285, 33] on div "Manage Elements" at bounding box center [302, 31] width 56 height 11
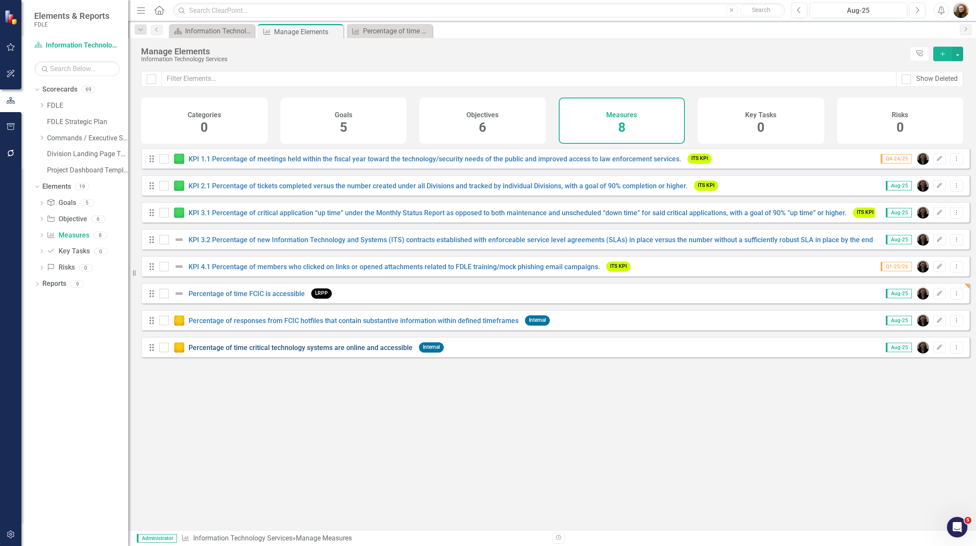
click at [305, 352] on link "Percentage of time critical technology systems are online and accessible" at bounding box center [301, 347] width 224 height 8
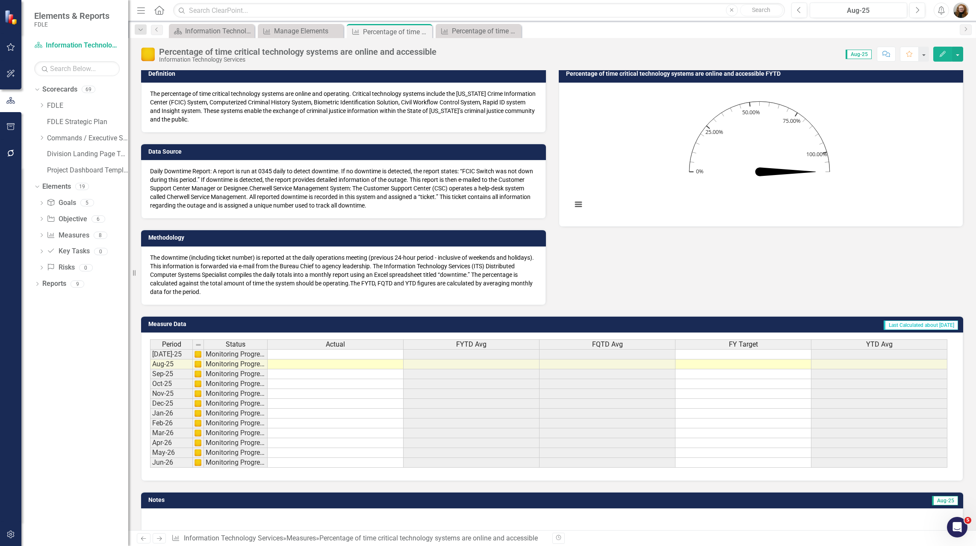
scroll to position [72, 0]
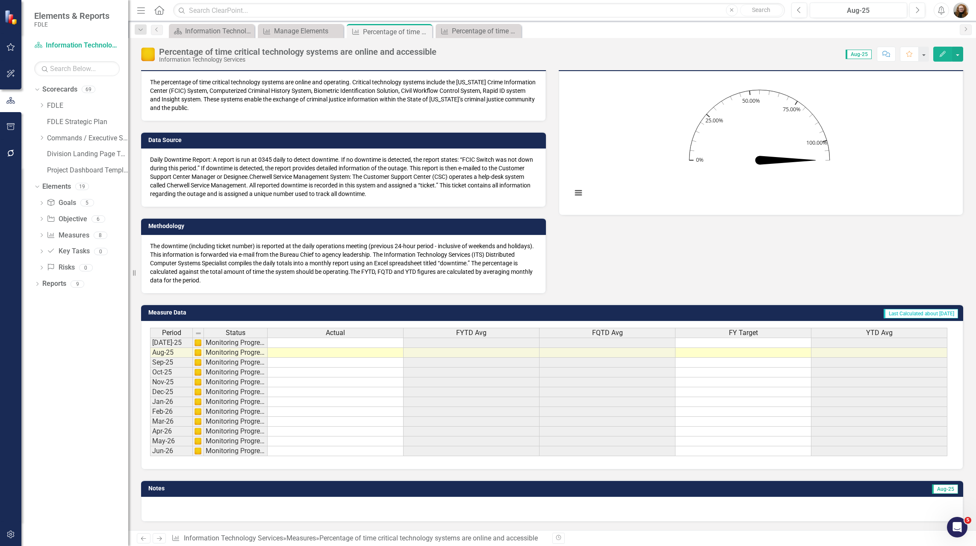
click at [943, 52] on icon "Edit" at bounding box center [943, 54] width 8 height 6
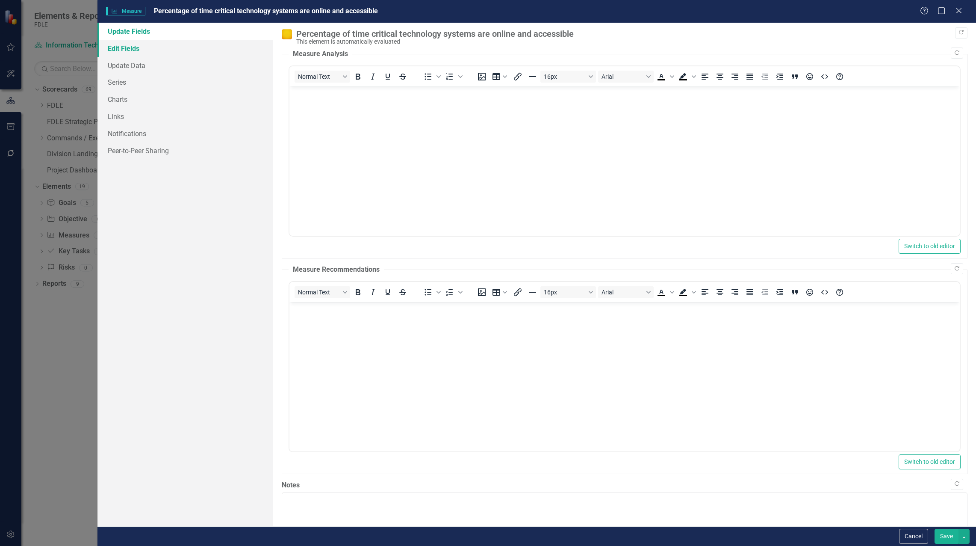
scroll to position [0, 0]
click at [124, 83] on link "Series" at bounding box center [186, 82] width 176 height 17
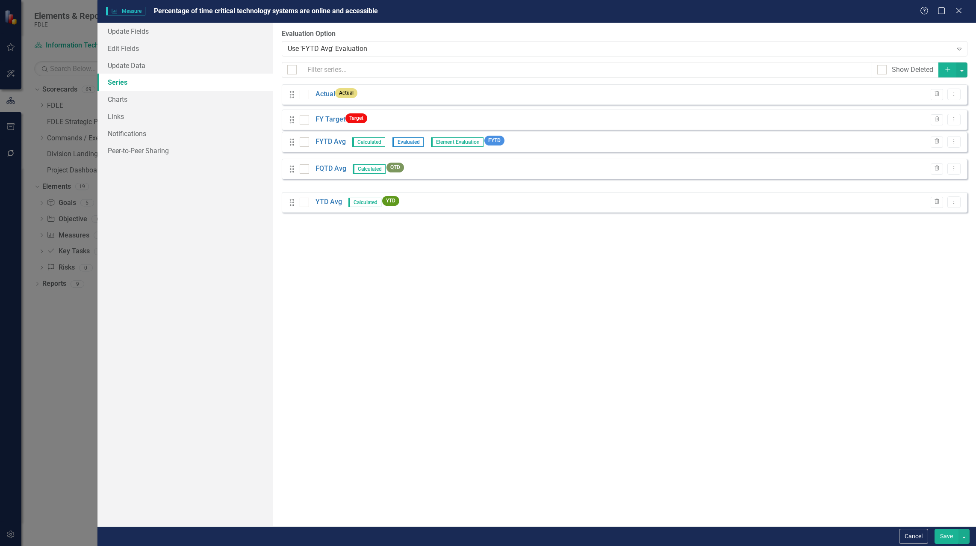
drag, startPoint x: 290, startPoint y: 173, endPoint x: 290, endPoint y: 118, distance: 55.6
click at [290, 118] on div "Drag Actual Actual Trash Dropdown Menu Drag FYTD Avg Calculated Evaluated Eleme…" at bounding box center [625, 148] width 686 height 128
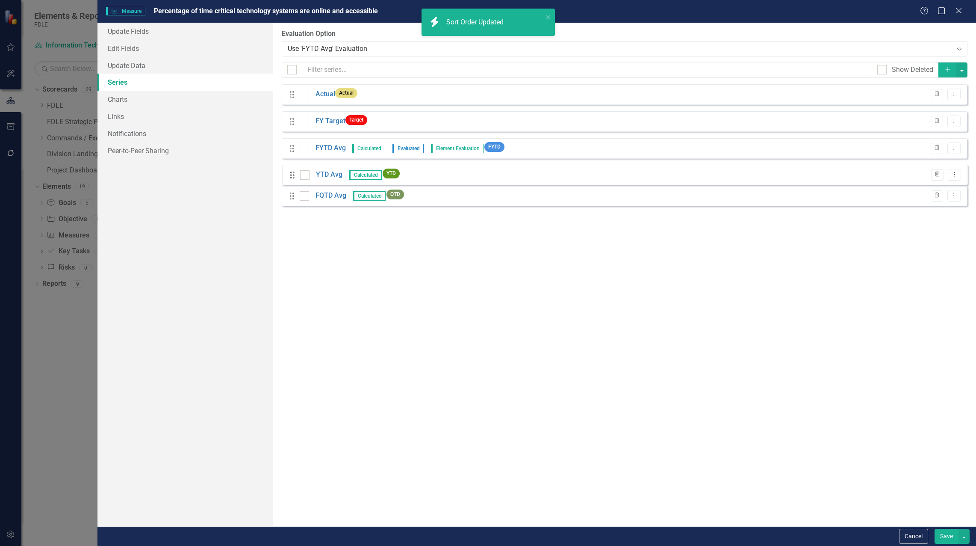
drag, startPoint x: 290, startPoint y: 196, endPoint x: 289, endPoint y: 170, distance: 25.7
click at [289, 171] on div "Drag Actual Actual Trash Dropdown Menu Drag FY Target Target Trash Dropdown Men…" at bounding box center [625, 148] width 686 height 128
drag, startPoint x: 291, startPoint y: 148, endPoint x: 299, endPoint y: 201, distance: 52.7
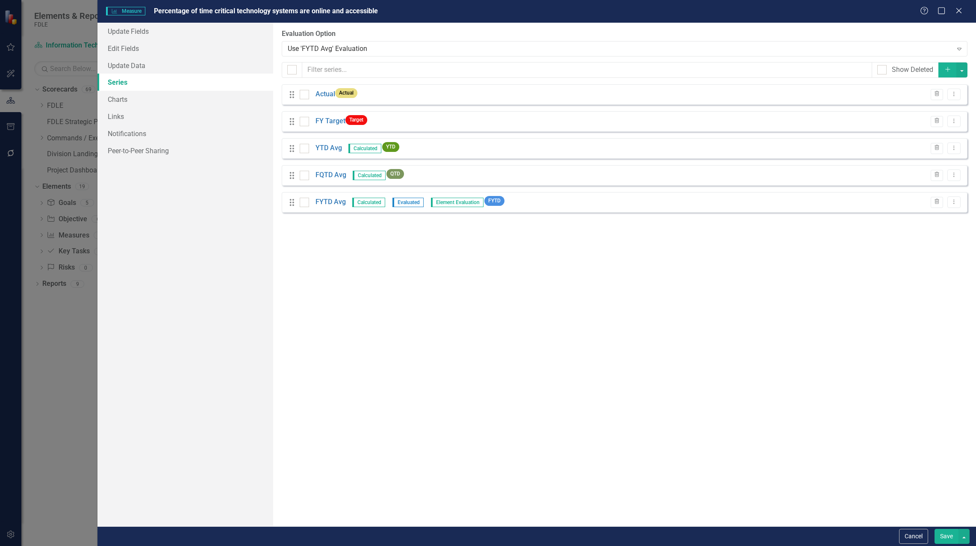
click at [952, 536] on button "Save" at bounding box center [947, 536] width 24 height 15
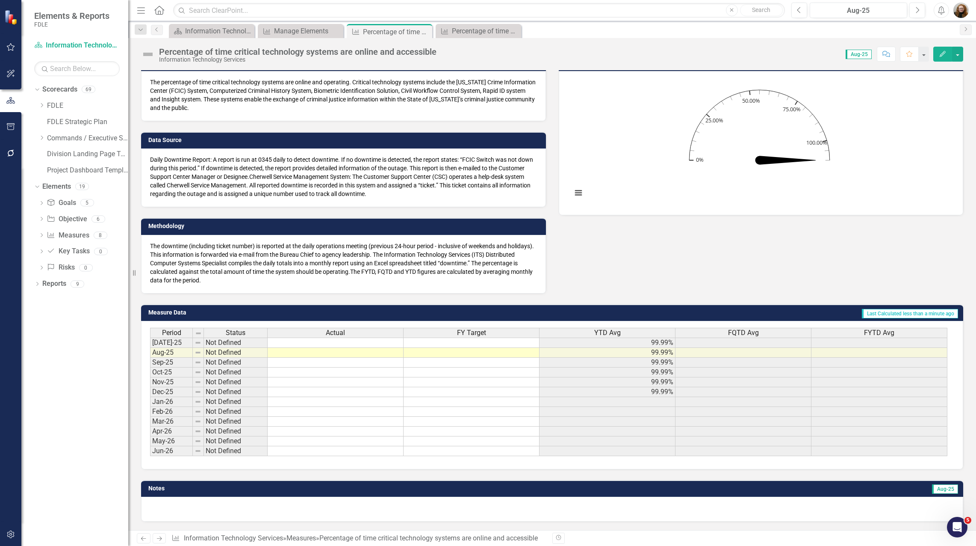
click at [943, 53] on icon "button" at bounding box center [943, 54] width 6 height 6
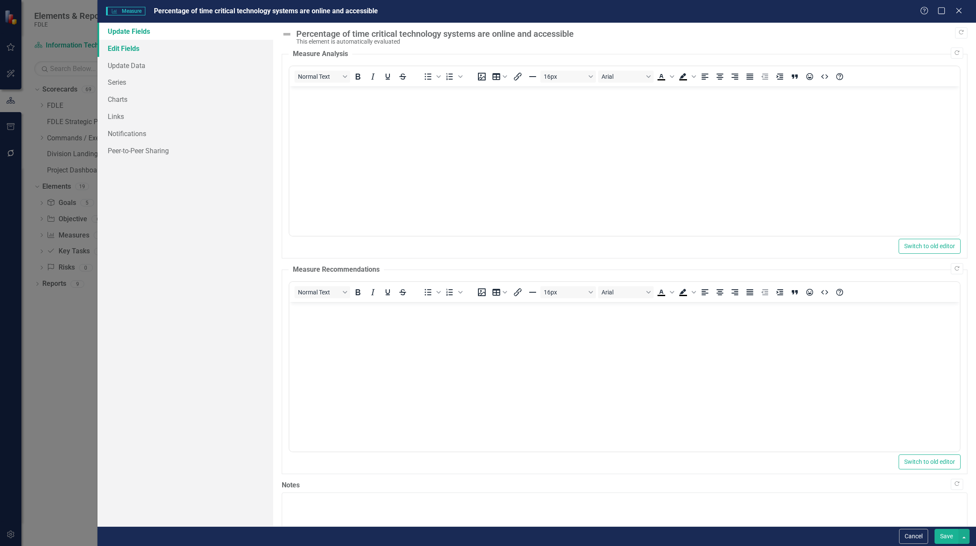
click at [128, 46] on link "Edit Fields" at bounding box center [186, 48] width 176 height 17
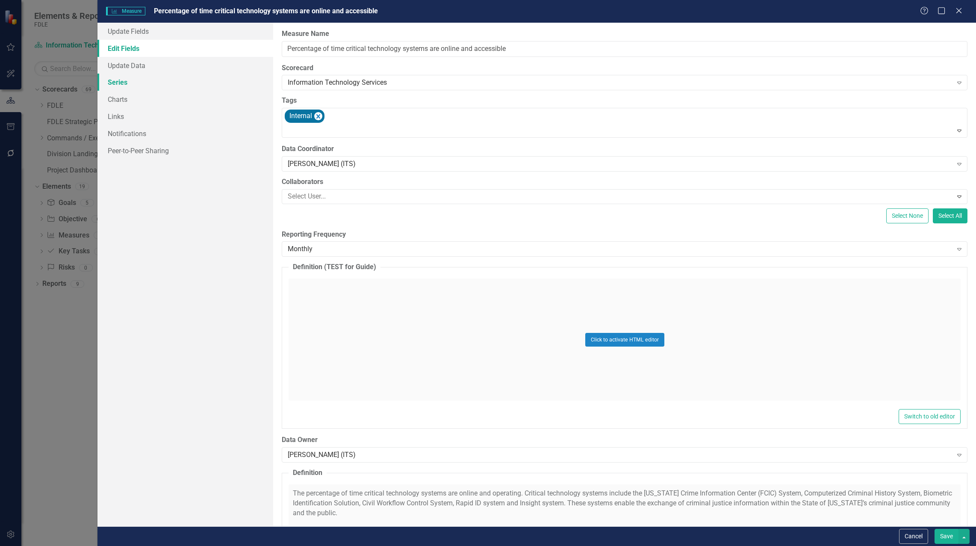
click at [131, 83] on link "Series" at bounding box center [186, 82] width 176 height 17
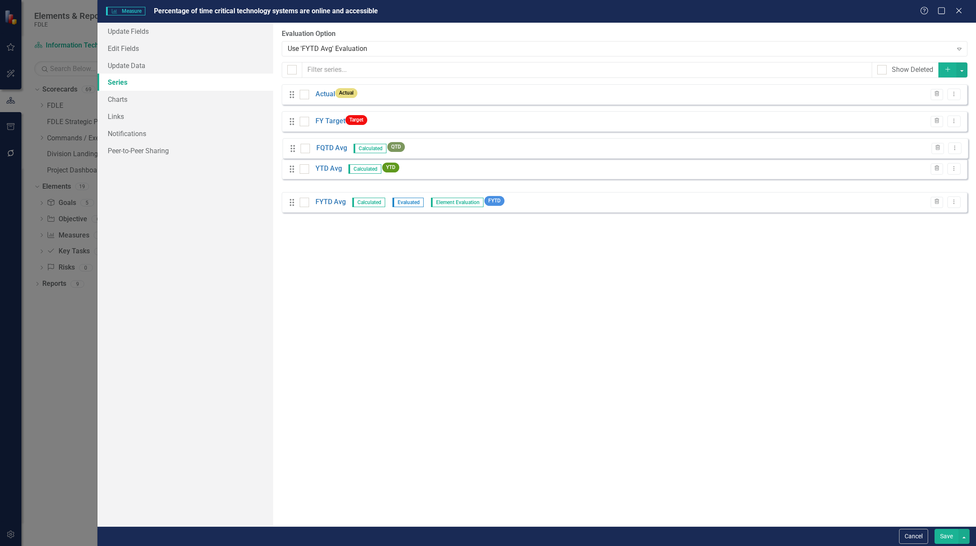
drag, startPoint x: 291, startPoint y: 172, endPoint x: 291, endPoint y: 145, distance: 27.4
click at [291, 145] on div "Drag Actual Actual Trash Dropdown Menu Drag FY Target Target Trash Dropdown Men…" at bounding box center [625, 148] width 686 height 128
click at [940, 539] on button "Save" at bounding box center [947, 536] width 24 height 15
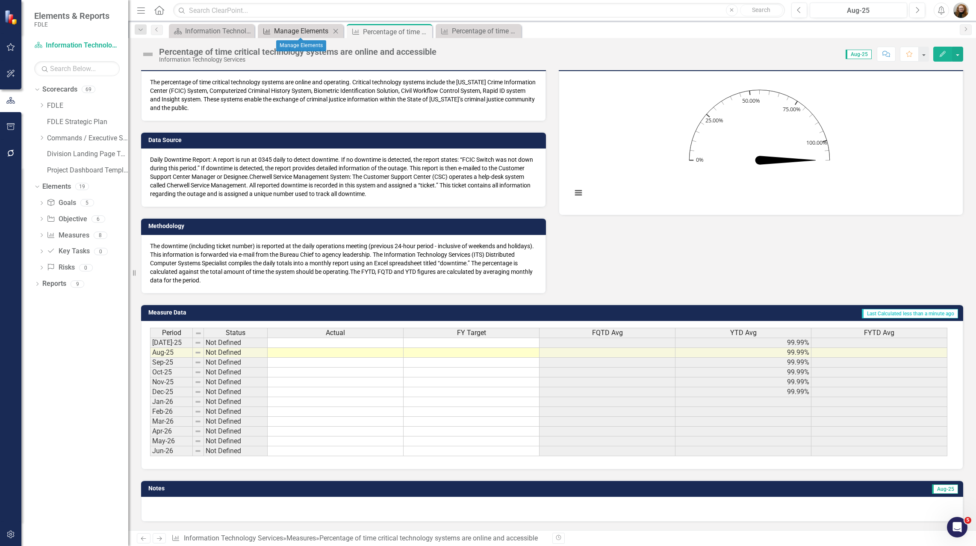
click at [303, 33] on div "Manage Elements" at bounding box center [302, 31] width 56 height 11
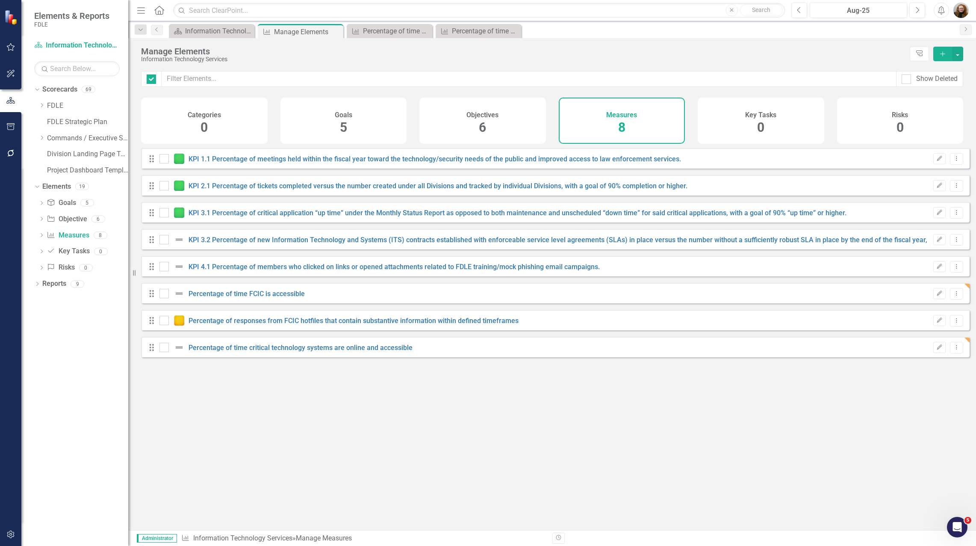
checkbox input "false"
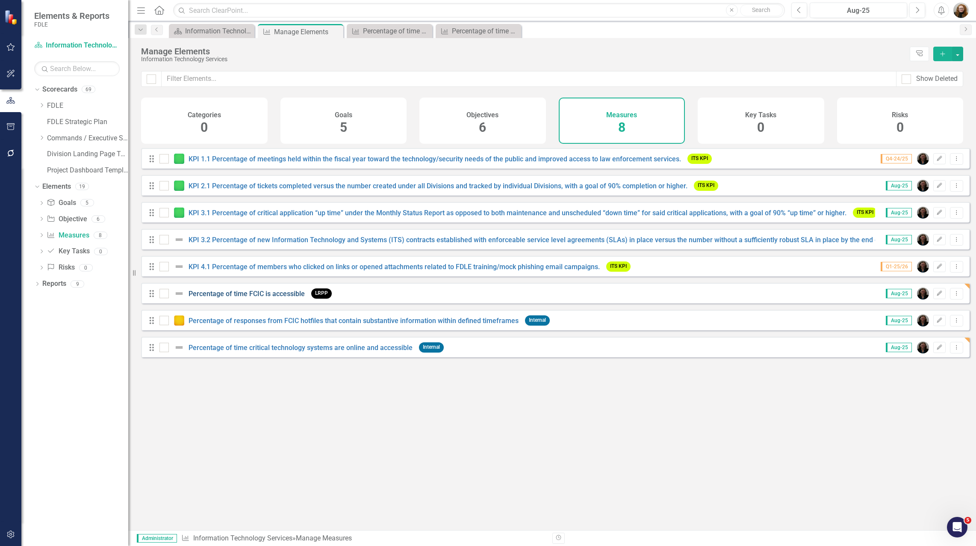
click at [225, 298] on link "Percentage of time FCIC is accessible" at bounding box center [247, 294] width 116 height 8
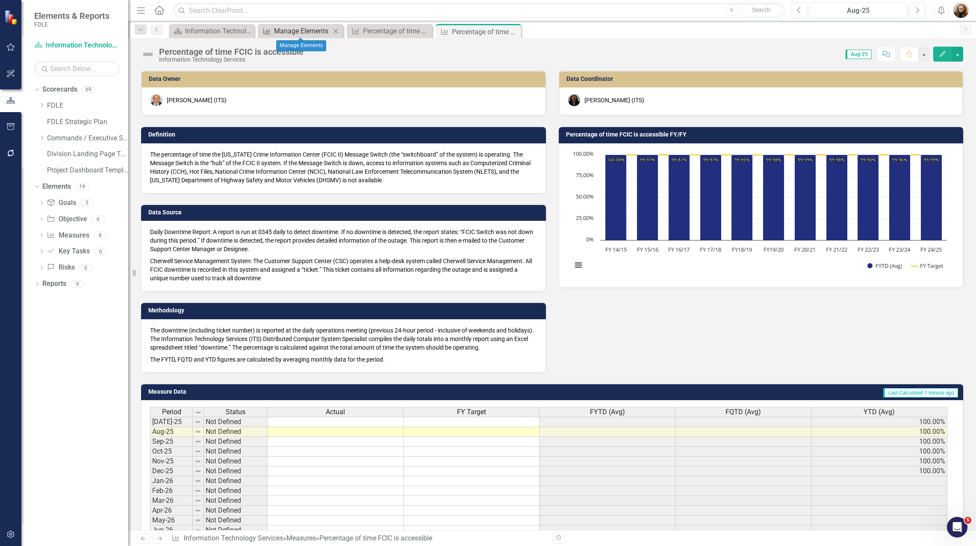
click at [312, 36] on div "Manage Elements" at bounding box center [302, 31] width 56 height 11
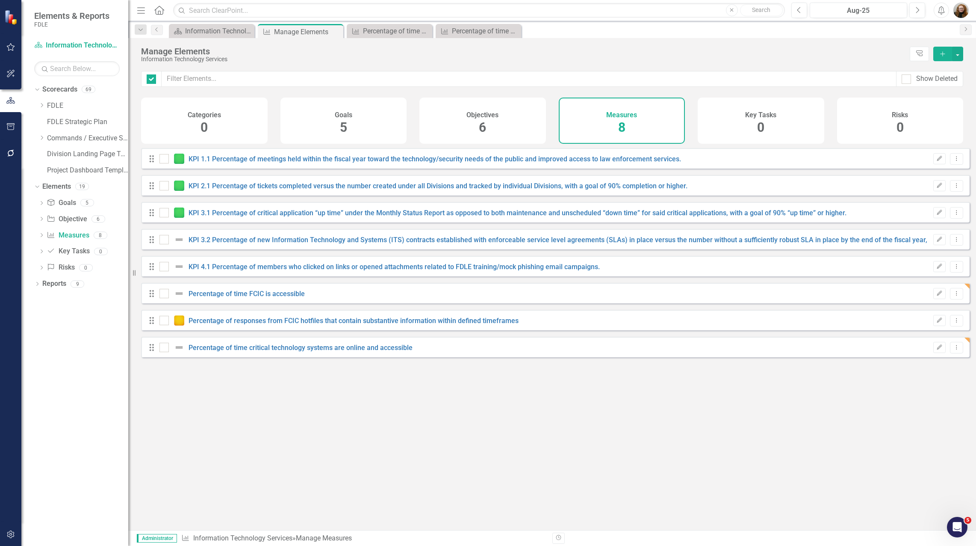
checkbox input "false"
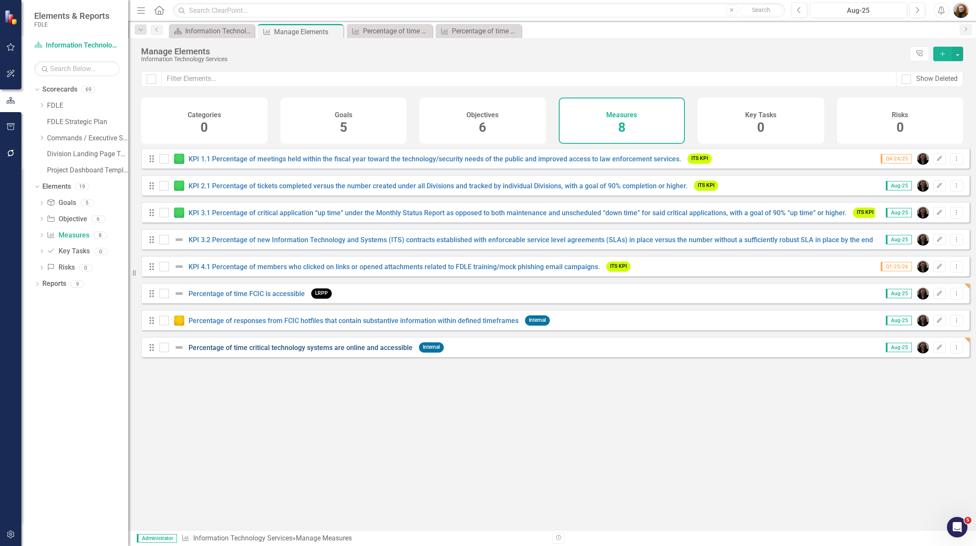
click at [265, 352] on link "Percentage of time critical technology systems are online and accessible" at bounding box center [301, 347] width 224 height 8
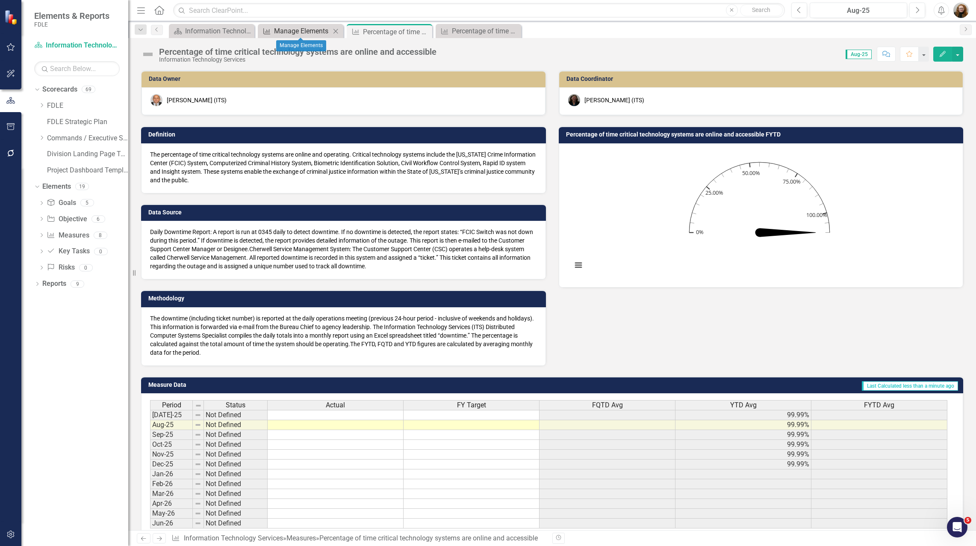
click at [304, 31] on div "Manage Elements" at bounding box center [302, 31] width 56 height 11
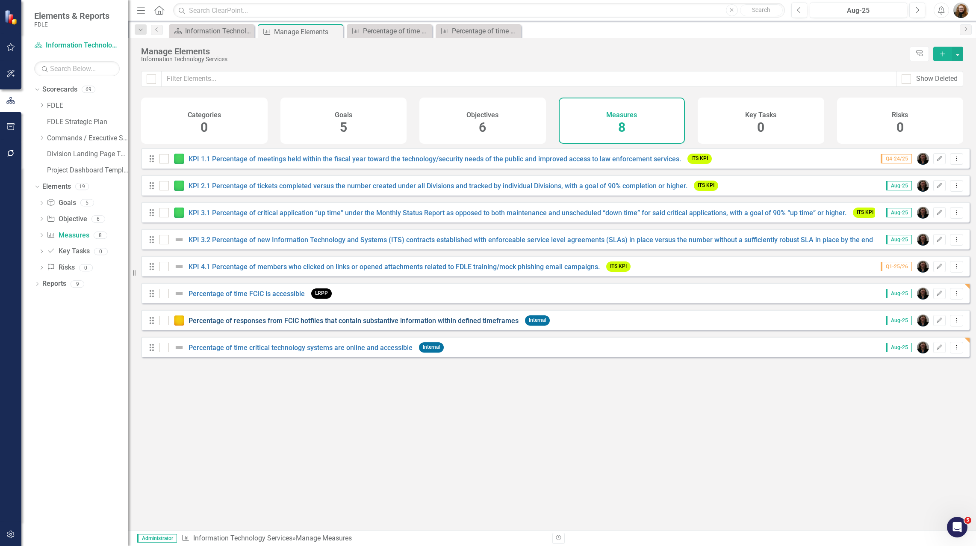
click at [250, 325] on link "Percentage of responses from FCIC hotfiles that contain substantive information…" at bounding box center [354, 320] width 330 height 8
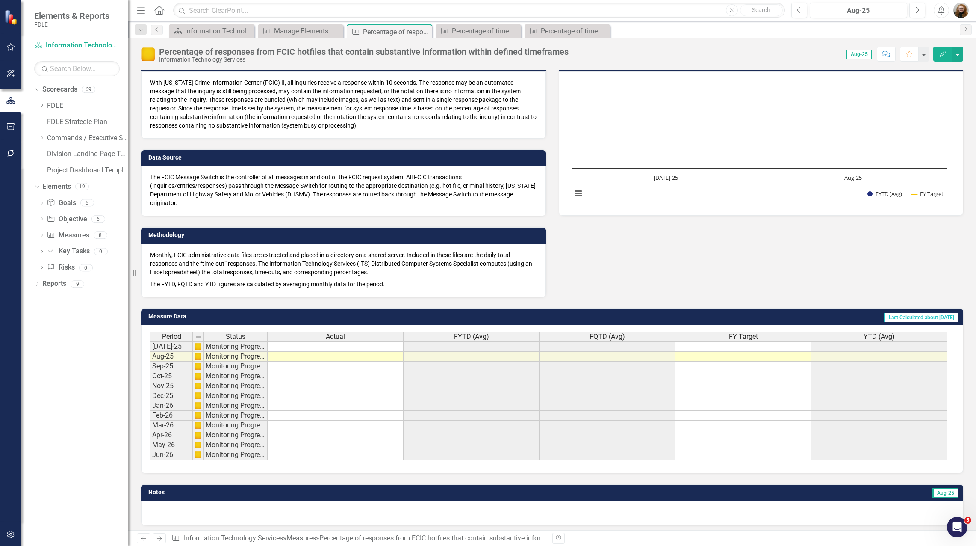
scroll to position [76, 0]
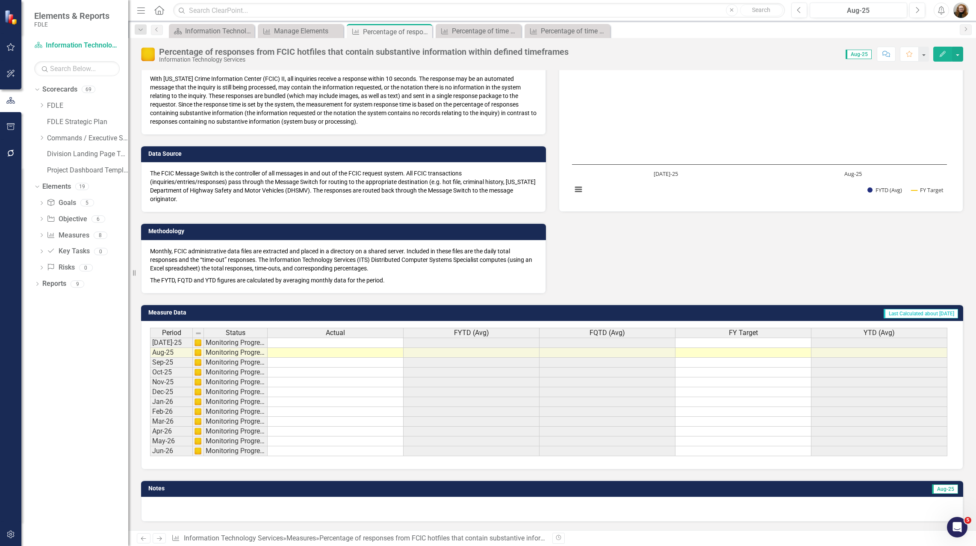
click at [942, 57] on button "Edit" at bounding box center [943, 54] width 19 height 15
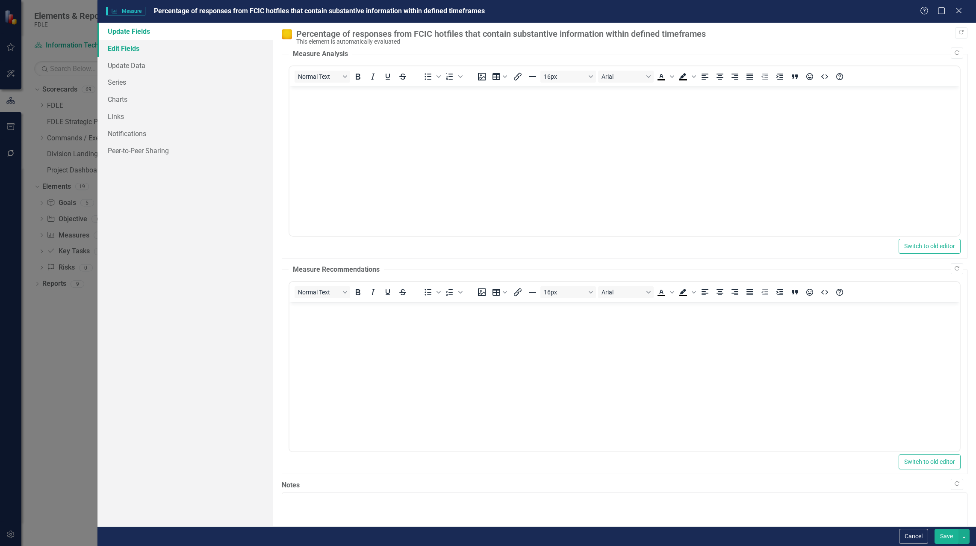
scroll to position [0, 0]
click at [120, 84] on link "Series" at bounding box center [186, 82] width 176 height 17
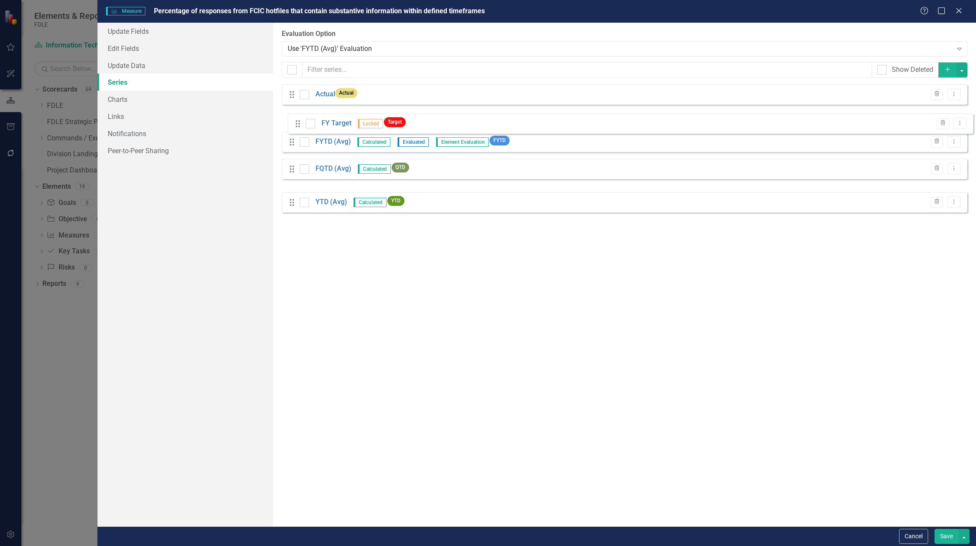
drag, startPoint x: 292, startPoint y: 176, endPoint x: 298, endPoint y: 124, distance: 52.1
click at [298, 124] on div "Drag Actual Actual Trash Dropdown Menu Drag FYTD (Avg) Calculated Evaluated Ele…" at bounding box center [625, 148] width 686 height 128
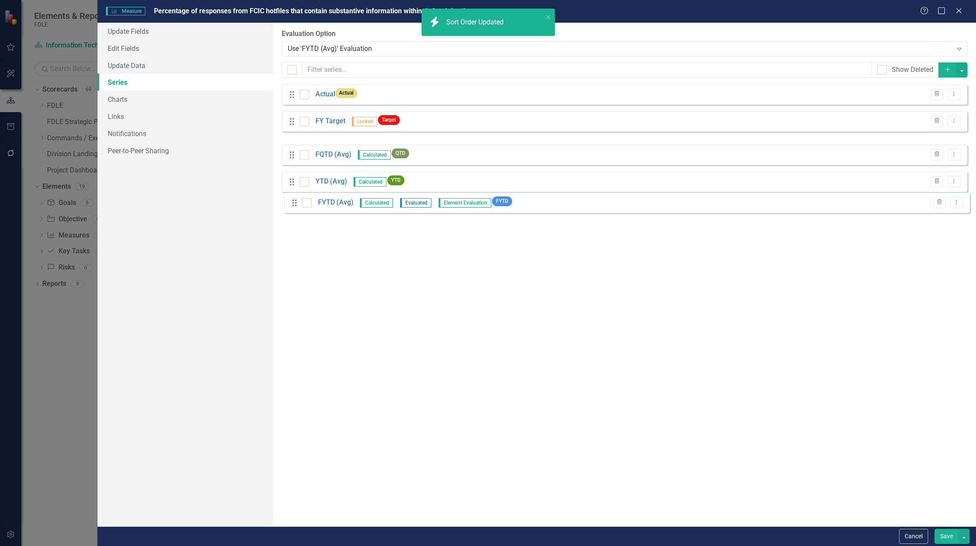
drag, startPoint x: 291, startPoint y: 148, endPoint x: 293, endPoint y: 203, distance: 54.4
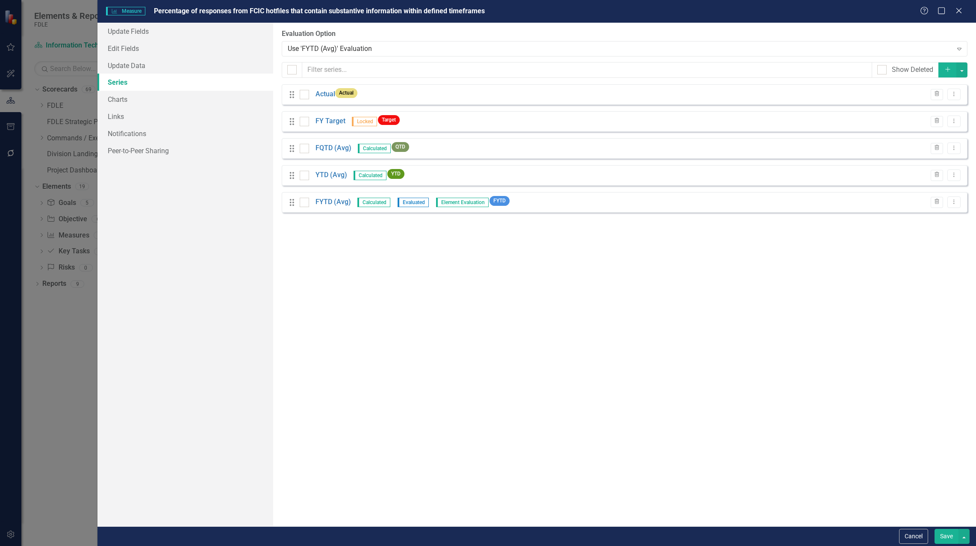
click at [946, 533] on button "Save" at bounding box center [947, 536] width 24 height 15
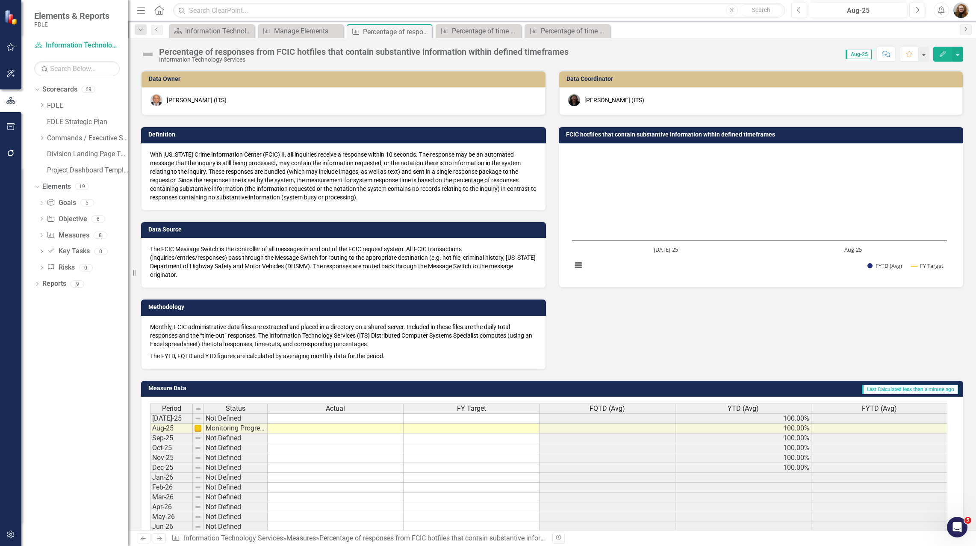
click at [630, 130] on td "FCIC hotfiles that contain substantive information within defined timeframes" at bounding box center [762, 135] width 393 height 13
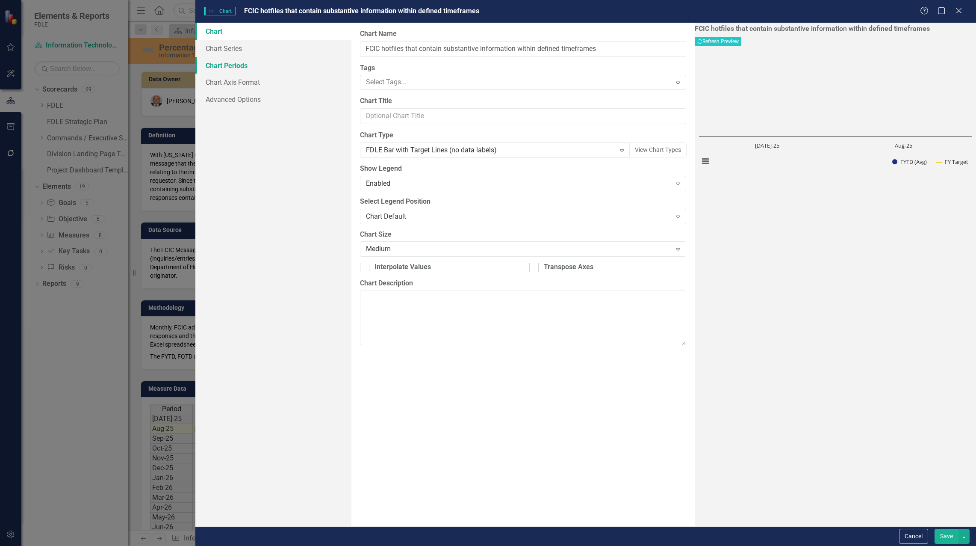
click at [230, 63] on link "Chart Periods" at bounding box center [273, 65] width 156 height 17
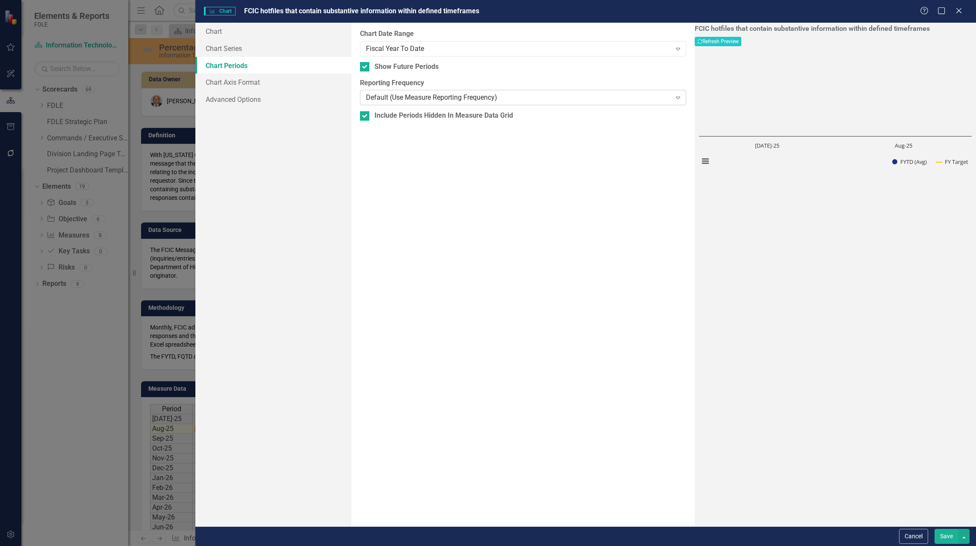
click at [385, 99] on div "Default (Use Measure Reporting Frequency)" at bounding box center [518, 98] width 305 height 10
click at [942, 532] on button "Save" at bounding box center [947, 536] width 24 height 15
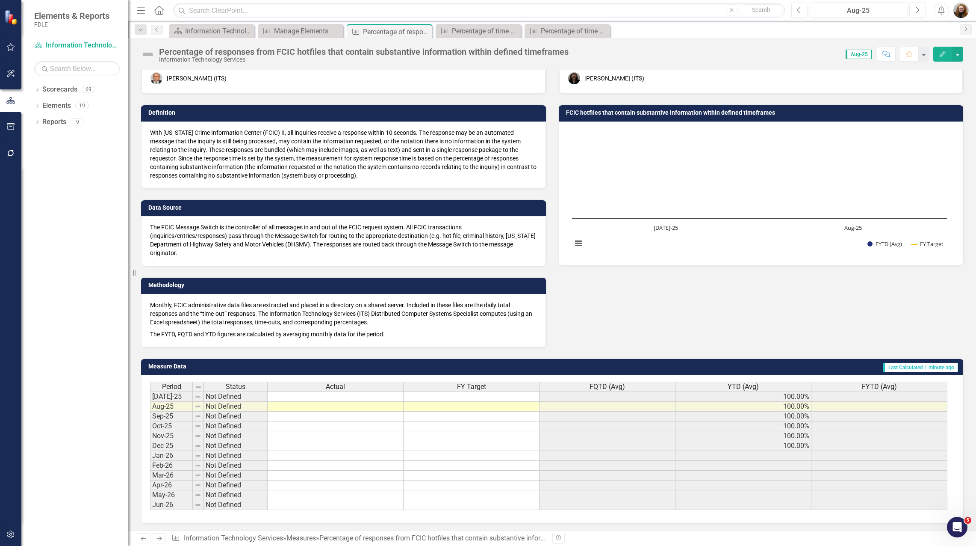
scroll to position [43, 0]
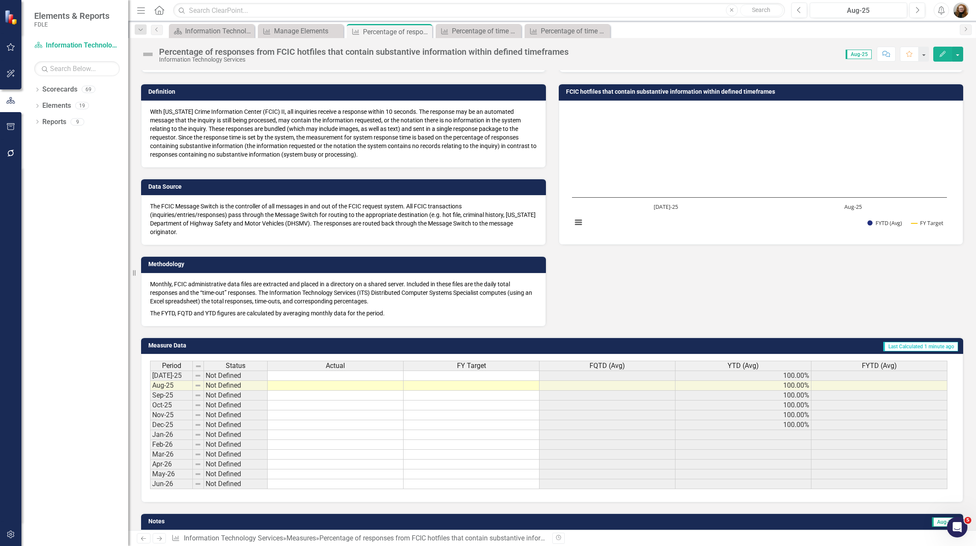
click at [711, 97] on td "FCIC hotfiles that contain substantive information within defined timeframes" at bounding box center [762, 92] width 393 height 13
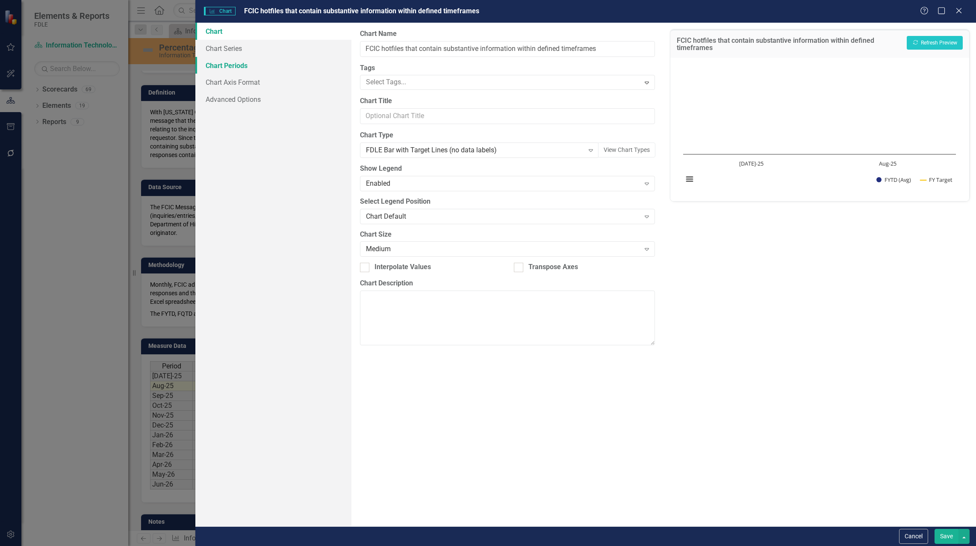
click at [233, 61] on link "Chart Periods" at bounding box center [273, 65] width 156 height 17
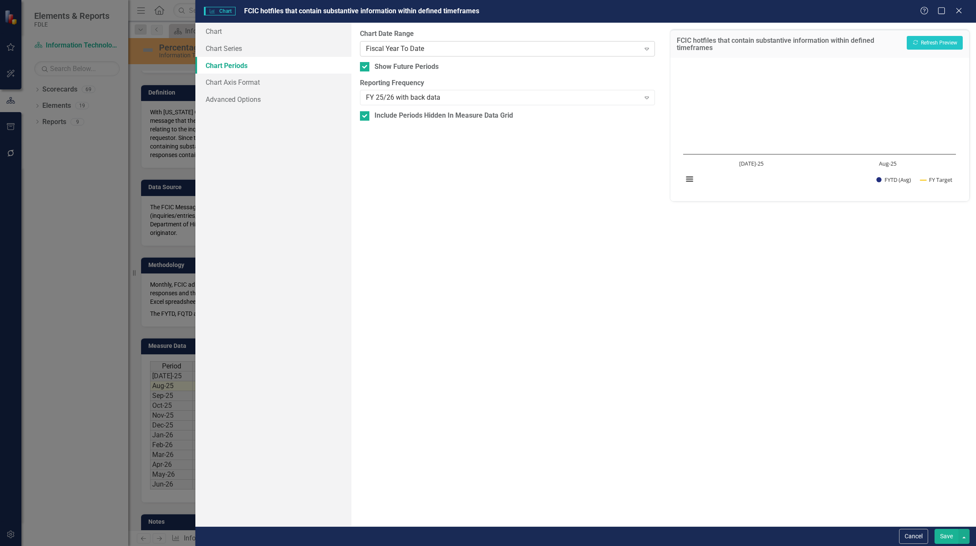
click at [403, 47] on div "Fiscal Year To Date" at bounding box center [503, 49] width 274 height 10
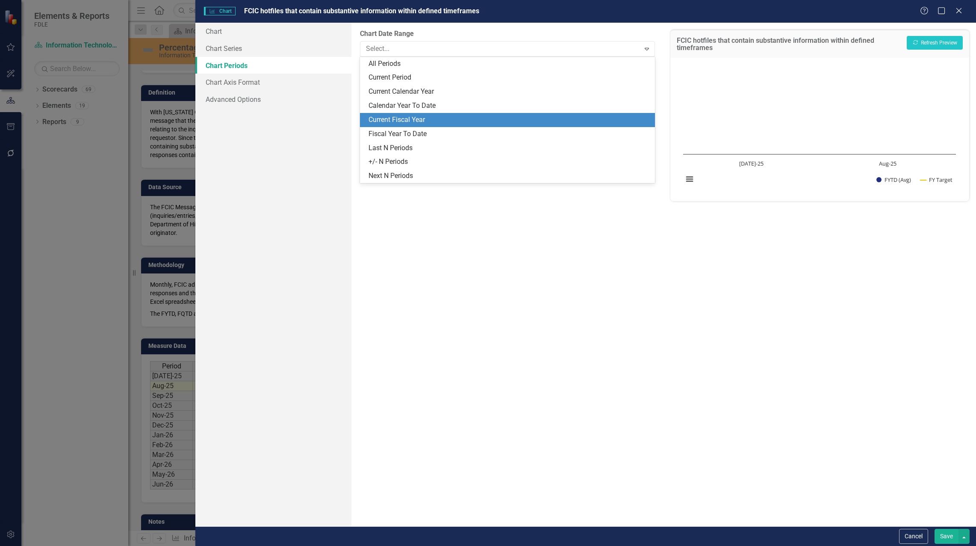
click at [406, 118] on div "Current Fiscal Year" at bounding box center [510, 120] width 282 height 10
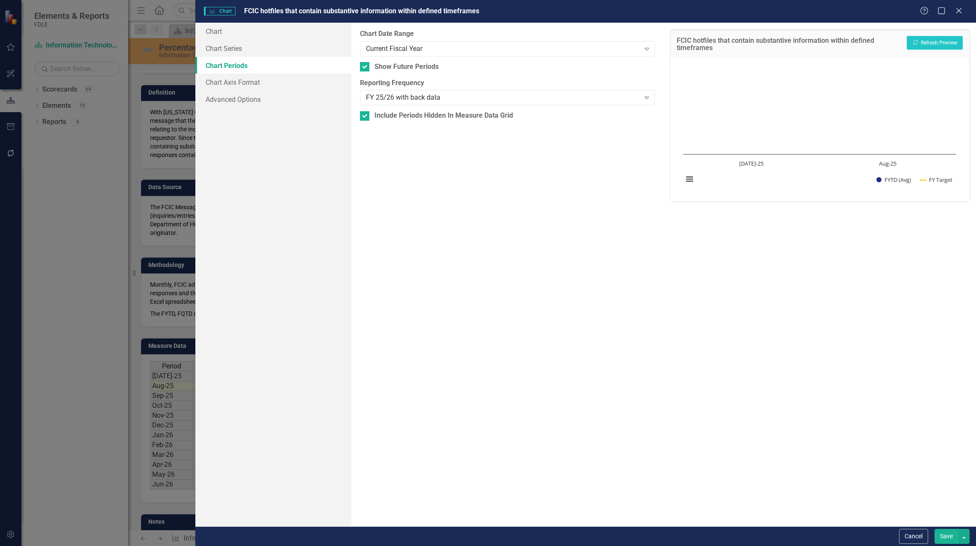
drag, startPoint x: 943, startPoint y: 539, endPoint x: 927, endPoint y: 530, distance: 18.4
click at [942, 539] on button "Save" at bounding box center [947, 536] width 24 height 15
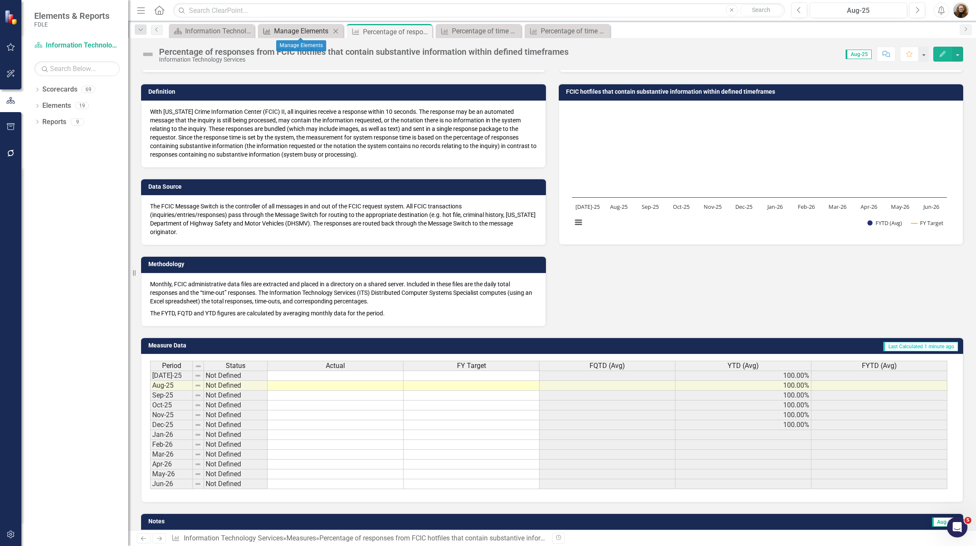
click at [286, 27] on div "Manage Elements" at bounding box center [302, 31] width 56 height 11
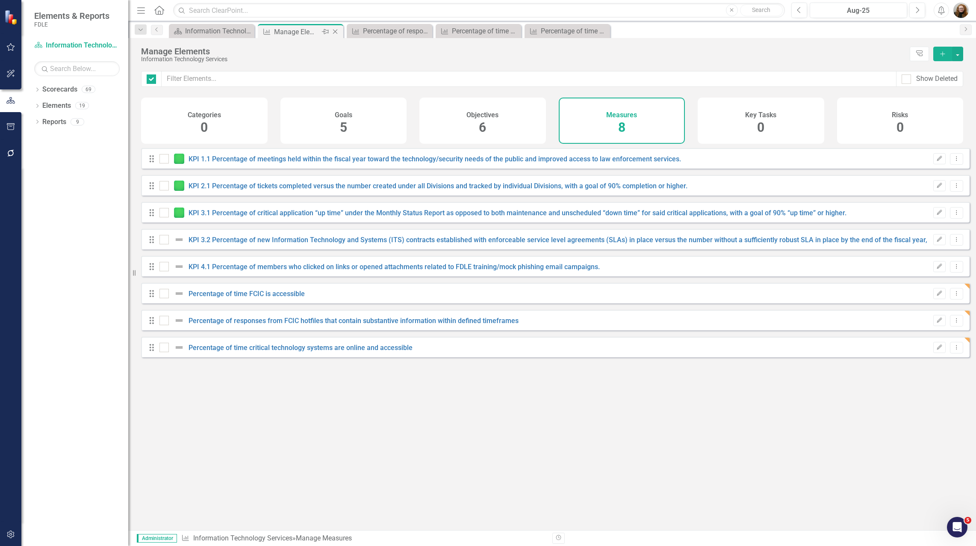
checkbox input "false"
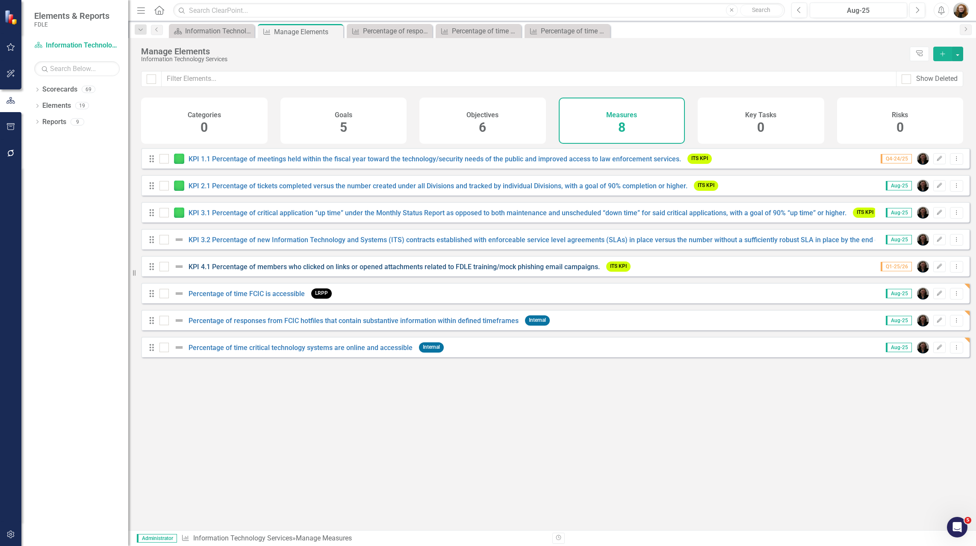
click at [251, 271] on link "KPI 4.1 Percentage of members who clicked on links or opened attachments relate…" at bounding box center [394, 267] width 411 height 8
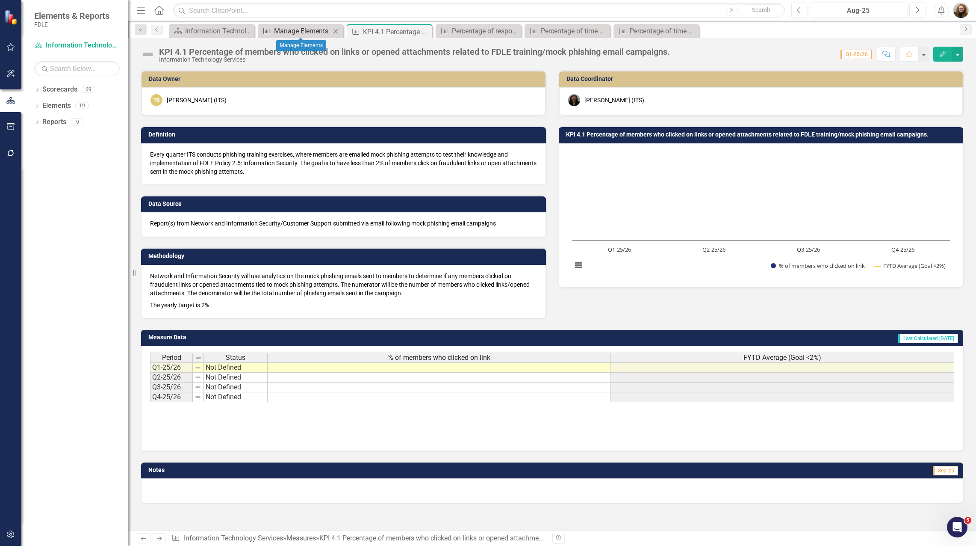
click at [301, 33] on div "Manage Elements" at bounding box center [302, 31] width 56 height 11
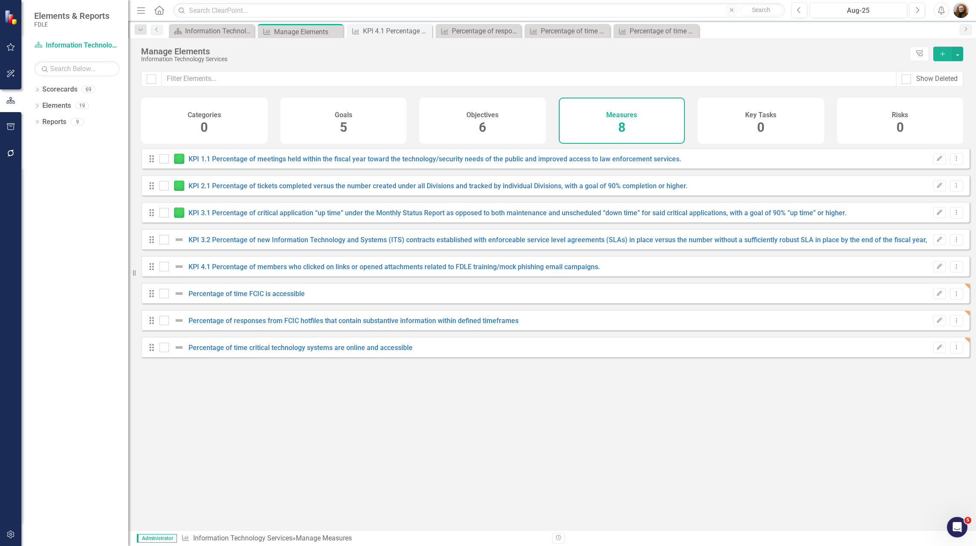
checkbox input "false"
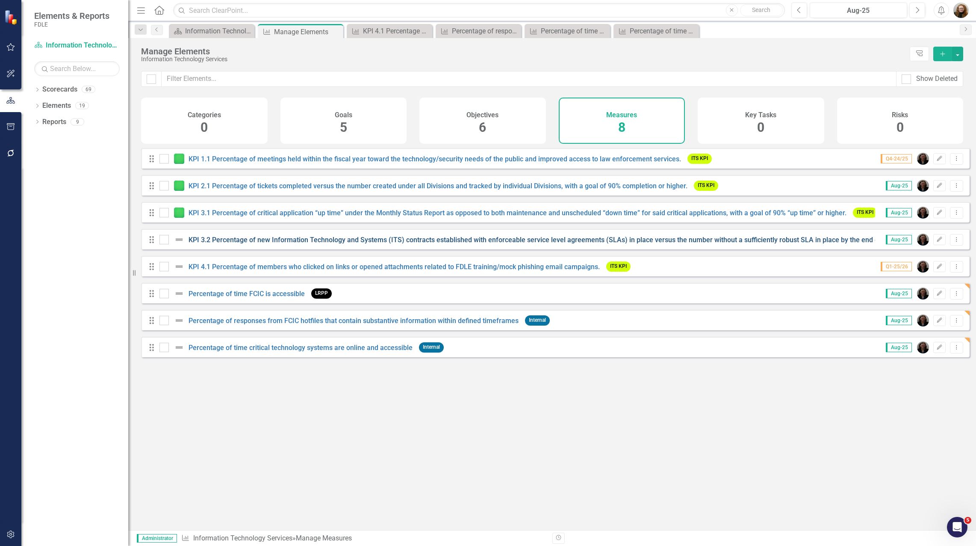
click at [356, 244] on link "KPI 3.2 Percentage of new Information Technology and Systems (ITS) contracts es…" at bounding box center [651, 240] width 925 height 8
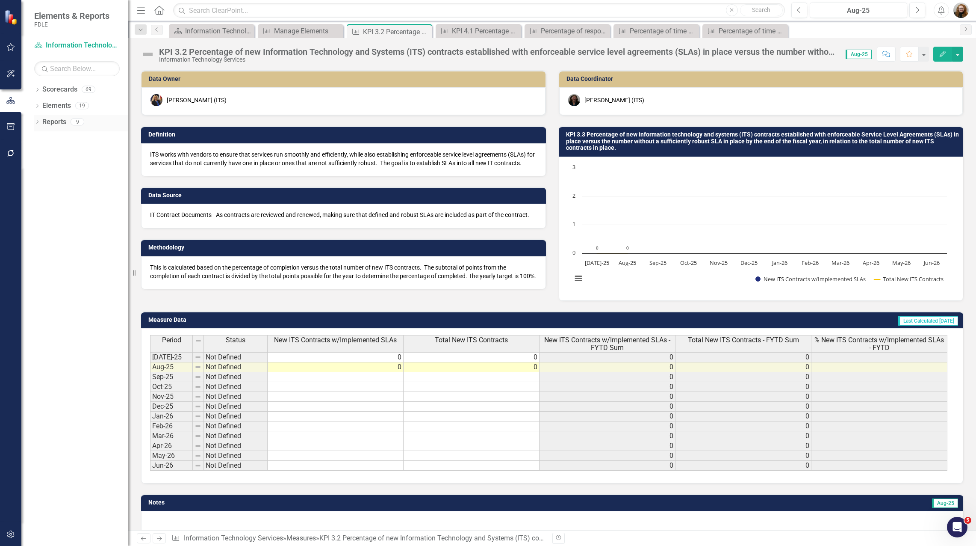
click at [36, 123] on icon "Dropdown" at bounding box center [37, 122] width 6 height 5
click at [41, 154] on icon "Dropdown" at bounding box center [41, 153] width 6 height 5
click at [41, 140] on icon "Dropdown" at bounding box center [41, 137] width 6 height 5
click at [37, 121] on icon "Dropdown" at bounding box center [36, 121] width 5 height 6
click at [52, 103] on link "Elements" at bounding box center [56, 106] width 29 height 10
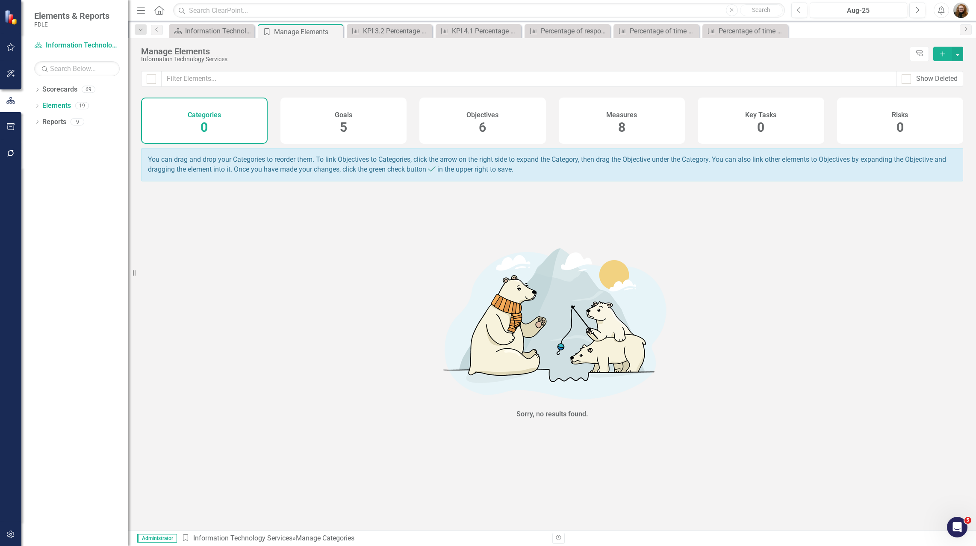
click at [465, 130] on div "Objectives 6" at bounding box center [483, 121] width 127 height 46
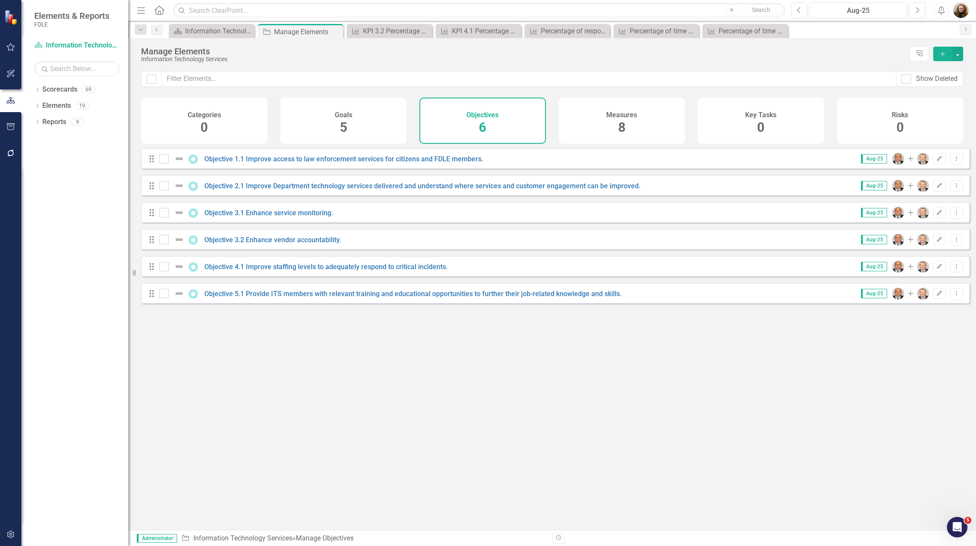
click at [576, 122] on div "Measures 8" at bounding box center [622, 121] width 127 height 46
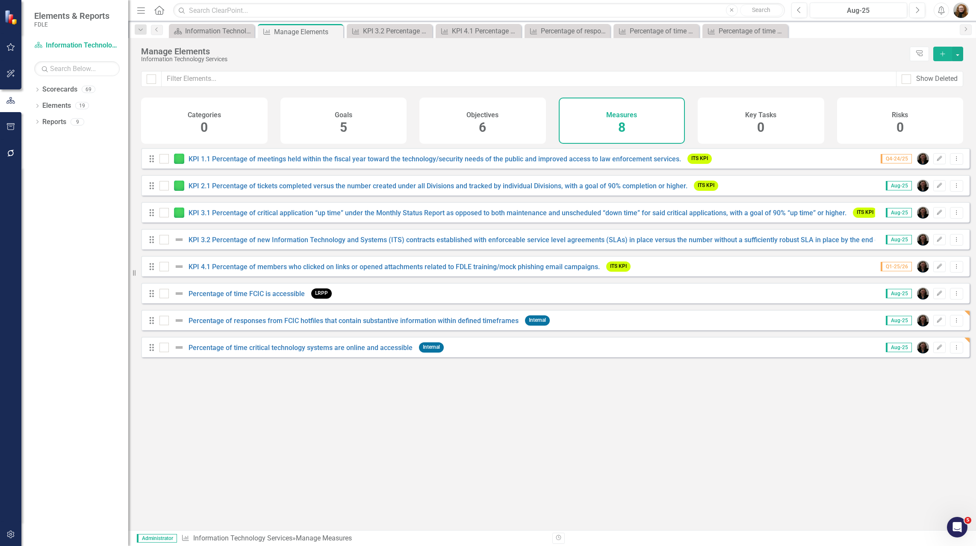
click at [440, 119] on div "Objectives 6" at bounding box center [483, 121] width 127 height 46
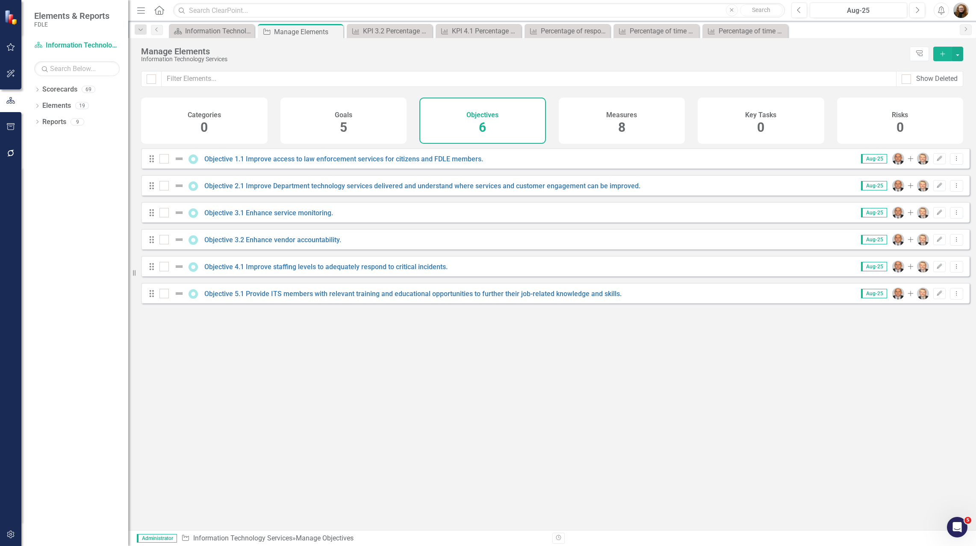
click at [390, 125] on div "Goals 5" at bounding box center [344, 121] width 127 height 46
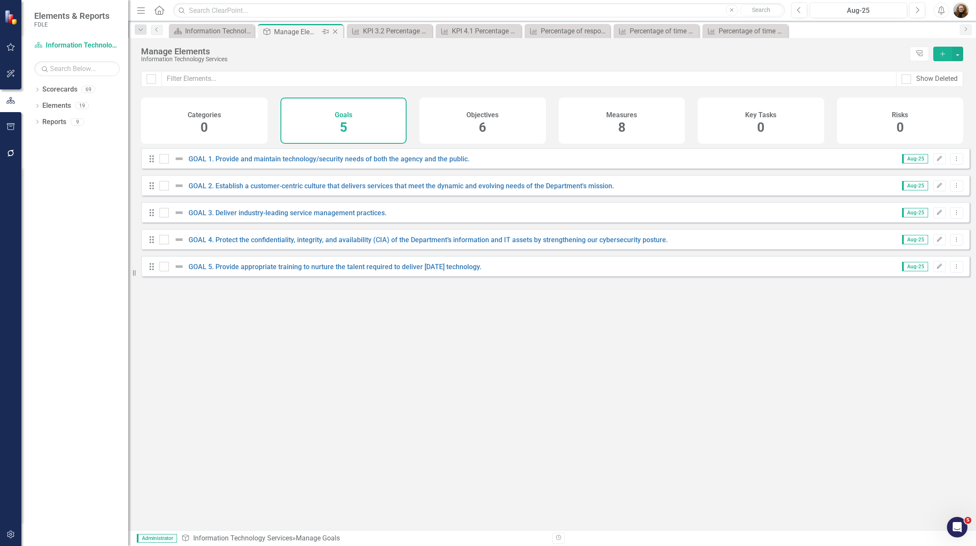
click at [334, 33] on icon "Close" at bounding box center [335, 31] width 9 height 7
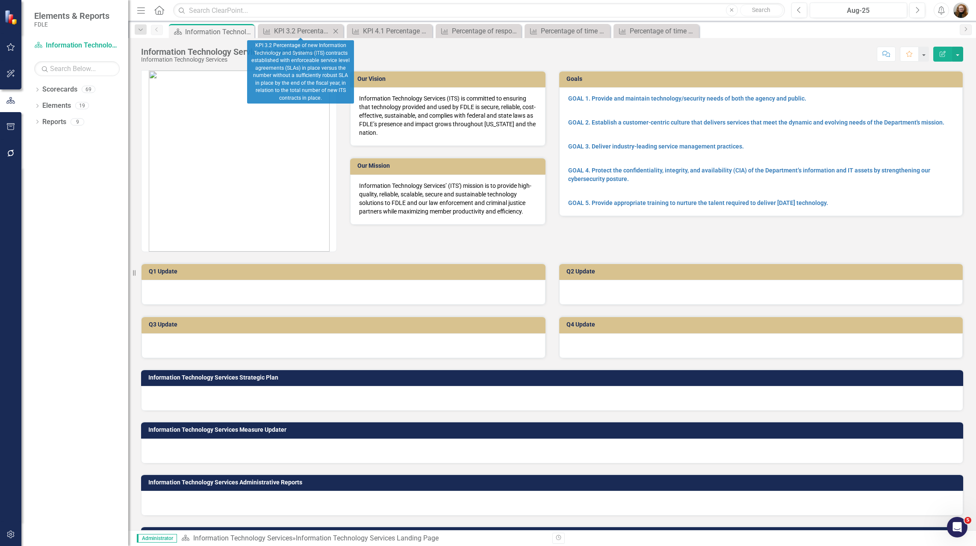
click at [337, 32] on icon "Close" at bounding box center [335, 31] width 9 height 7
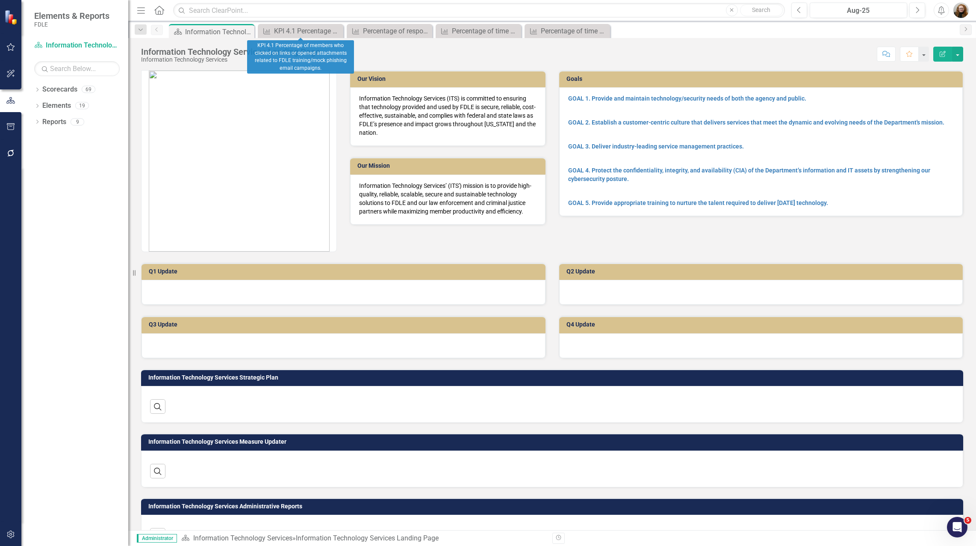
click at [0, 0] on icon "Close" at bounding box center [0, 0] width 0 height 0
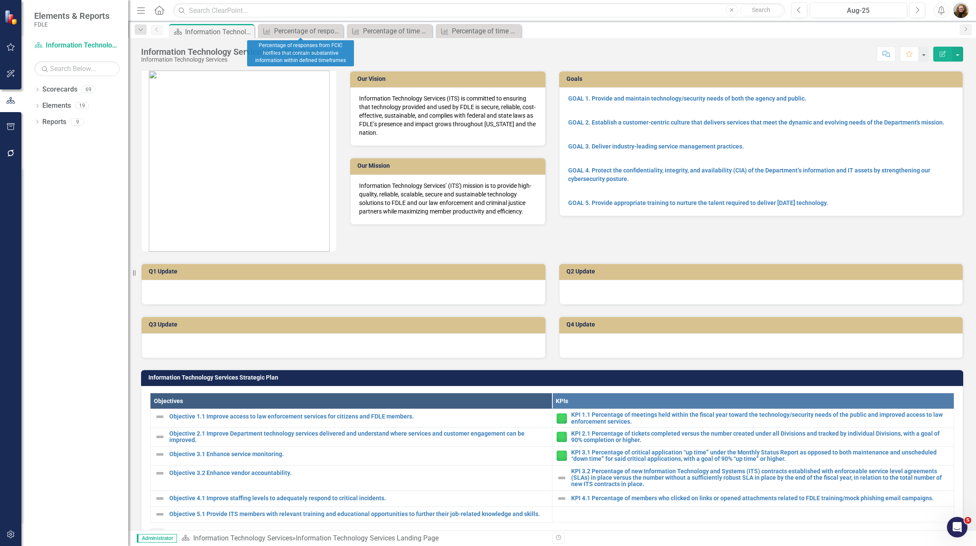
click at [0, 0] on icon "Close" at bounding box center [0, 0] width 0 height 0
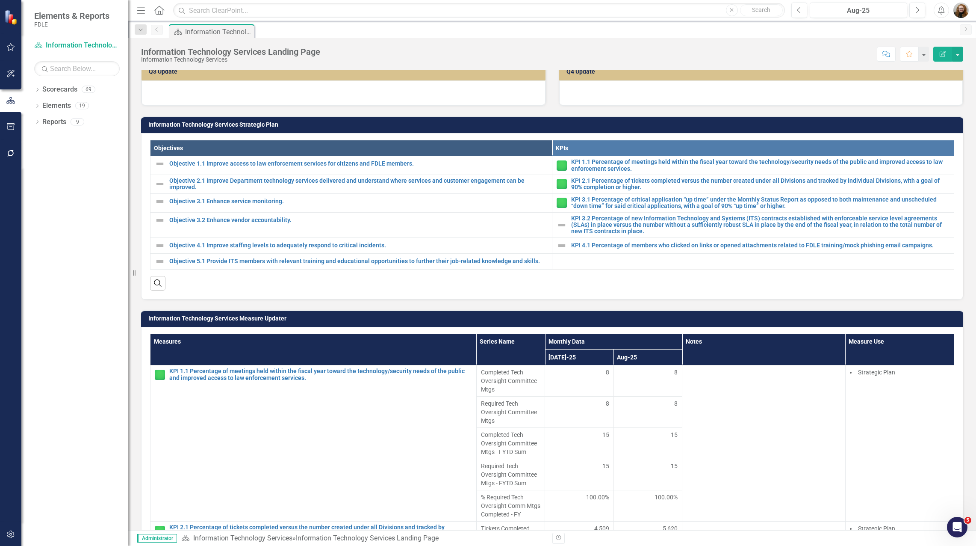
scroll to position [257, 0]
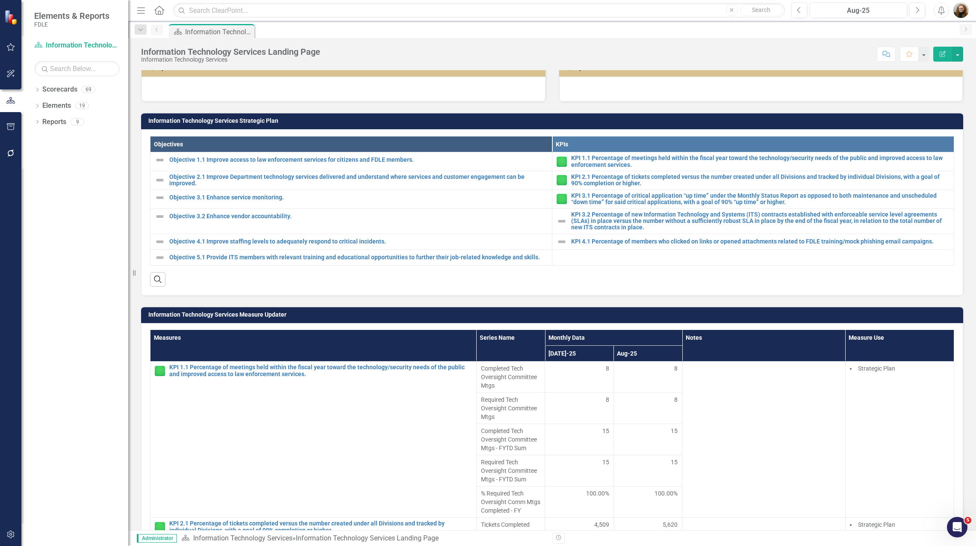
click at [57, 307] on div "Dropdown Scorecards 69 Dropdown FDLE Commissioner's Initiative Team Project Das…" at bounding box center [74, 314] width 107 height 463
drag, startPoint x: 68, startPoint y: 422, endPoint x: 83, endPoint y: 329, distance: 94.1
click at [68, 422] on div "Dropdown Scorecards 69 Dropdown FDLE Commissioner's Initiative Team Project Das…" at bounding box center [74, 314] width 107 height 463
click at [62, 92] on link "Scorecards" at bounding box center [59, 90] width 35 height 10
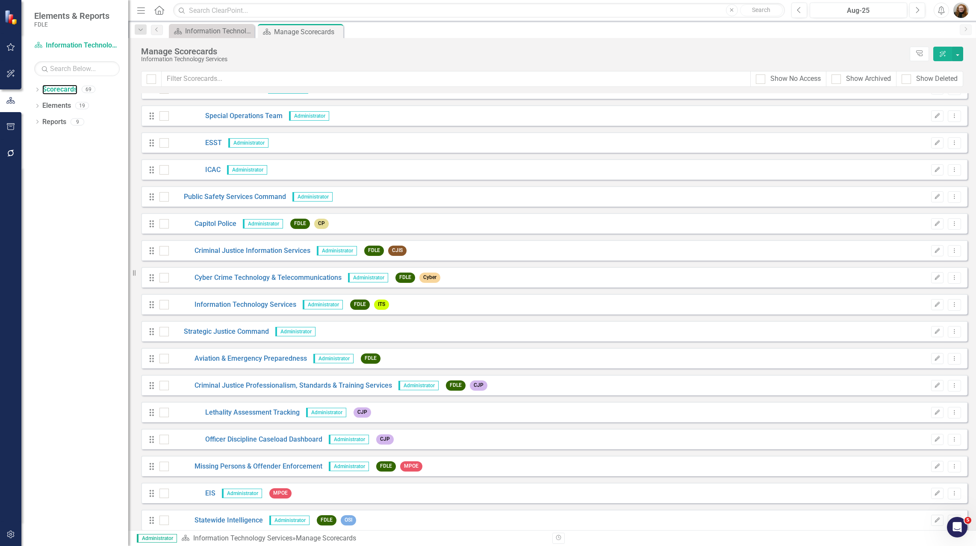
scroll to position [1422, 0]
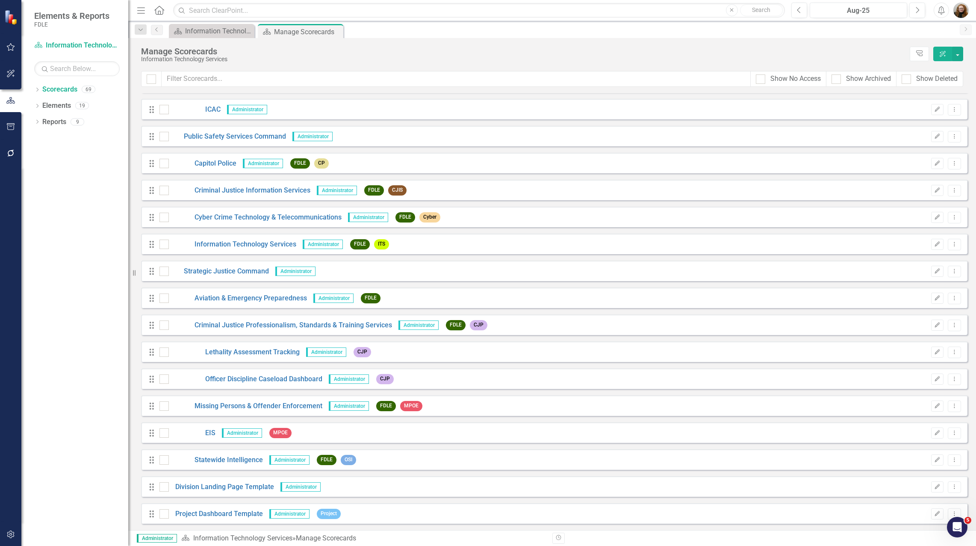
click at [68, 329] on div "Dropdown Scorecards 69 Dropdown FDLE Commissioner's Initiative Team Project Das…" at bounding box center [74, 314] width 107 height 463
click at [35, 92] on icon "Dropdown" at bounding box center [37, 90] width 6 height 5
click at [43, 139] on icon "Dropdown" at bounding box center [41, 137] width 6 height 5
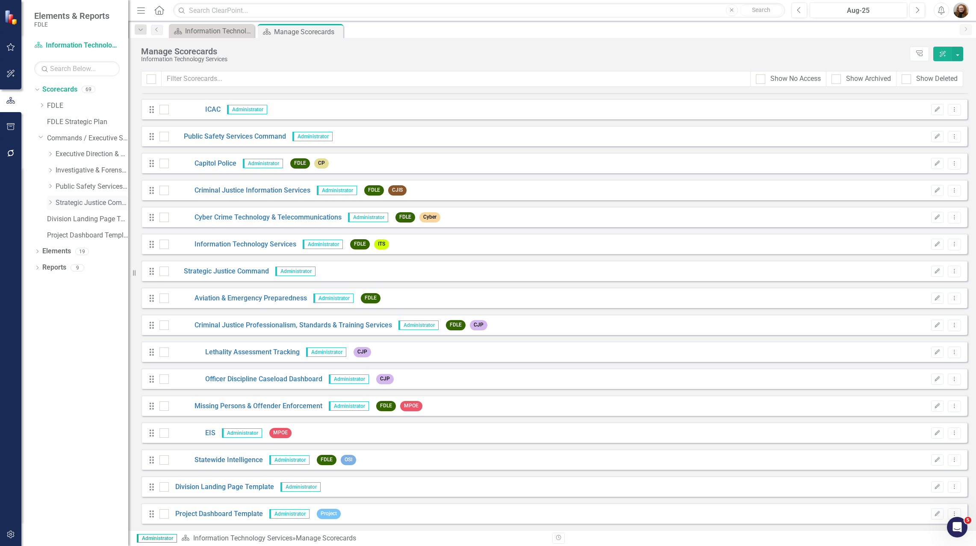
click at [49, 201] on icon "Dropdown" at bounding box center [50, 202] width 6 height 5
click at [59, 252] on icon "Dropdown" at bounding box center [59, 250] width 6 height 5
click at [91, 252] on link "Missing Persons & Offender Enforcement" at bounding box center [96, 251] width 64 height 10
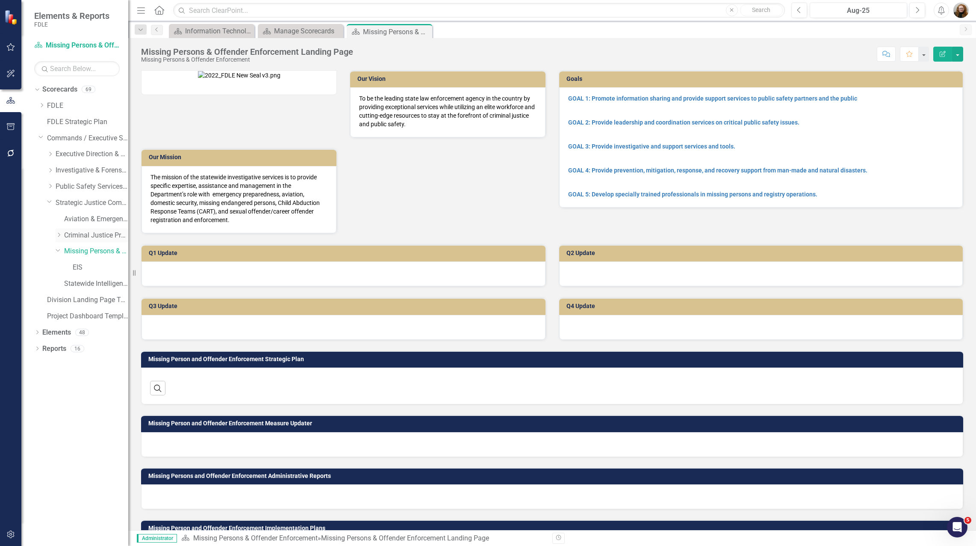
click at [85, 236] on link "Criminal Justice Professionalism, Standards & Training Services" at bounding box center [96, 236] width 64 height 10
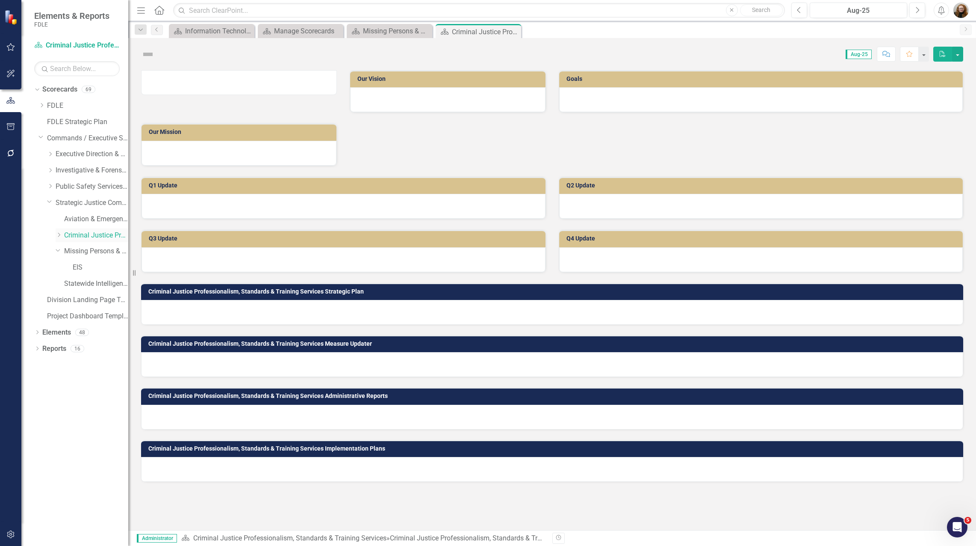
click at [86, 235] on link "Criminal Justice Professionalism, Standards & Training Services" at bounding box center [96, 236] width 64 height 10
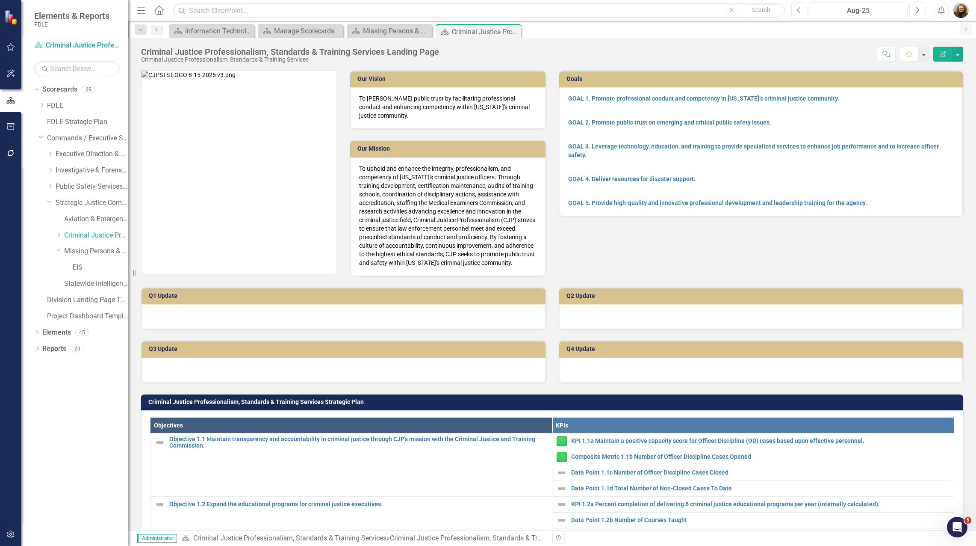
click at [940, 53] on icon "Edit Report" at bounding box center [943, 54] width 8 height 6
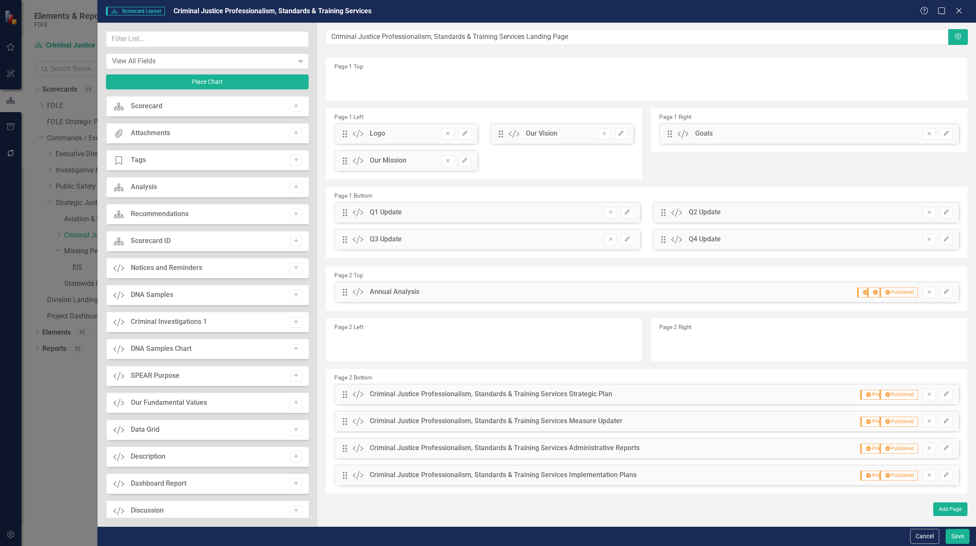
click at [965, 11] on div "Help Maximize Close" at bounding box center [943, 11] width 47 height 10
click at [963, 11] on icon "Close" at bounding box center [959, 10] width 11 height 8
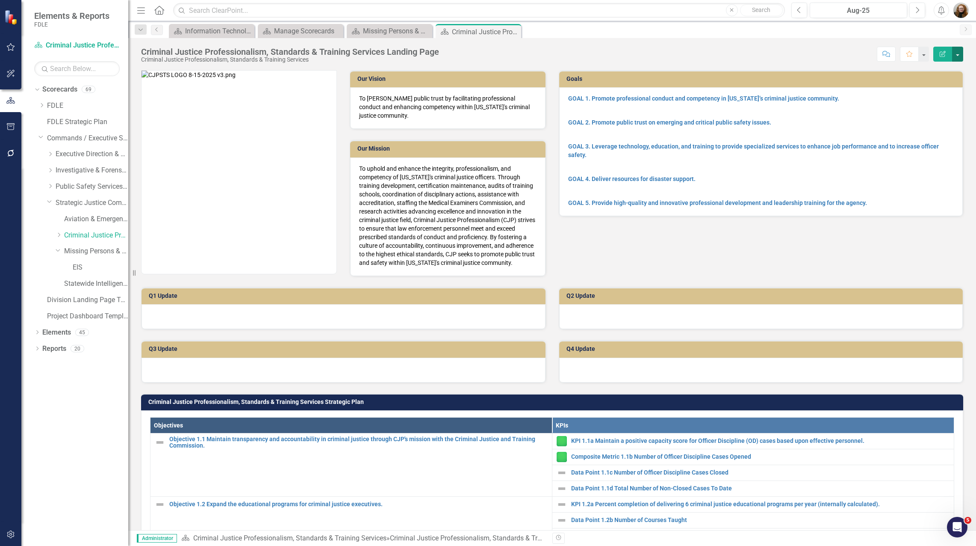
click at [955, 53] on button "button" at bounding box center [957, 54] width 11 height 15
click at [925, 67] on link "Edit Edit Scorecard" at bounding box center [928, 70] width 69 height 16
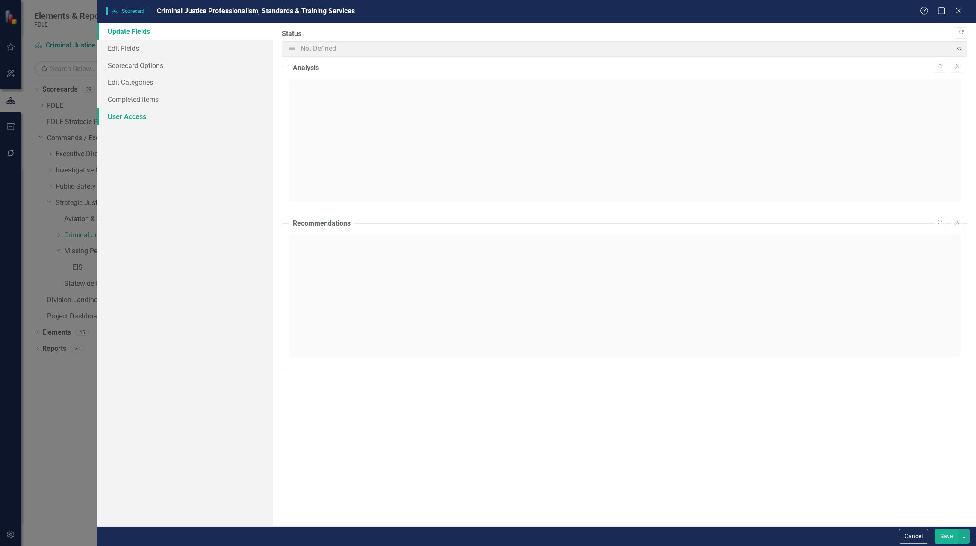
click at [142, 118] on link "User Access" at bounding box center [186, 116] width 176 height 17
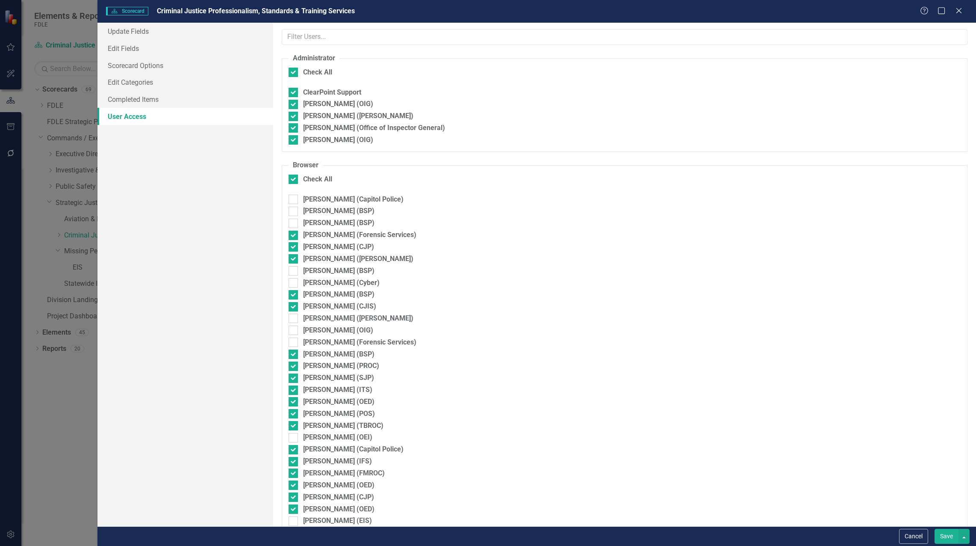
checkbox input "false"
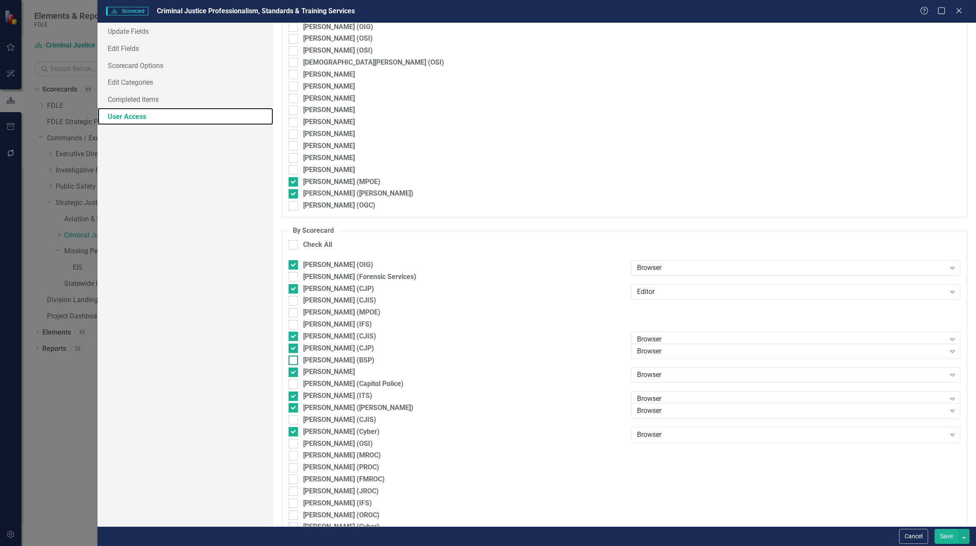
scroll to position [1763, 0]
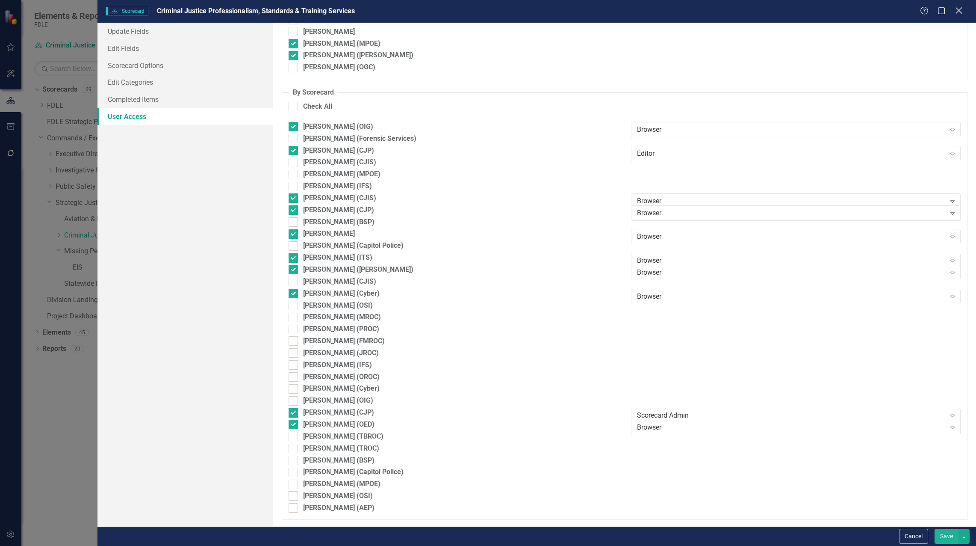
click at [958, 9] on icon at bounding box center [959, 10] width 6 height 6
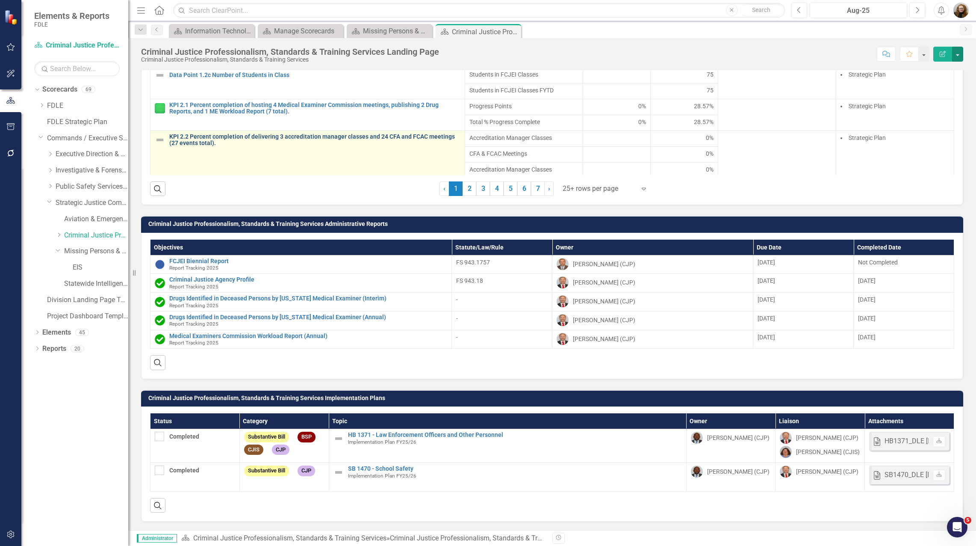
scroll to position [0, 0]
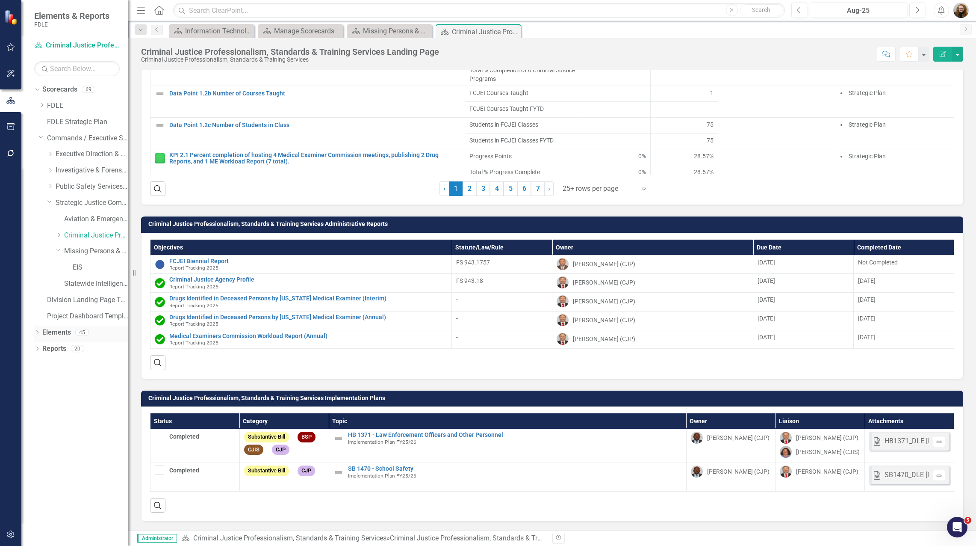
click at [63, 330] on link "Elements" at bounding box center [56, 333] width 29 height 10
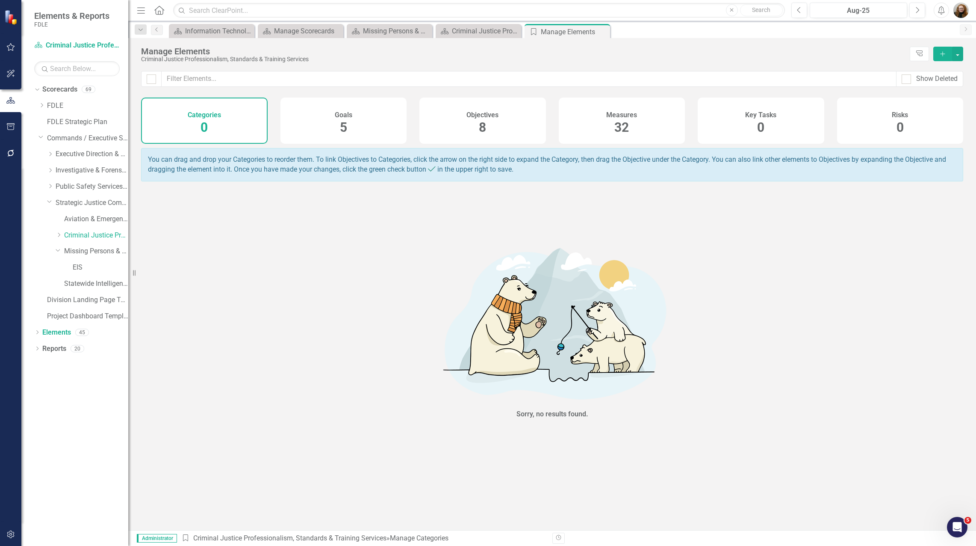
click at [636, 127] on div "Measures 32" at bounding box center [622, 121] width 127 height 46
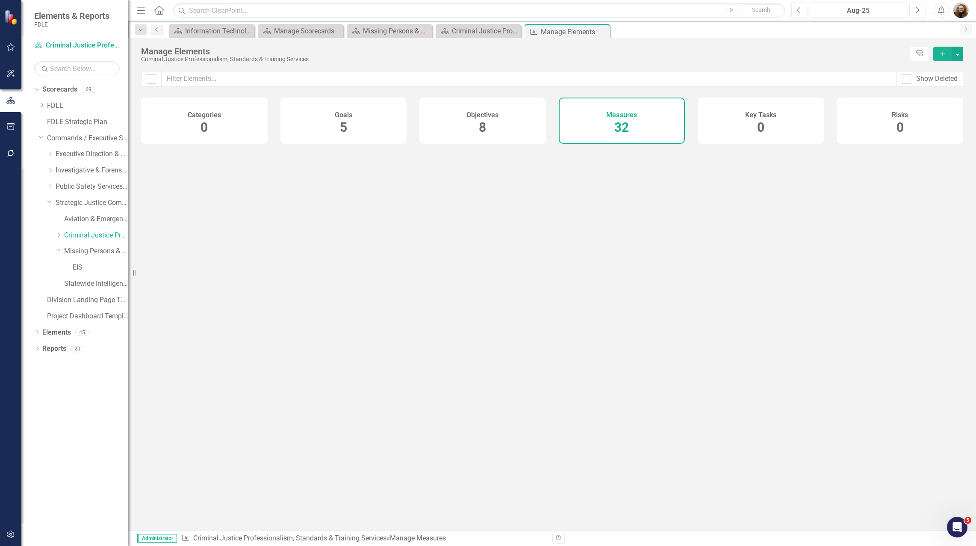
checkbox input "false"
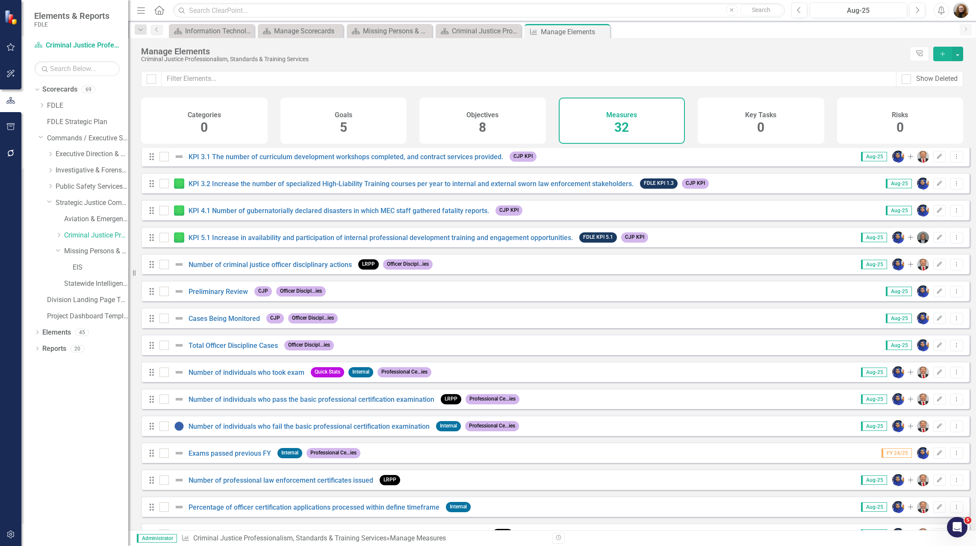
scroll to position [230, 0]
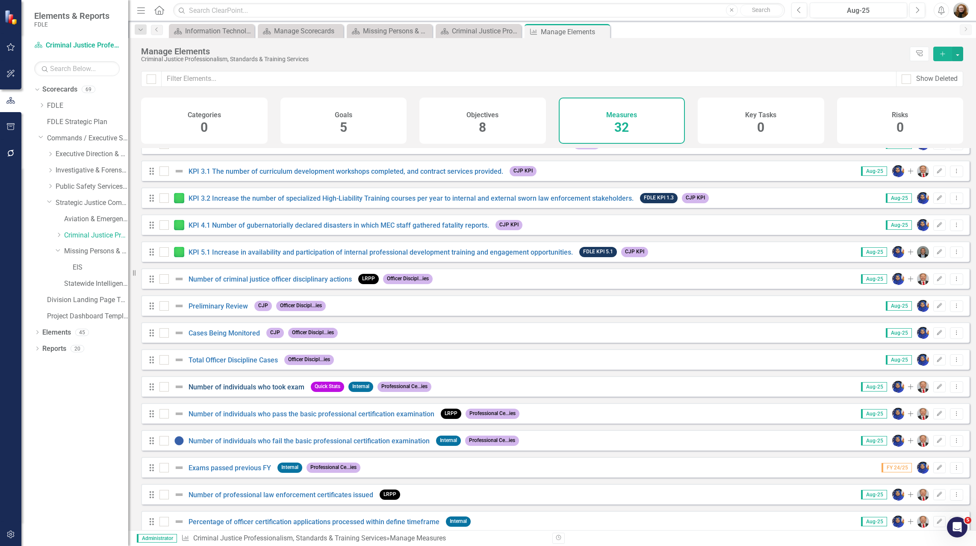
click at [255, 391] on link "Number of individuals who took exam" at bounding box center [247, 387] width 116 height 8
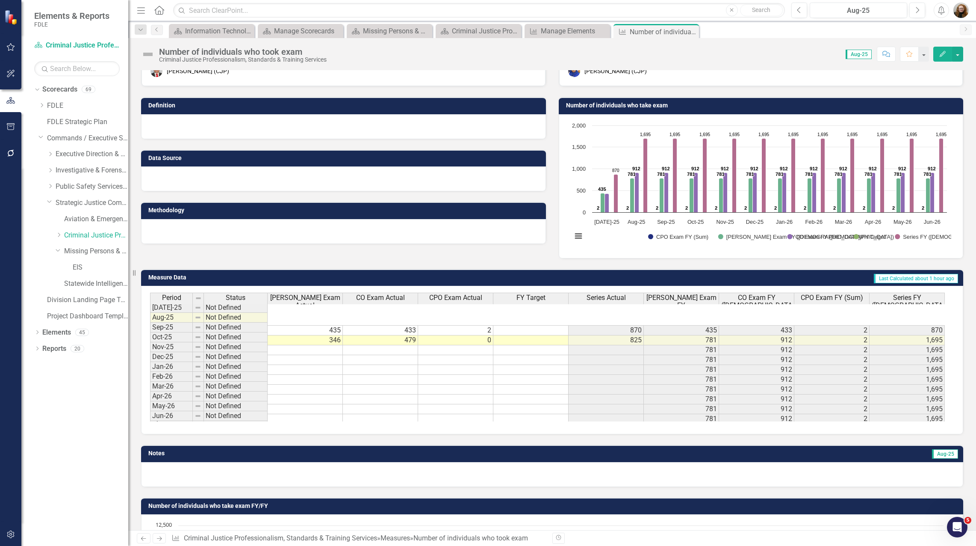
scroll to position [166, 0]
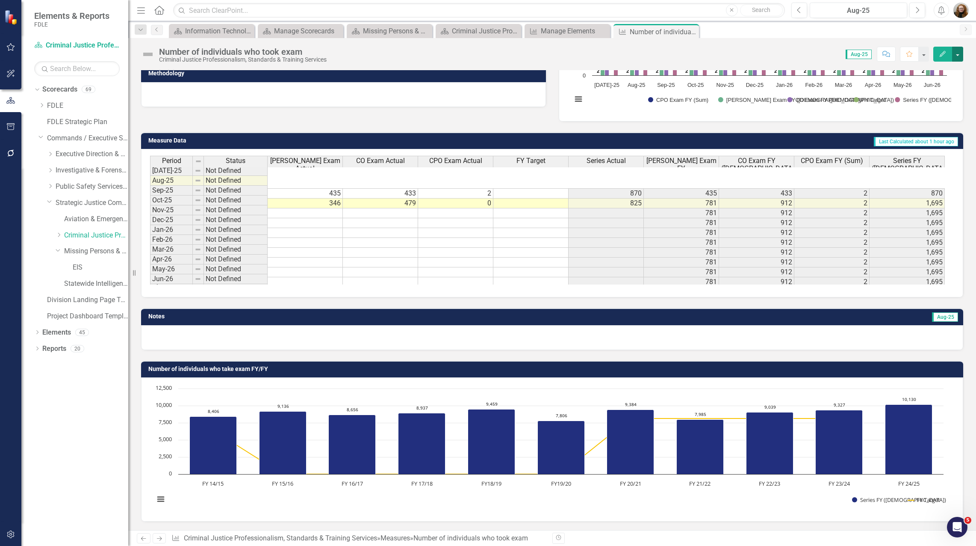
click at [955, 53] on button "button" at bounding box center [957, 54] width 11 height 15
click at [921, 83] on link "Edit Report Edit Layout" at bounding box center [921, 86] width 83 height 16
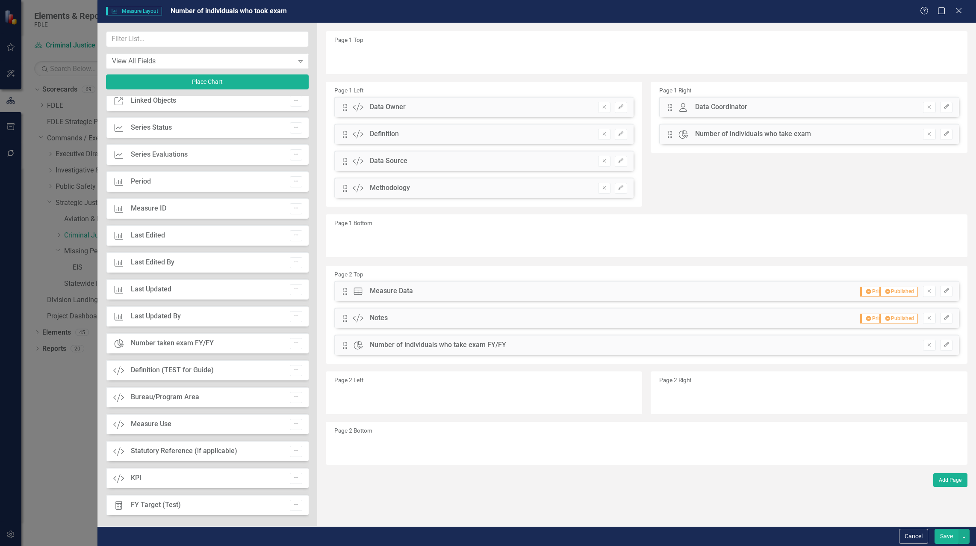
scroll to position [428, 0]
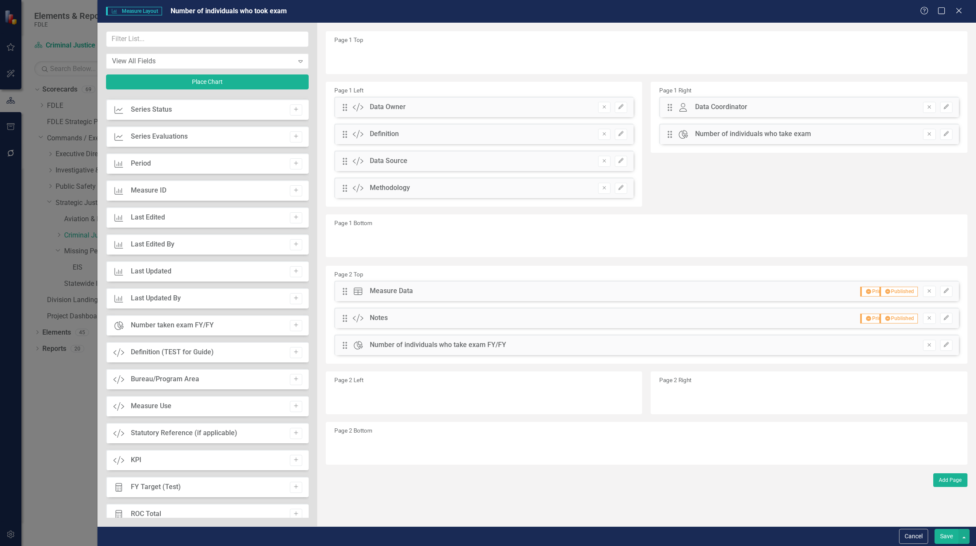
click at [142, 325] on div "Number taken exam FY/FY" at bounding box center [172, 325] width 83 height 10
click at [297, 328] on button "Add" at bounding box center [296, 325] width 12 height 11
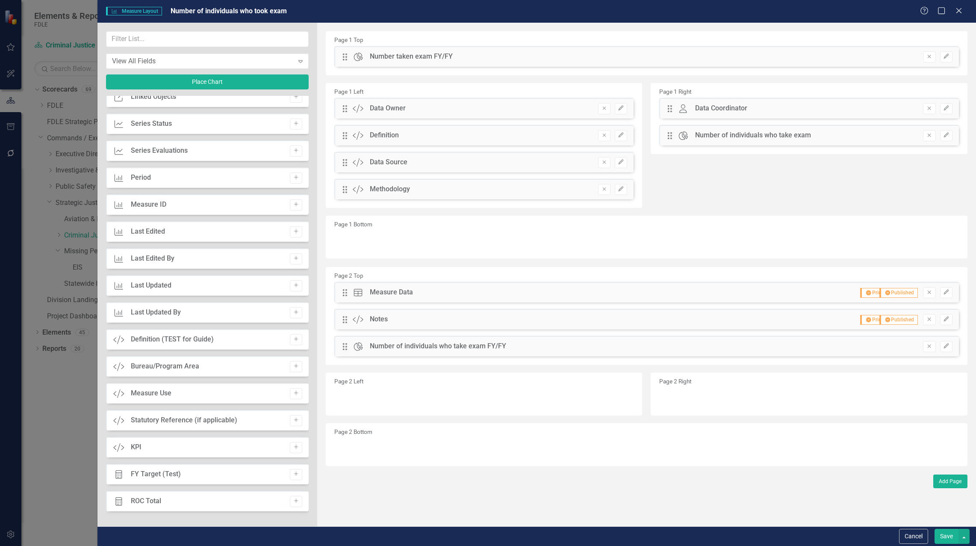
scroll to position [414, 0]
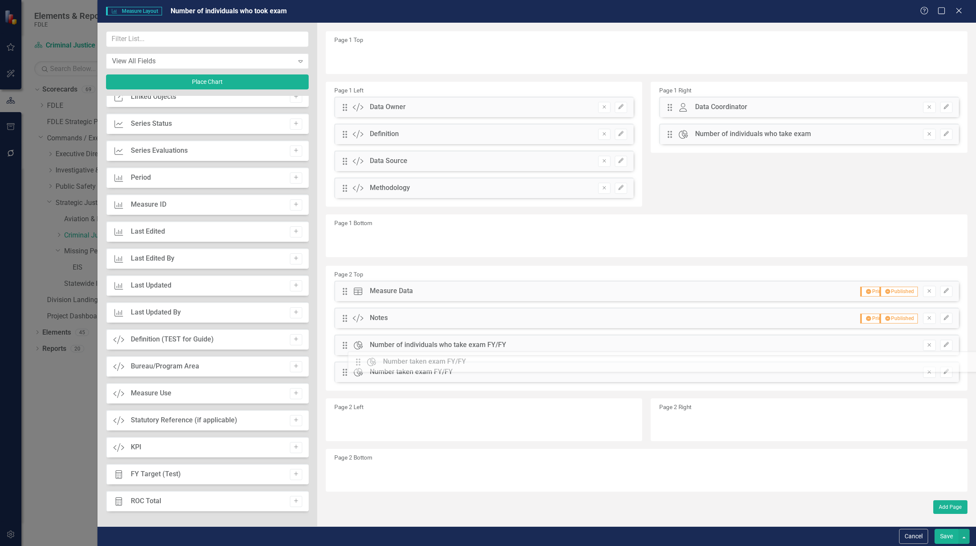
drag, startPoint x: 341, startPoint y: 57, endPoint x: 363, endPoint y: 360, distance: 304.0
click at [945, 369] on icon "Edit" at bounding box center [946, 371] width 6 height 5
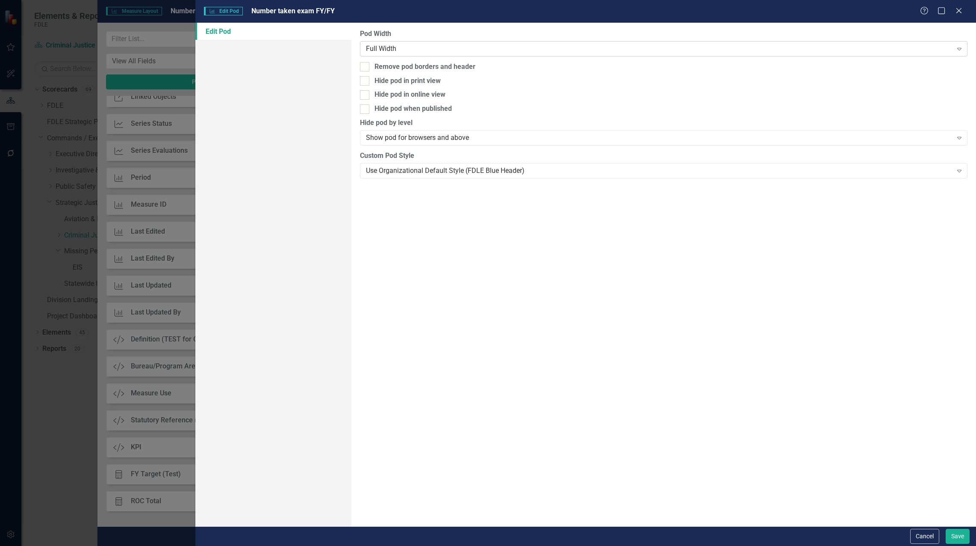
click at [424, 47] on div "Full Width" at bounding box center [659, 49] width 587 height 10
drag, startPoint x: 411, startPoint y: 223, endPoint x: 421, endPoint y: 185, distance: 39.3
click at [411, 222] on div "Pod Width Full Width Expand Remove pod borders and header Hide pod in print vie…" at bounding box center [664, 274] width 625 height 503
click at [423, 173] on div "Use Organizational Default Style (FDLE Blue Header)" at bounding box center [659, 171] width 587 height 10
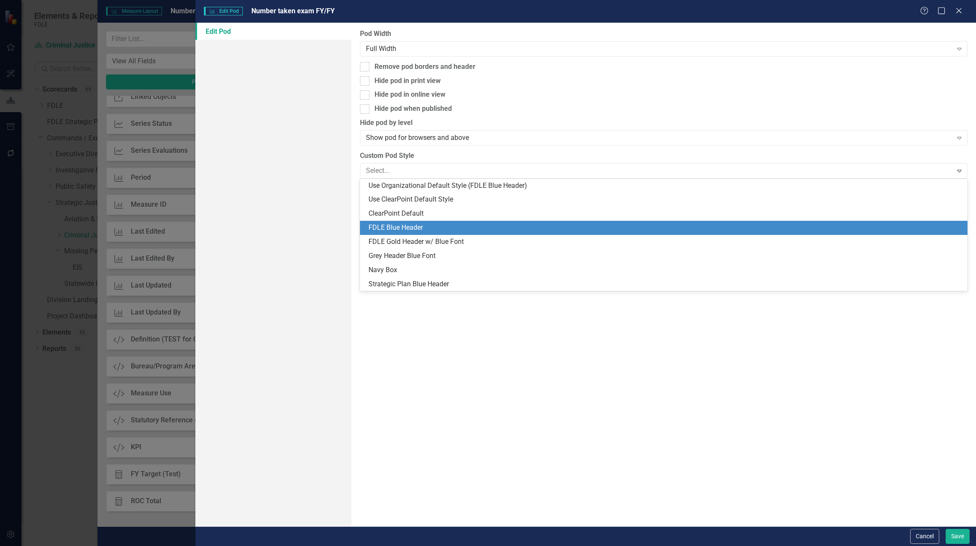
click at [414, 226] on div "FDLE Blue Header" at bounding box center [666, 228] width 594 height 10
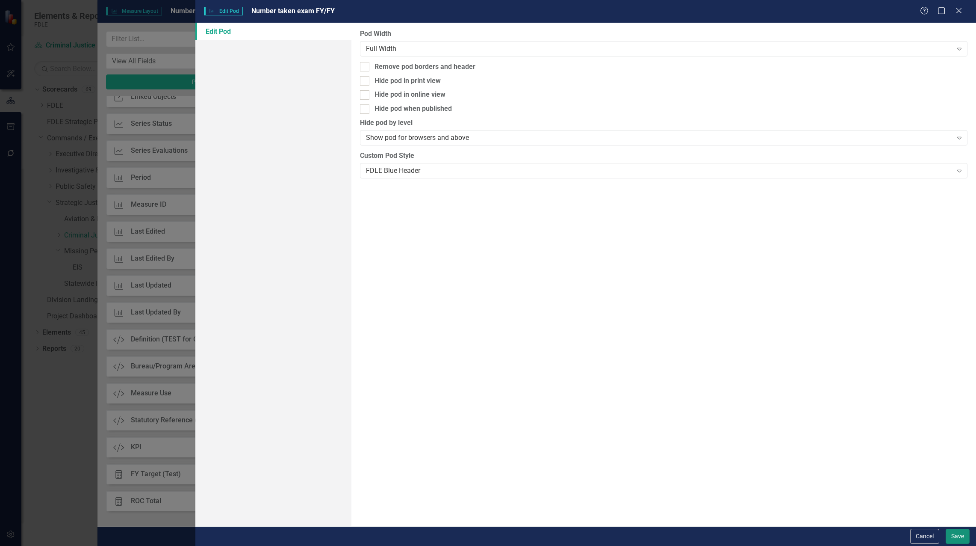
click at [954, 540] on button "Save" at bounding box center [958, 536] width 24 height 15
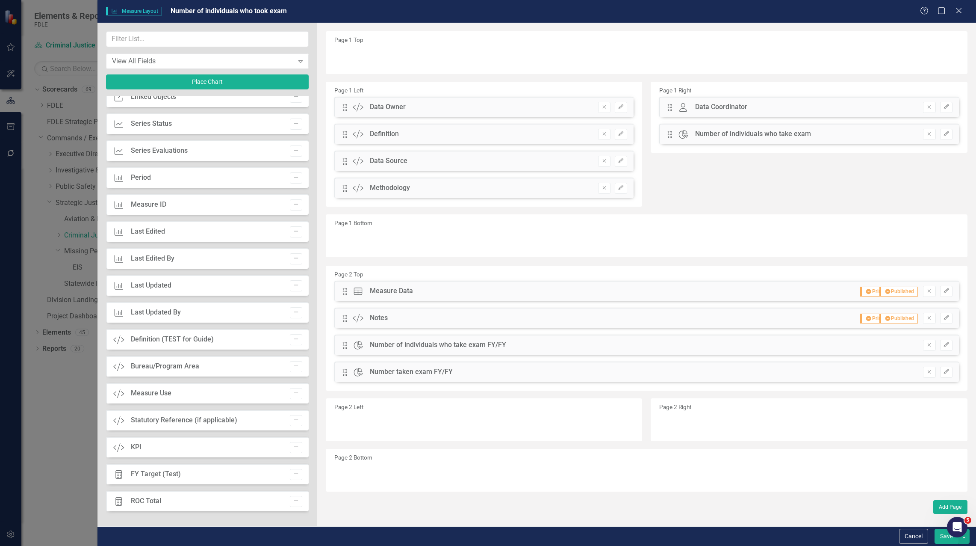
click at [945, 541] on button "Save" at bounding box center [947, 536] width 24 height 15
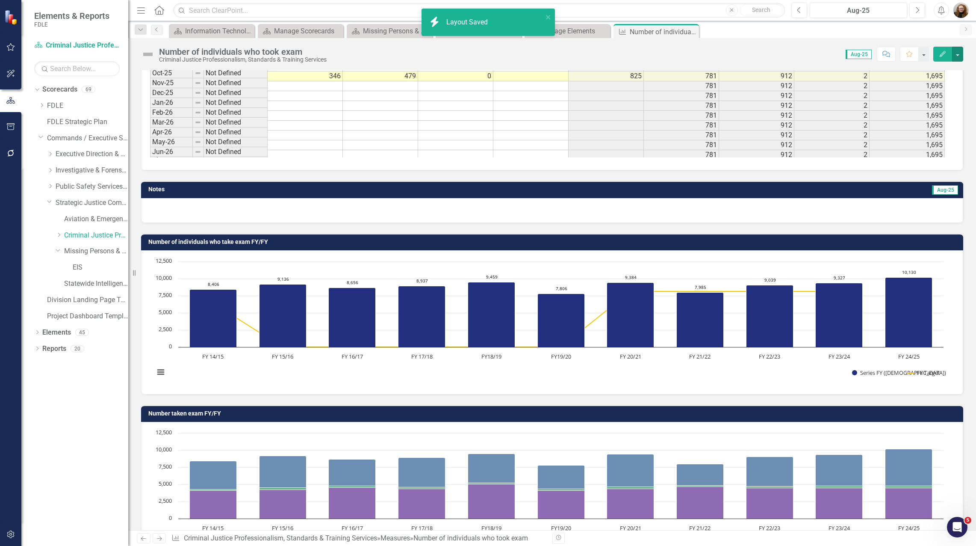
scroll to position [337, 0]
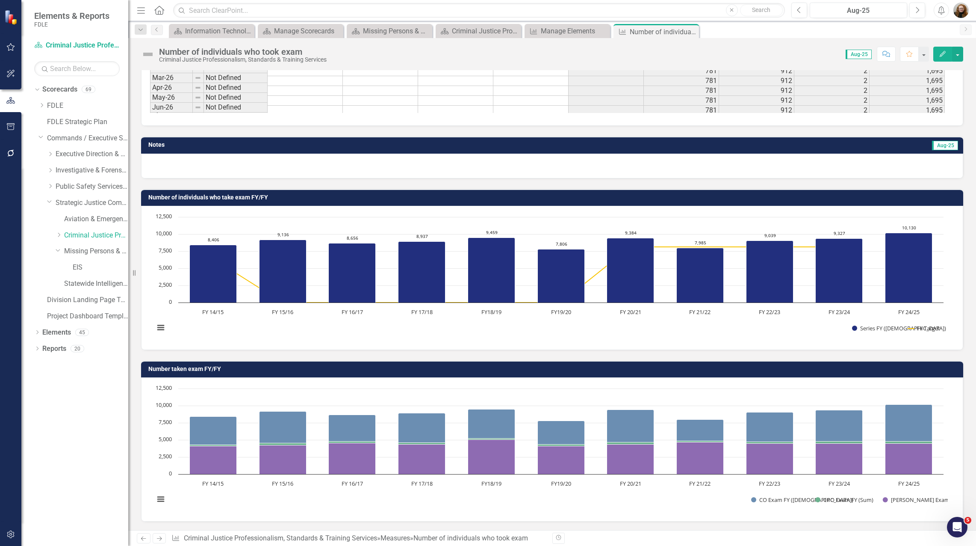
click at [564, 369] on h3 "Number taken exam FY/FY" at bounding box center [553, 369] width 811 height 6
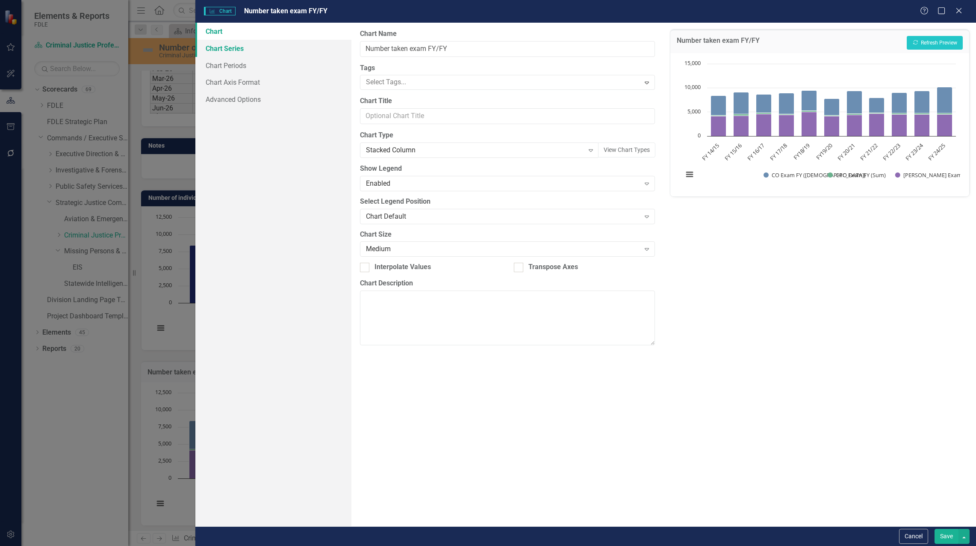
click at [241, 51] on link "Chart Series" at bounding box center [273, 48] width 156 height 17
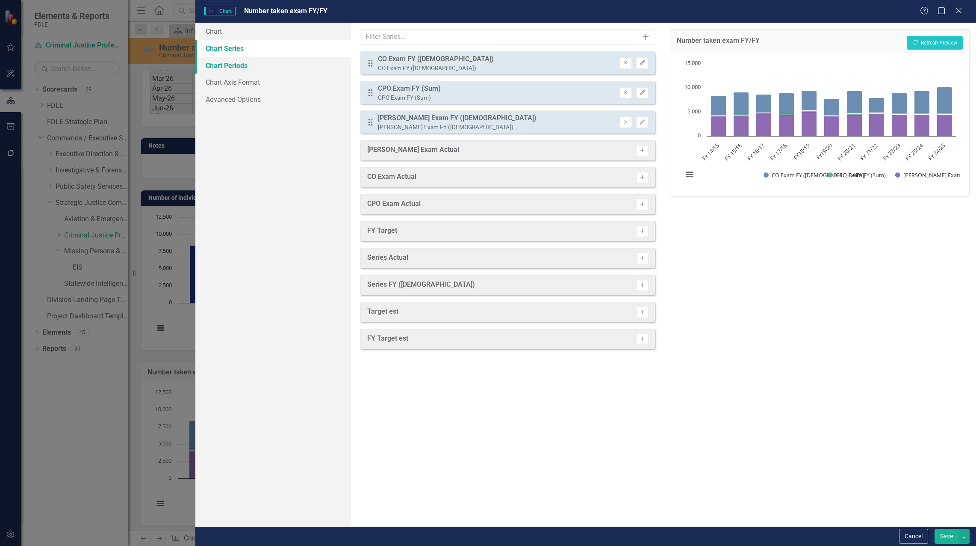
click at [239, 62] on link "Chart Periods" at bounding box center [273, 65] width 156 height 17
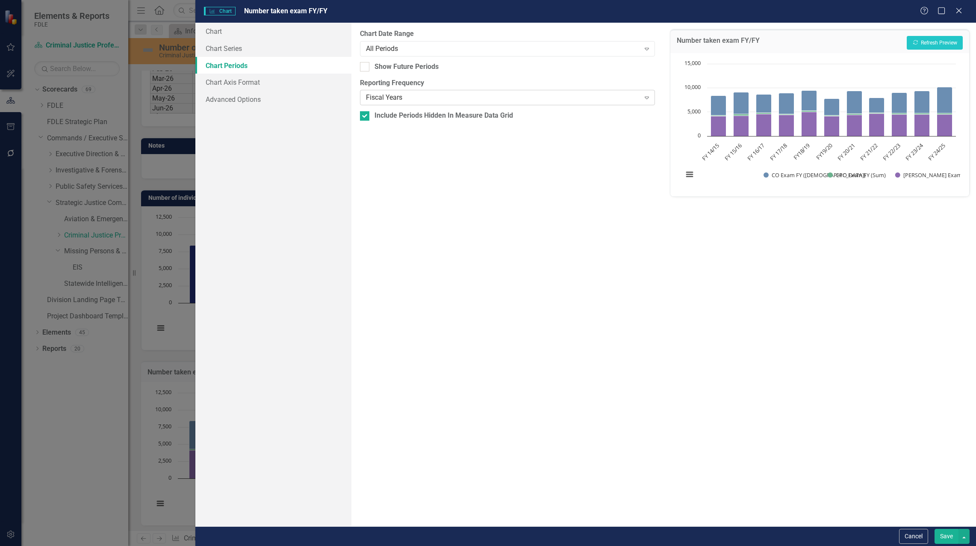
click at [403, 98] on div "Fiscal Years" at bounding box center [503, 98] width 274 height 10
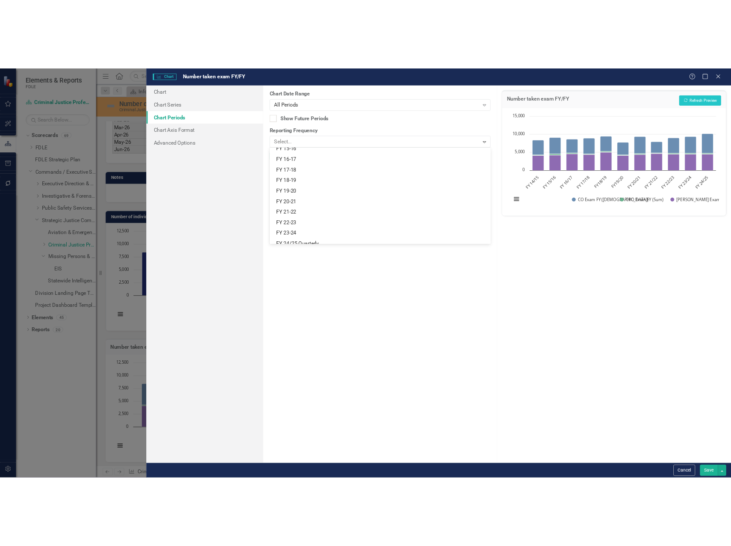
scroll to position [128, 0]
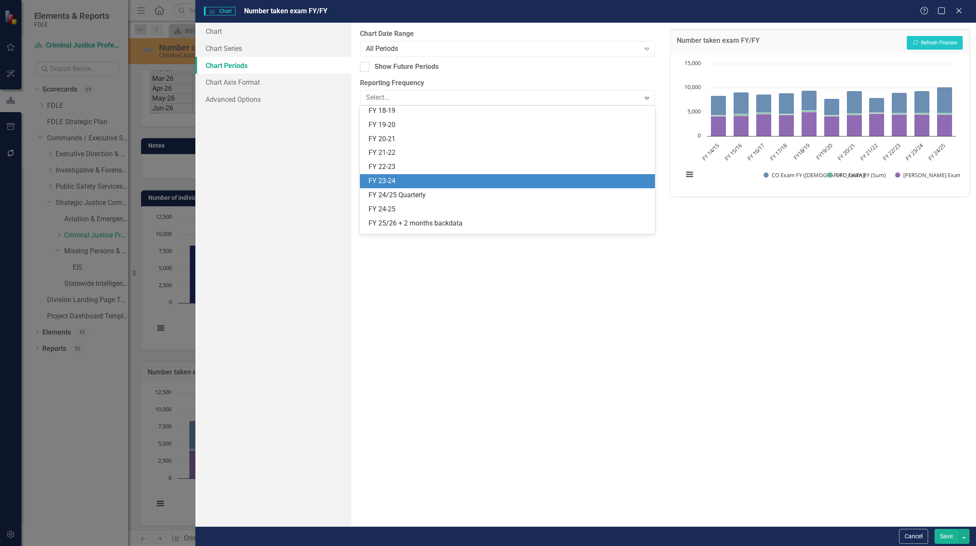
click at [398, 183] on div "FY 23-24" at bounding box center [510, 181] width 282 height 10
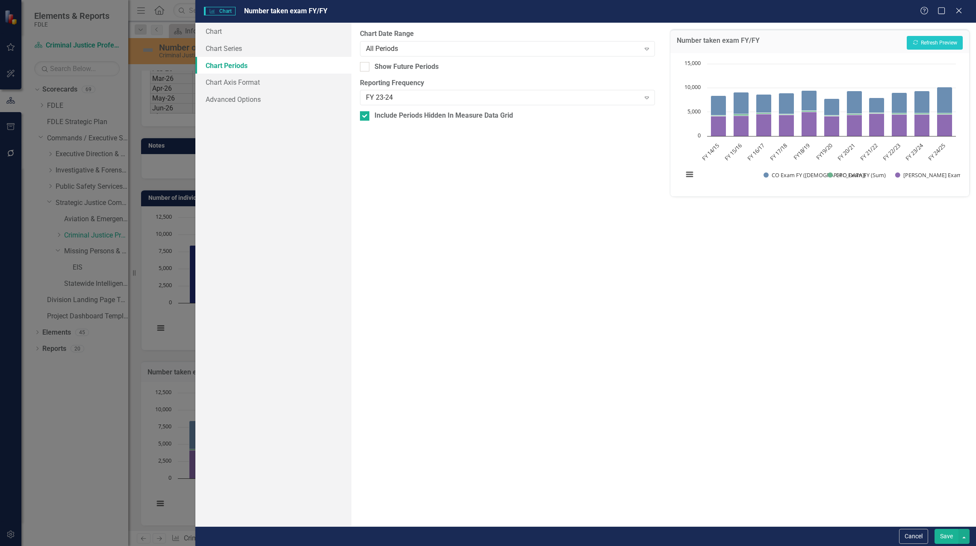
click at [946, 537] on button "Save" at bounding box center [947, 536] width 24 height 15
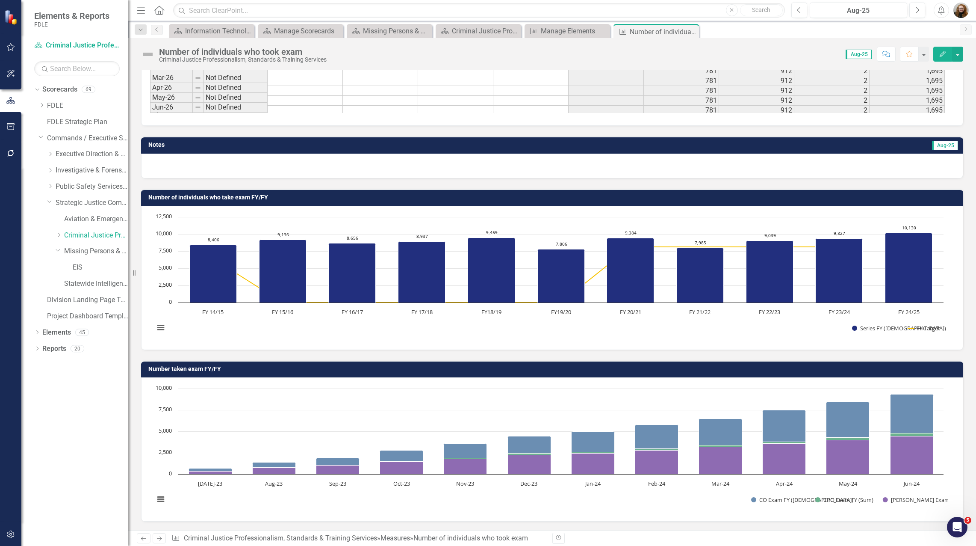
click at [86, 414] on div "Dropdown Scorecards 69 Dropdown FDLE Commissioner's Initiative Team Project Das…" at bounding box center [74, 314] width 107 height 463
click at [74, 121] on link "FDLE Strategic Plan" at bounding box center [87, 122] width 81 height 10
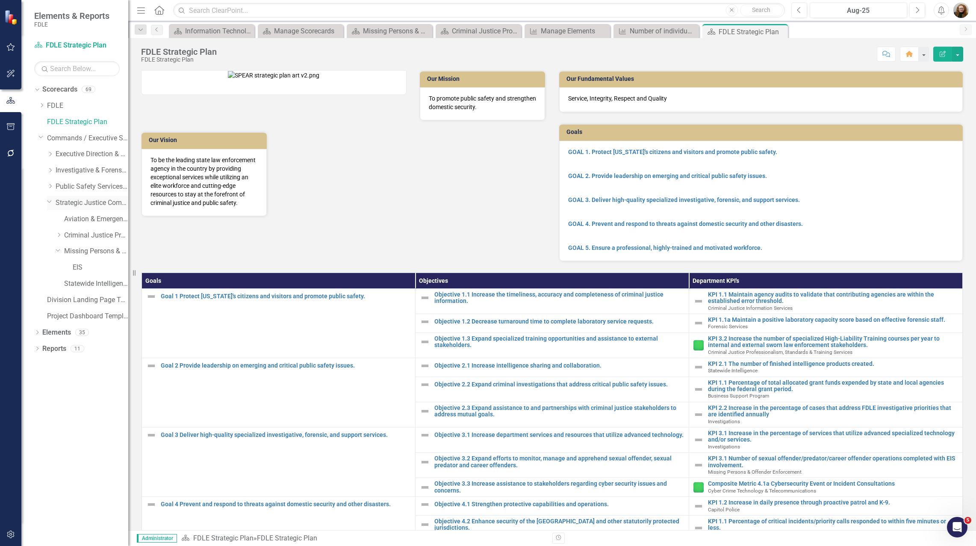
click at [50, 202] on icon "Dropdown" at bounding box center [49, 201] width 5 height 6
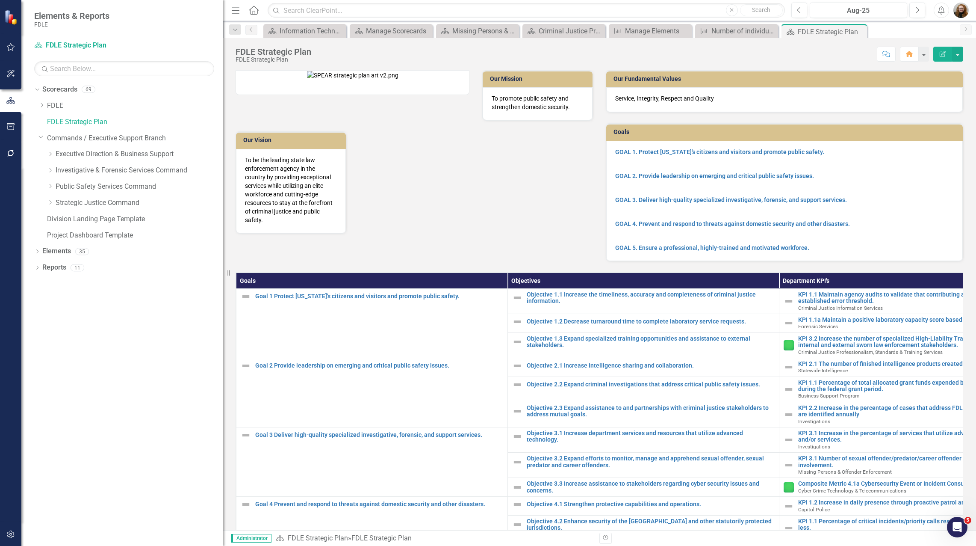
drag, startPoint x: 130, startPoint y: 174, endPoint x: 223, endPoint y: 189, distance: 93.6
click at [223, 189] on div "Resize" at bounding box center [226, 273] width 7 height 546
click at [114, 520] on div "Dropdown Scorecards 69 Dropdown FDLE Commissioner's Initiative Team Project Das…" at bounding box center [121, 314] width 201 height 463
click at [50, 184] on icon "Dropdown" at bounding box center [50, 185] width 6 height 5
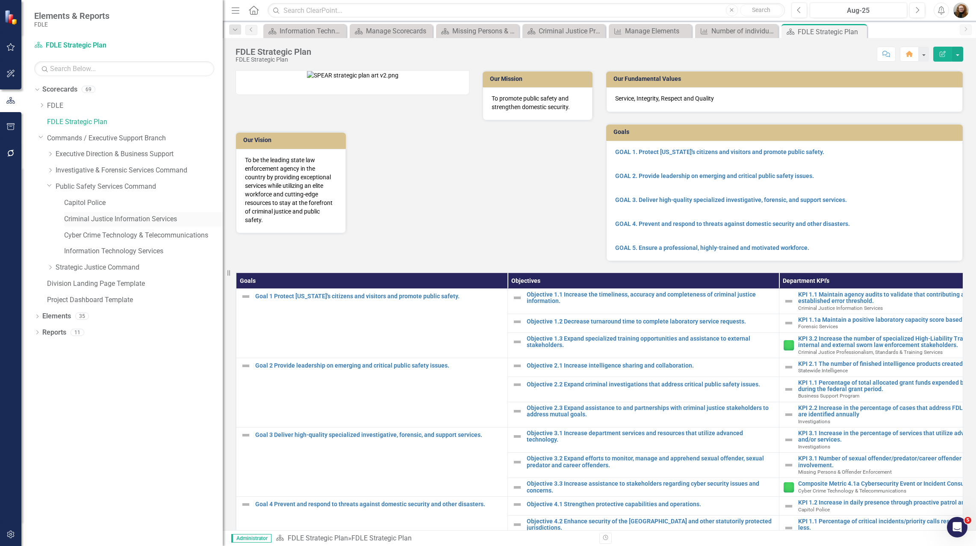
click at [74, 218] on link "Criminal Justice Information Services" at bounding box center [143, 219] width 159 height 10
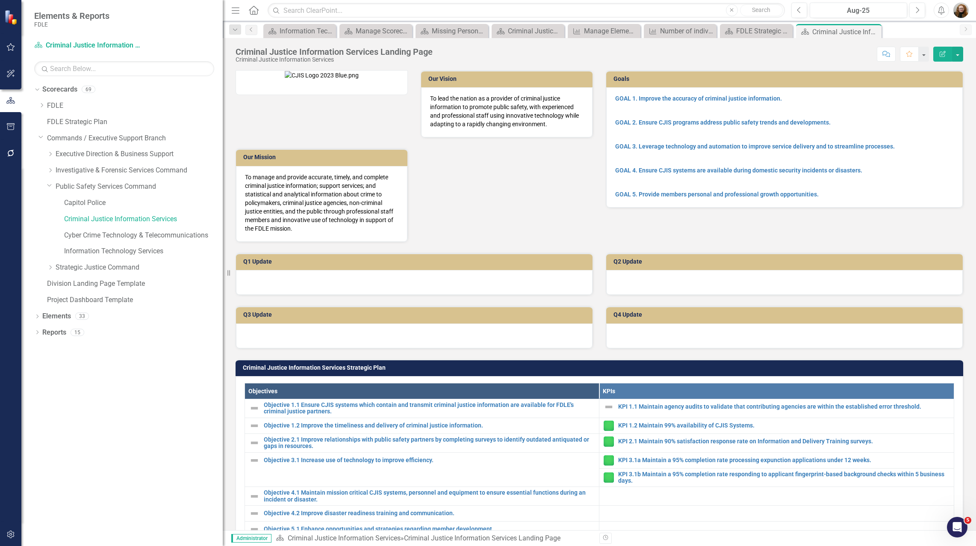
click at [285, 80] on img at bounding box center [322, 75] width 74 height 9
drag, startPoint x: 50, startPoint y: 185, endPoint x: 41, endPoint y: 252, distance: 67.7
click at [50, 185] on icon "Dropdown" at bounding box center [49, 185] width 5 height 6
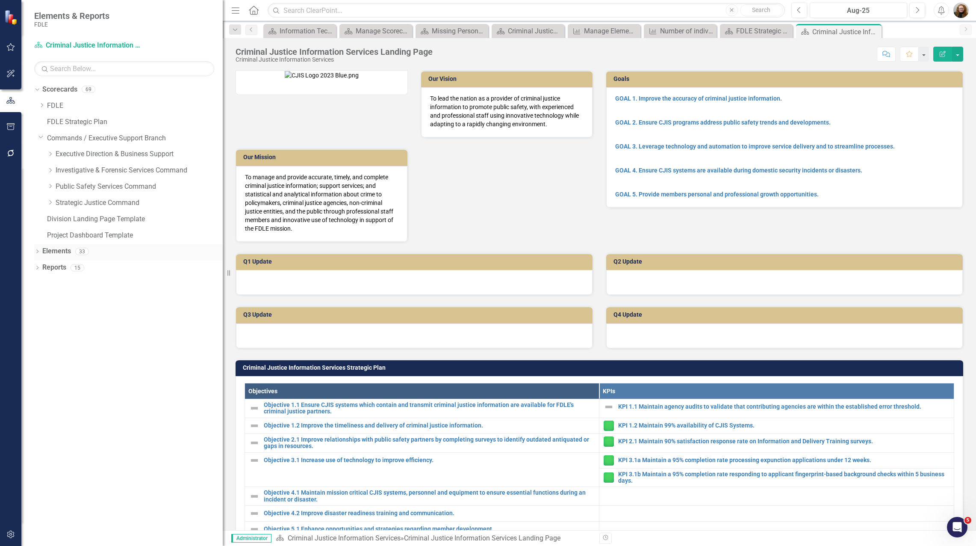
click at [37, 252] on icon "Dropdown" at bounding box center [37, 252] width 6 height 5
click at [73, 264] on link "Goal Goals" at bounding box center [61, 268] width 29 height 10
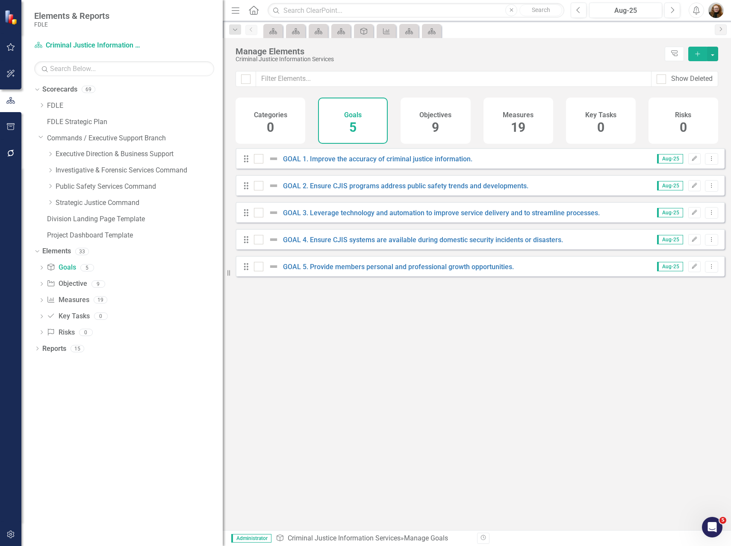
click at [686, 364] on div "Looks like you don't have any Goals set up yet. Why don't you add an Goal or le…" at bounding box center [480, 328] width 489 height 361
click at [238, 355] on div "Looks like you don't have any Goals set up yet. Why don't you add an Goal or le…" at bounding box center [480, 328] width 489 height 361
click at [439, 121] on span "9" at bounding box center [435, 127] width 7 height 15
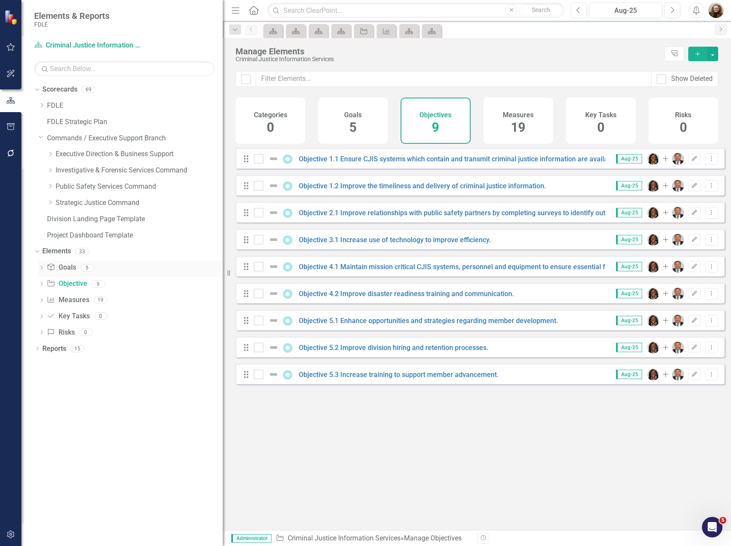
click at [73, 266] on link "Goal Goals" at bounding box center [61, 268] width 29 height 10
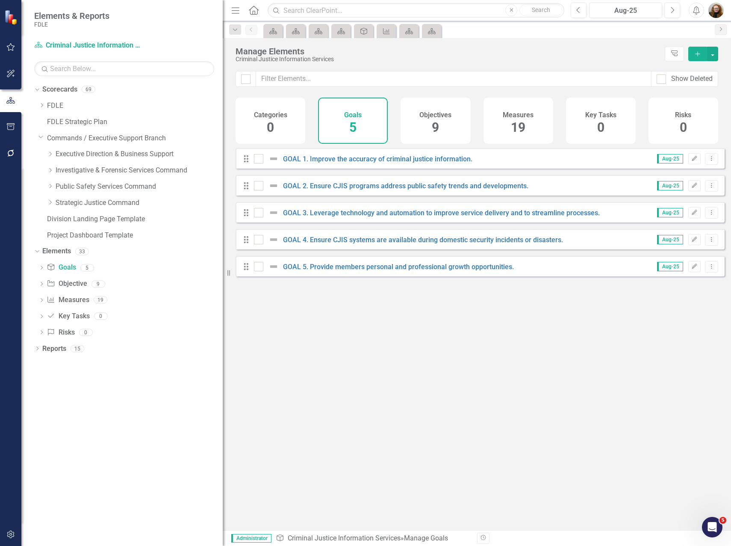
drag, startPoint x: 151, startPoint y: 387, endPoint x: 148, endPoint y: 379, distance: 8.0
click at [149, 382] on div "Dropdown Scorecards 69 Dropdown FDLE Commissioner's Initiative Team Project Das…" at bounding box center [121, 314] width 201 height 463
click at [82, 282] on link "Objective Objective" at bounding box center [67, 284] width 40 height 10
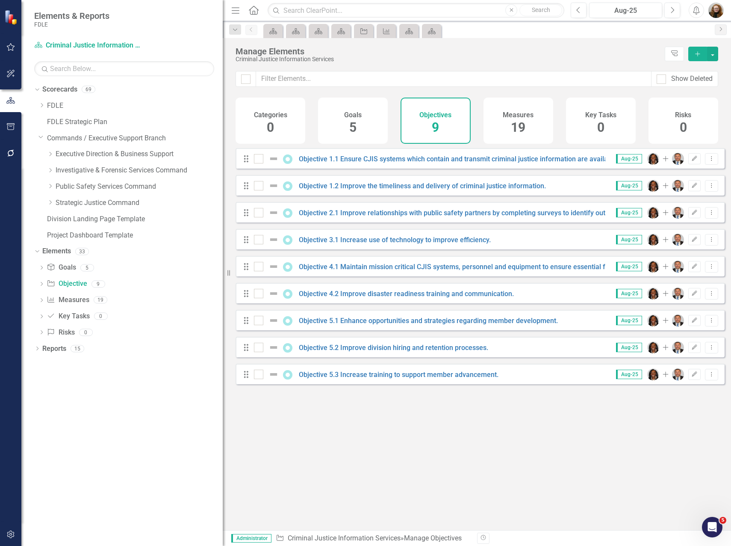
drag, startPoint x: 125, startPoint y: 452, endPoint x: 127, endPoint y: 448, distance: 4.8
click at [126, 452] on div "Dropdown Scorecards 69 Dropdown FDLE Commissioner's Initiative Team Project Das…" at bounding box center [121, 314] width 201 height 463
